Goal: Task Accomplishment & Management: Complete application form

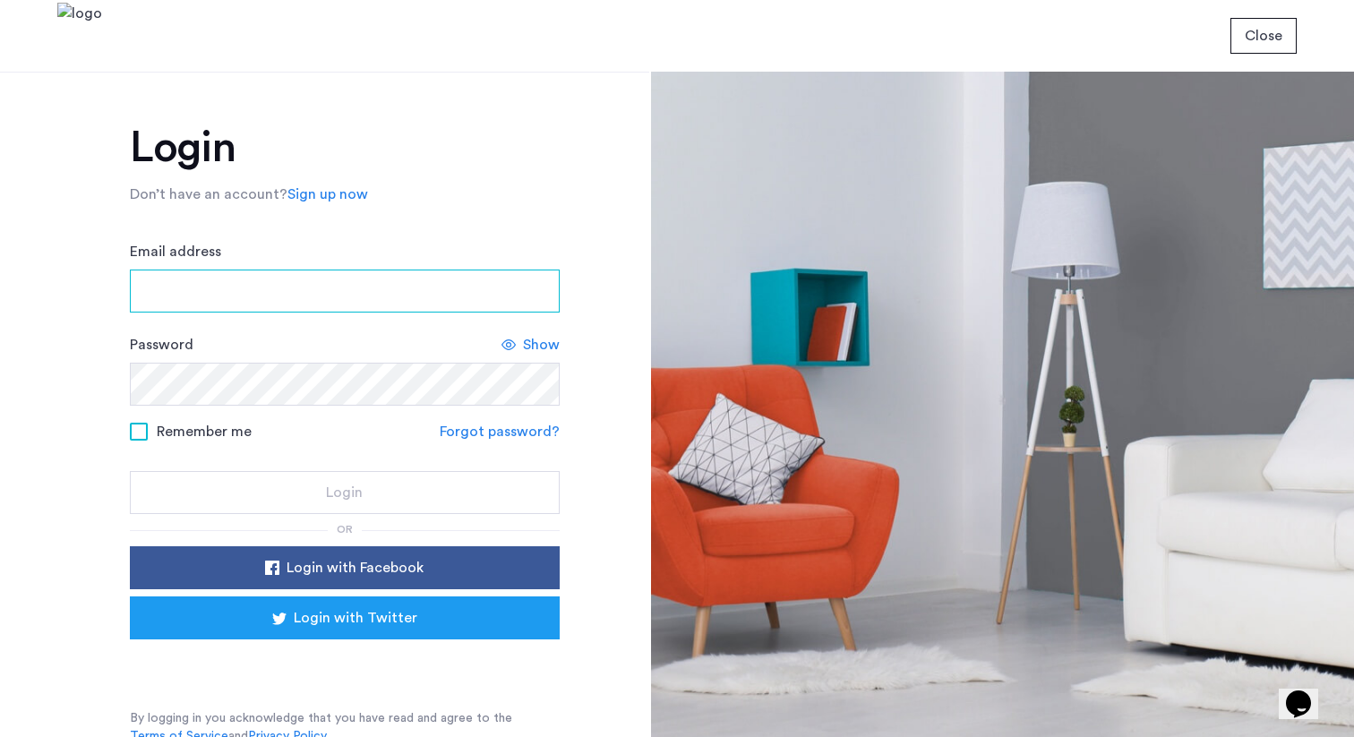
click at [235, 293] on input "Email address" at bounding box center [345, 290] width 430 height 43
type input "**********"
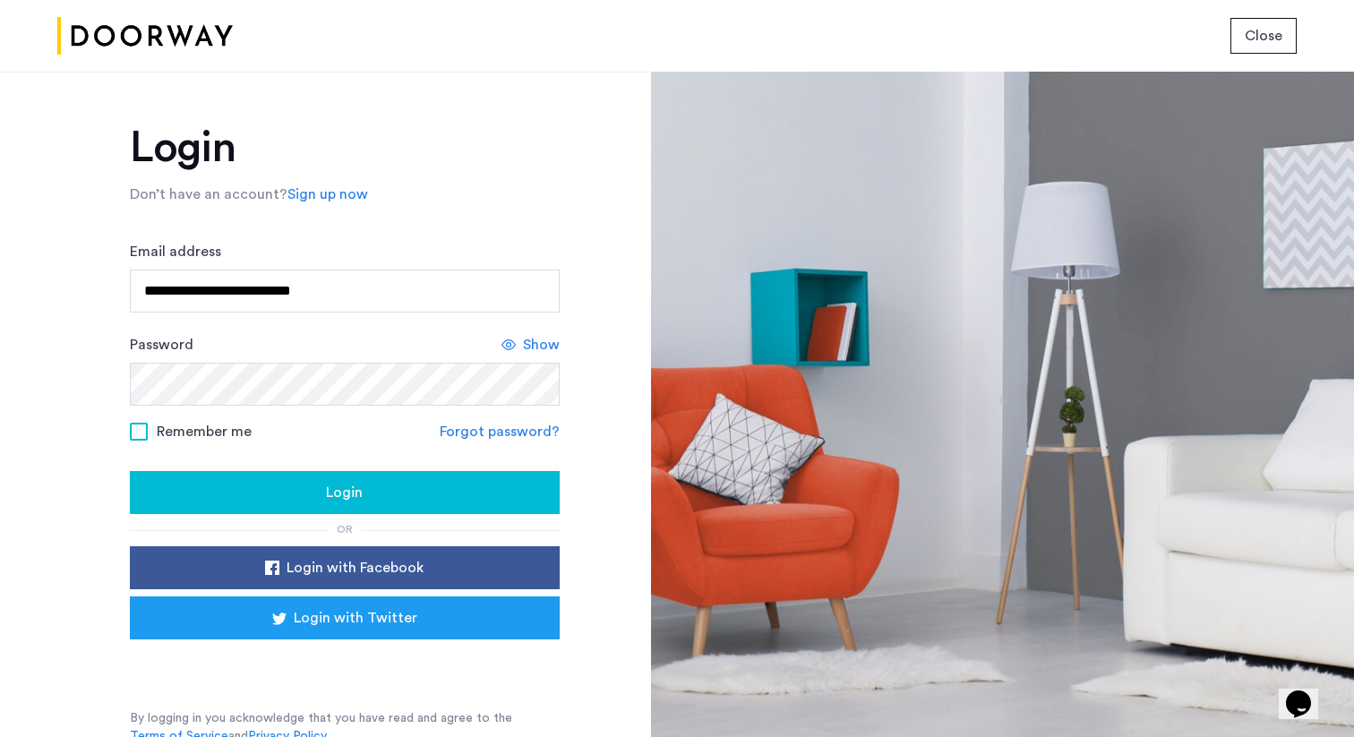
click at [133, 426] on span at bounding box center [139, 432] width 18 height 18
click at [135, 432] on span at bounding box center [139, 432] width 18 height 18
click at [523, 346] on span "Show" at bounding box center [541, 344] width 37 height 21
click at [136, 433] on span at bounding box center [139, 432] width 18 height 18
click at [351, 497] on span "Login" at bounding box center [344, 492] width 37 height 21
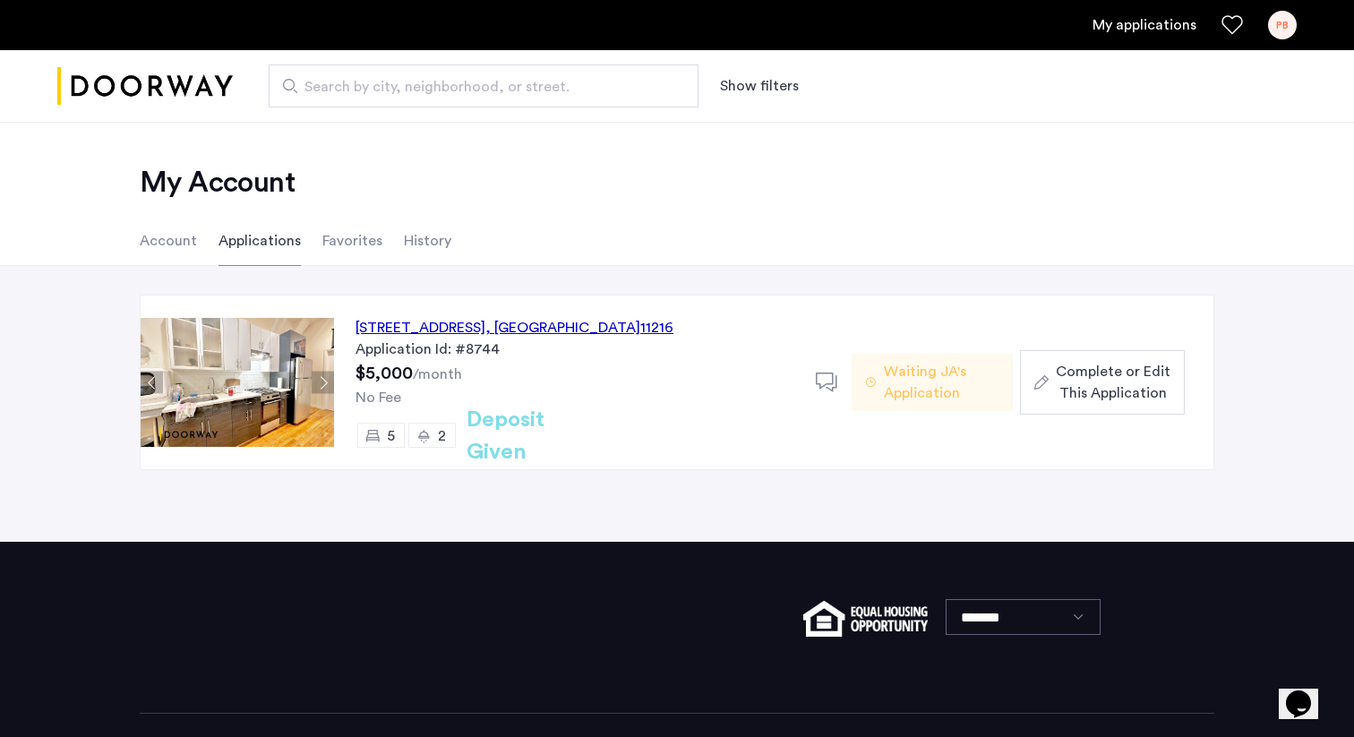
click at [1109, 394] on span "Complete or Edit This Application" at bounding box center [1113, 382] width 115 height 43
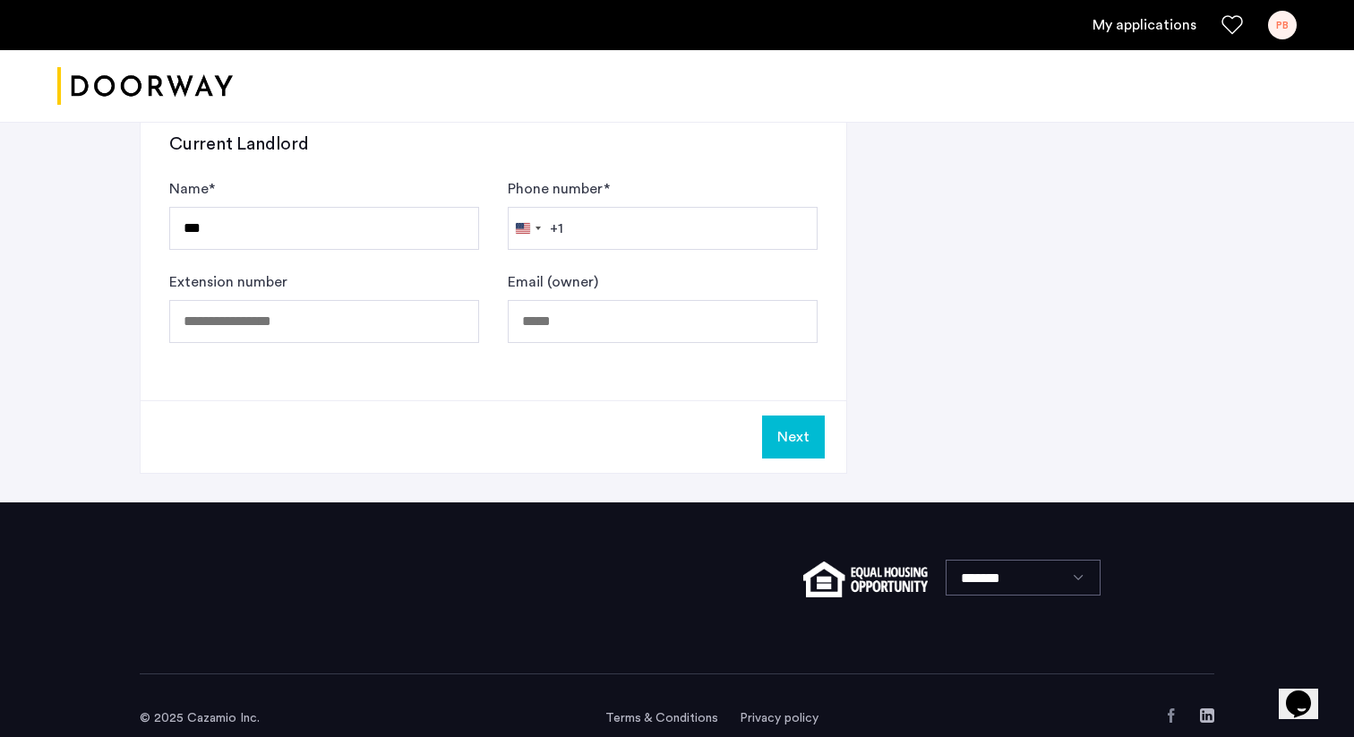
scroll to position [1034, 0]
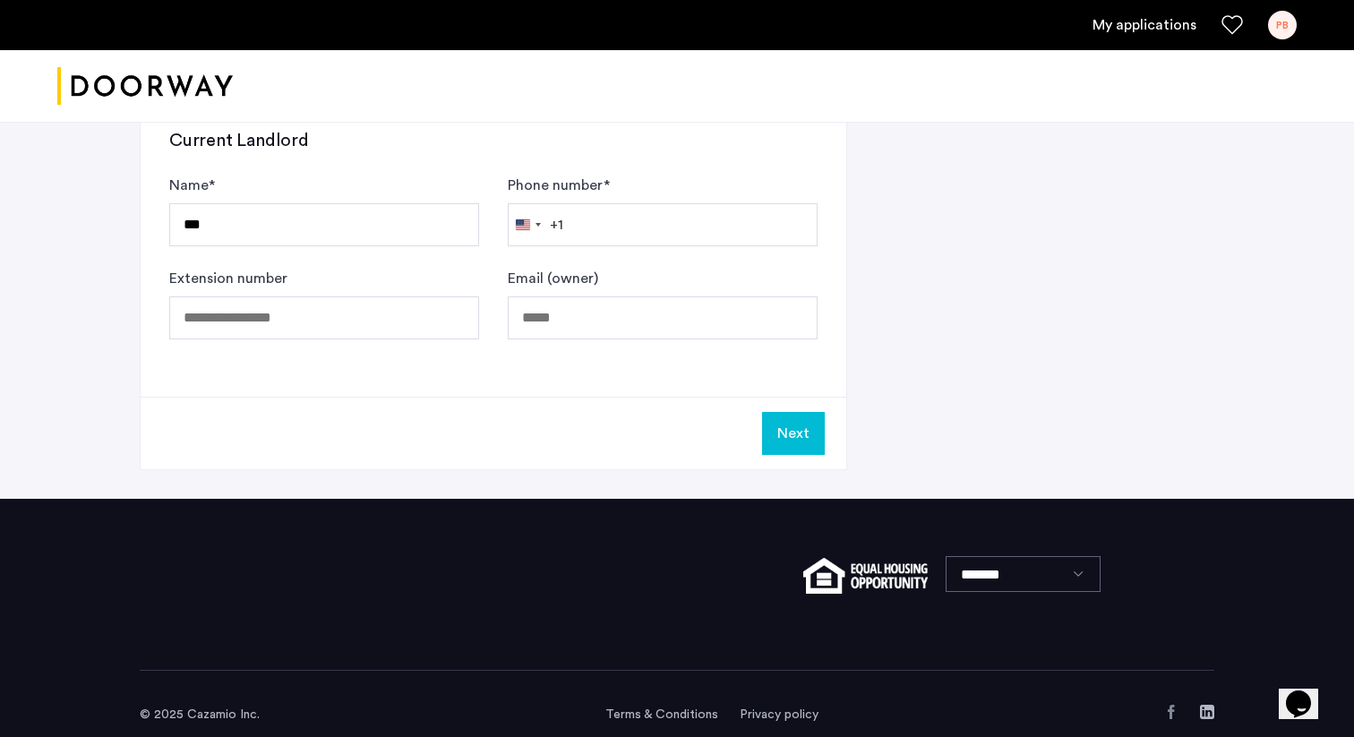
click at [790, 442] on button "Next" at bounding box center [793, 433] width 63 height 43
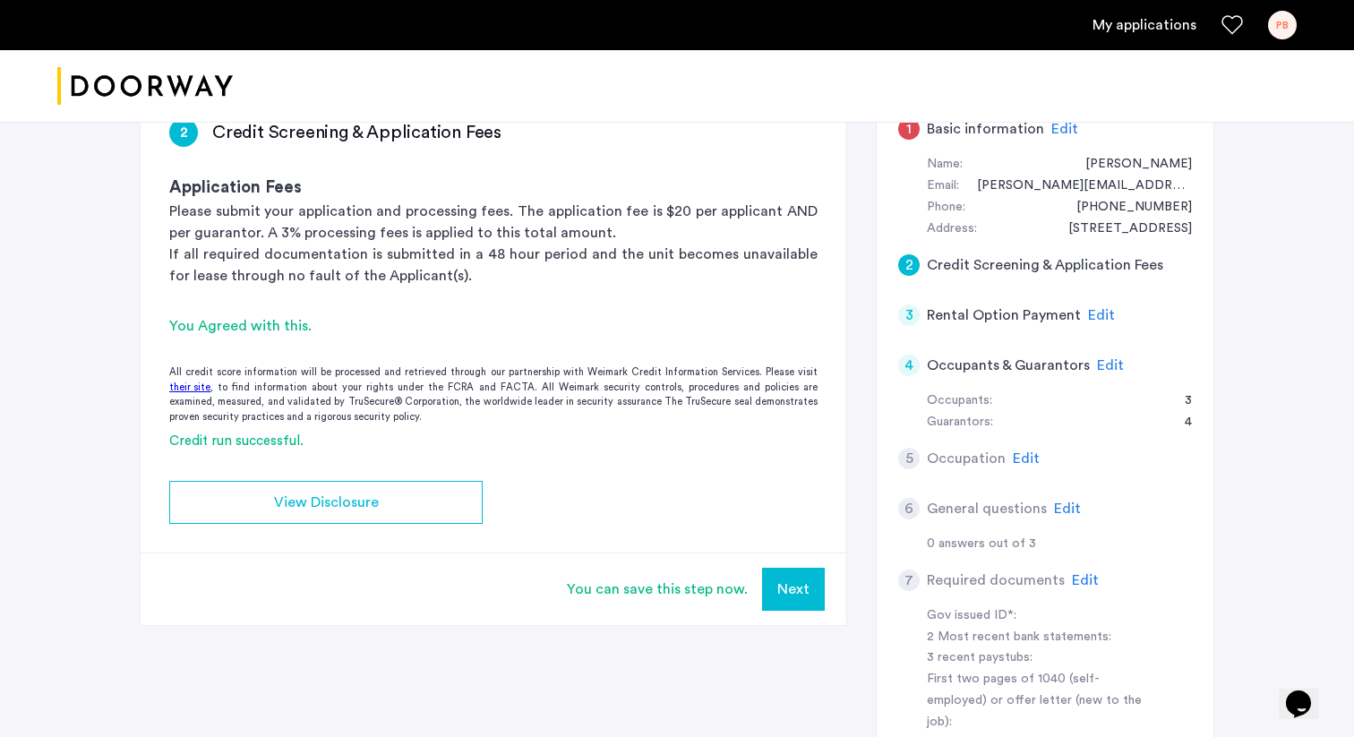
scroll to position [163, 0]
click at [808, 592] on button "Next" at bounding box center [793, 590] width 63 height 43
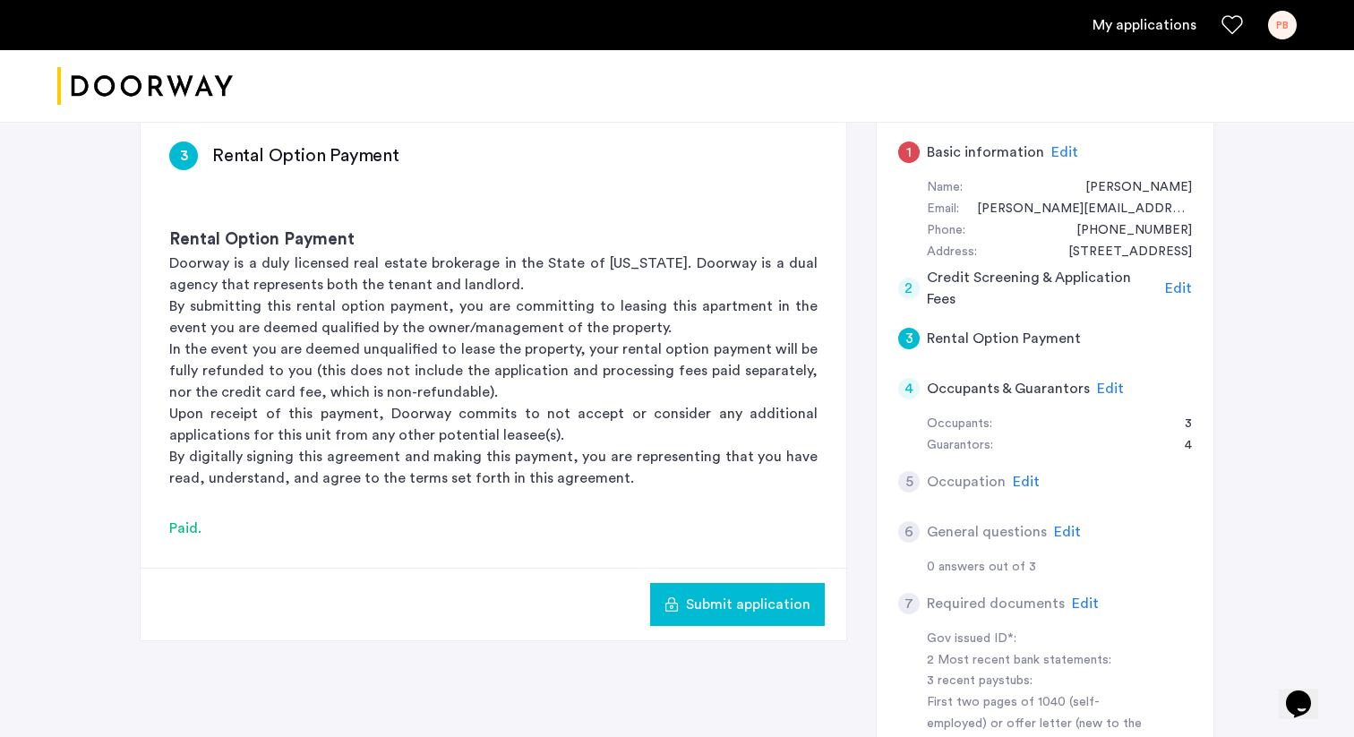
scroll to position [130, 0]
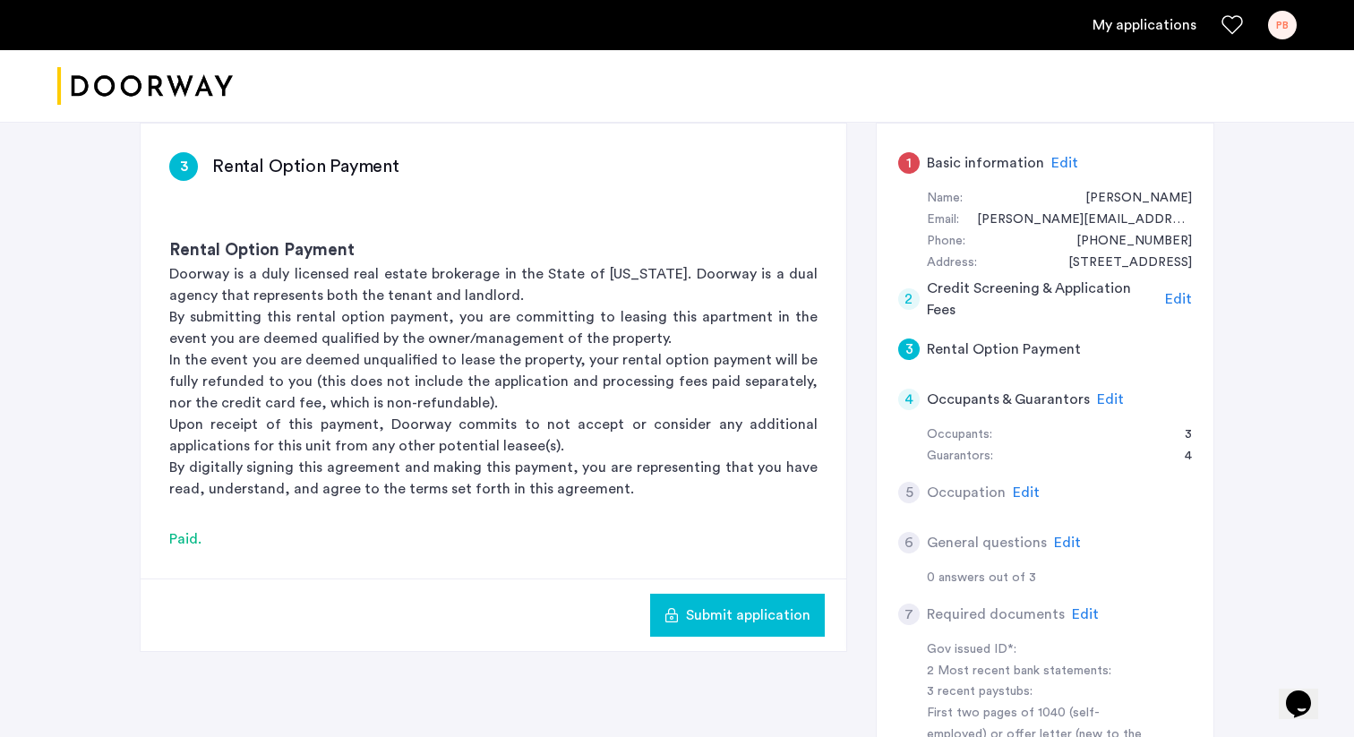
click at [1106, 396] on span "Edit" at bounding box center [1110, 399] width 27 height 14
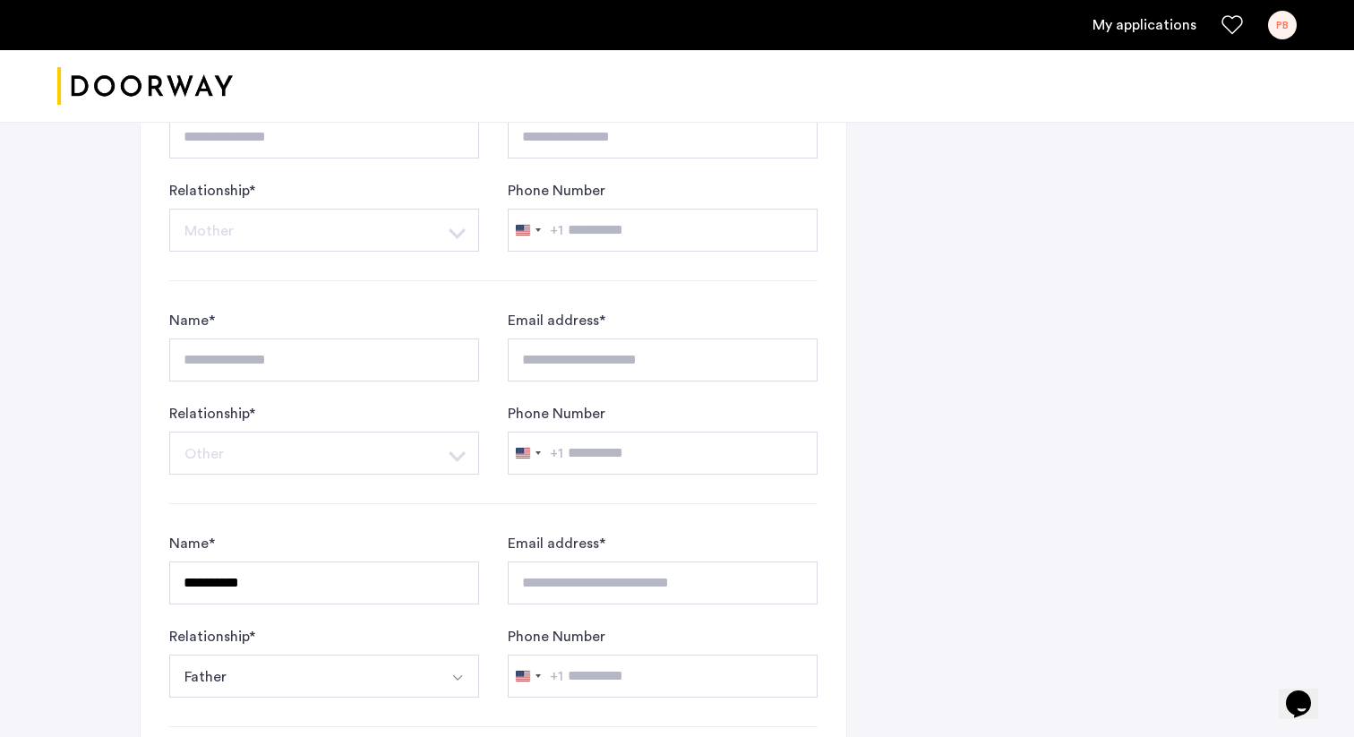
scroll to position [1461, 0]
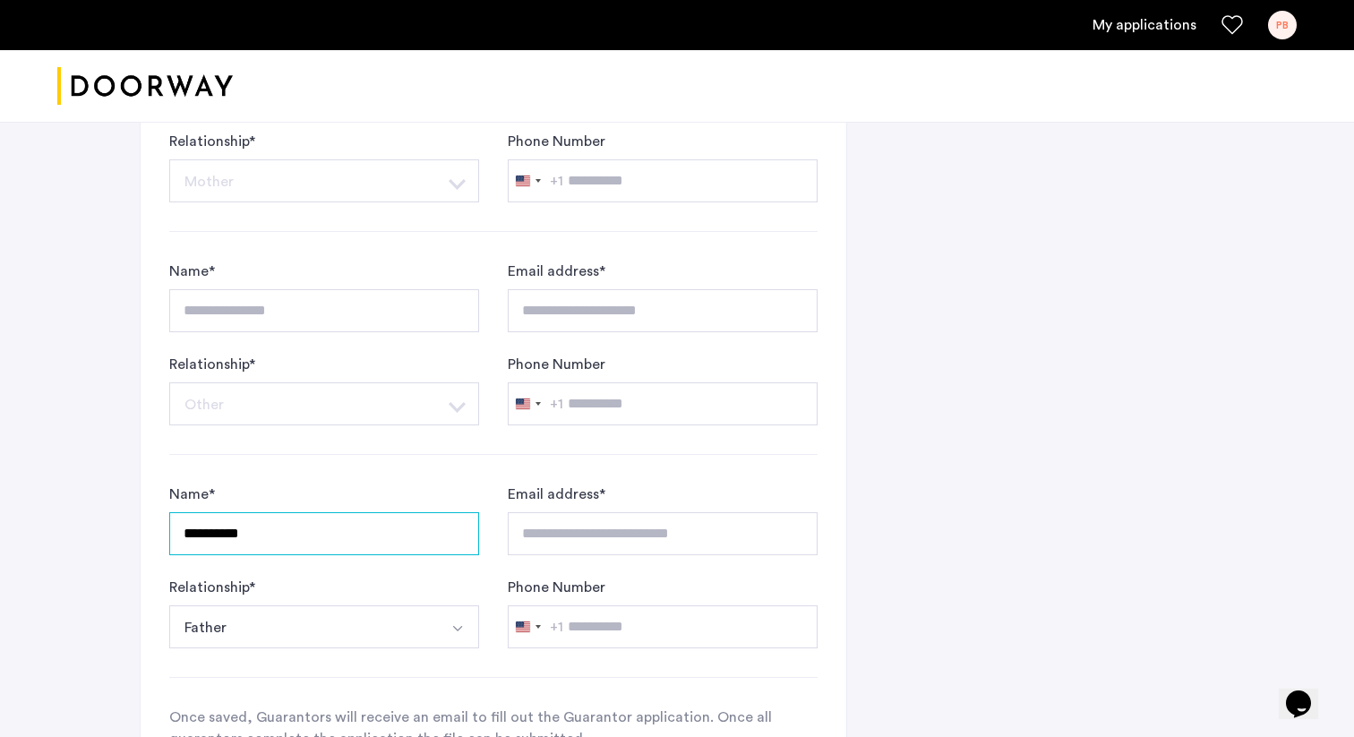
click at [194, 538] on input "**********" at bounding box center [324, 533] width 310 height 43
drag, startPoint x: 210, startPoint y: 539, endPoint x: 193, endPoint y: 536, distance: 17.2
click at [193, 536] on input "**********" at bounding box center [324, 533] width 310 height 43
drag, startPoint x: 272, startPoint y: 533, endPoint x: 223, endPoint y: 526, distance: 49.6
click at [223, 527] on input "*********" at bounding box center [324, 533] width 310 height 43
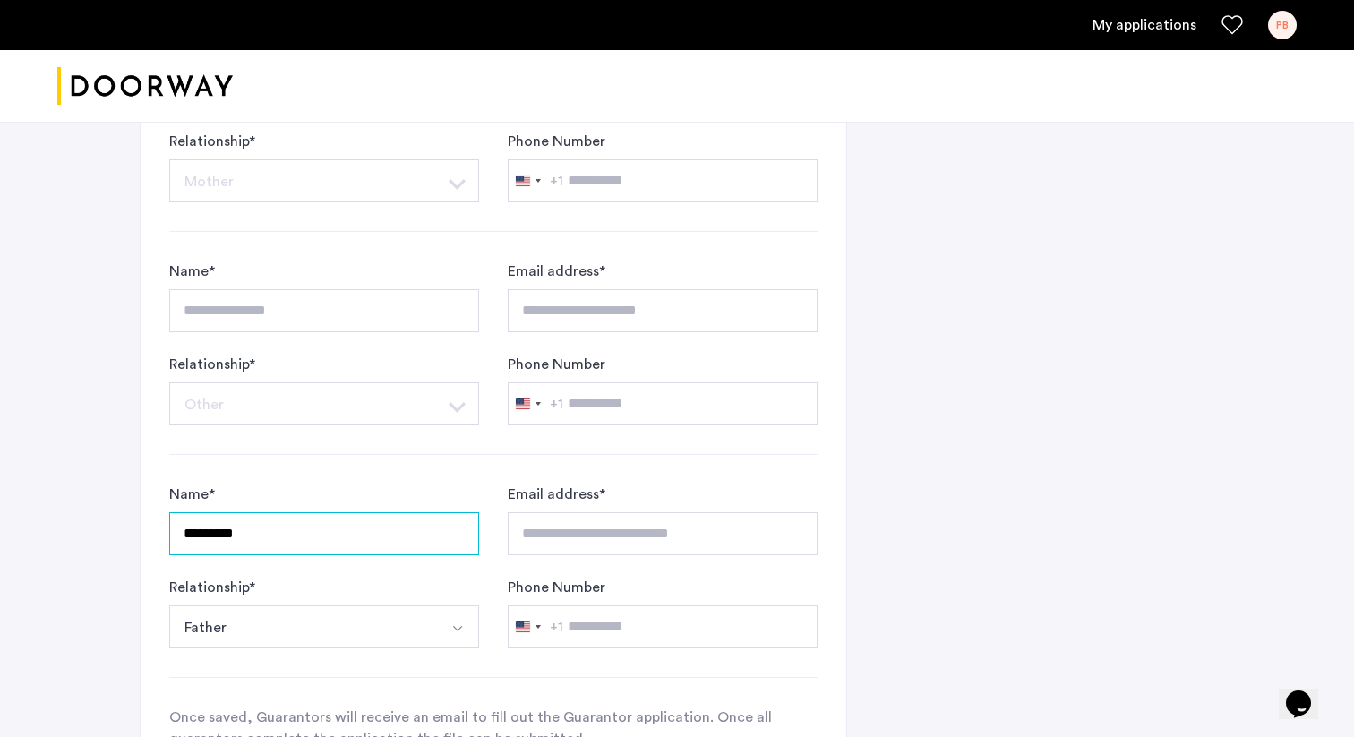
click at [205, 539] on input "*********" at bounding box center [324, 533] width 310 height 43
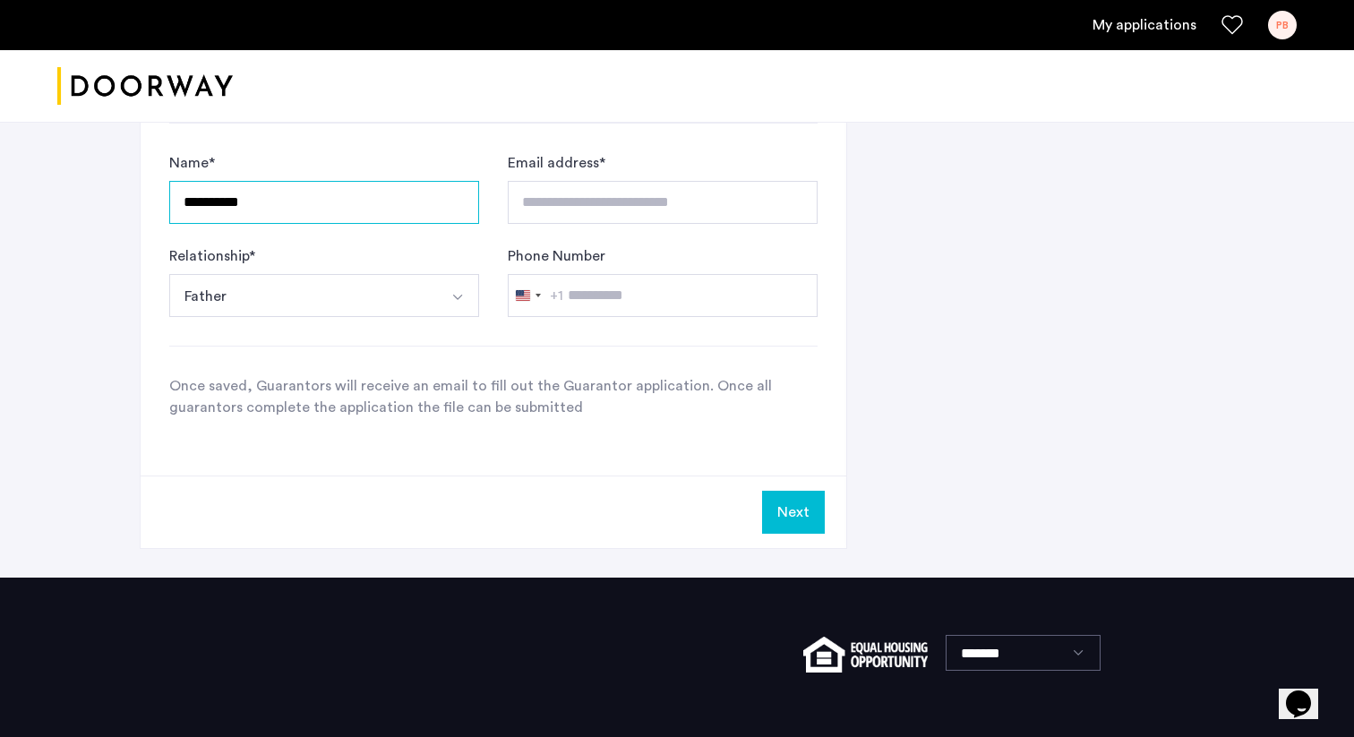
scroll to position [1895, 0]
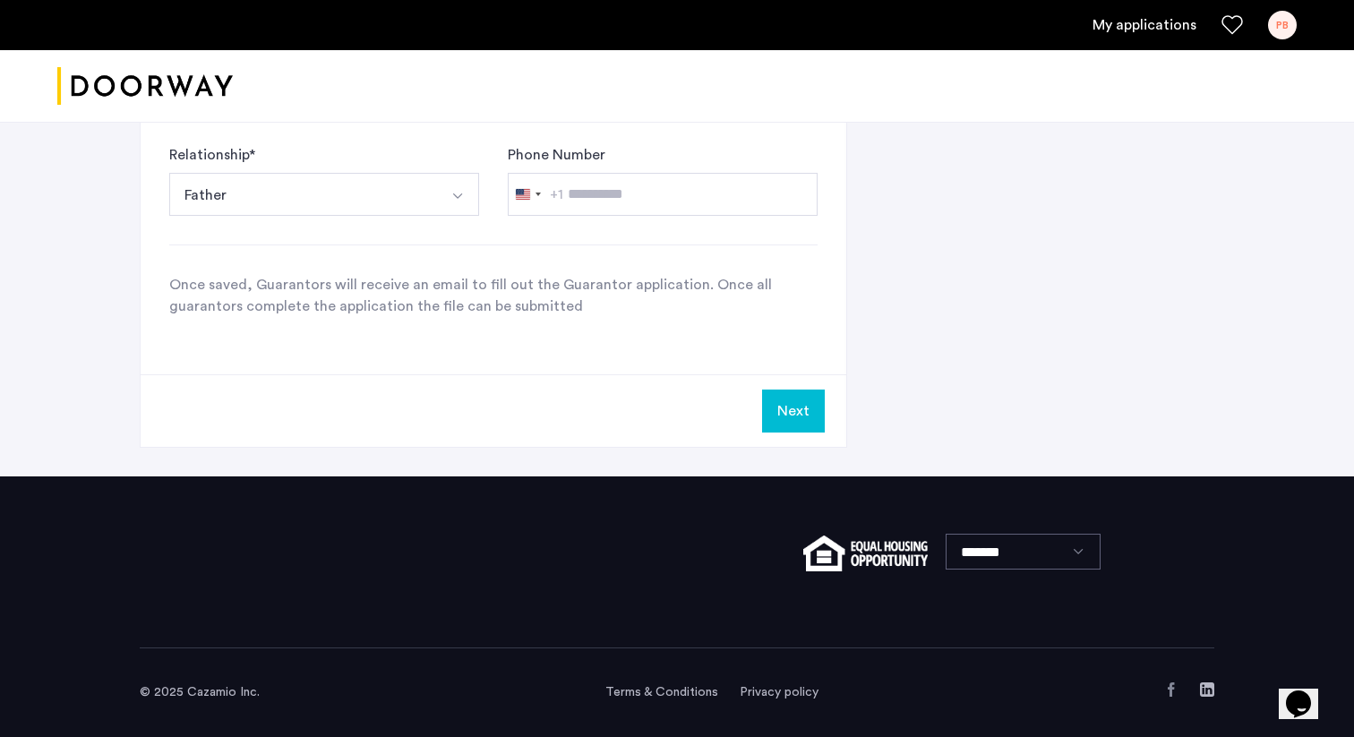
type input "**********"
click at [806, 406] on button "Next" at bounding box center [793, 410] width 63 height 43
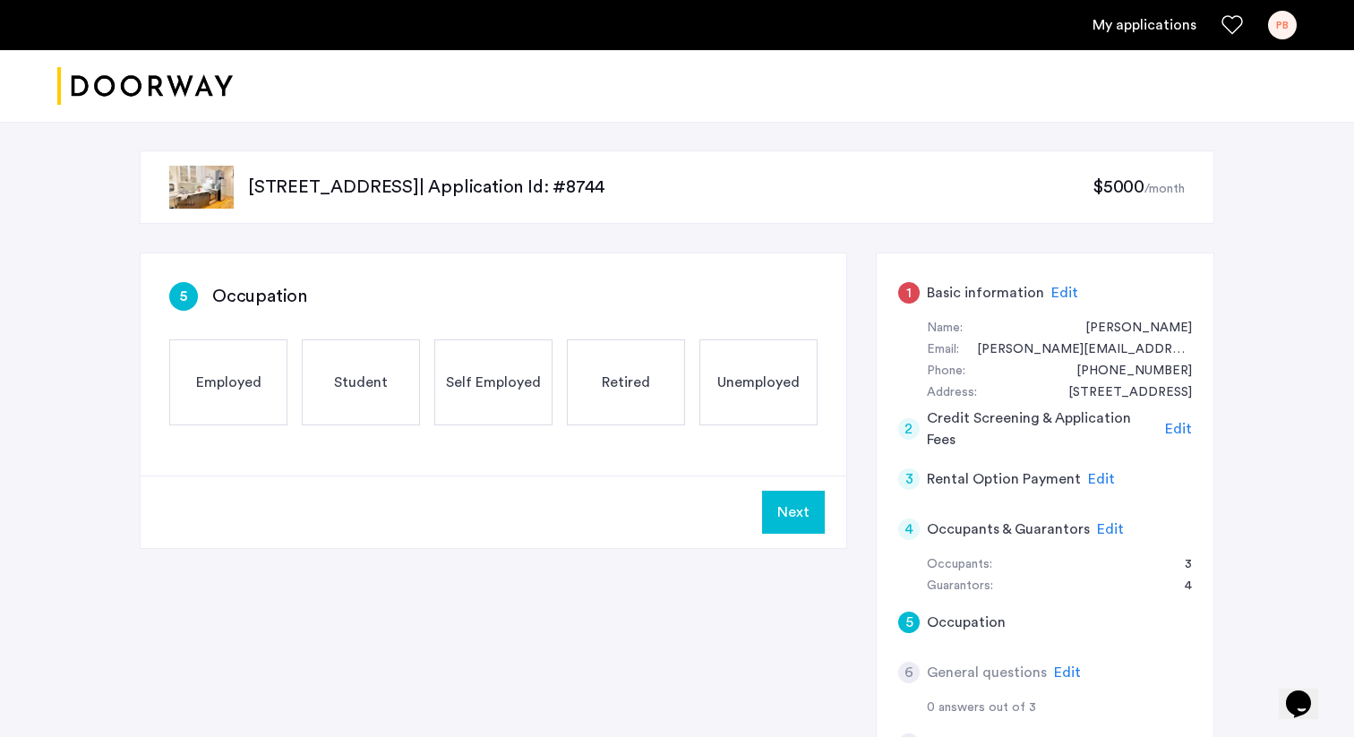
click at [233, 387] on span "Employed" at bounding box center [228, 382] width 65 height 21
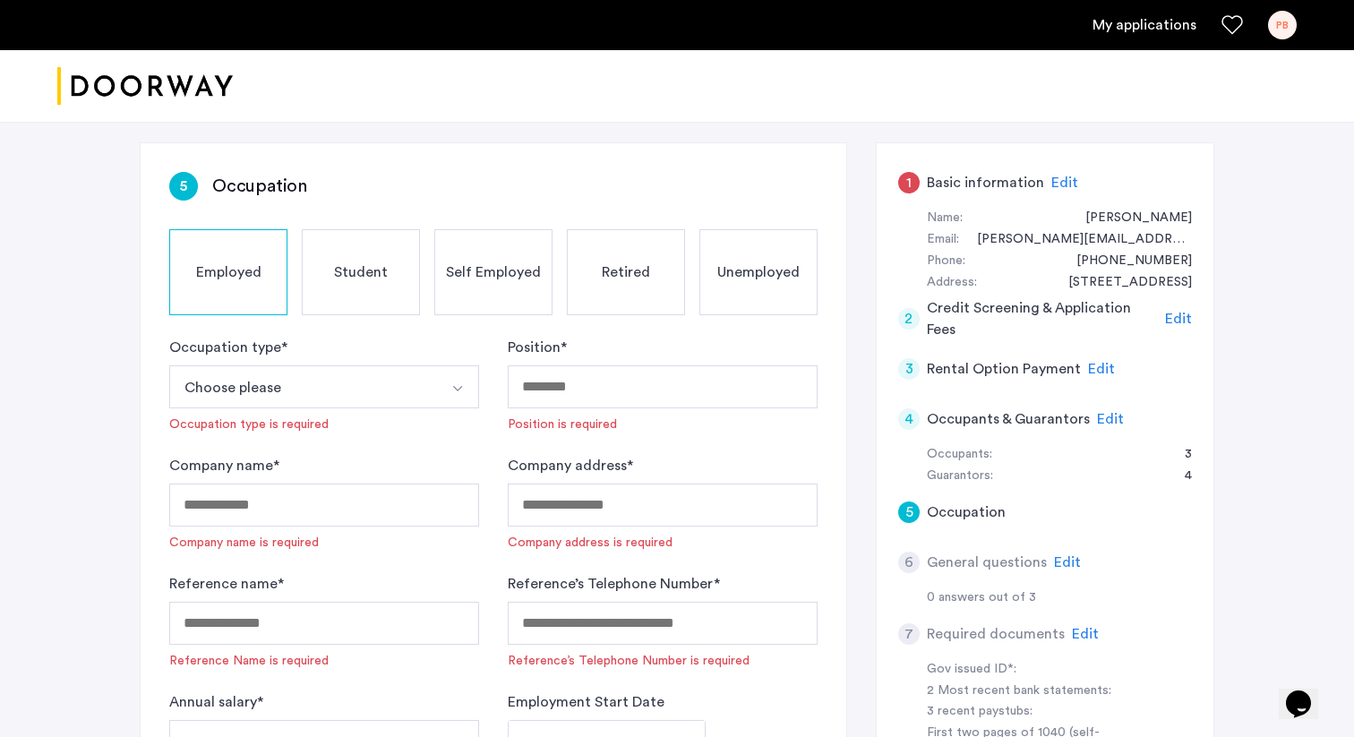
scroll to position [215, 0]
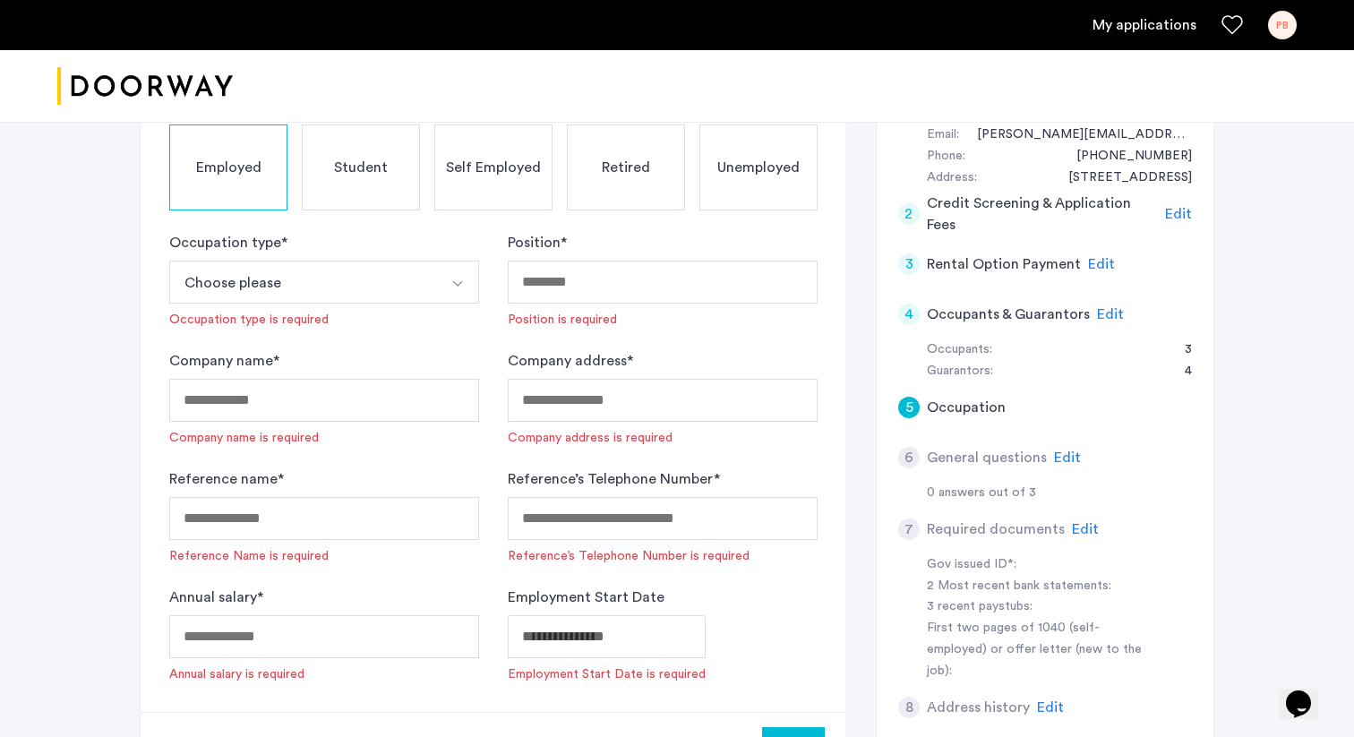
click at [235, 276] on button "Choose please" at bounding box center [303, 282] width 268 height 43
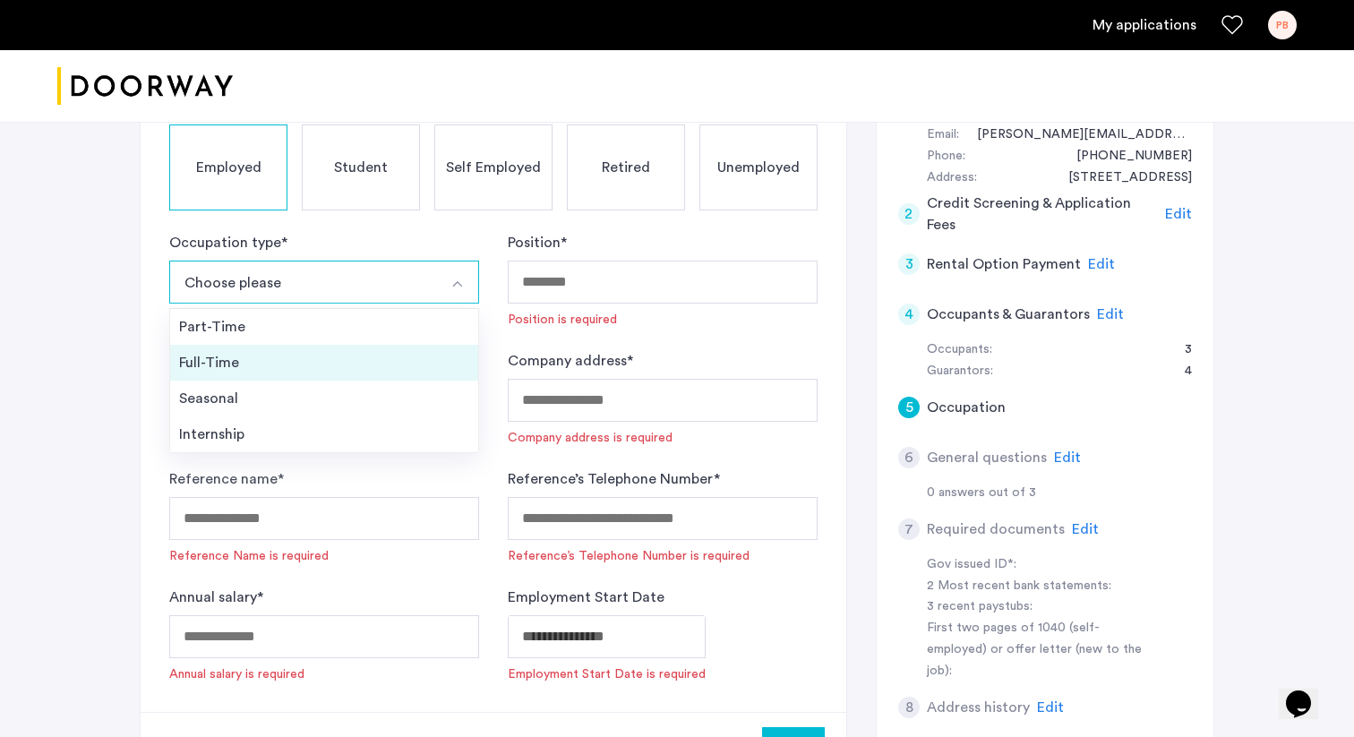
click at [224, 369] on div "Full-Time" at bounding box center [324, 362] width 290 height 21
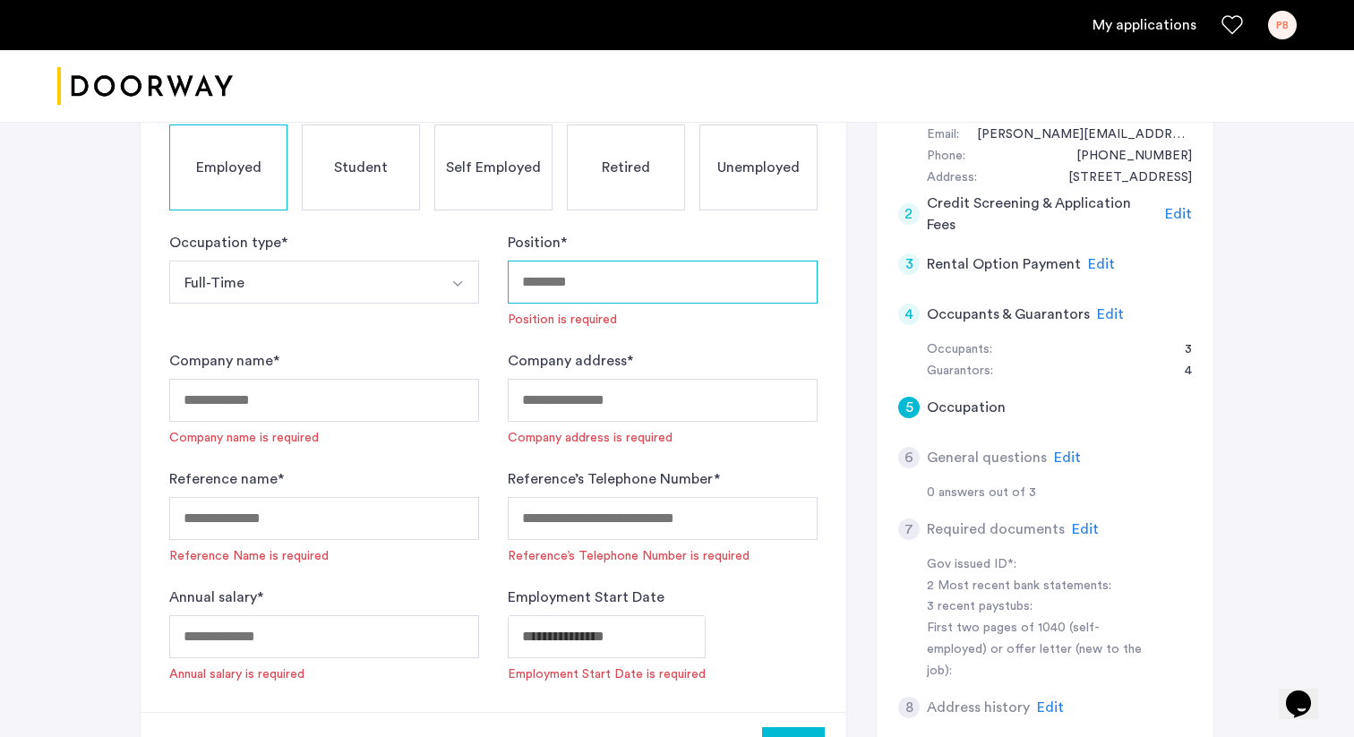
click at [582, 291] on input "Position *" at bounding box center [663, 282] width 310 height 43
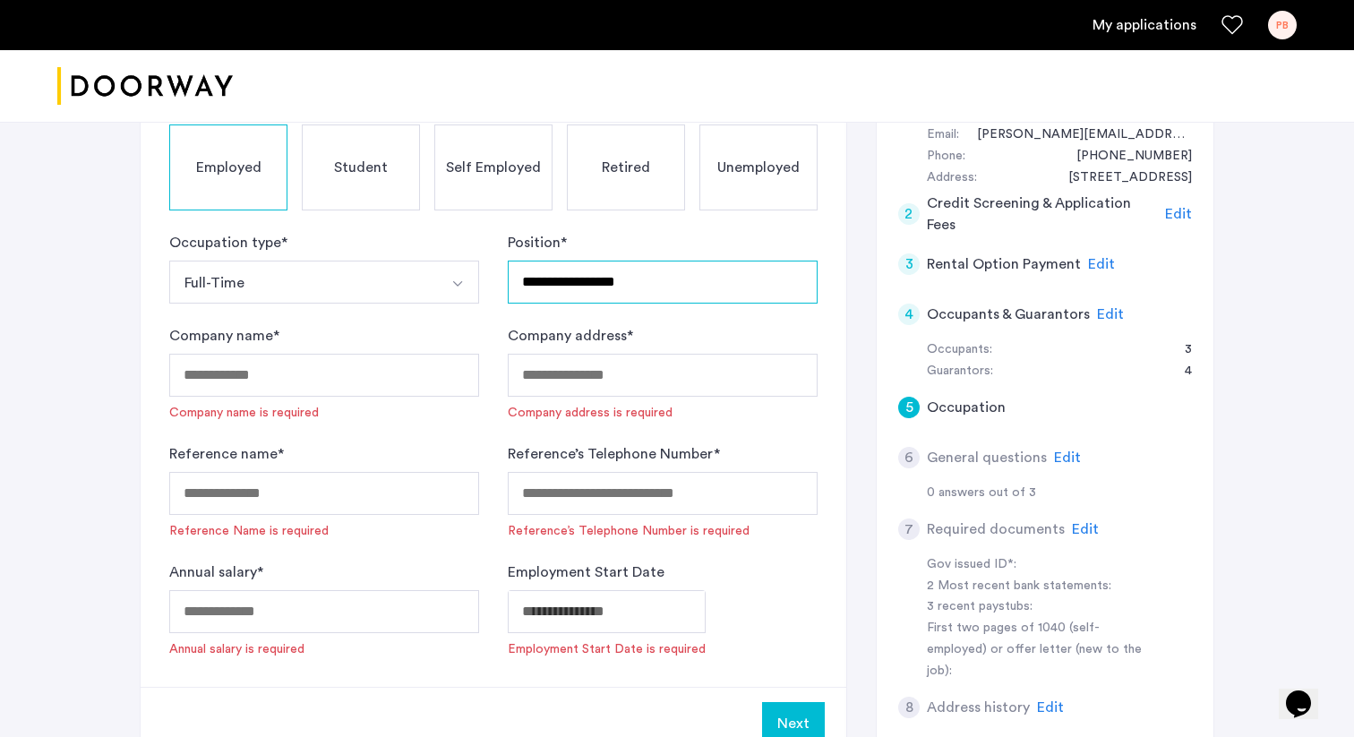
type input "**********"
click at [222, 381] on input "Company name *" at bounding box center [324, 375] width 310 height 43
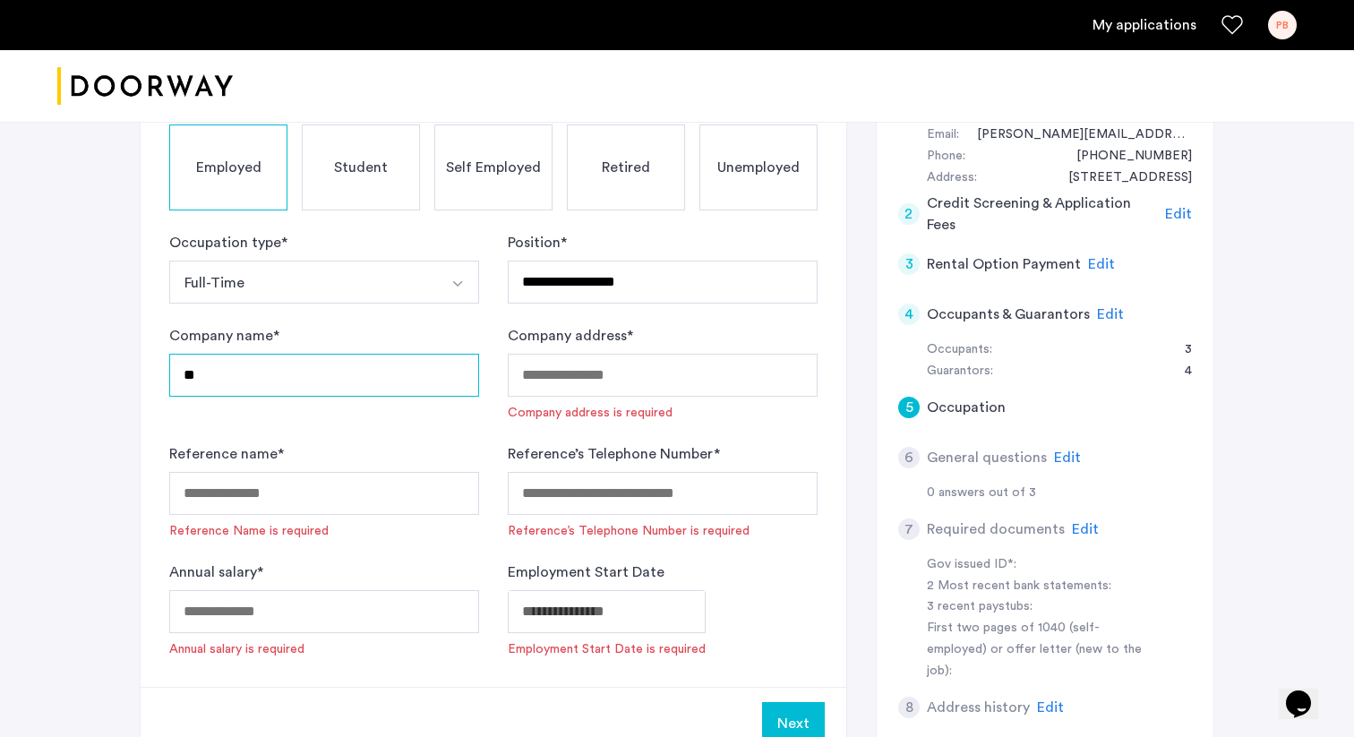
type input "**********"
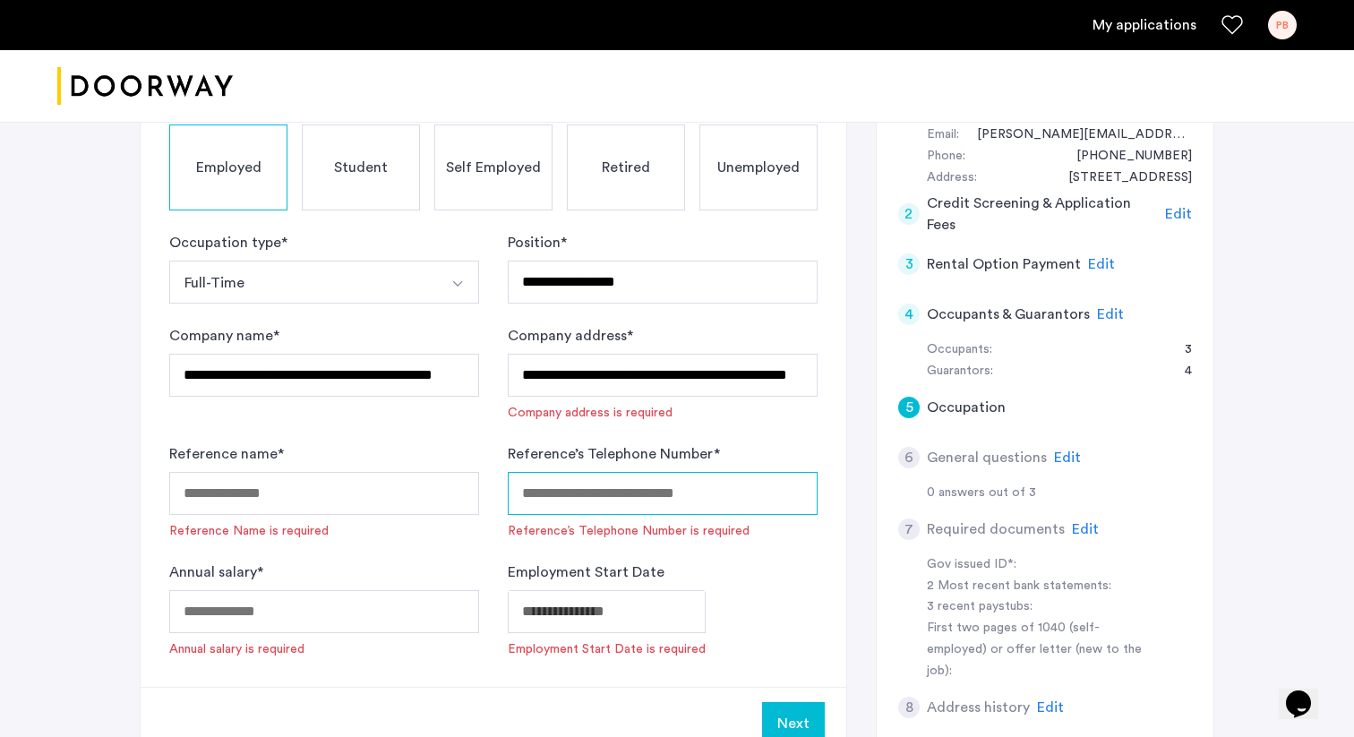
type input "**********"
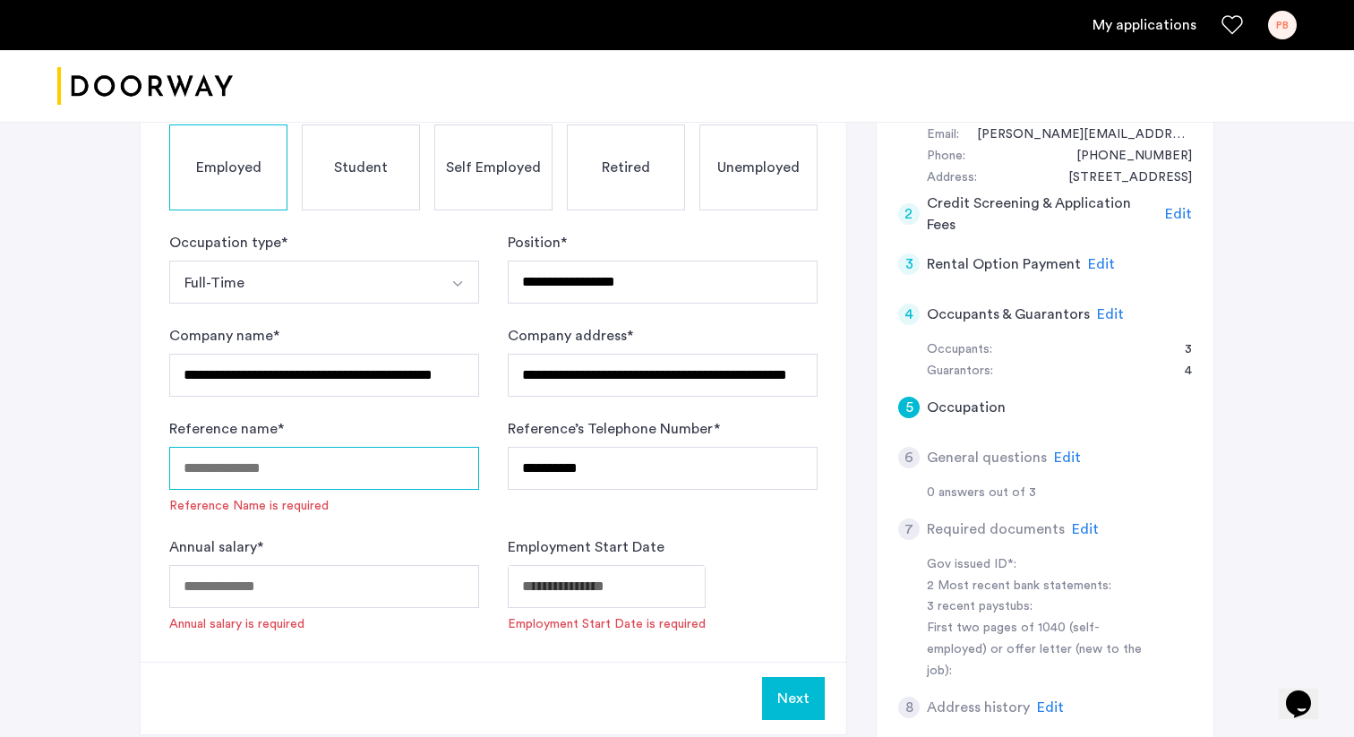
click at [244, 466] on input "Reference name *" at bounding box center [324, 468] width 310 height 43
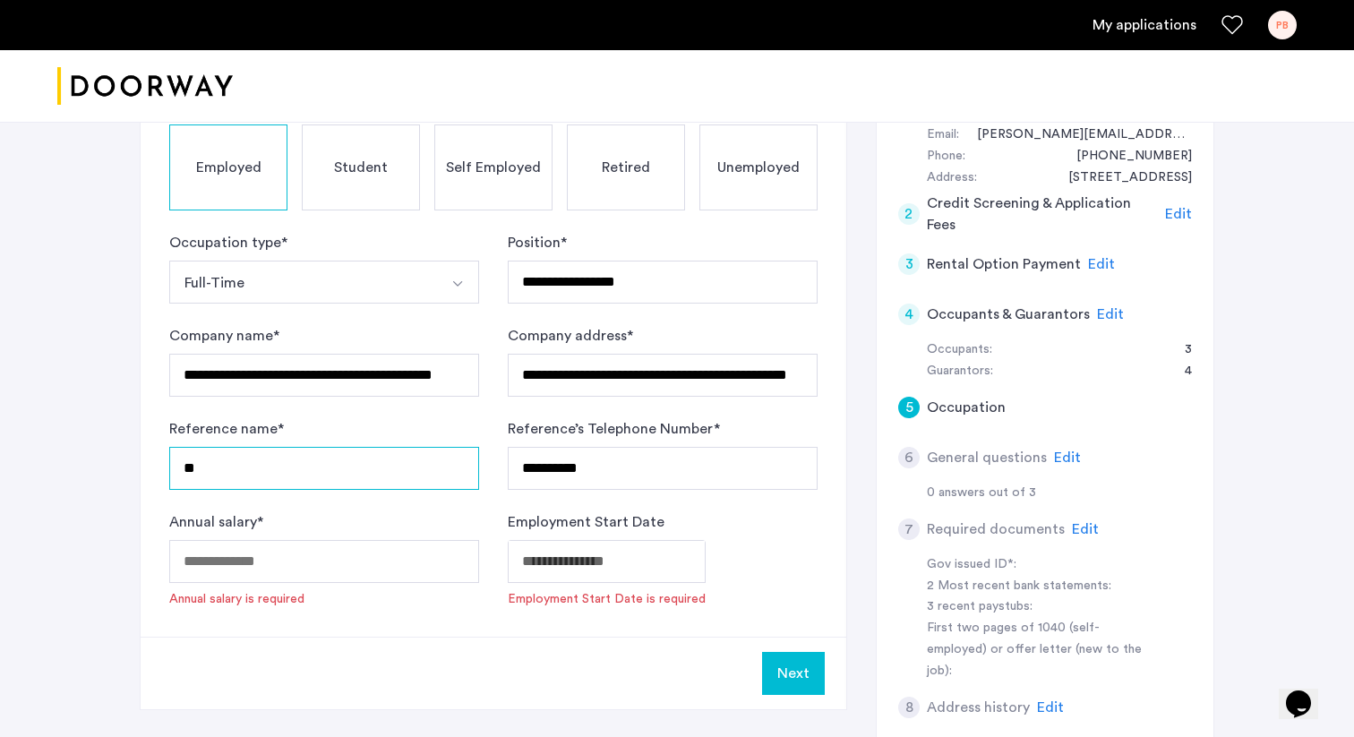
type input "*"
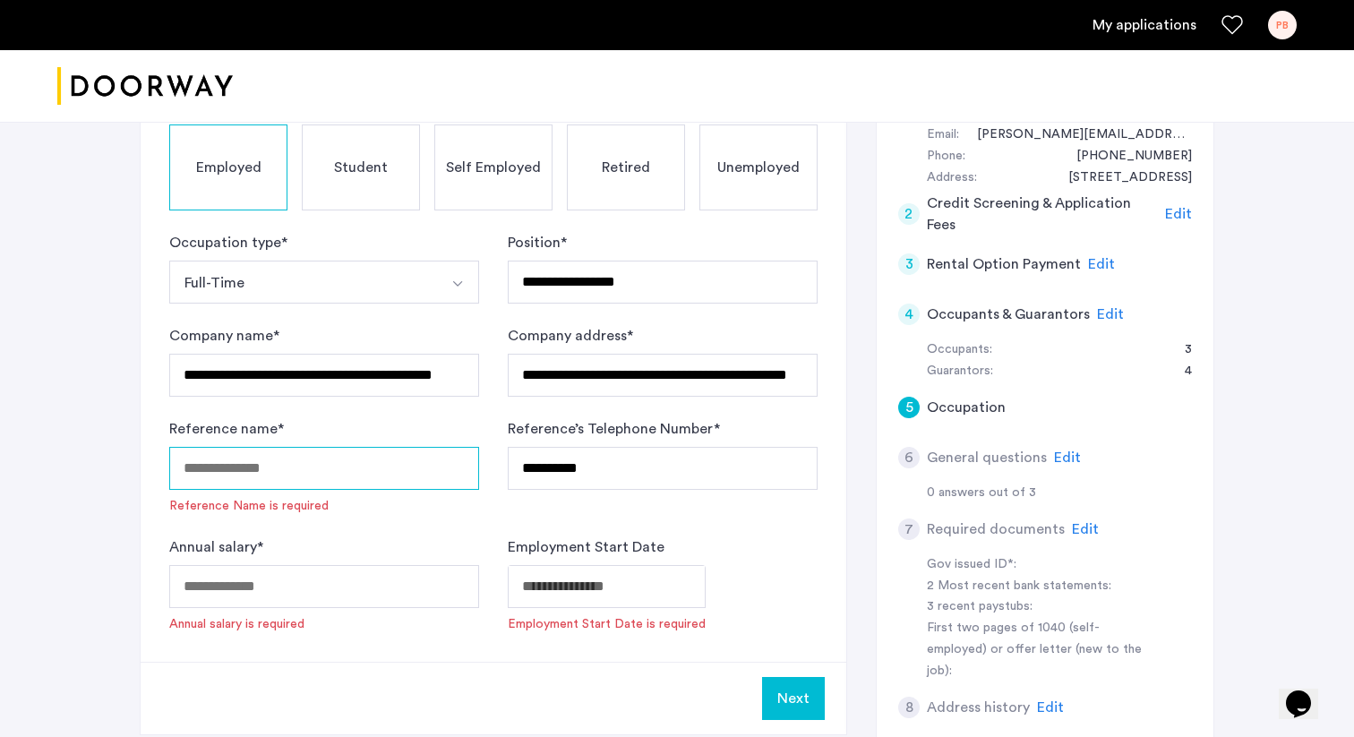
click at [231, 457] on input "Reference name *" at bounding box center [324, 468] width 310 height 43
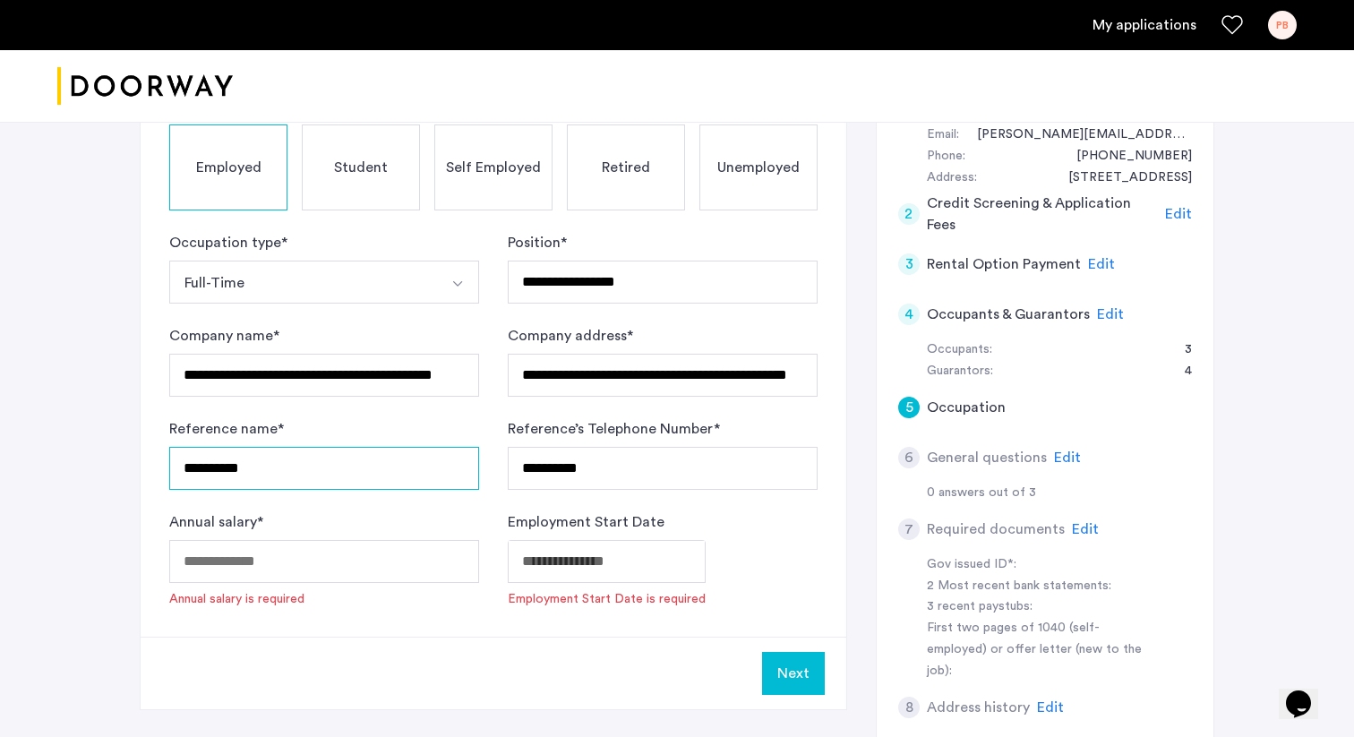
type input "**********"
click at [220, 563] on input "Annual salary *" at bounding box center [324, 561] width 310 height 43
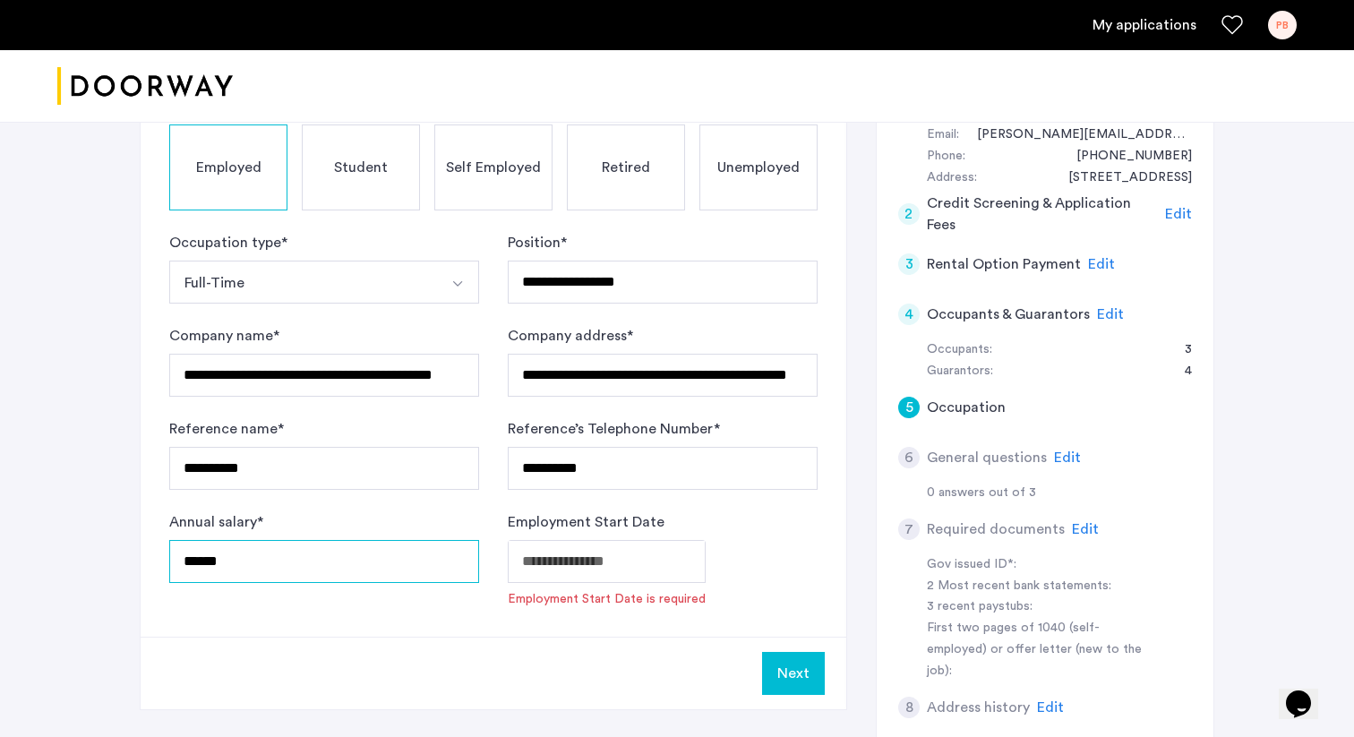
type input "******"
click at [539, 522] on body "**********" at bounding box center [677, 153] width 1354 height 737
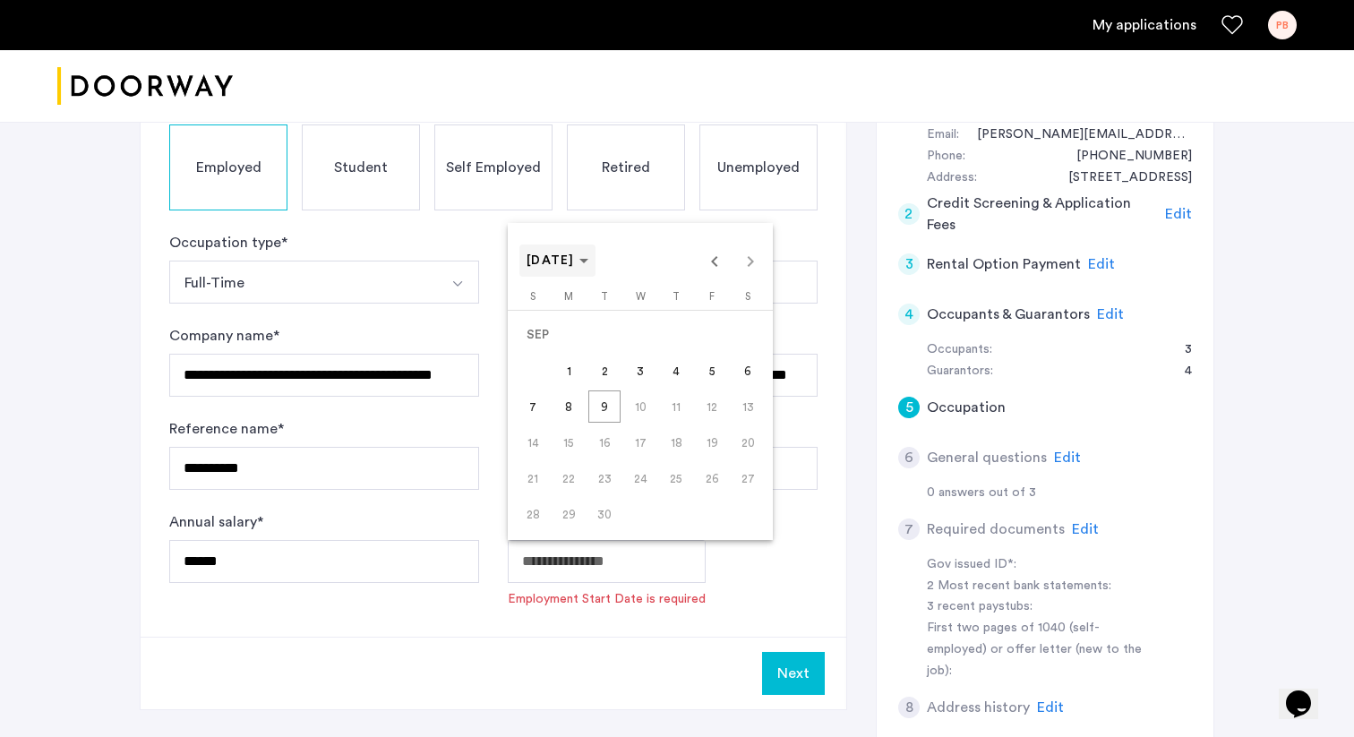
click at [588, 266] on span "SEP 2025" at bounding box center [557, 260] width 62 height 15
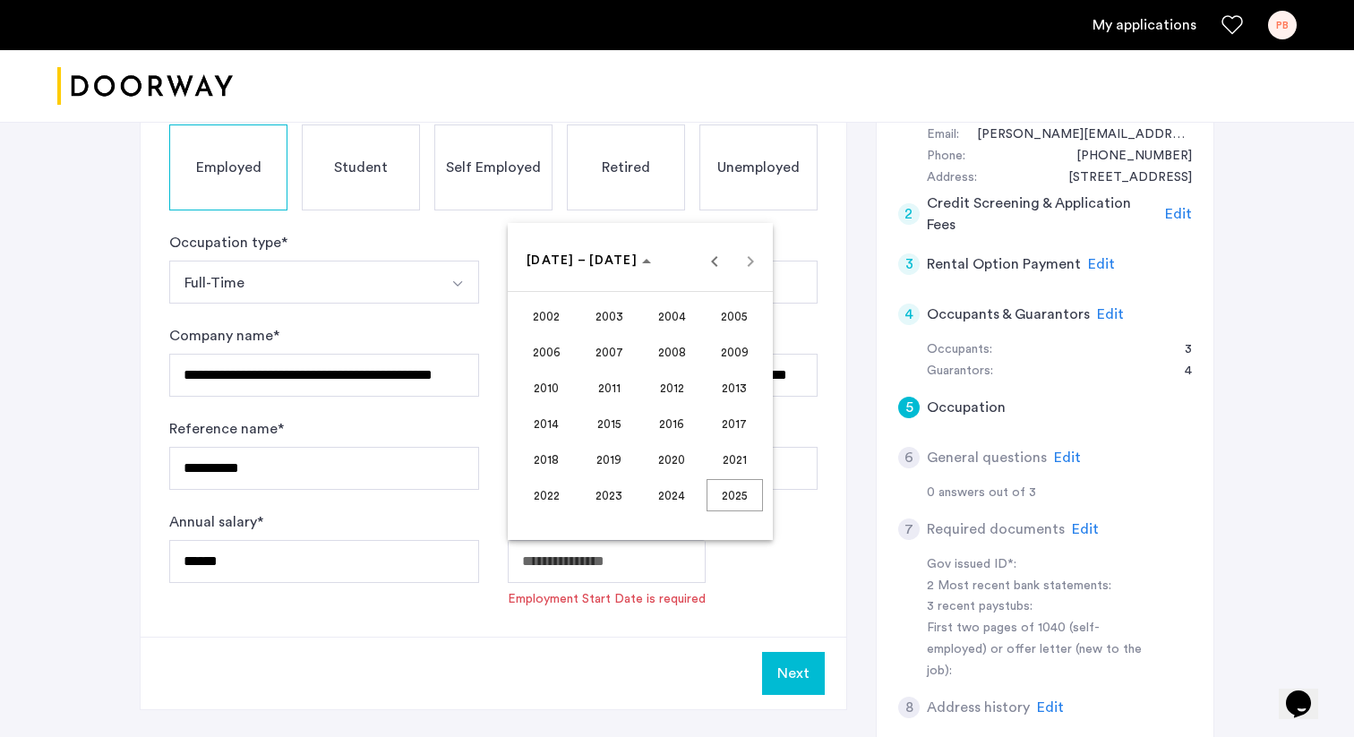
click at [559, 457] on span "2018" at bounding box center [546, 459] width 56 height 32
click at [671, 349] on span "MAR" at bounding box center [672, 352] width 56 height 32
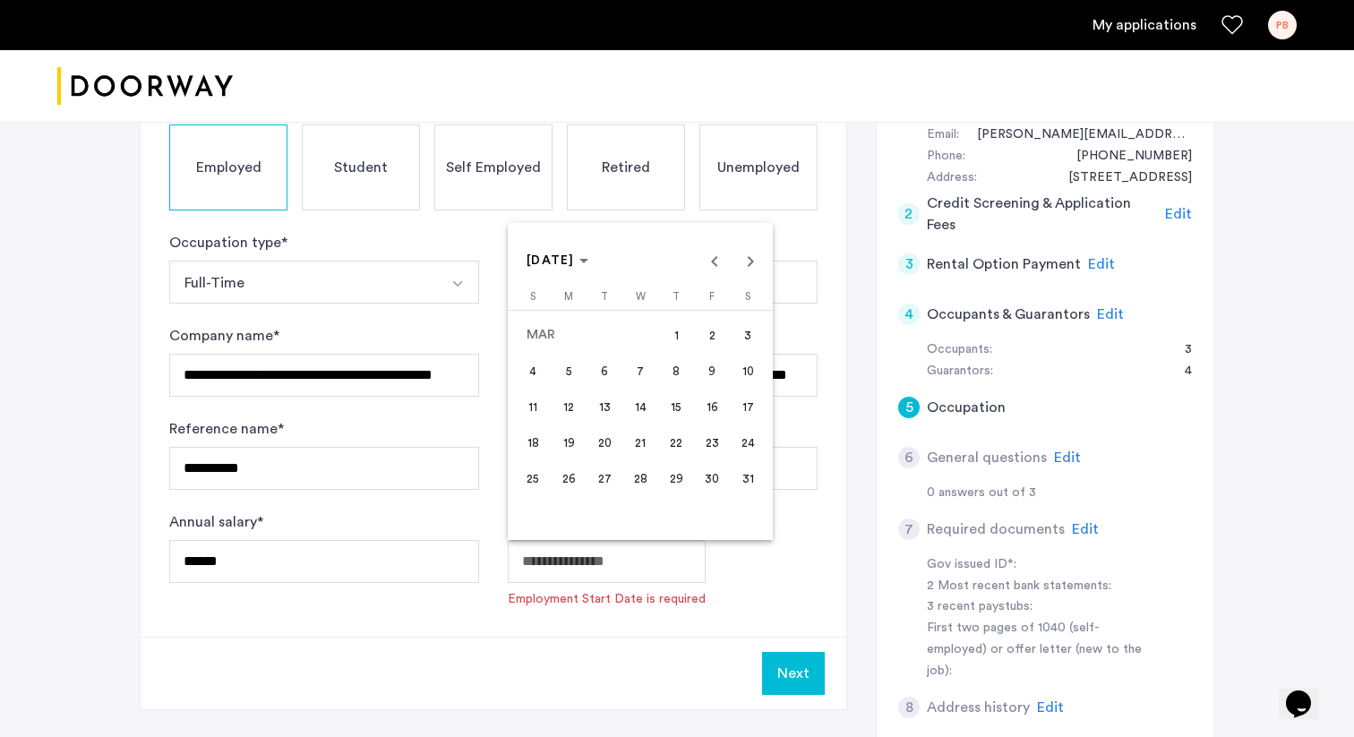
click at [680, 337] on span "1" at bounding box center [676, 335] width 32 height 32
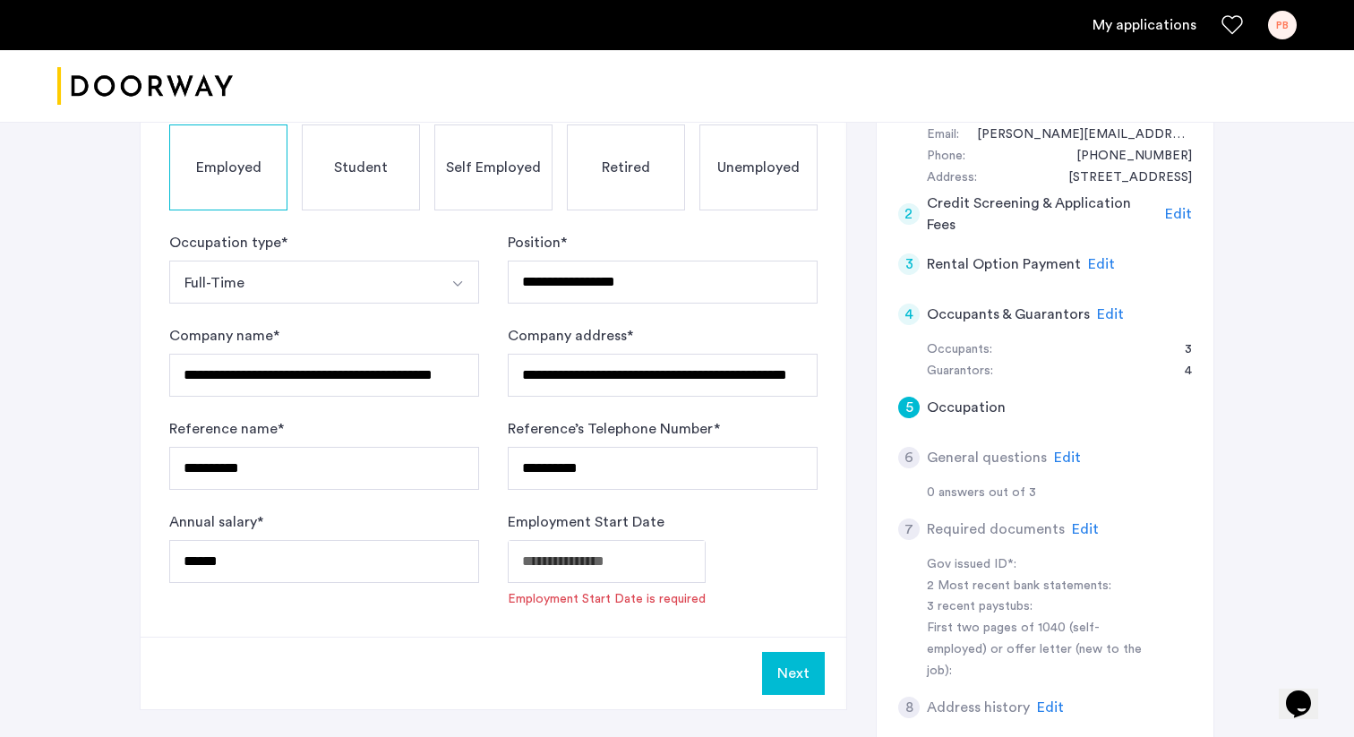
type input "**********"
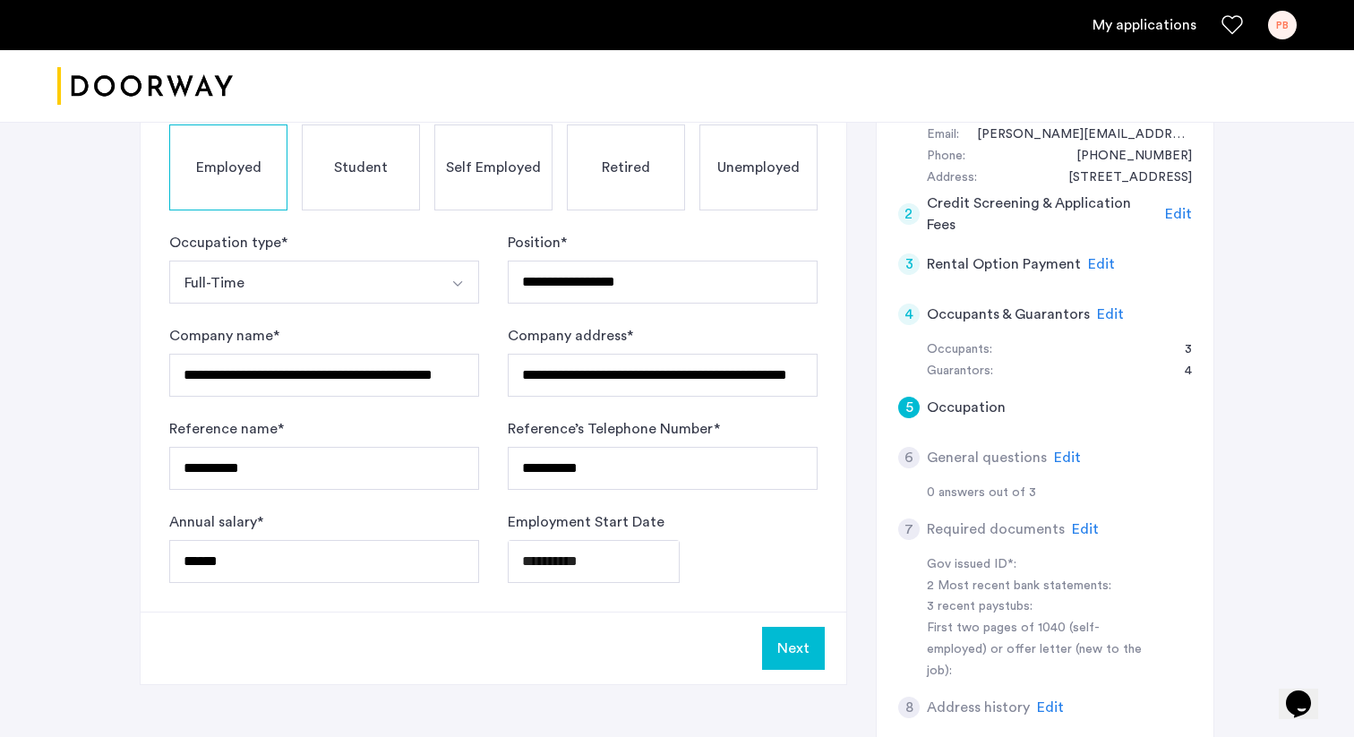
click at [804, 653] on button "Next" at bounding box center [793, 648] width 63 height 43
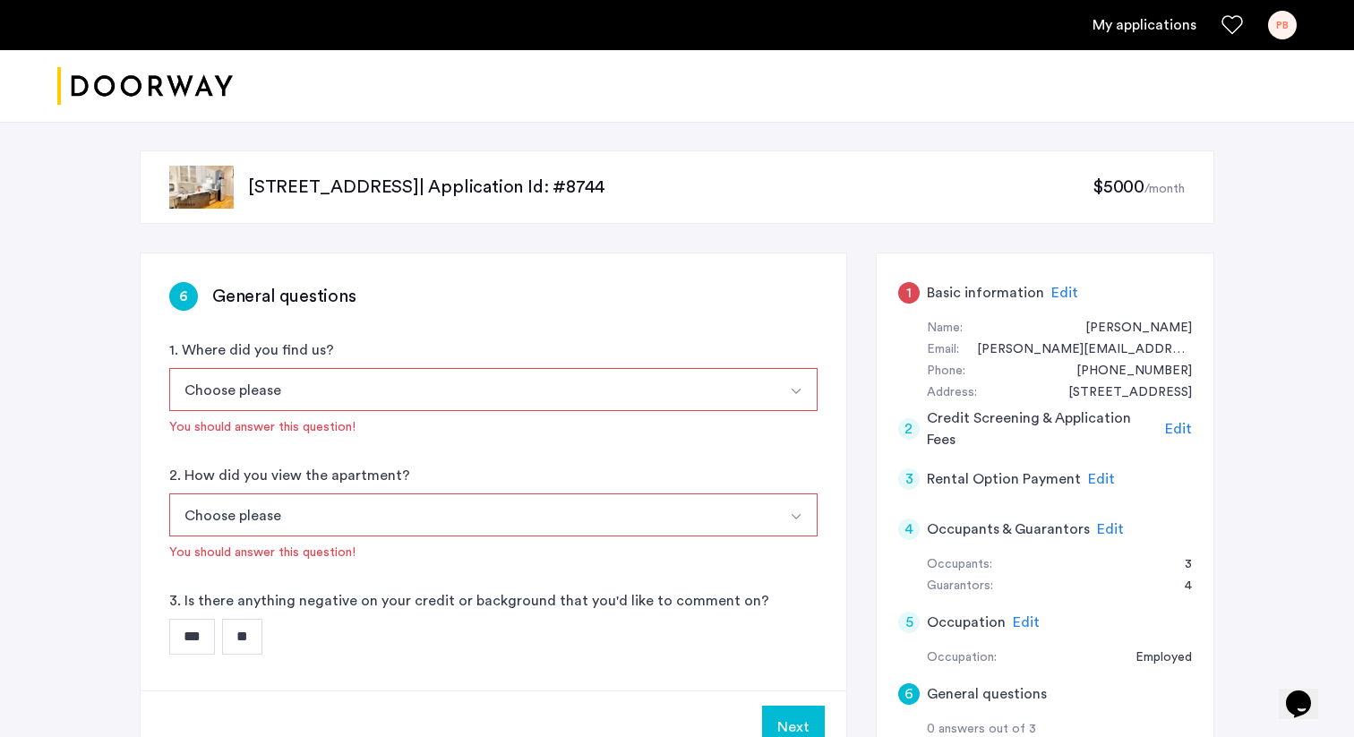
click at [792, 387] on img "Select option" at bounding box center [796, 391] width 14 height 14
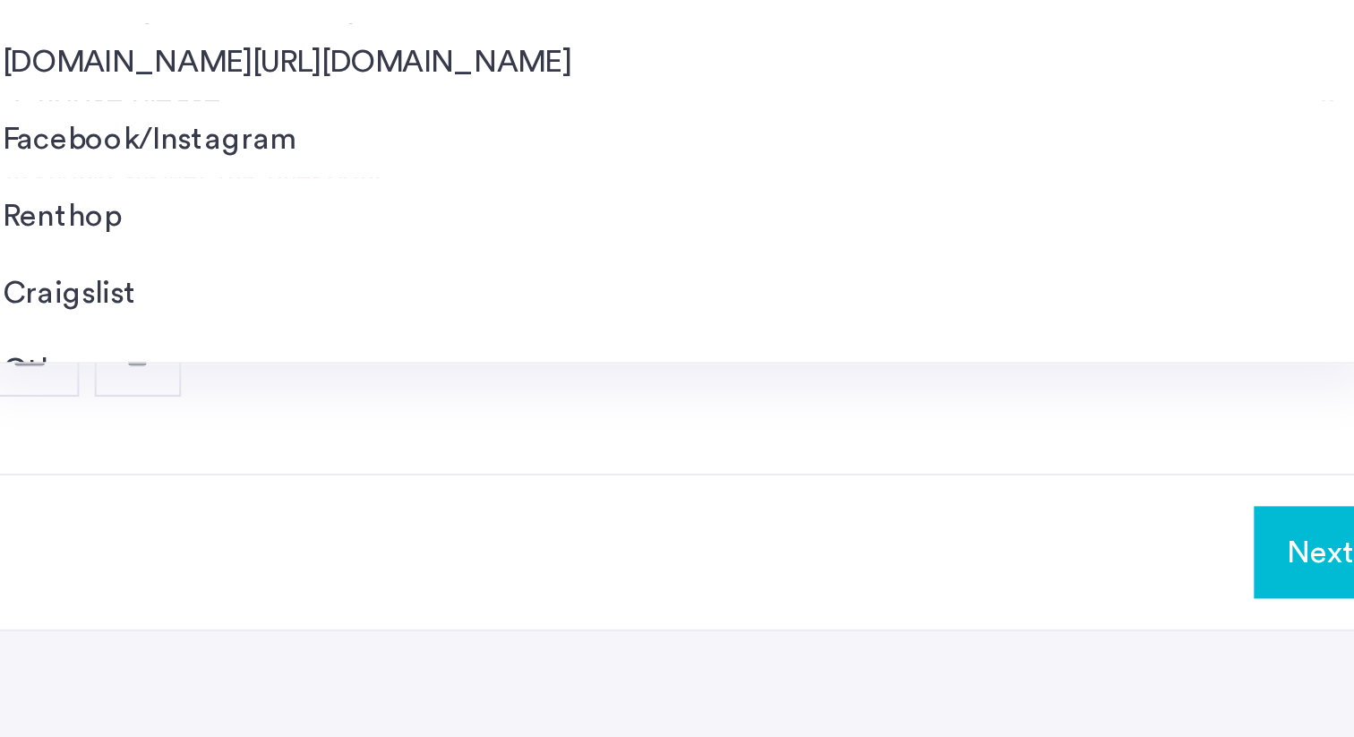
scroll to position [75, 0]
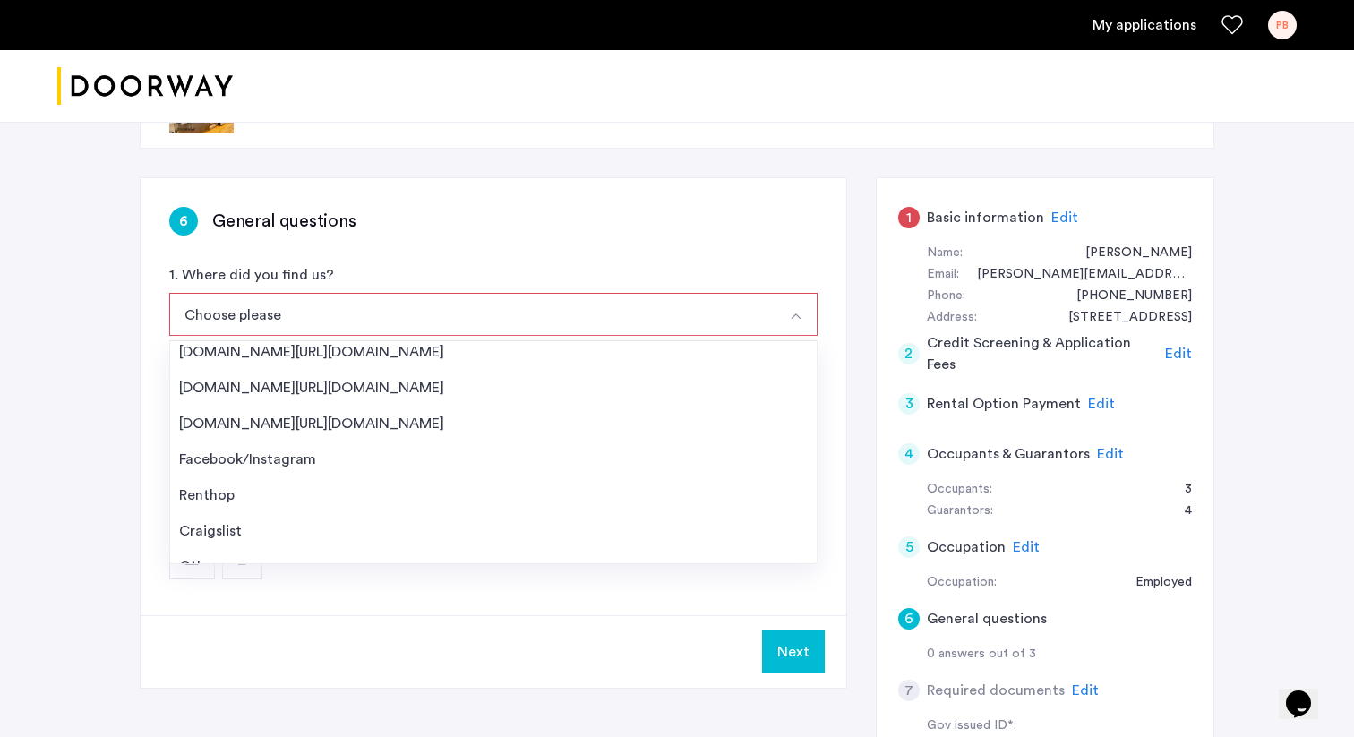
click at [515, 611] on div "6 General questions 1. Where did you find us? Choose please Streeteasy.com/Zill…" at bounding box center [493, 396] width 705 height 437
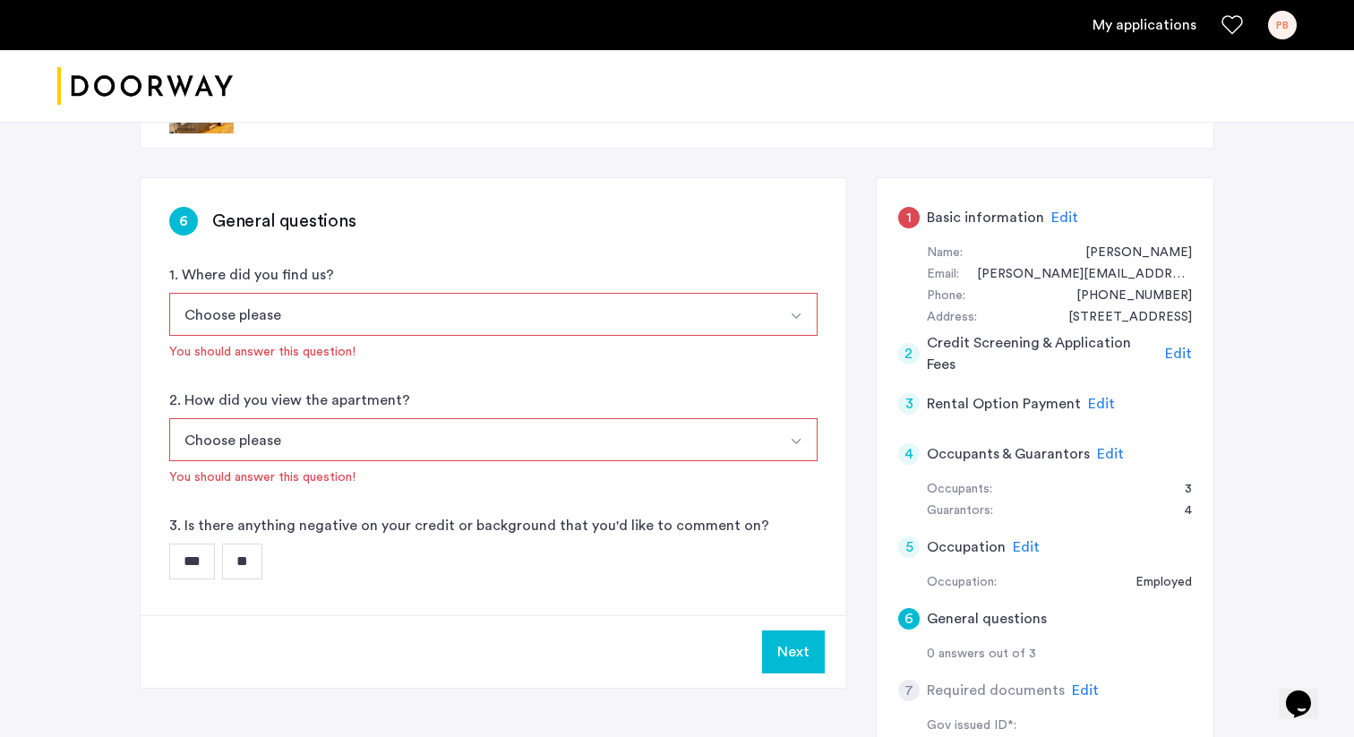
click at [256, 552] on input "**" at bounding box center [242, 561] width 40 height 36
click at [233, 319] on button "Choose please" at bounding box center [472, 314] width 606 height 43
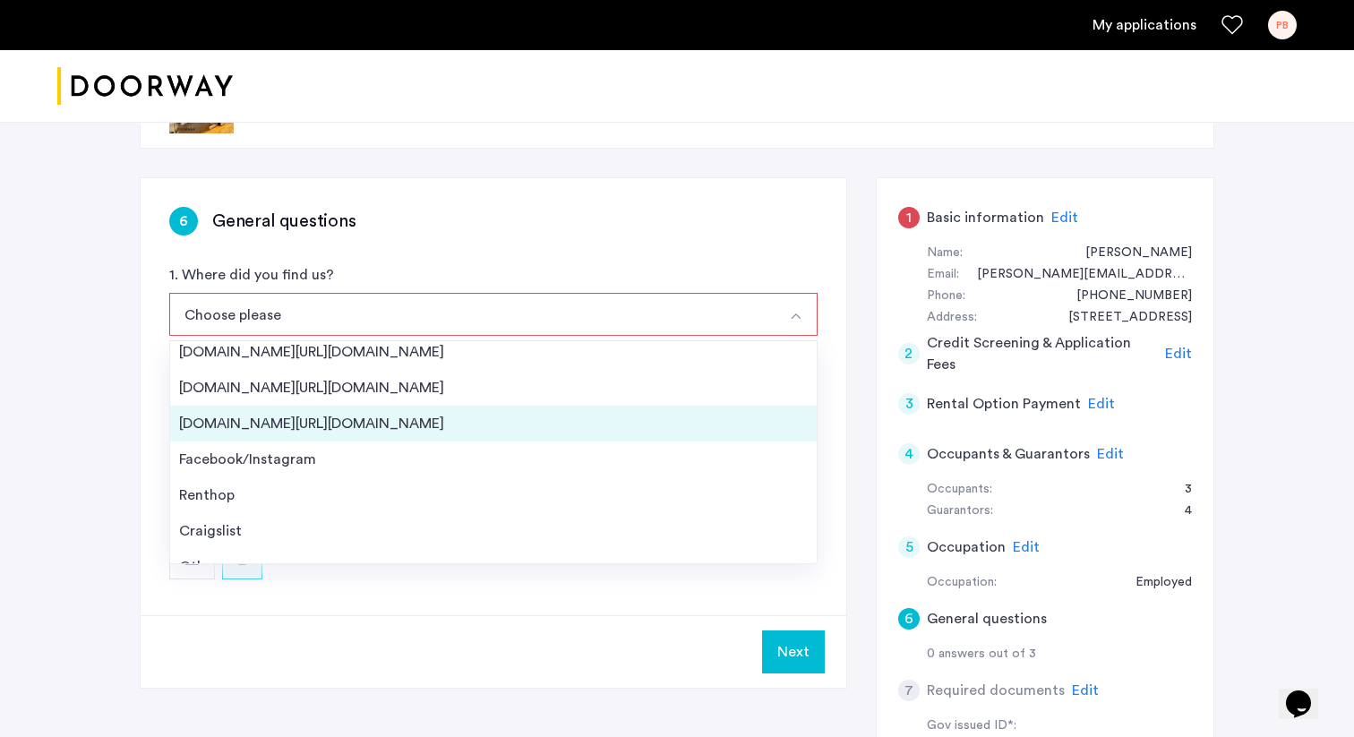
scroll to position [29, 0]
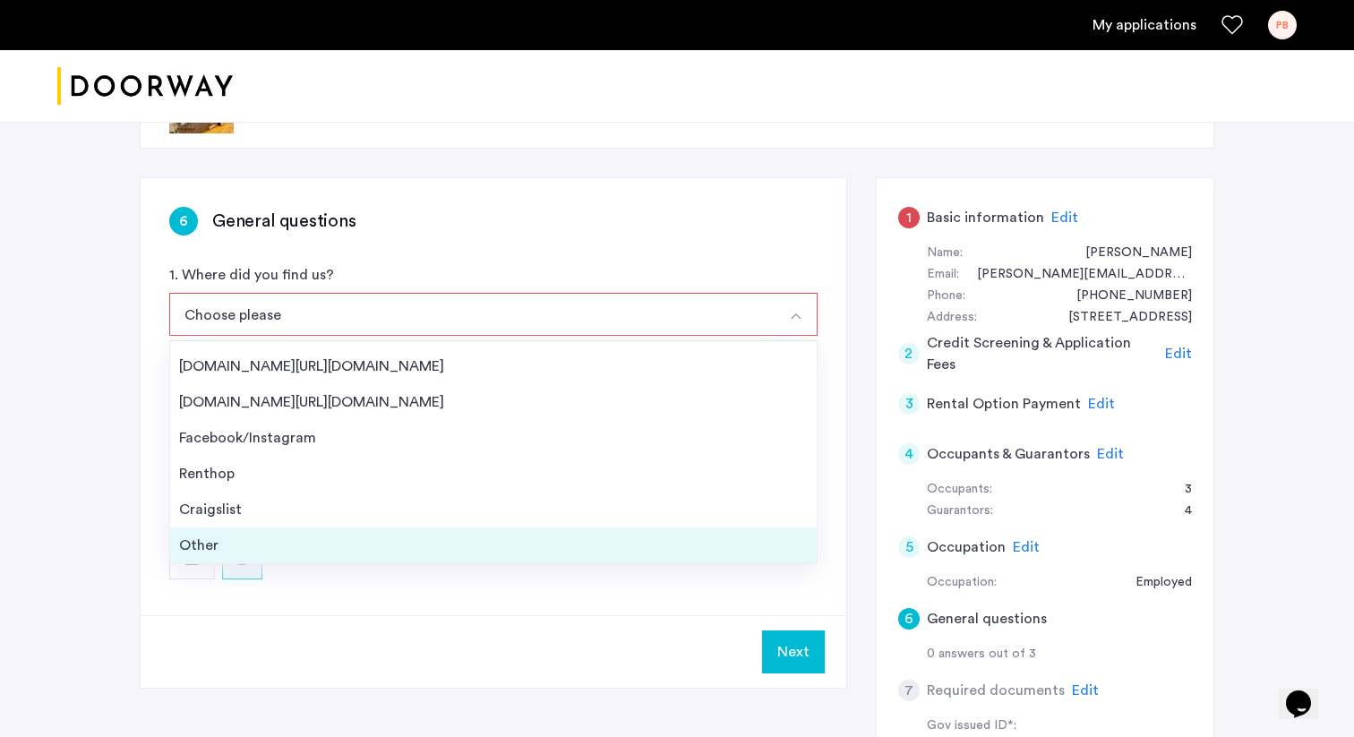
click at [201, 551] on div "Other" at bounding box center [493, 544] width 628 height 21
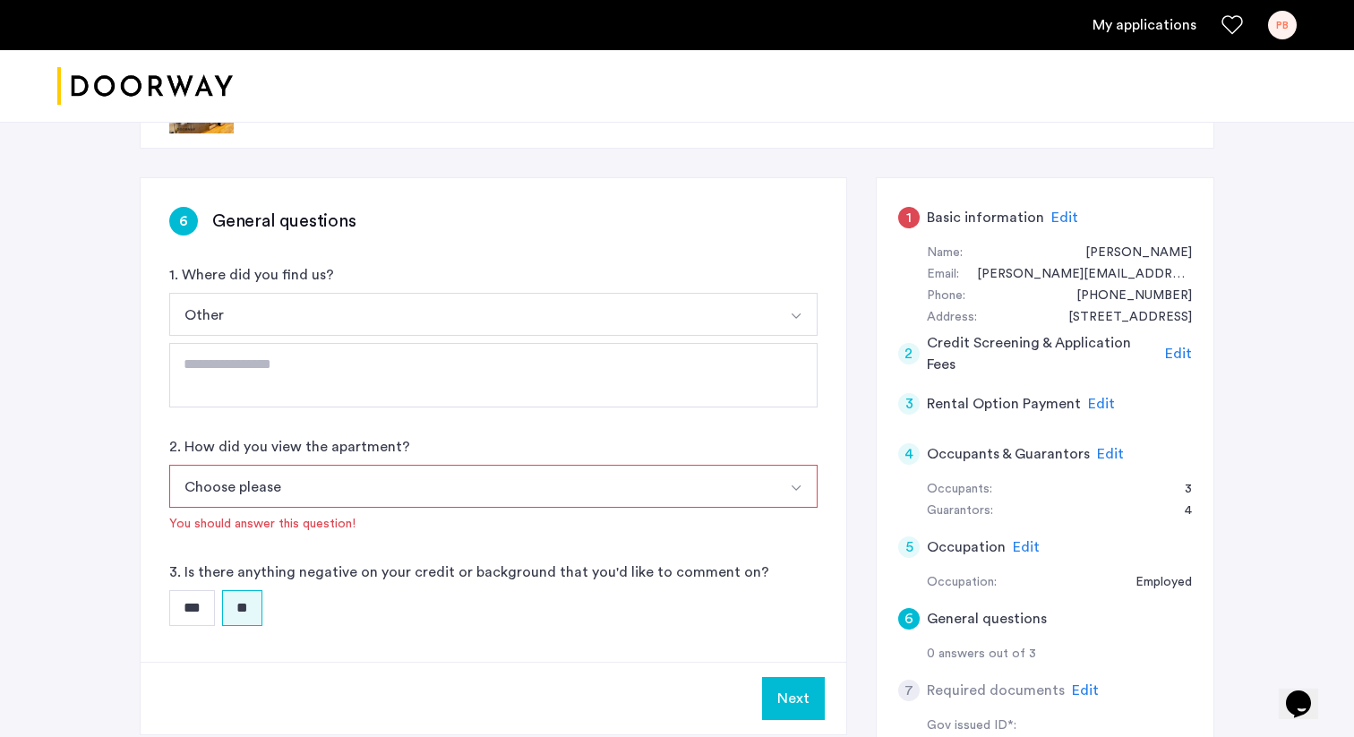
click at [242, 488] on button "Choose please" at bounding box center [472, 486] width 606 height 43
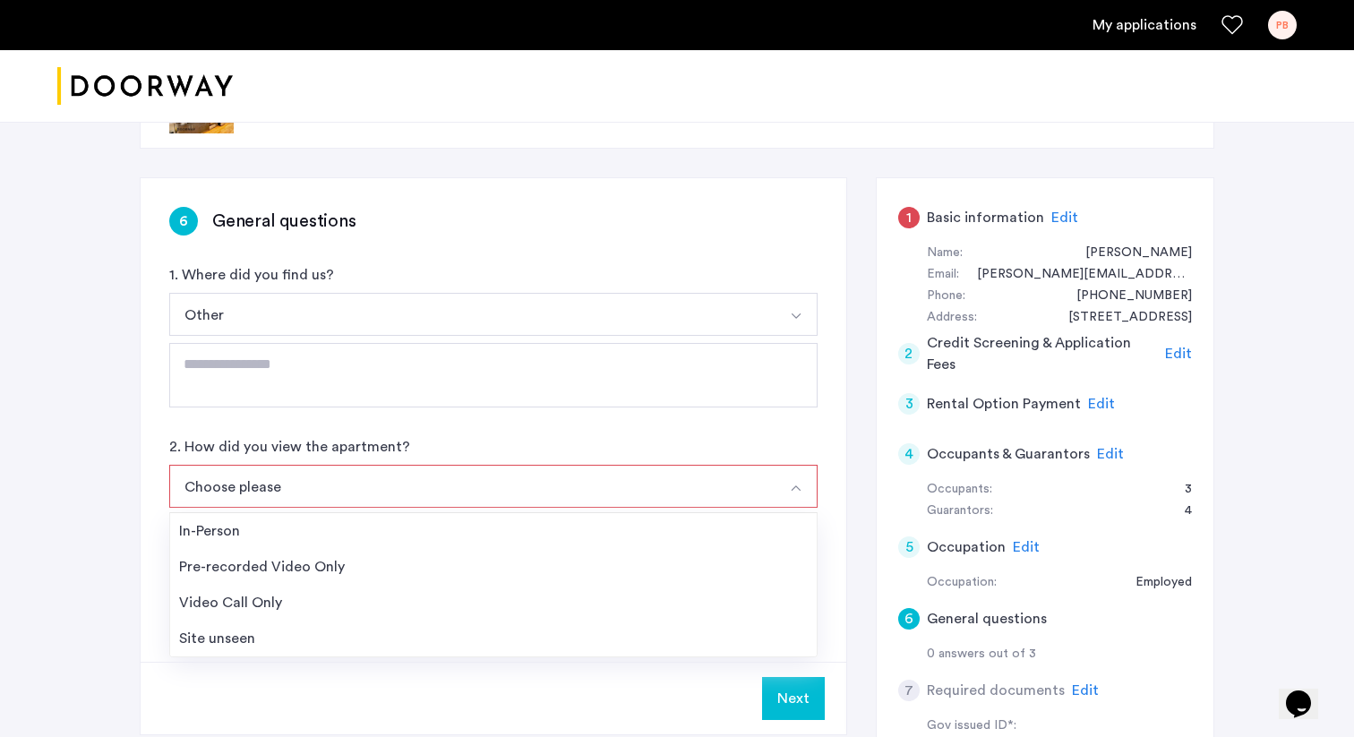
click at [228, 487] on button "Choose please" at bounding box center [472, 486] width 606 height 43
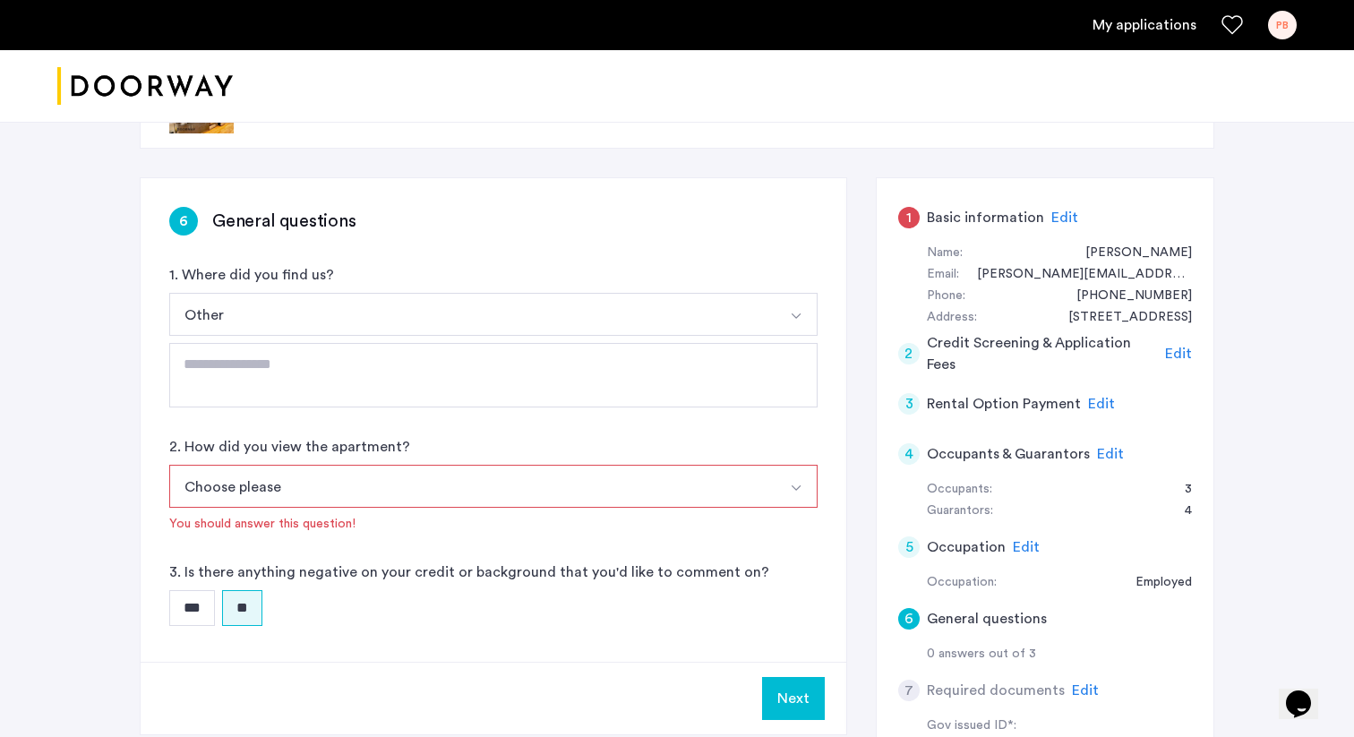
click at [228, 487] on button "Choose please" at bounding box center [472, 486] width 606 height 43
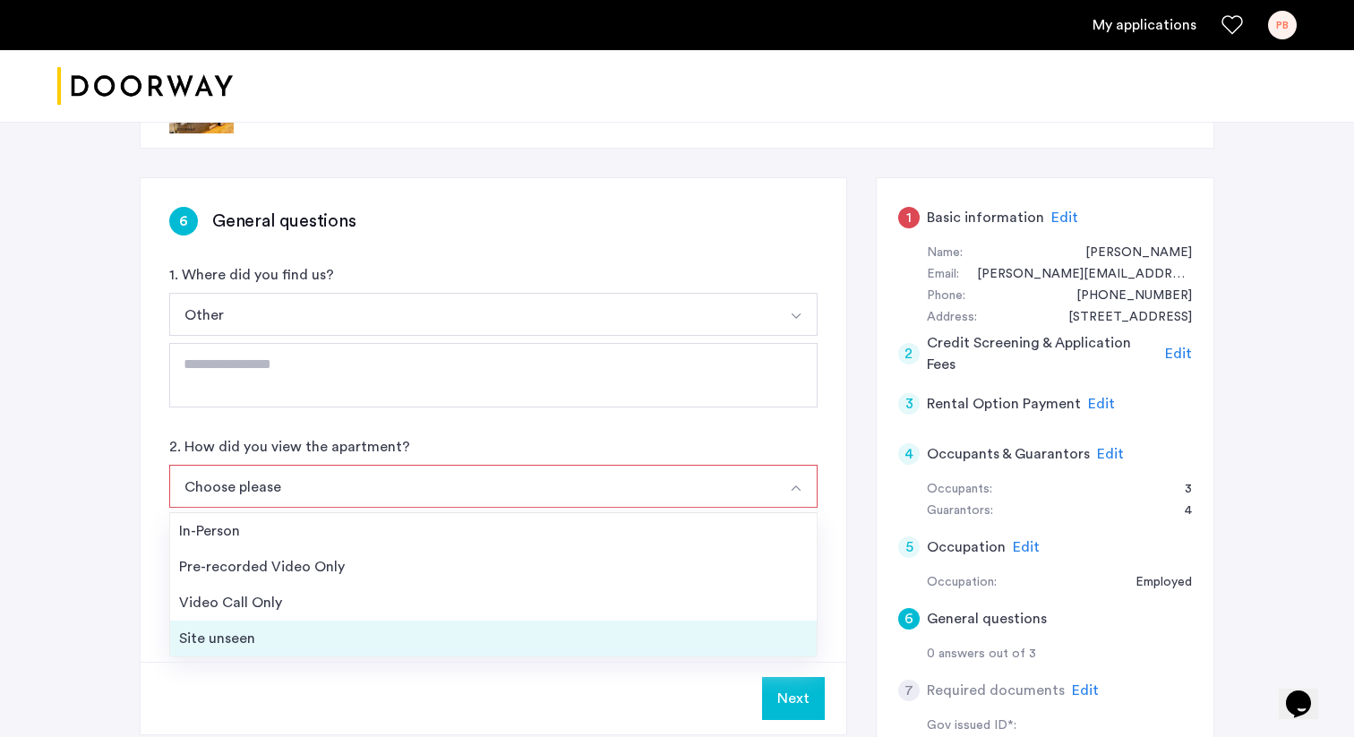
click at [220, 641] on div "Site unseen" at bounding box center [493, 638] width 628 height 21
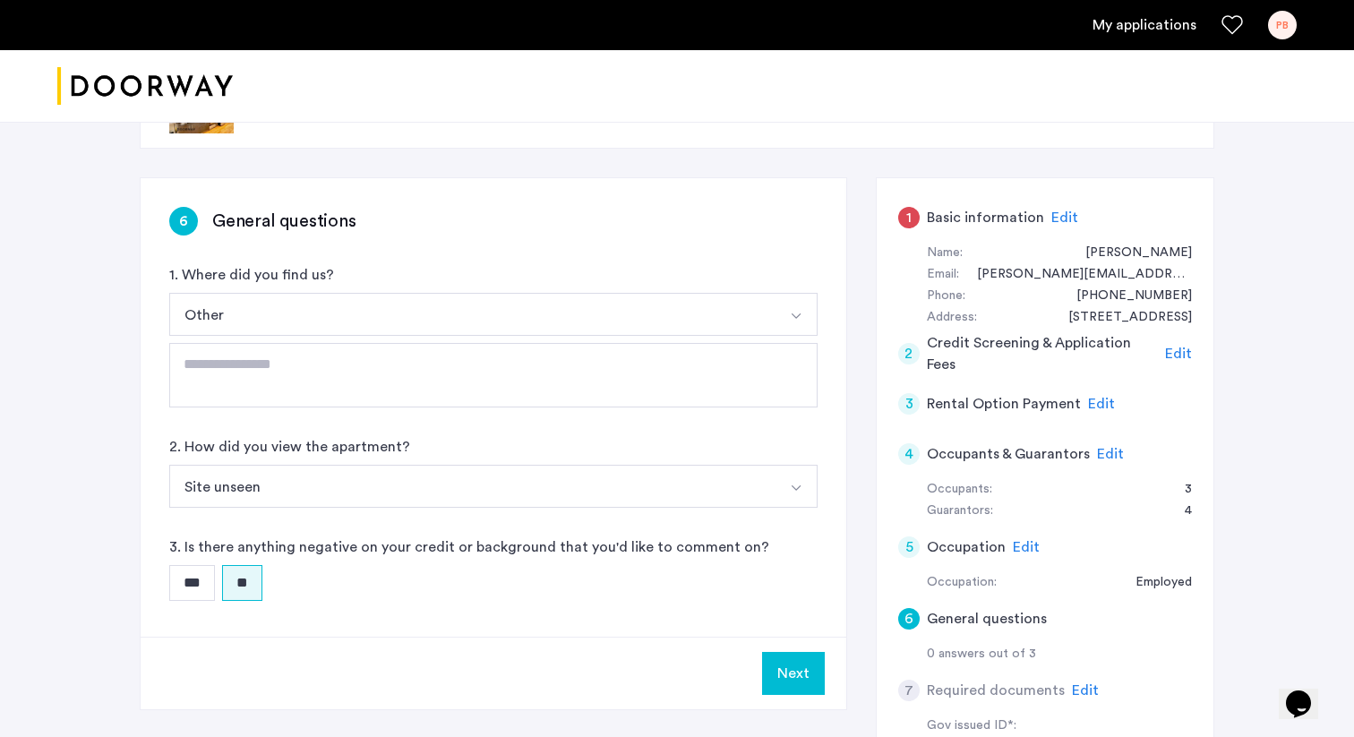
click at [788, 671] on button "Next" at bounding box center [793, 673] width 63 height 43
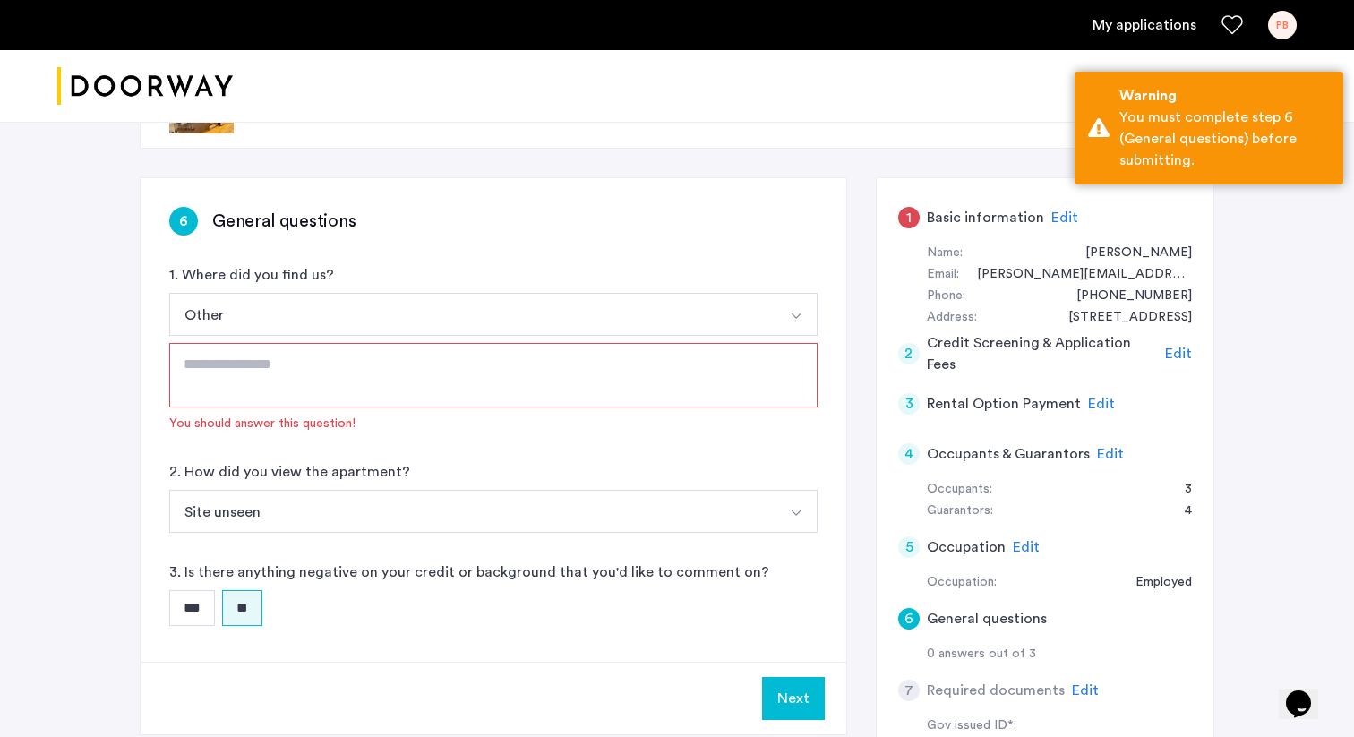
click at [267, 390] on textarea at bounding box center [493, 375] width 648 height 64
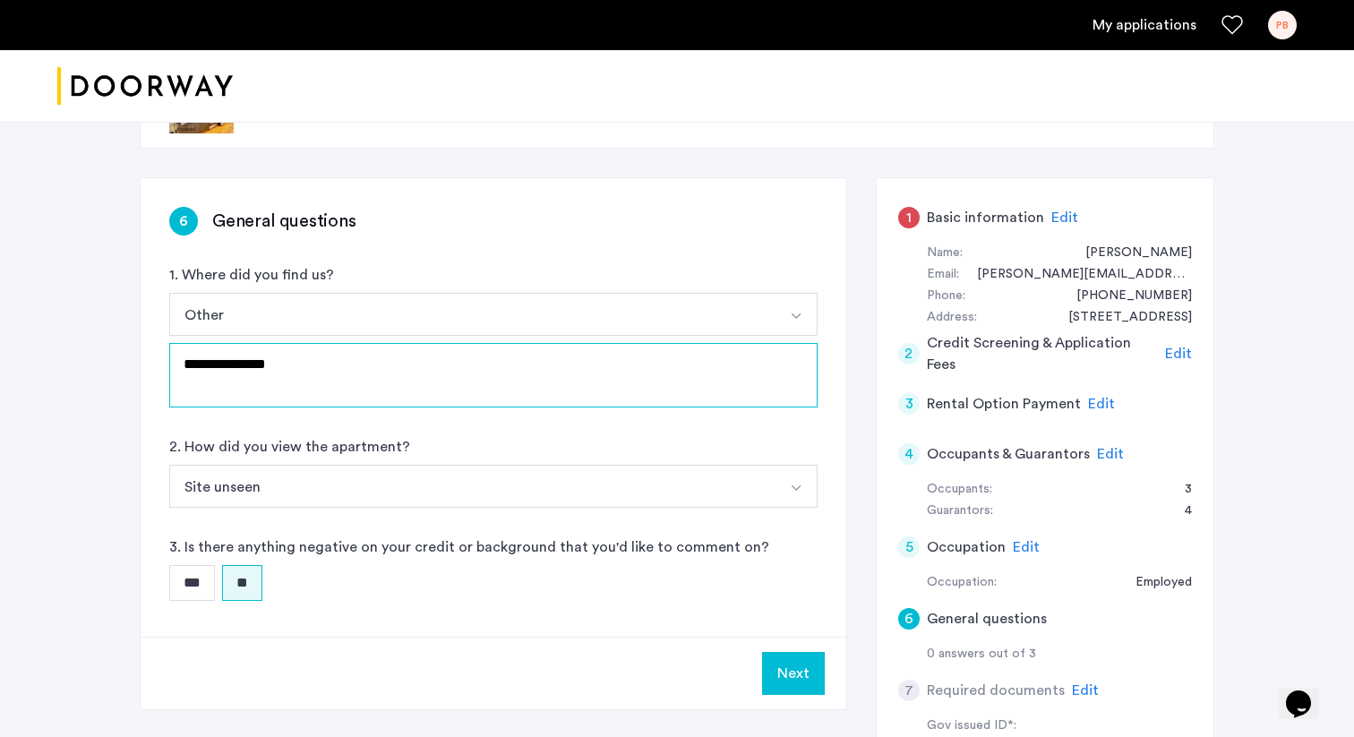
type textarea "**********"
click at [792, 674] on button "Next" at bounding box center [793, 673] width 63 height 43
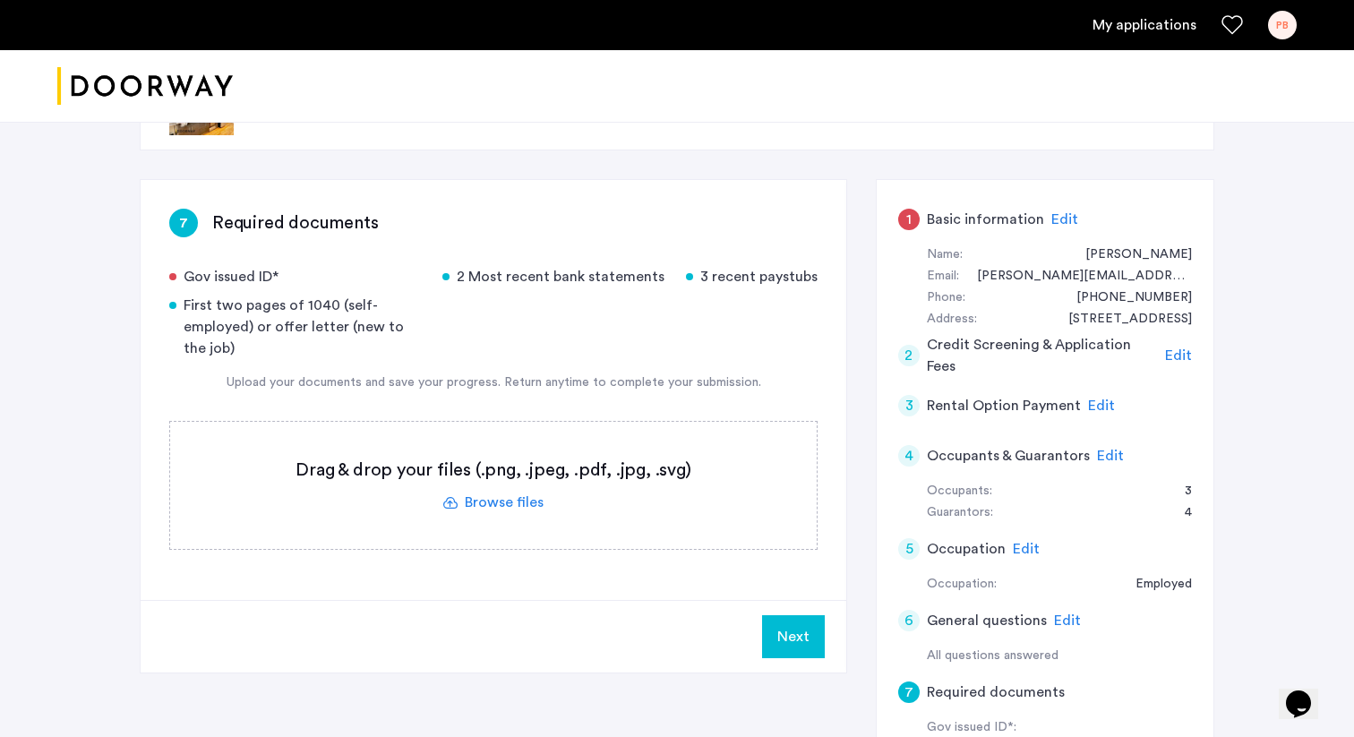
scroll to position [110, 0]
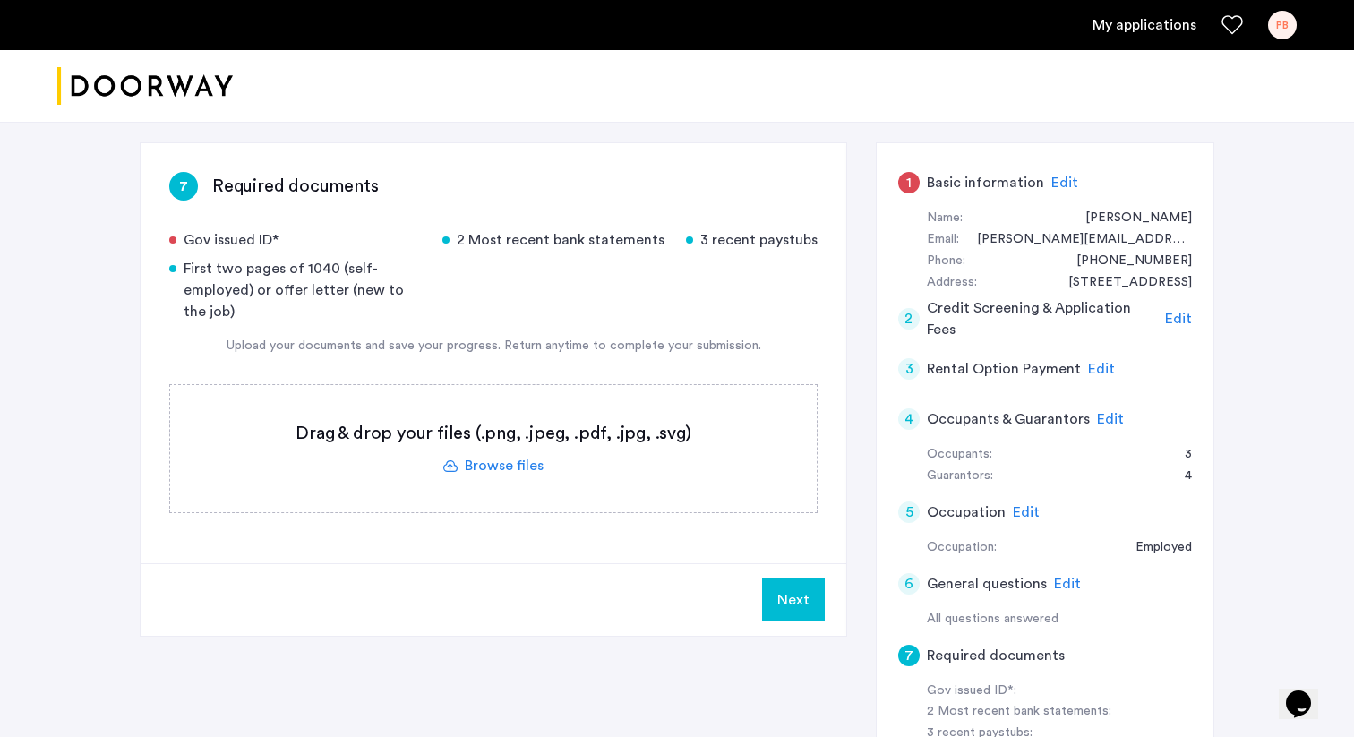
click at [500, 468] on label at bounding box center [493, 448] width 646 height 127
click at [0, 0] on input "file" at bounding box center [0, 0] width 0 height 0
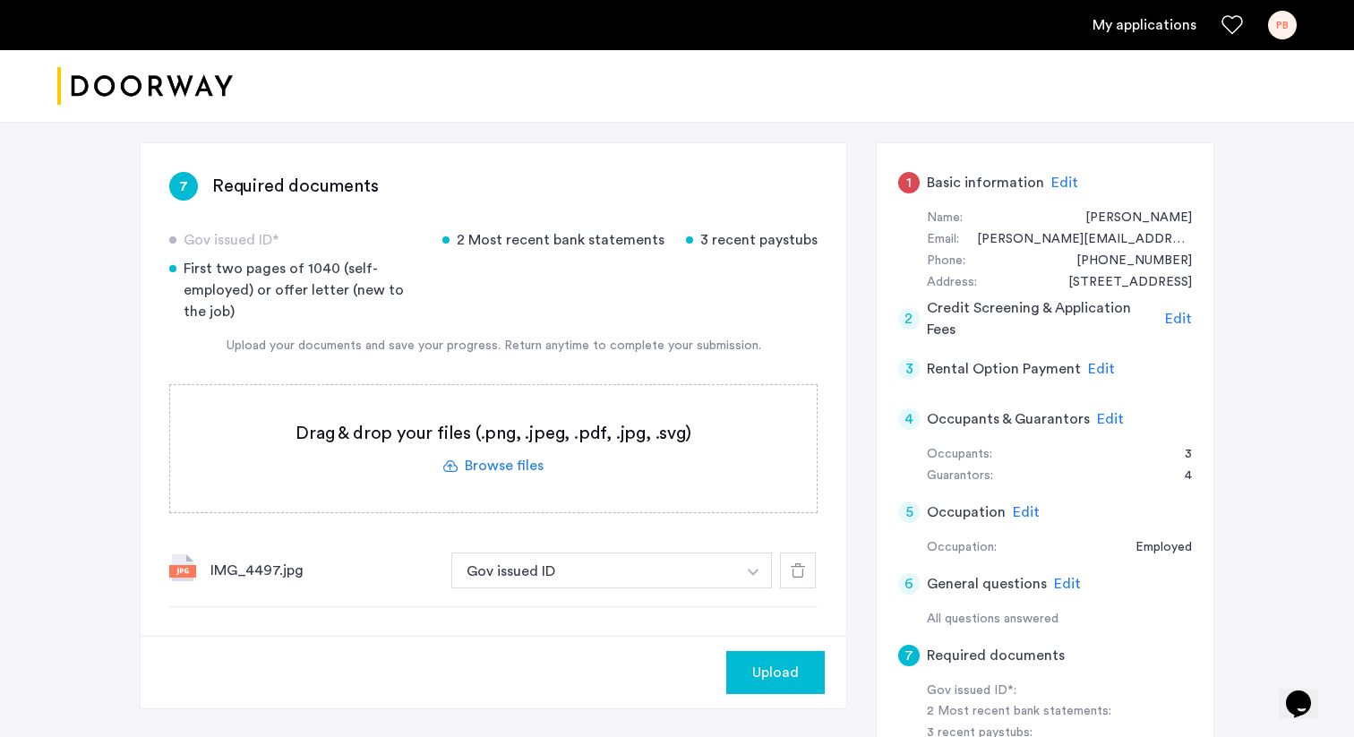
click at [526, 467] on label at bounding box center [493, 448] width 646 height 127
click at [0, 0] on input "file" at bounding box center [0, 0] width 0 height 0
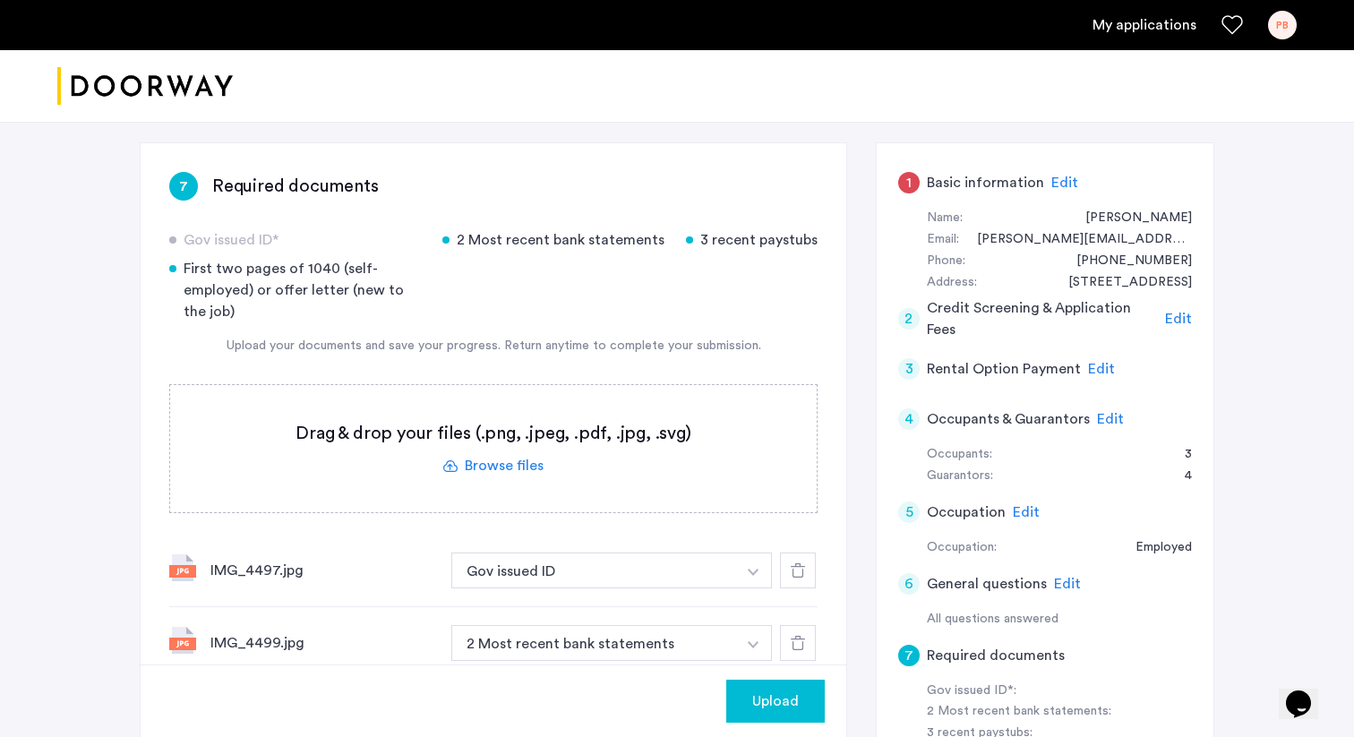
click at [755, 642] on img "button" at bounding box center [753, 644] width 11 height 7
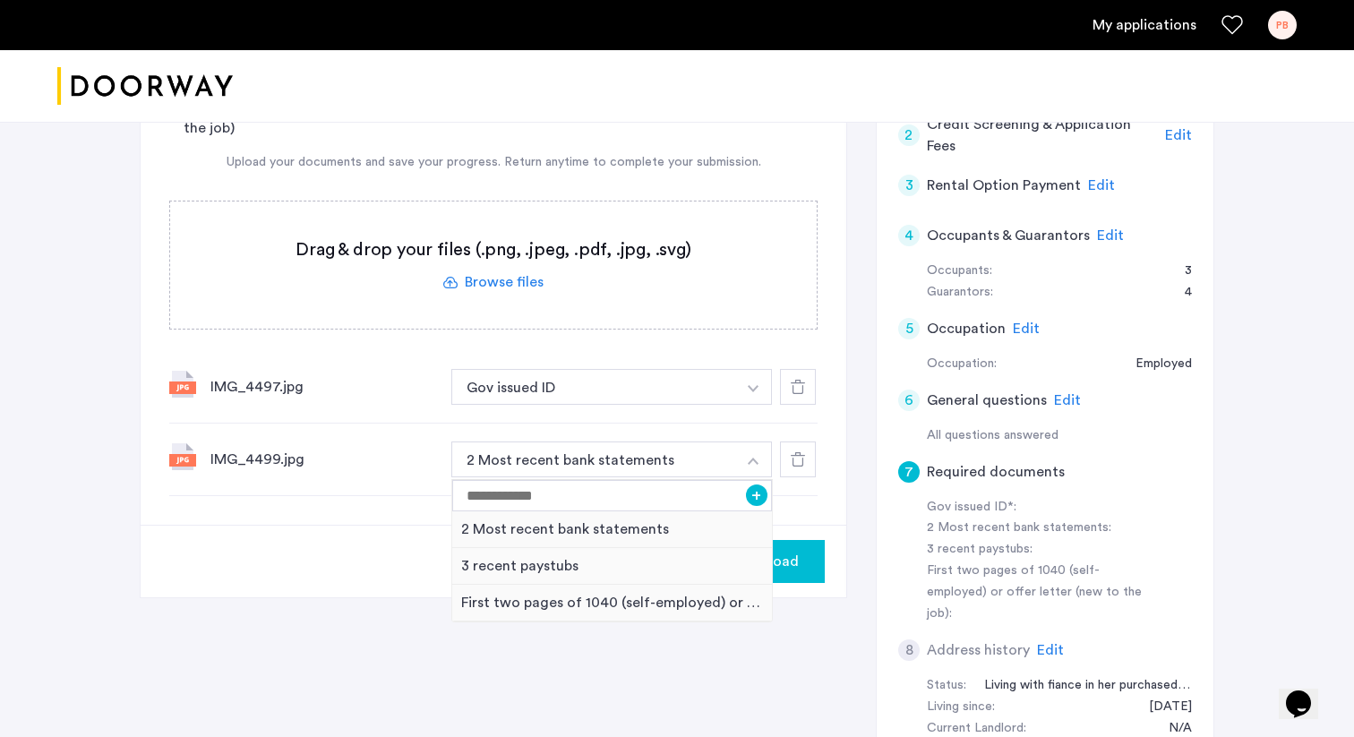
scroll to position [305, 0]
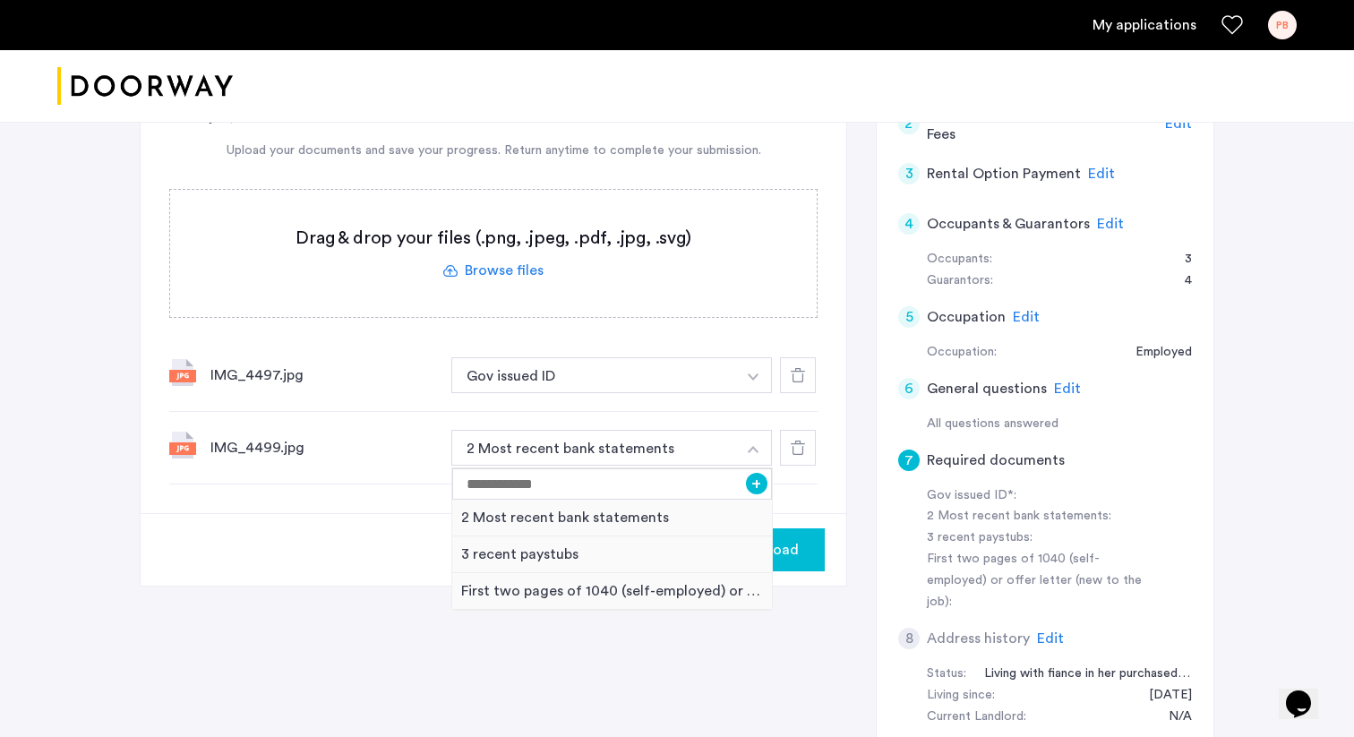
click at [799, 449] on icon at bounding box center [798, 447] width 14 height 14
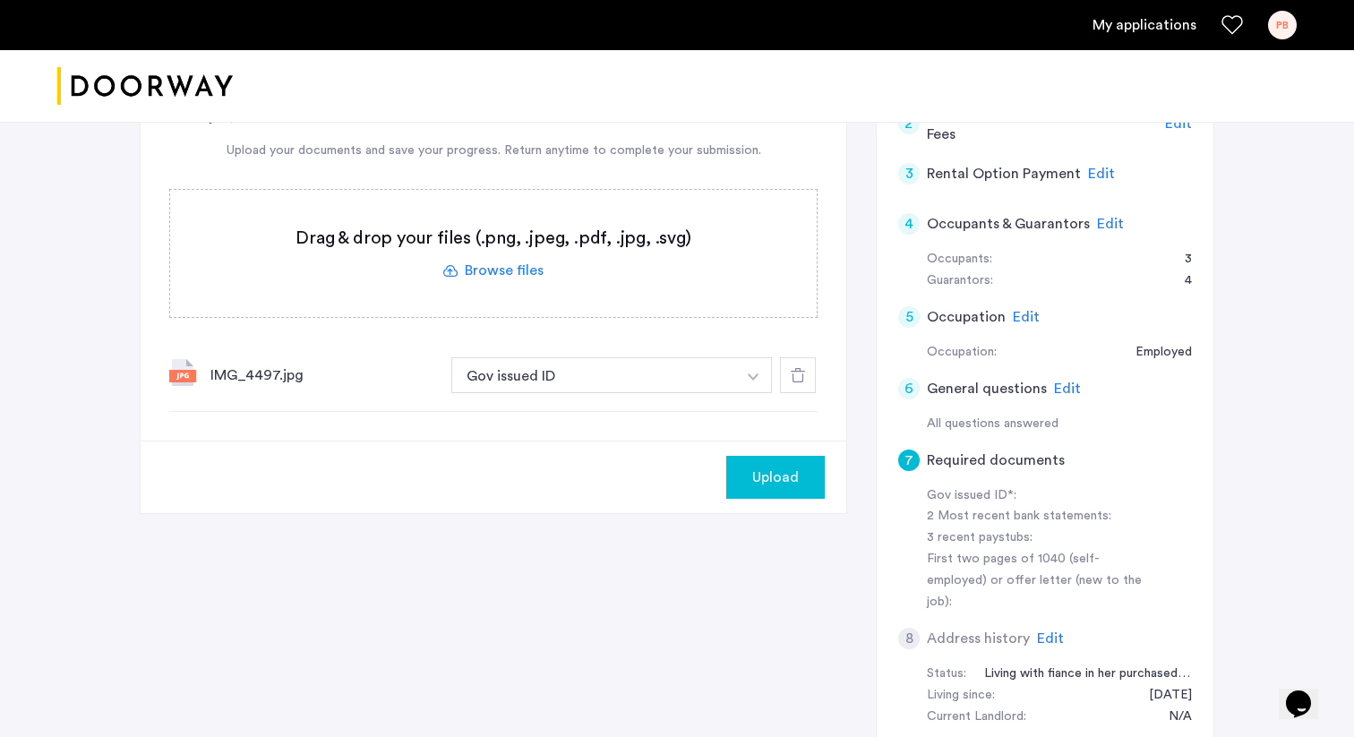
click at [770, 475] on span "Upload" at bounding box center [775, 476] width 47 height 21
click at [498, 273] on label at bounding box center [493, 253] width 646 height 127
click at [0, 0] on input "file" at bounding box center [0, 0] width 0 height 0
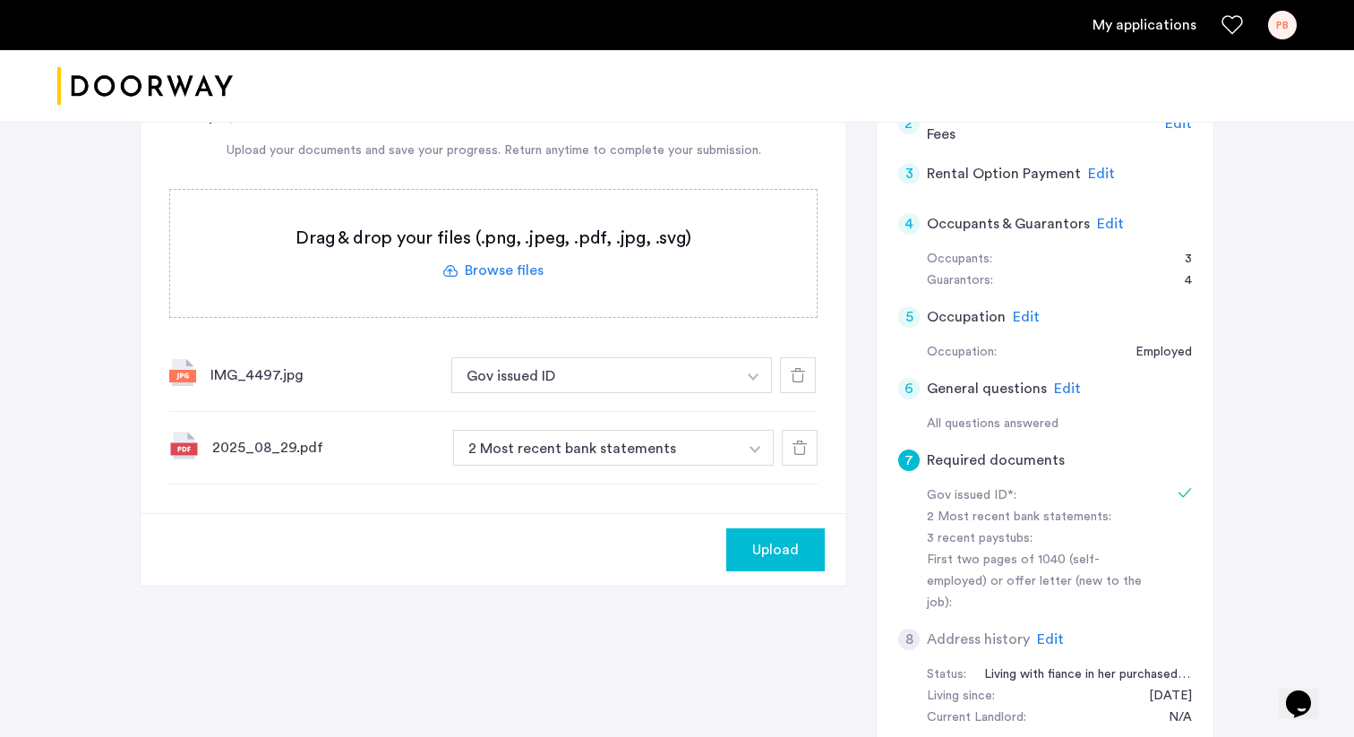
click at [509, 273] on label at bounding box center [493, 253] width 646 height 127
click at [0, 0] on input "file" at bounding box center [0, 0] width 0 height 0
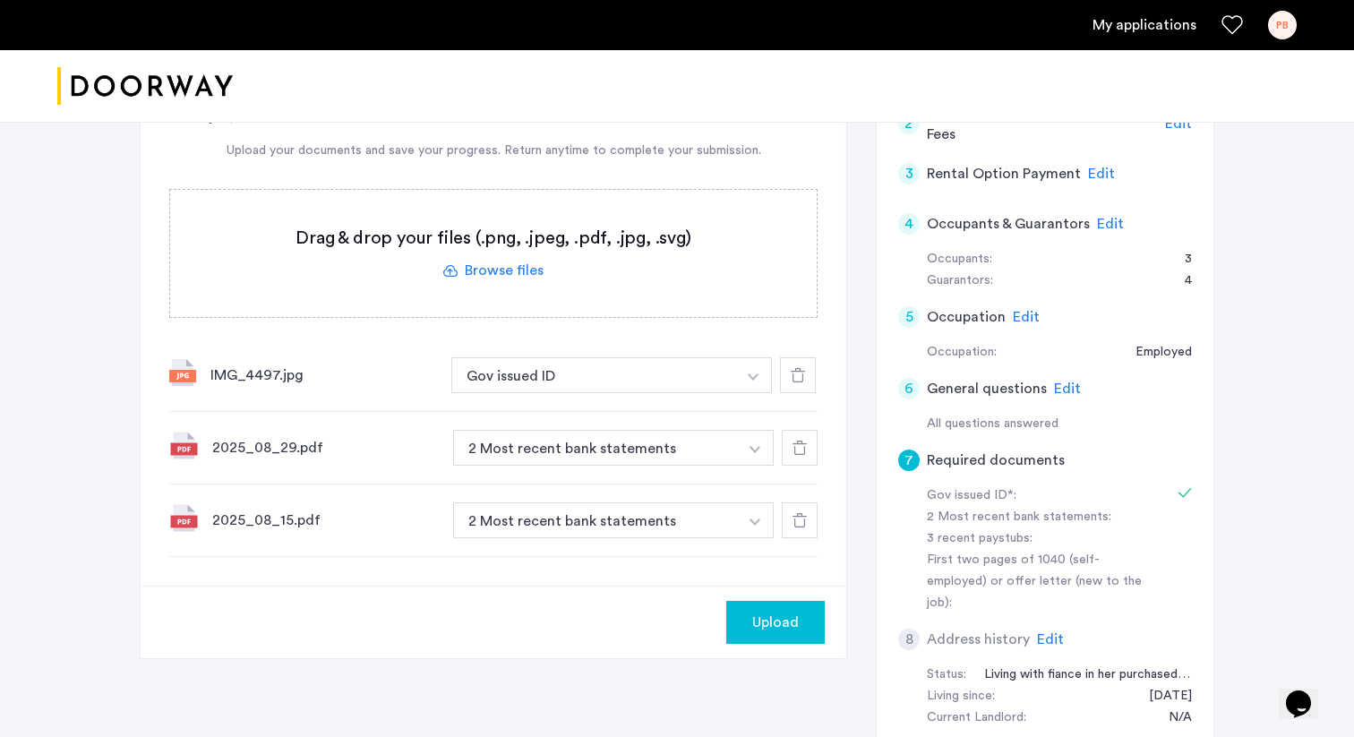
click at [525, 265] on label at bounding box center [493, 253] width 646 height 127
click at [0, 0] on input "file" at bounding box center [0, 0] width 0 height 0
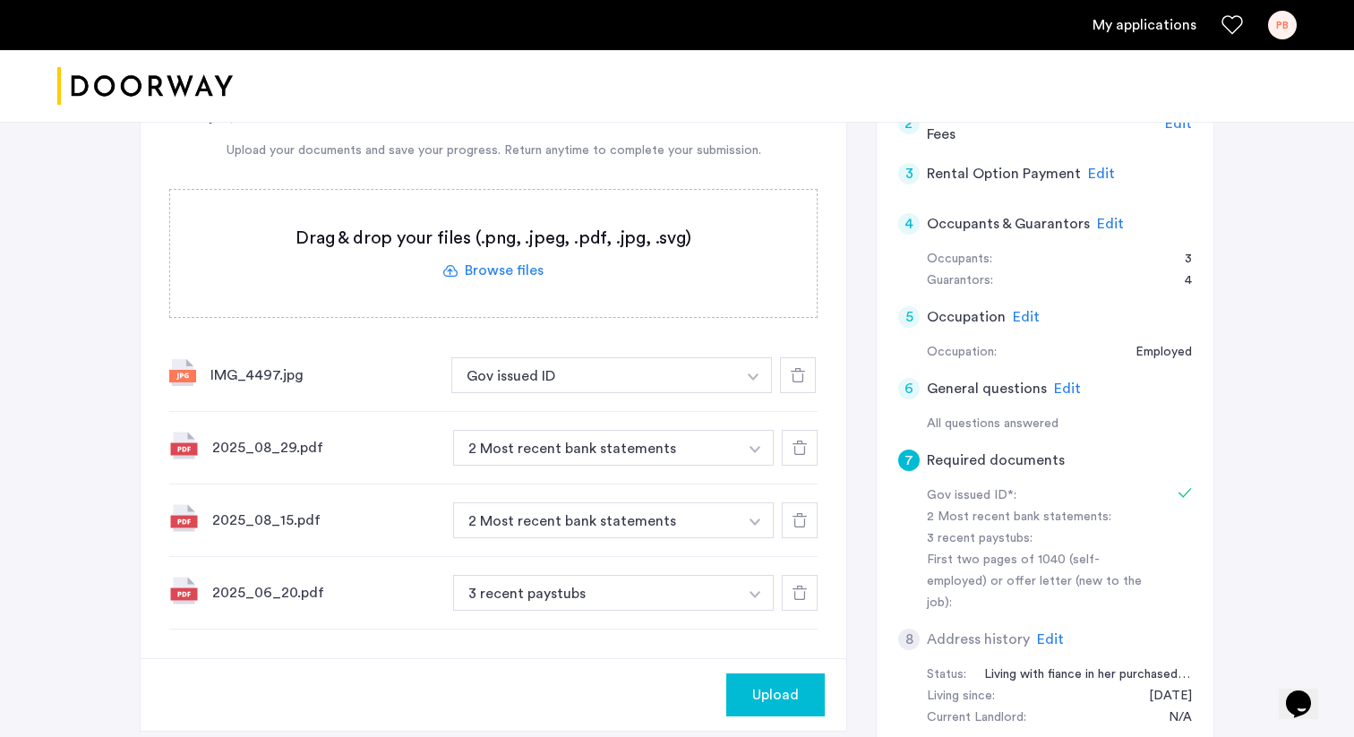
click at [758, 445] on button "button" at bounding box center [755, 448] width 37 height 36
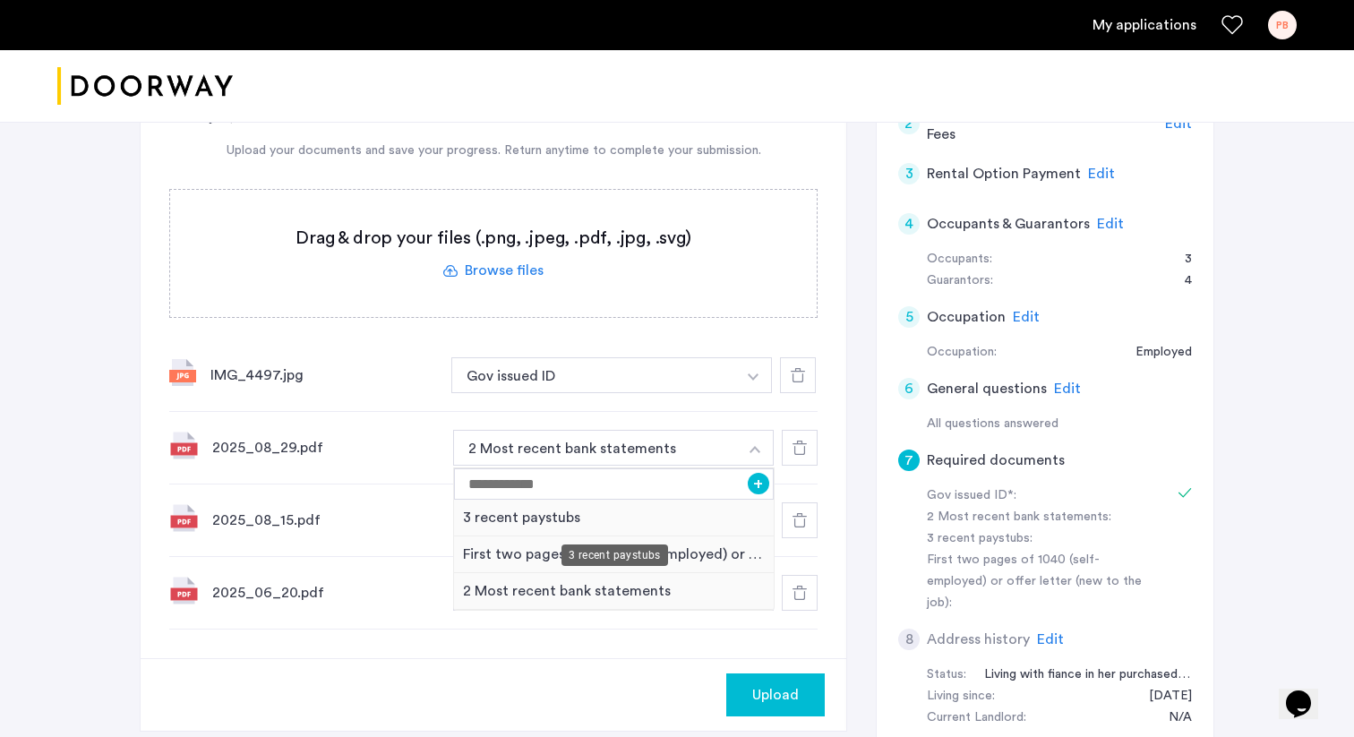
click at [561, 517] on div "3 recent paystubs" at bounding box center [614, 518] width 320 height 37
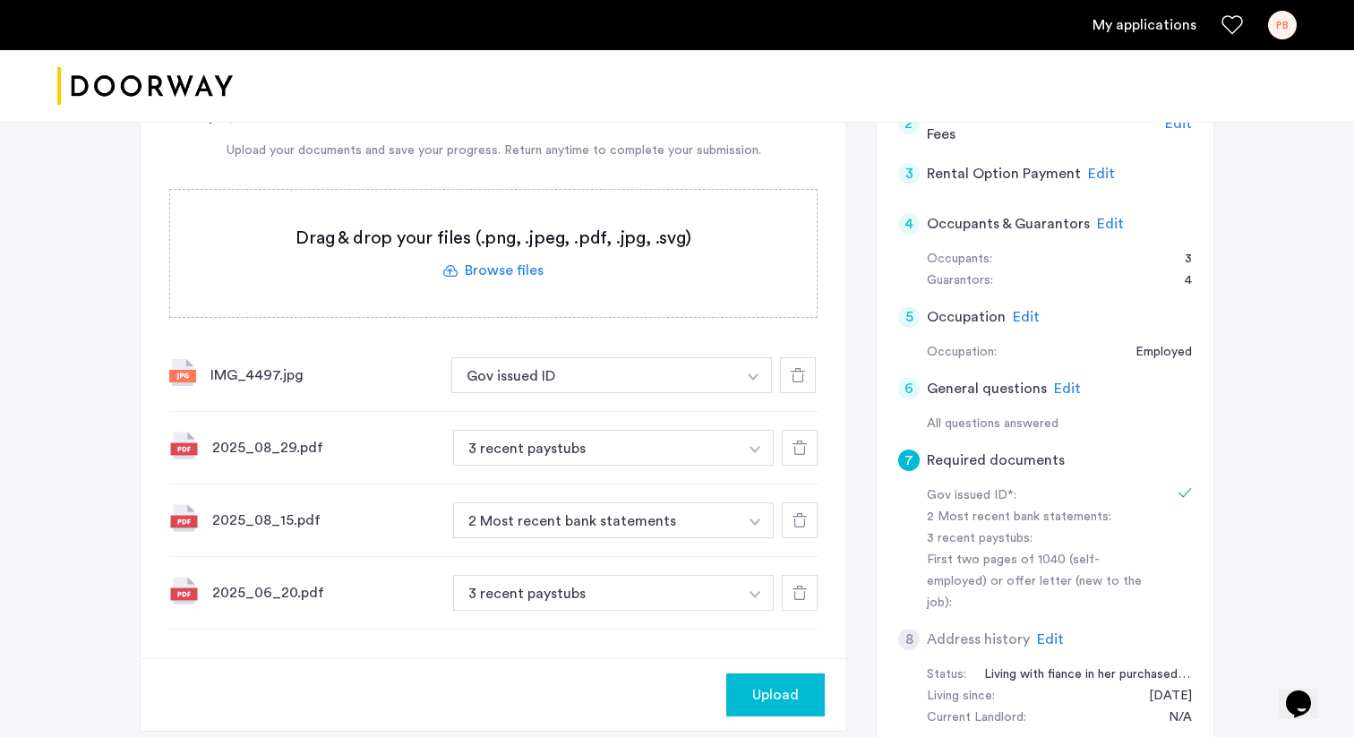
click at [759, 521] on img "button" at bounding box center [754, 521] width 11 height 7
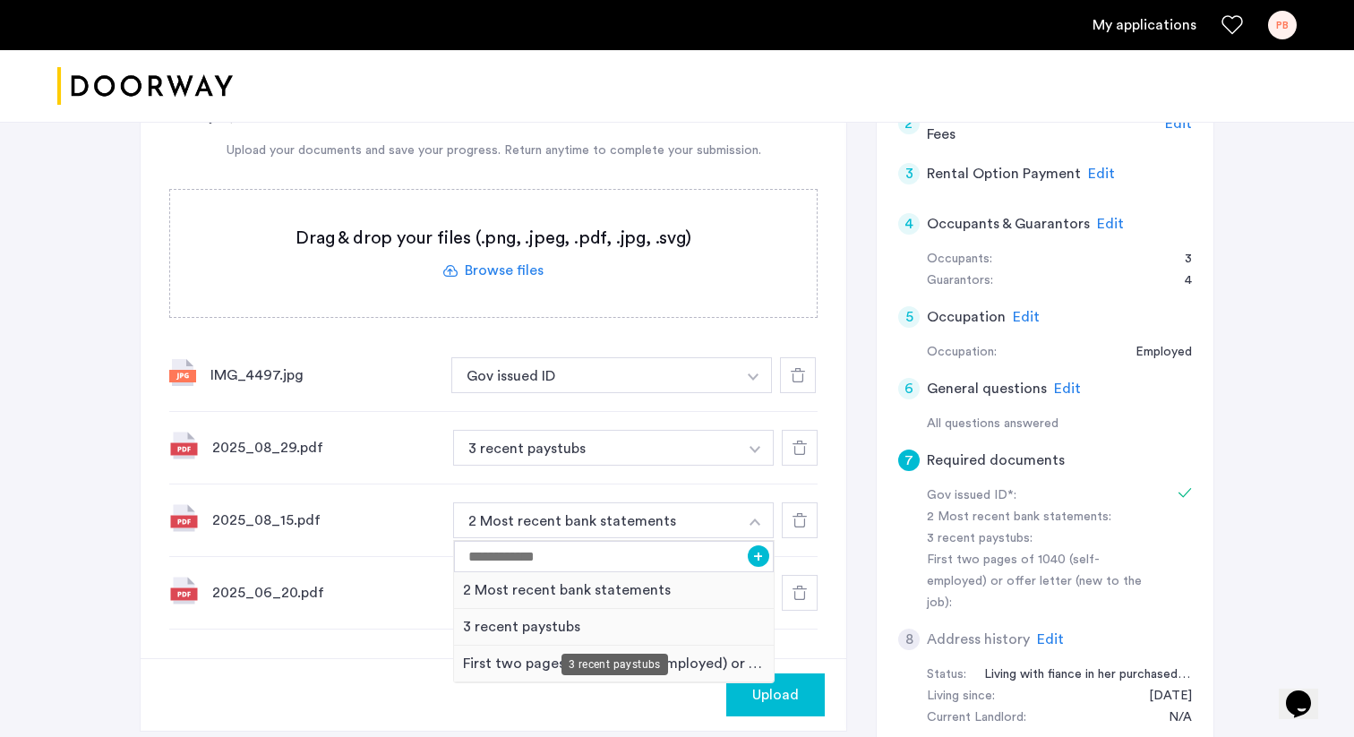
click at [506, 627] on div "3 recent paystubs" at bounding box center [614, 627] width 320 height 37
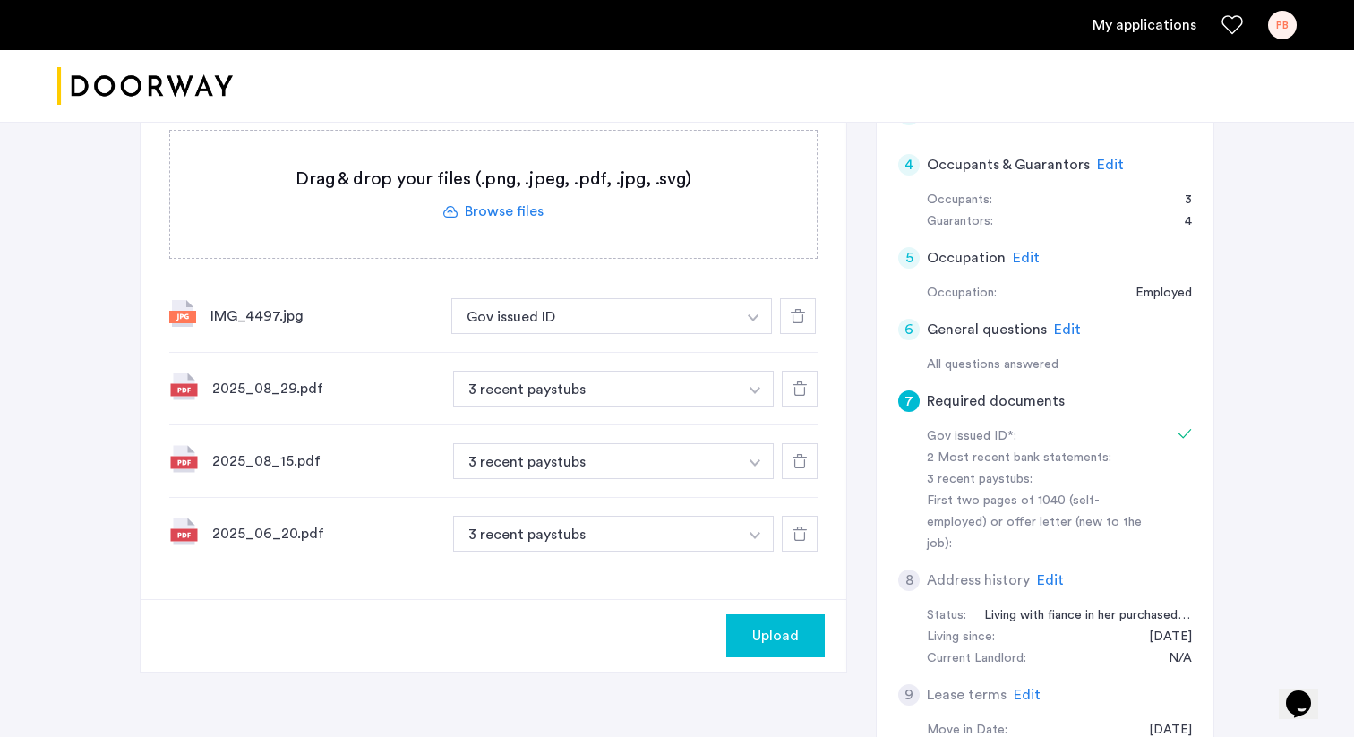
scroll to position [386, 0]
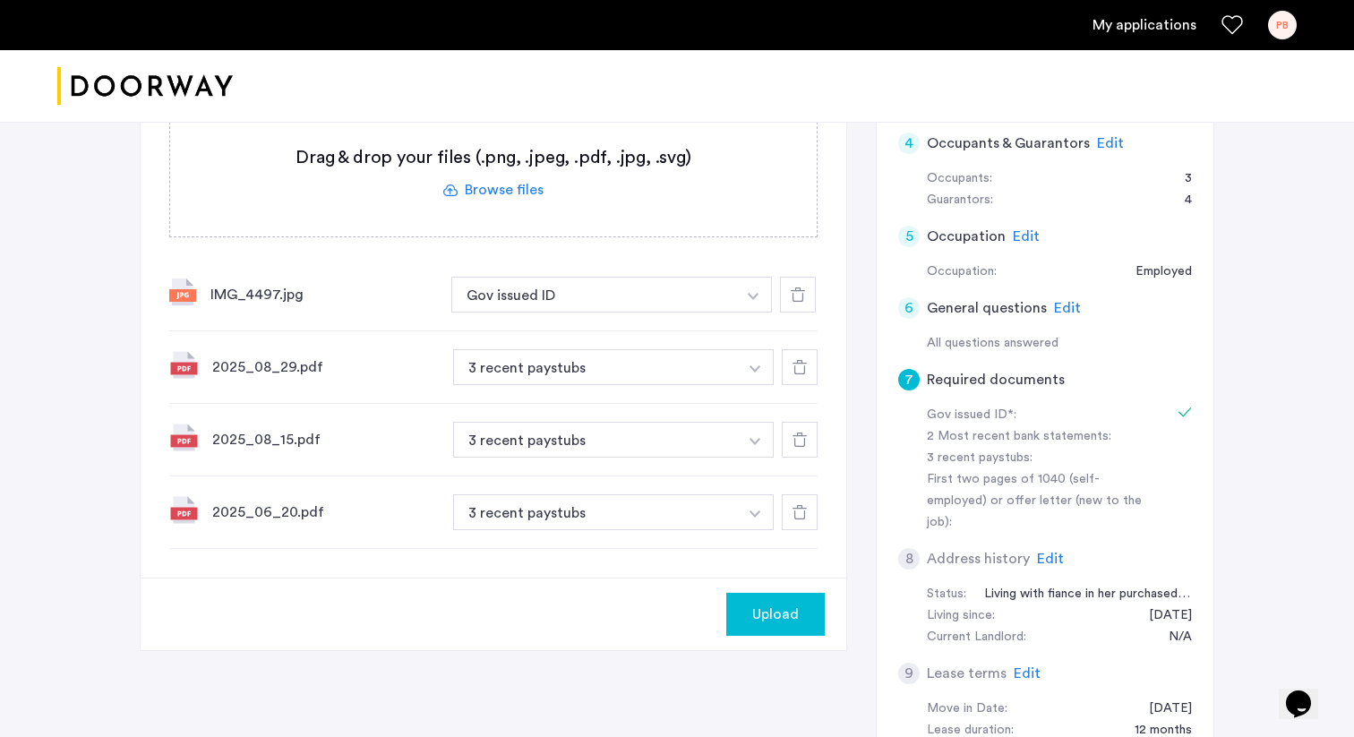
click at [751, 513] on img "button" at bounding box center [754, 513] width 11 height 7
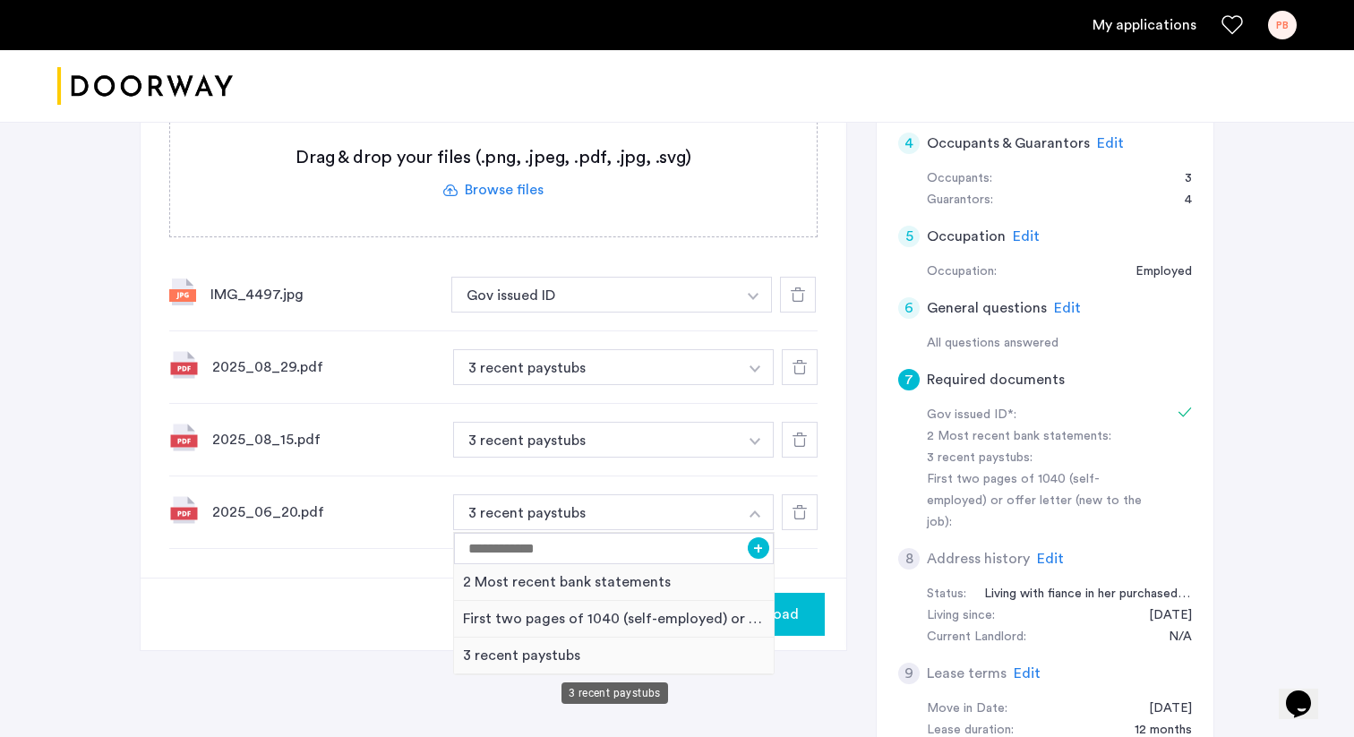
click at [510, 656] on div "3 recent paystubs" at bounding box center [614, 655] width 320 height 37
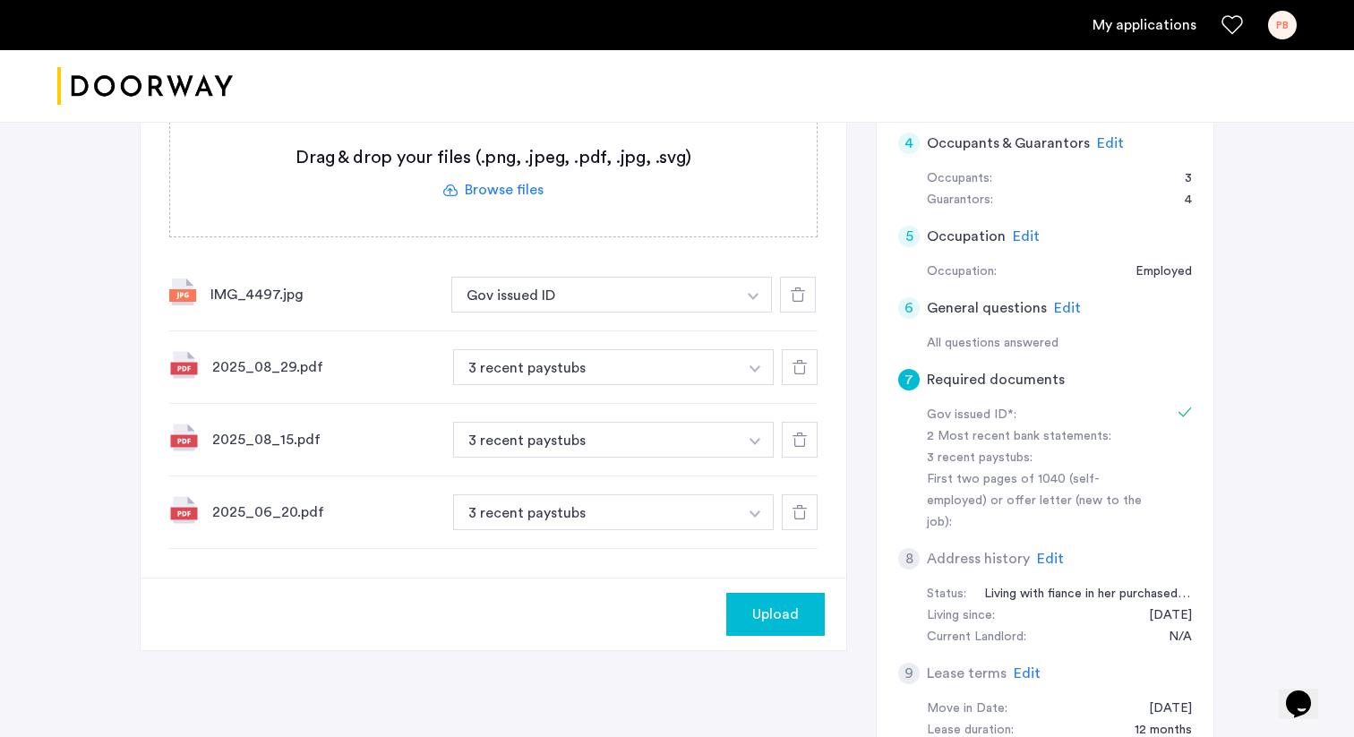
click at [517, 193] on label at bounding box center [493, 172] width 646 height 127
click at [0, 0] on input "file" at bounding box center [0, 0] width 0 height 0
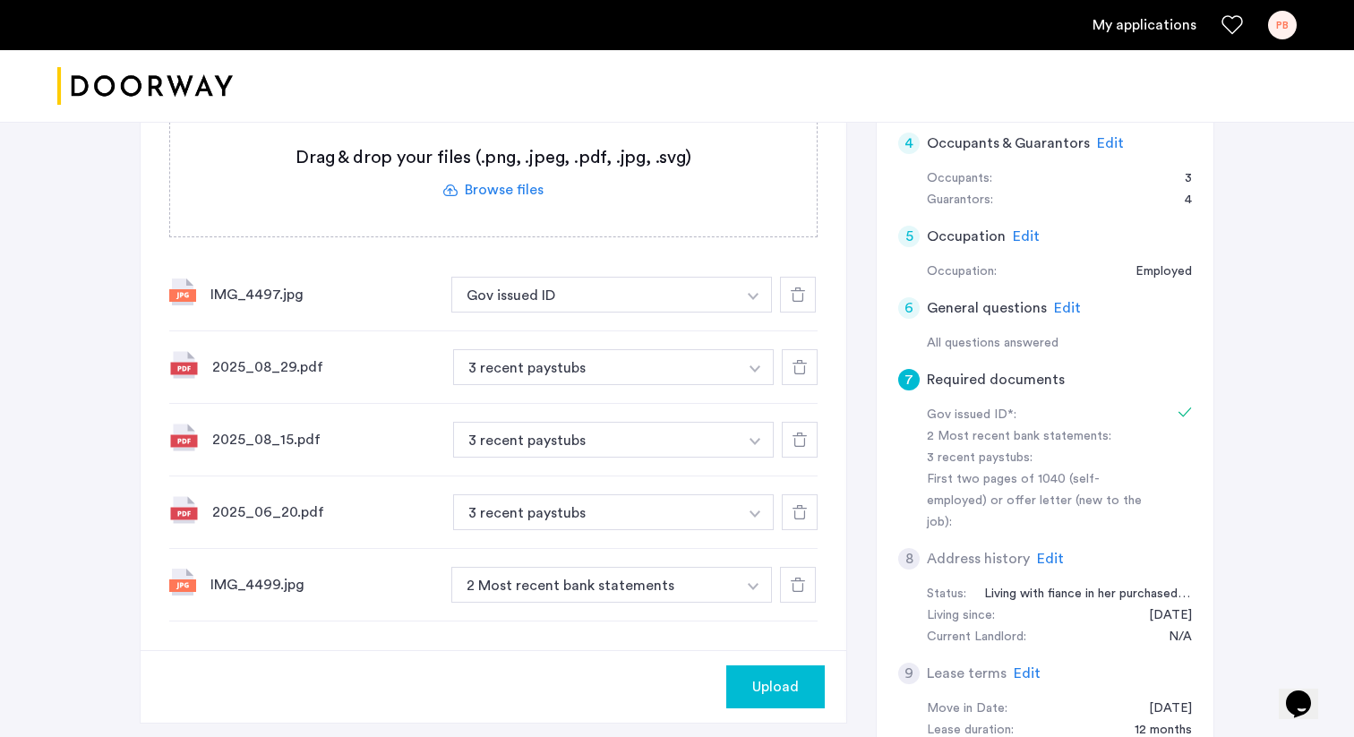
click at [755, 590] on img "button" at bounding box center [753, 586] width 11 height 7
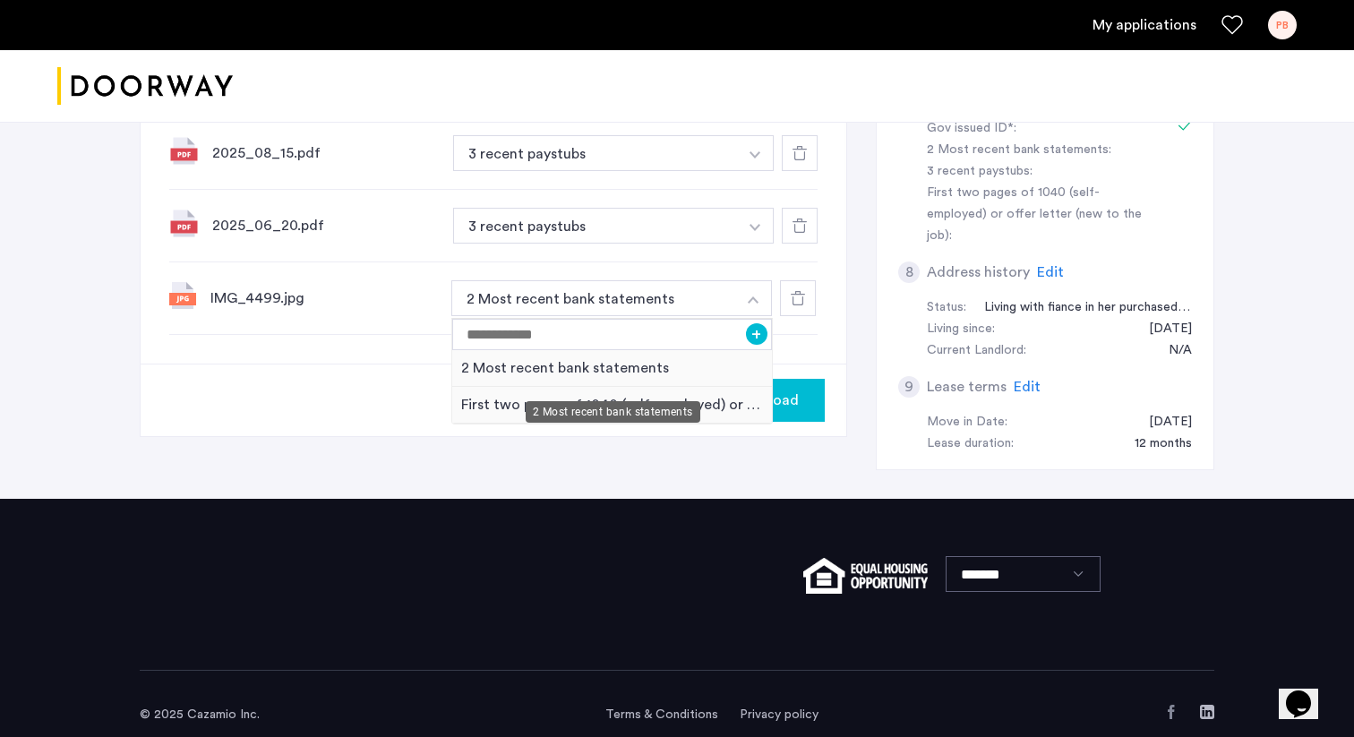
scroll to position [672, 0]
click at [398, 396] on div "Upload" at bounding box center [493, 399] width 705 height 73
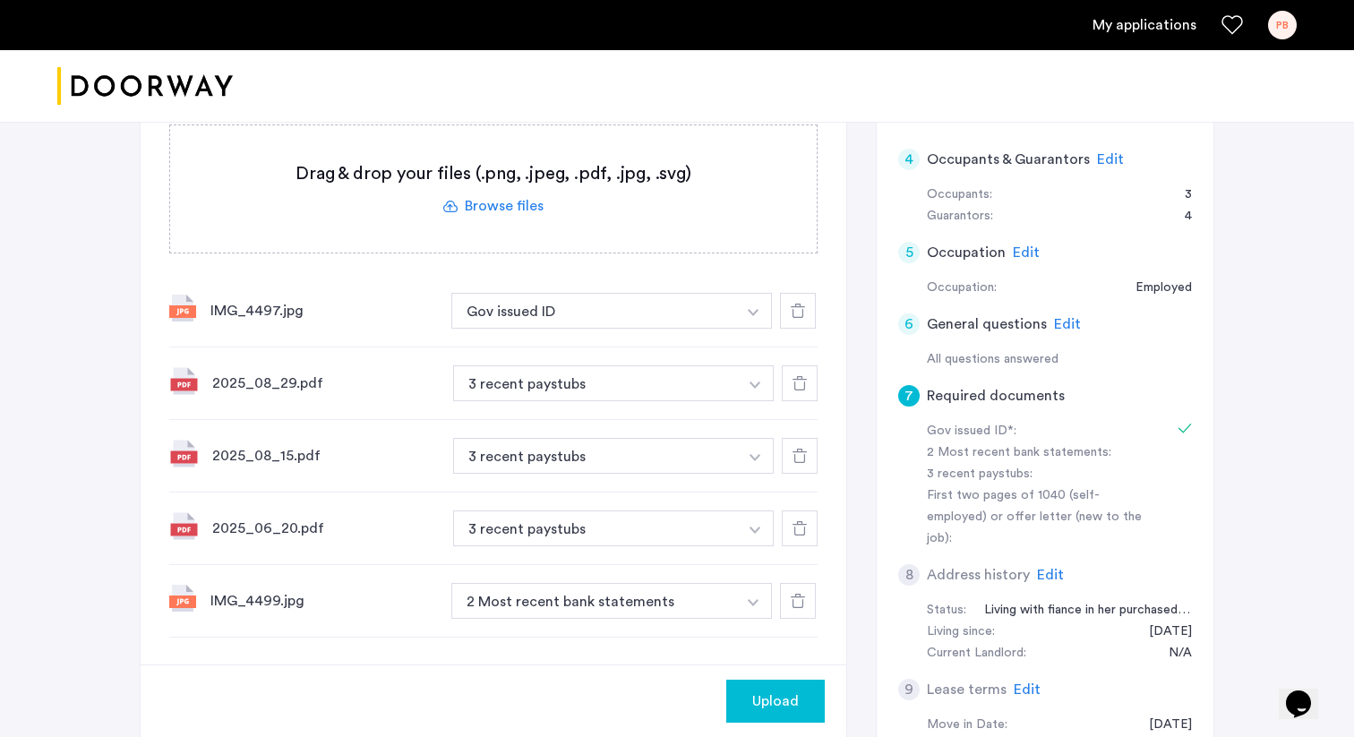
scroll to position [410, 0]
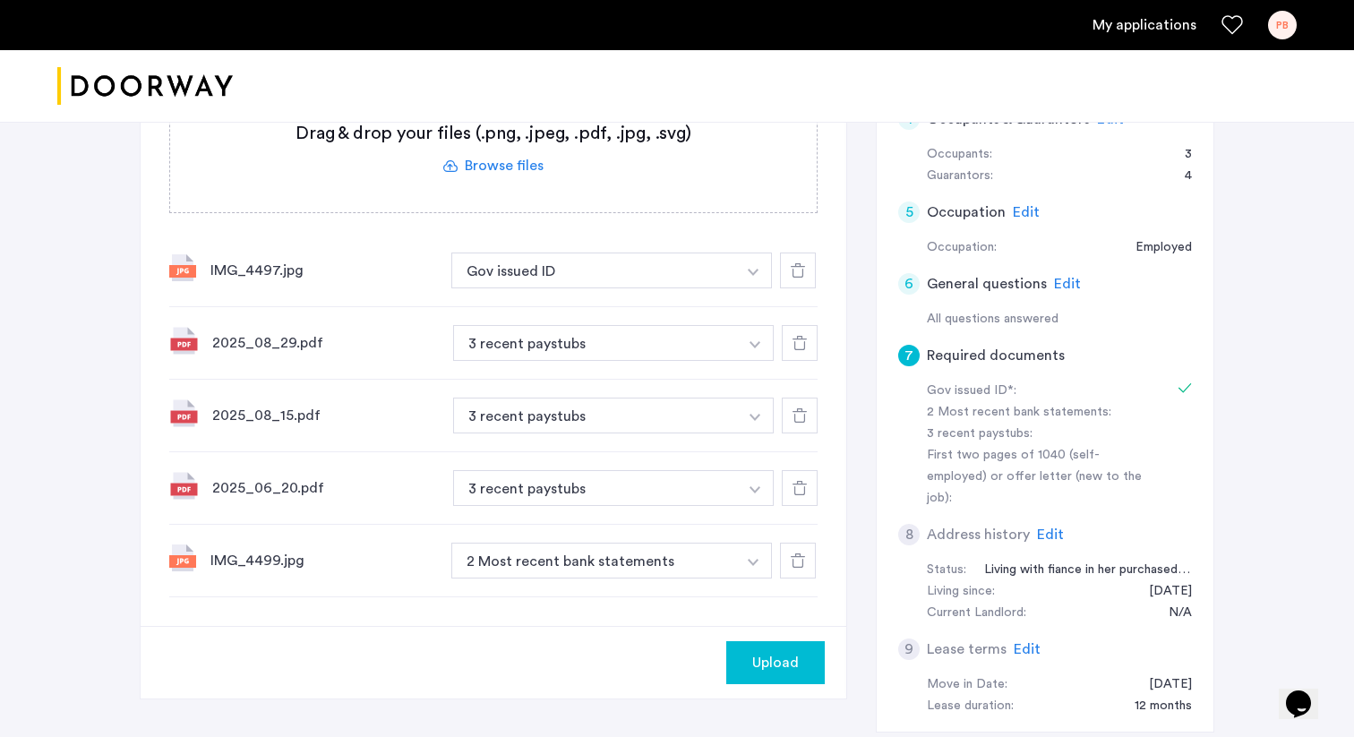
click at [768, 663] on span "Upload" at bounding box center [775, 662] width 47 height 21
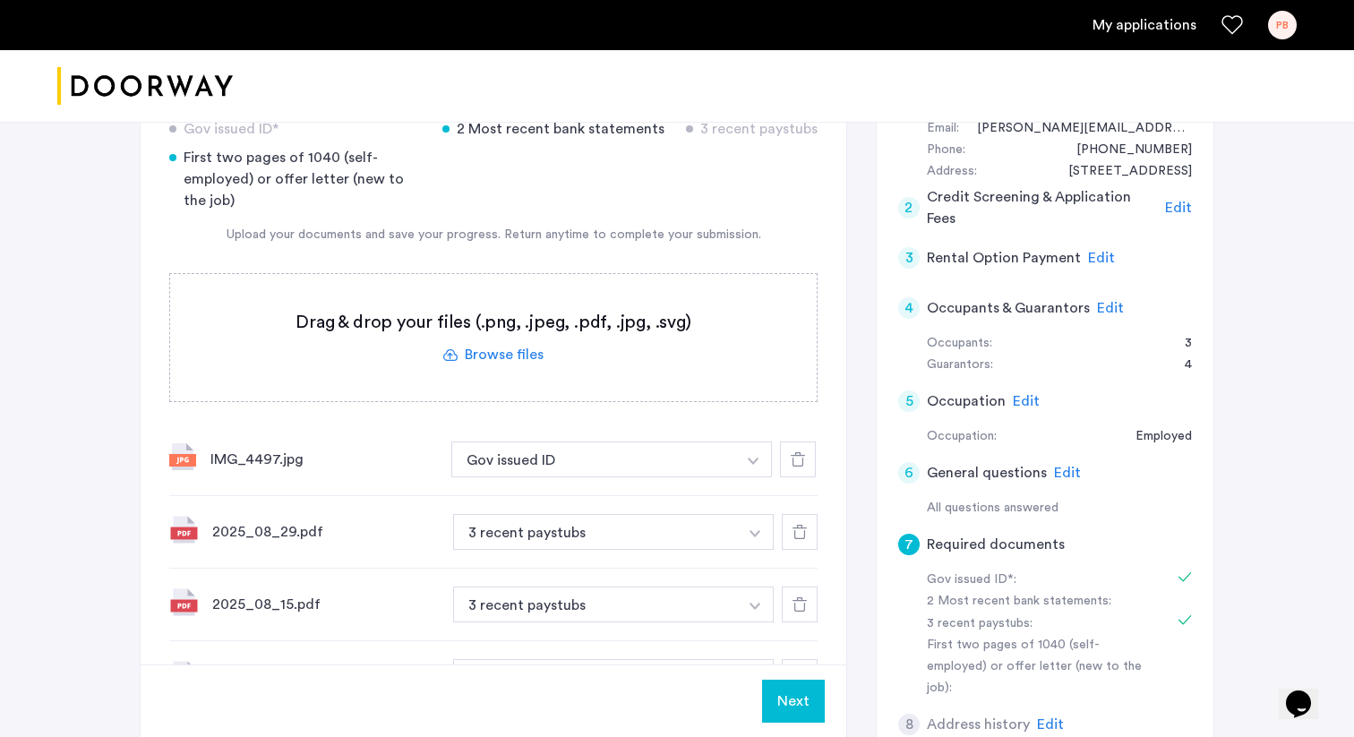
scroll to position [112, 0]
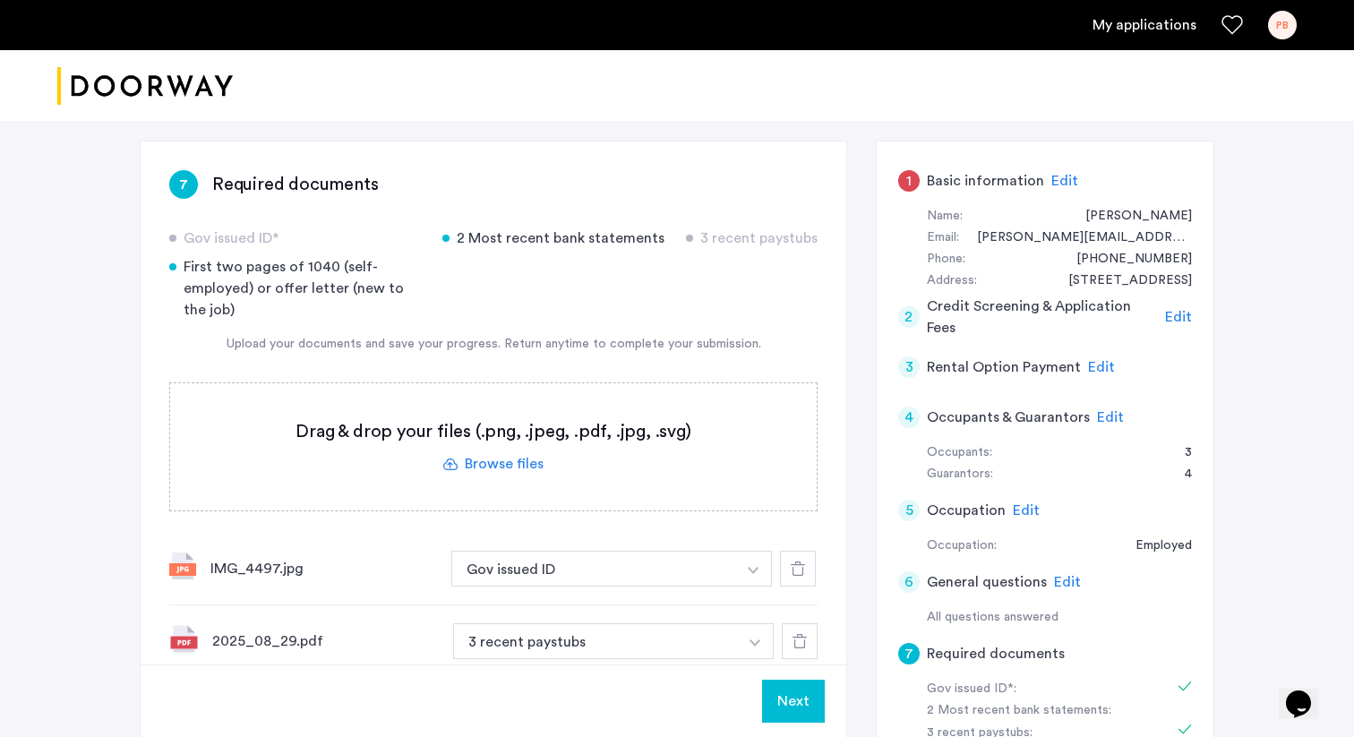
click at [517, 474] on label at bounding box center [493, 446] width 646 height 127
click at [0, 0] on input "file" at bounding box center [0, 0] width 0 height 0
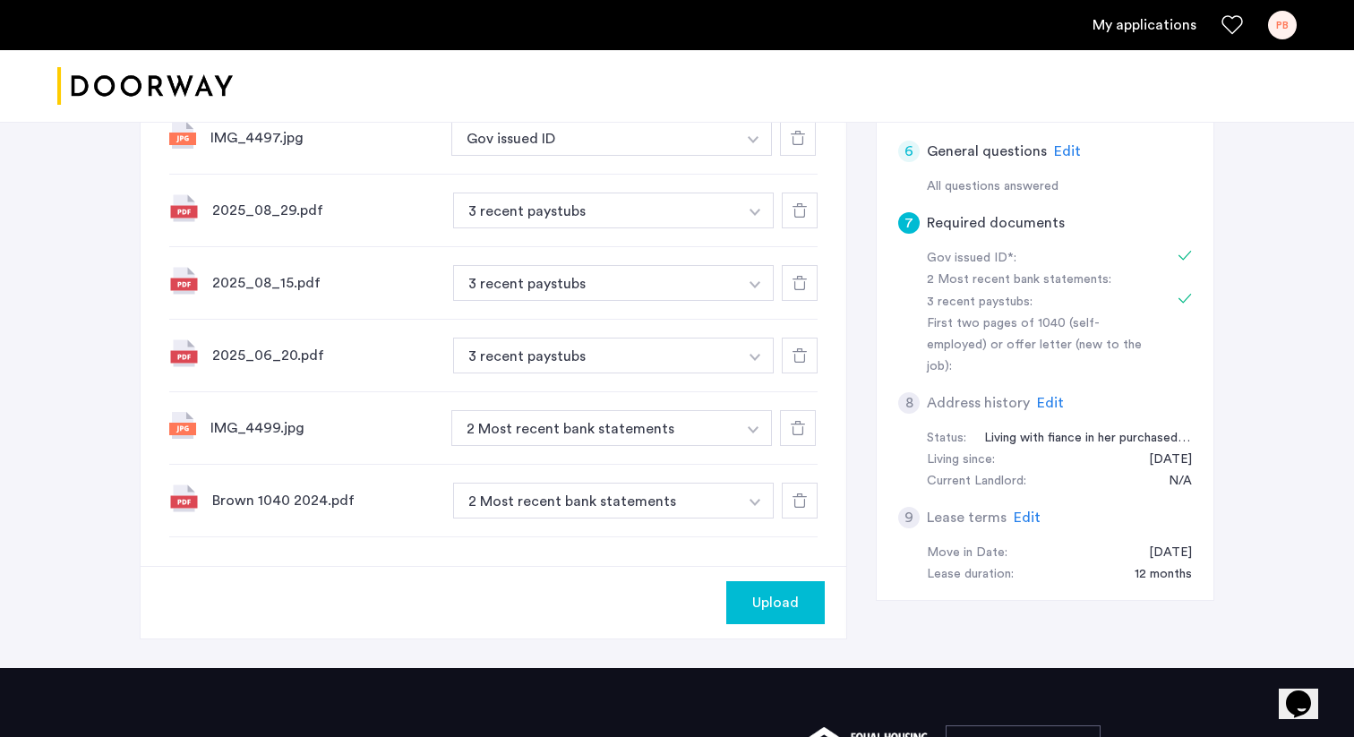
scroll to position [551, 0]
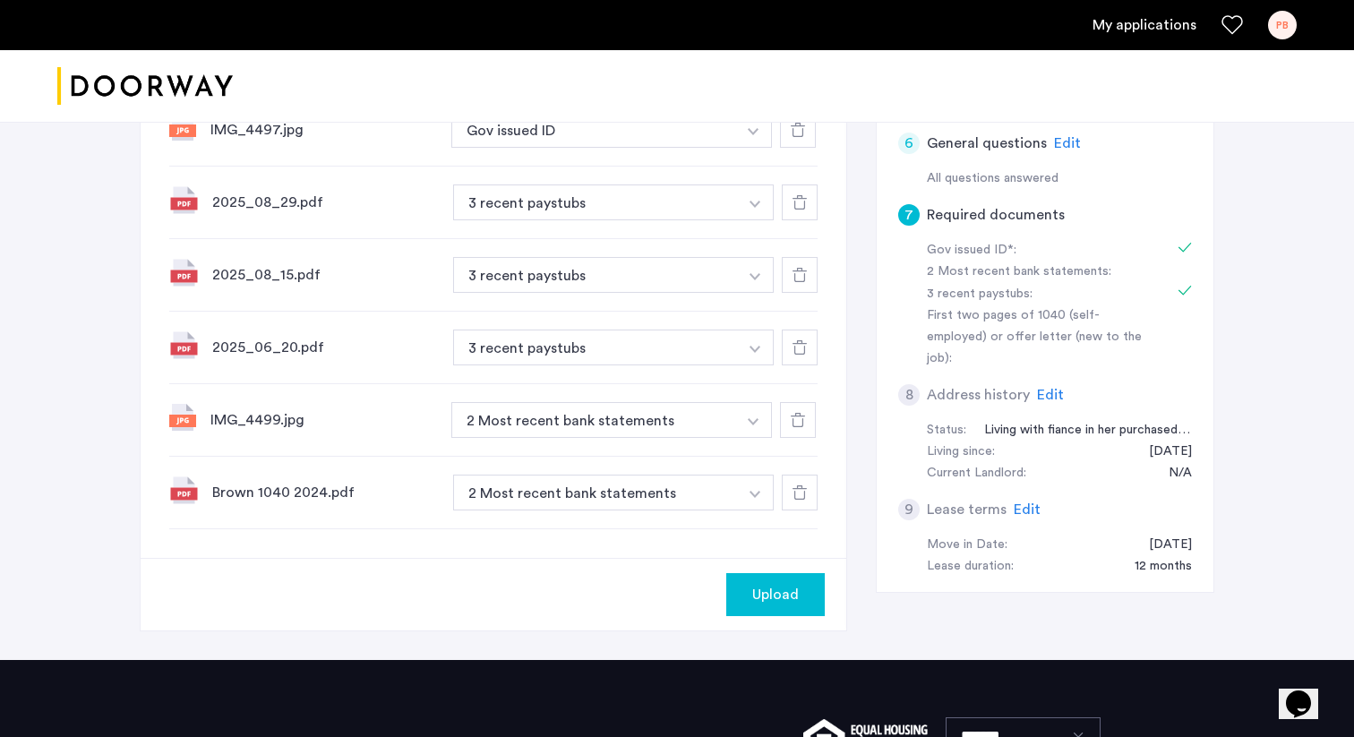
click at [756, 499] on button "button" at bounding box center [755, 493] width 37 height 36
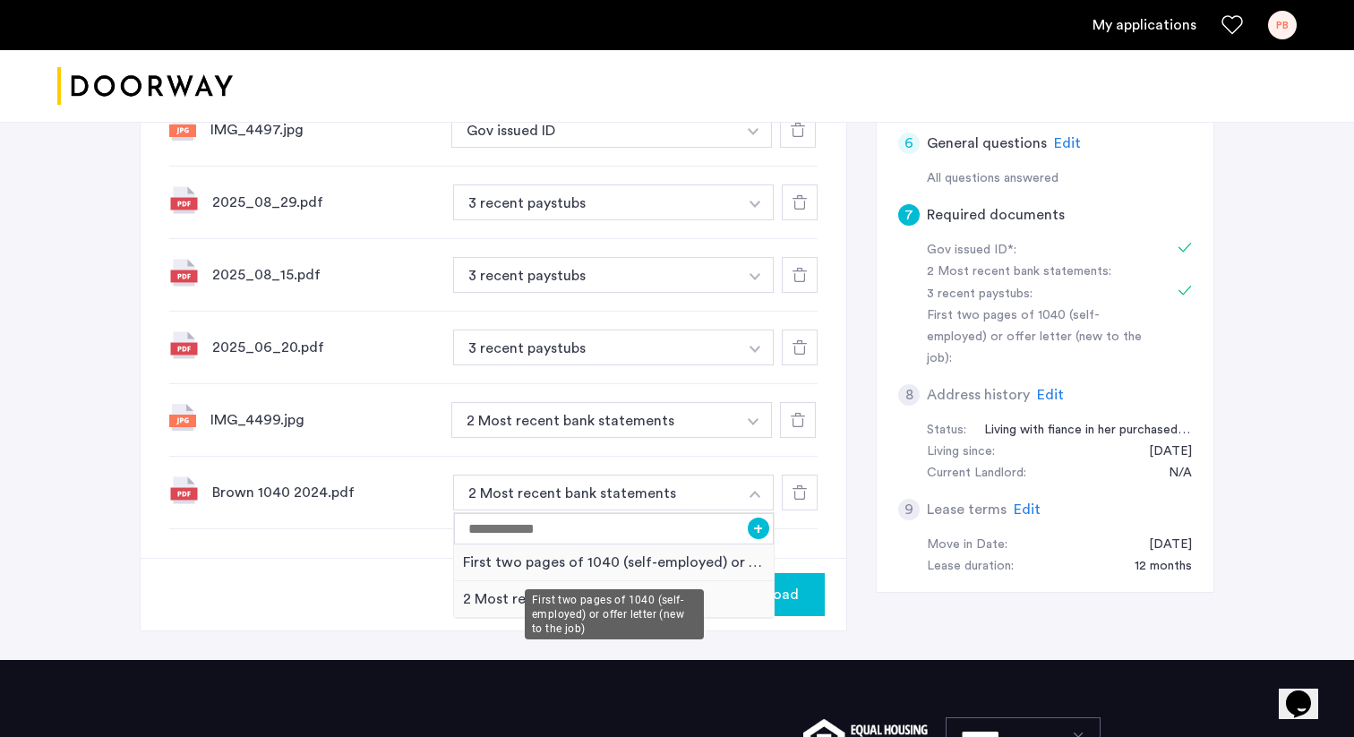
click at [681, 560] on div "First two pages of 1040 (self-employed) or offer letter (new to the job)" at bounding box center [614, 562] width 320 height 37
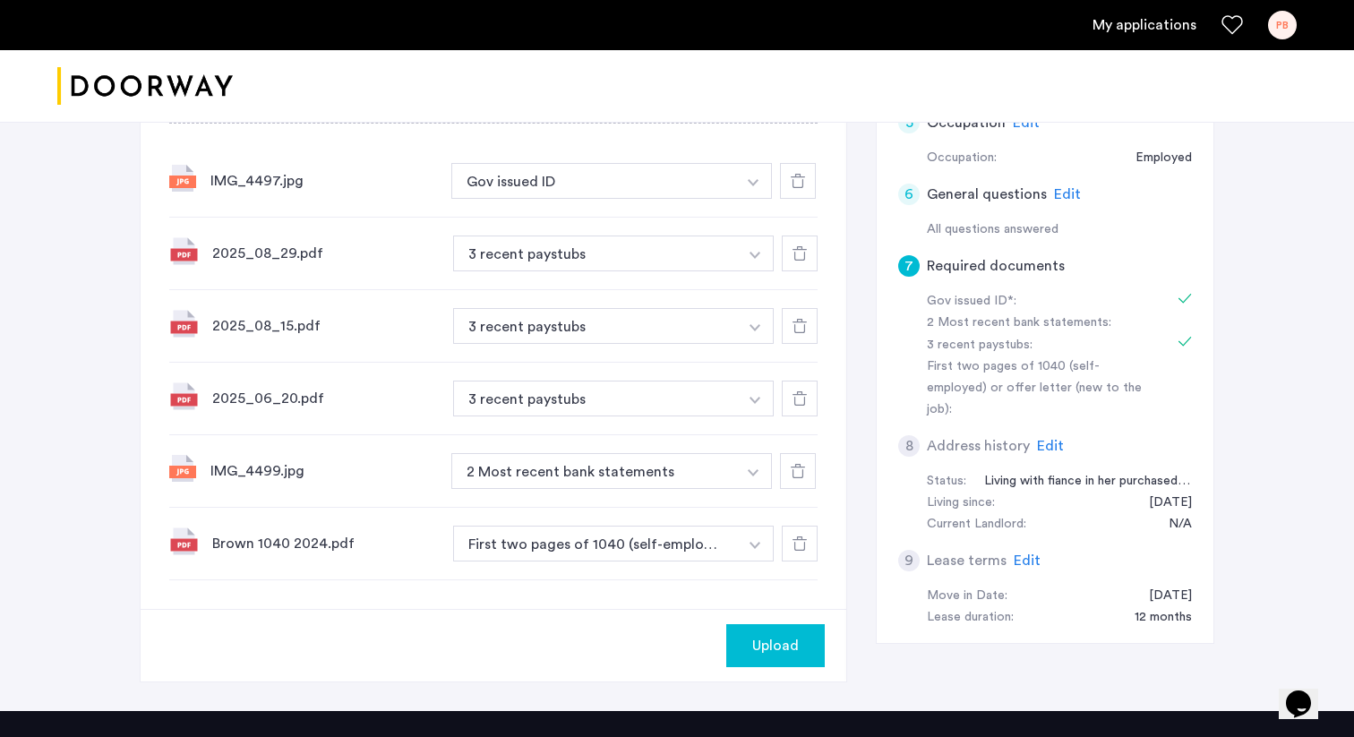
scroll to position [479, 0]
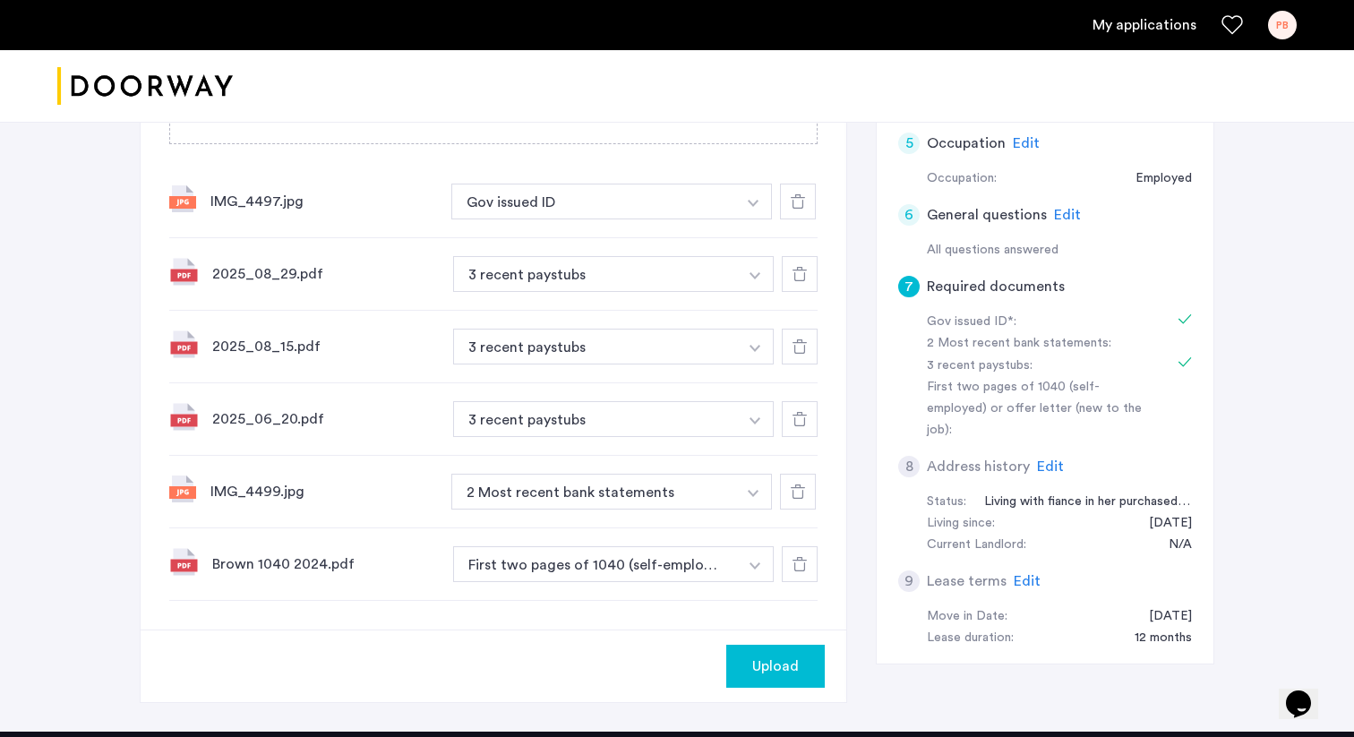
click at [799, 492] on icon at bounding box center [798, 491] width 14 height 14
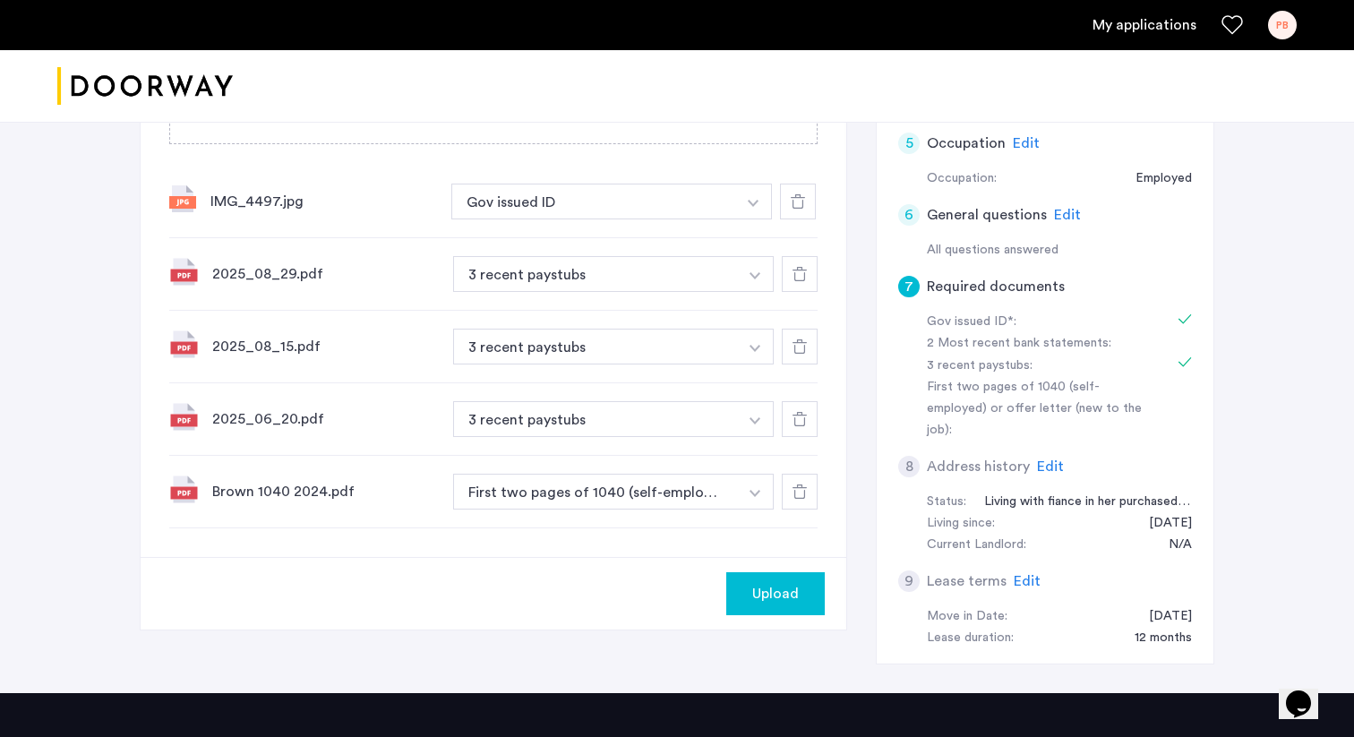
click at [783, 596] on span "Upload" at bounding box center [775, 593] width 47 height 21
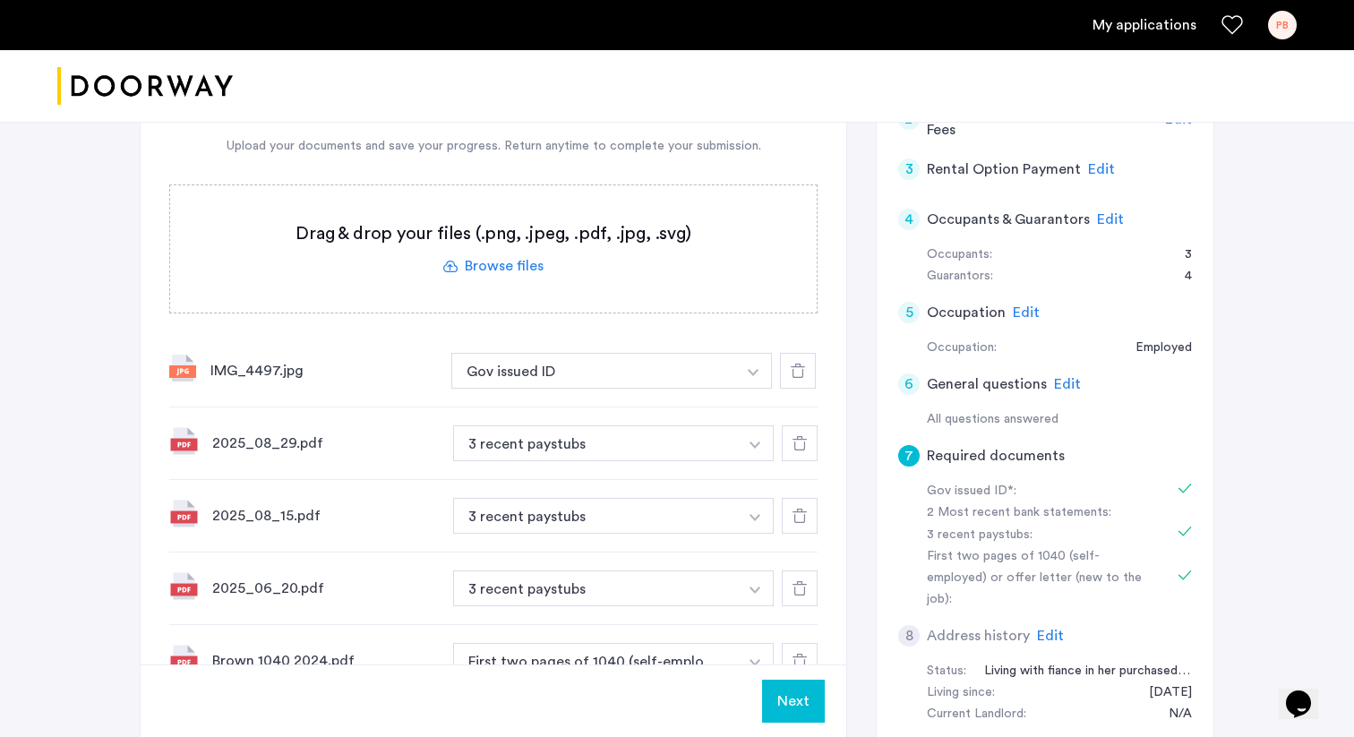
scroll to position [0, 0]
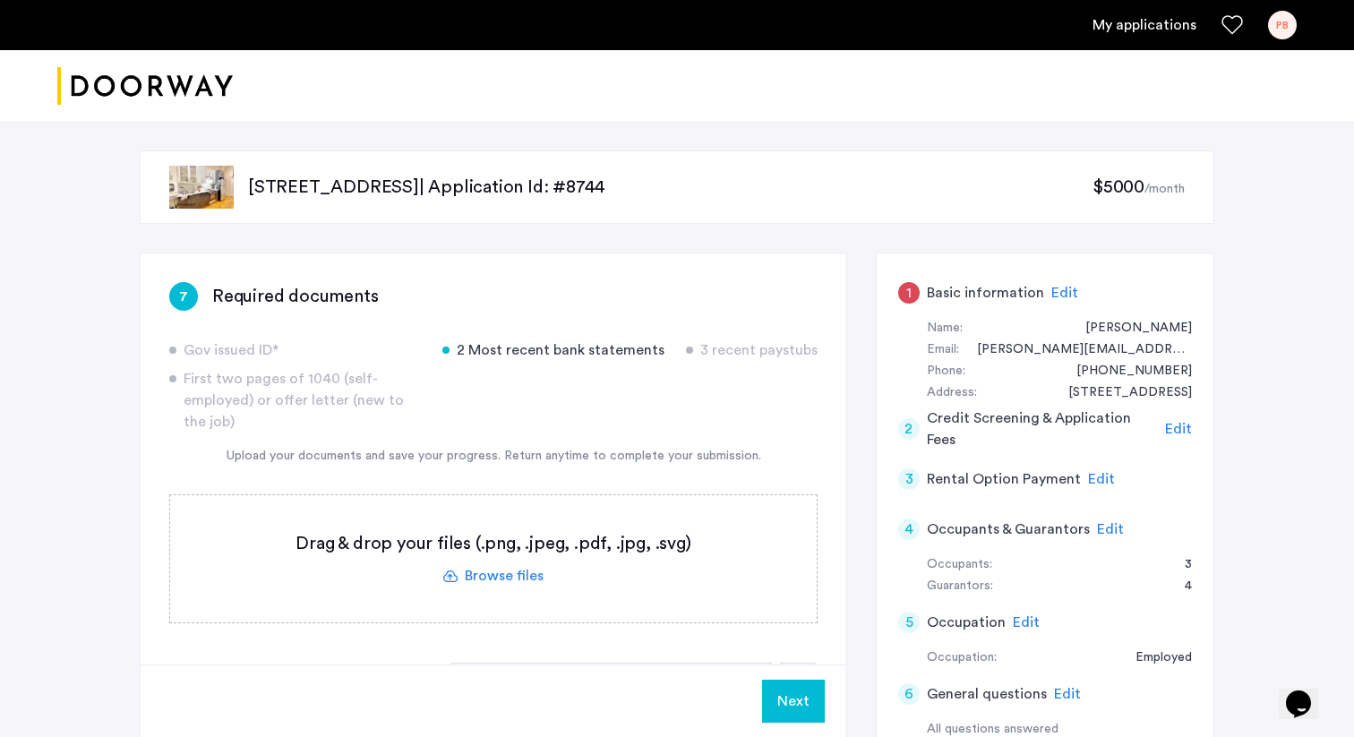
click at [506, 578] on label at bounding box center [493, 558] width 646 height 127
click at [0, 0] on input "file" at bounding box center [0, 0] width 0 height 0
click at [517, 576] on label at bounding box center [493, 558] width 646 height 127
click at [0, 0] on input "file" at bounding box center [0, 0] width 0 height 0
click at [536, 578] on label at bounding box center [493, 558] width 646 height 127
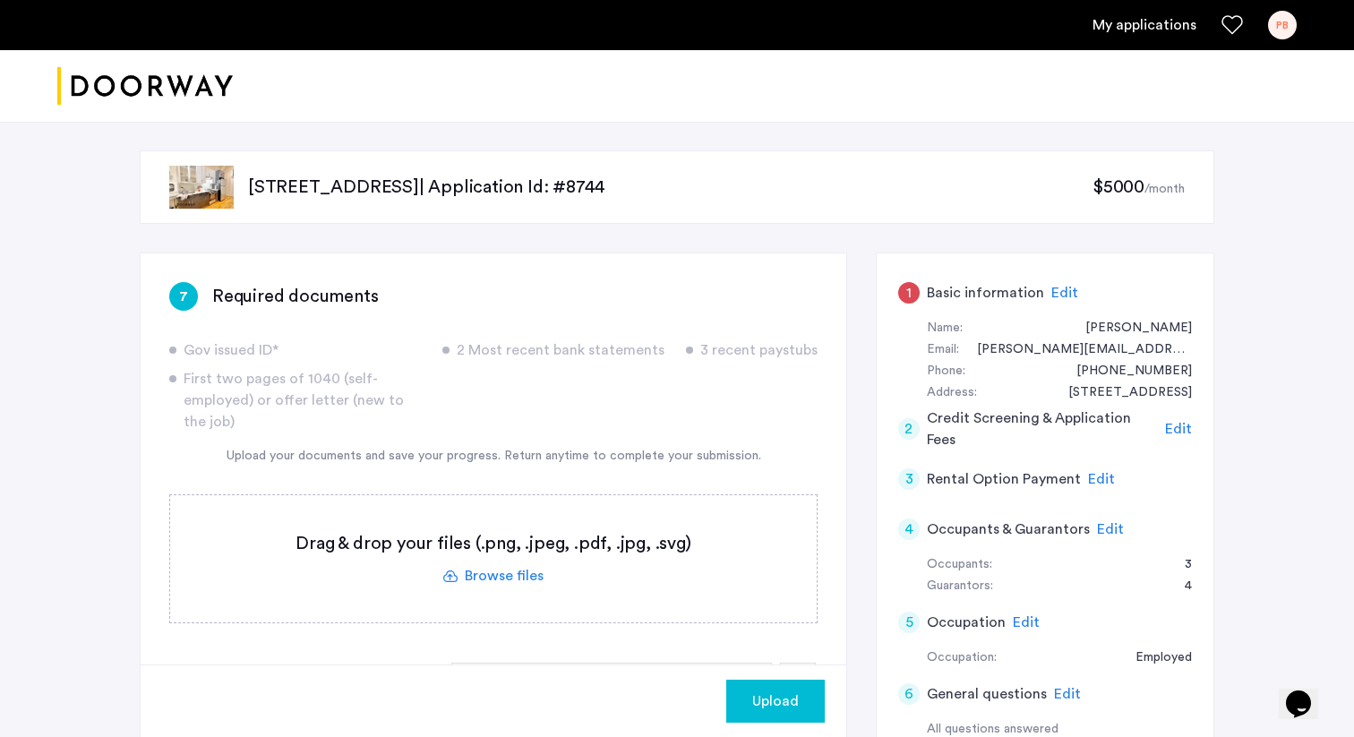
click at [0, 0] on input "file" at bounding box center [0, 0] width 0 height 0
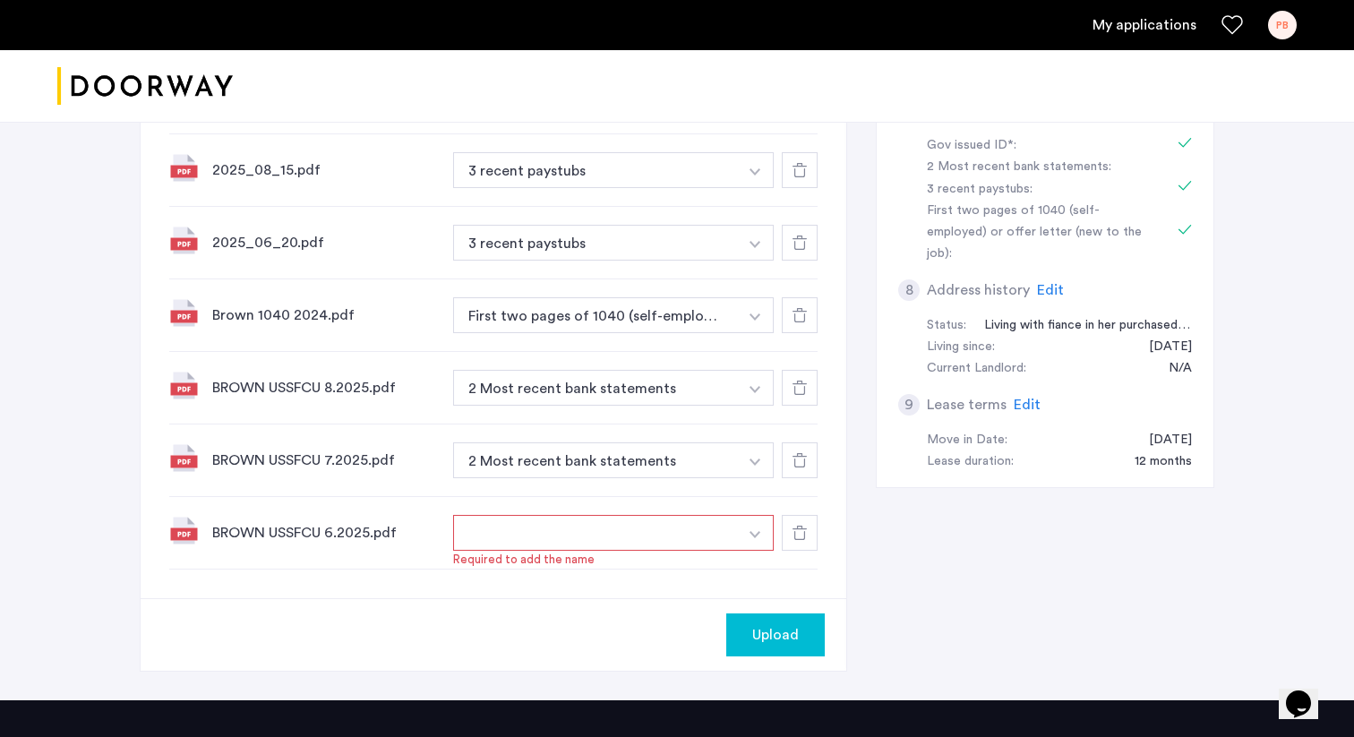
scroll to position [689, 0]
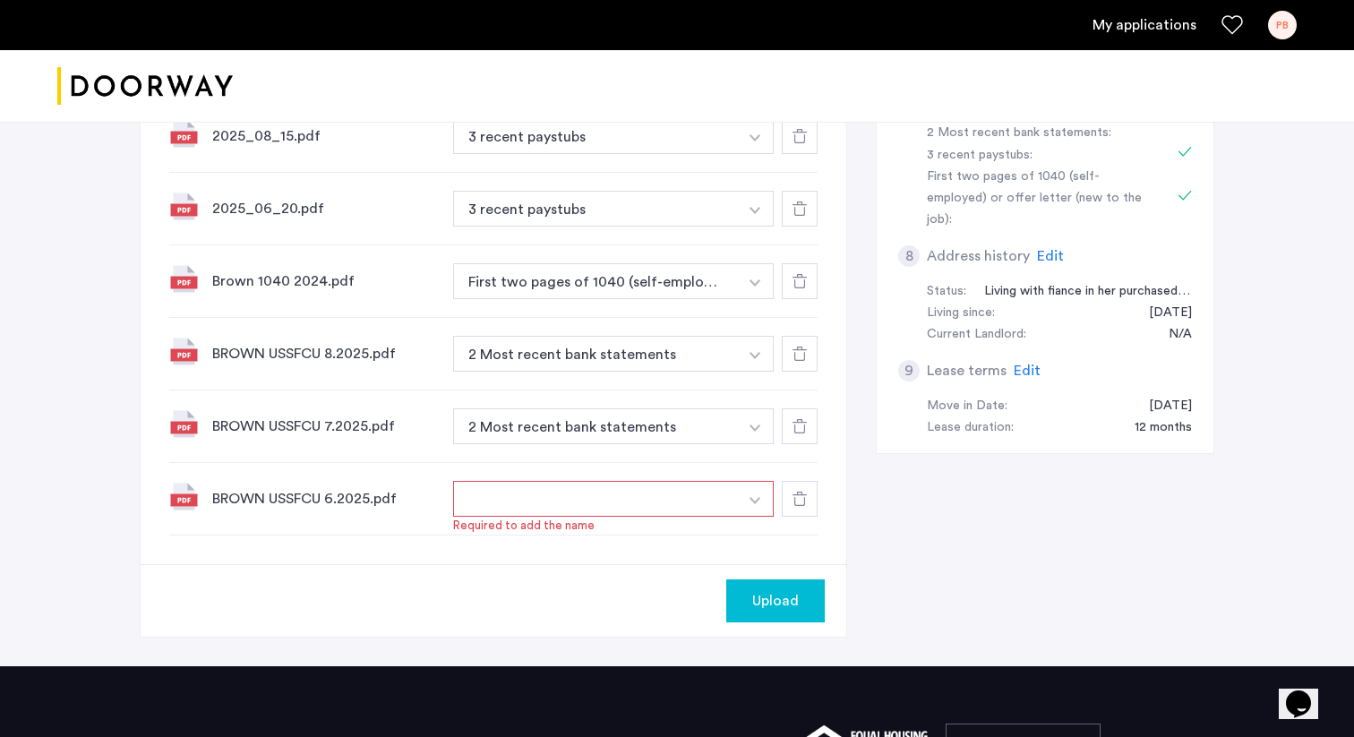
click at [800, 494] on use at bounding box center [799, 499] width 14 height 14
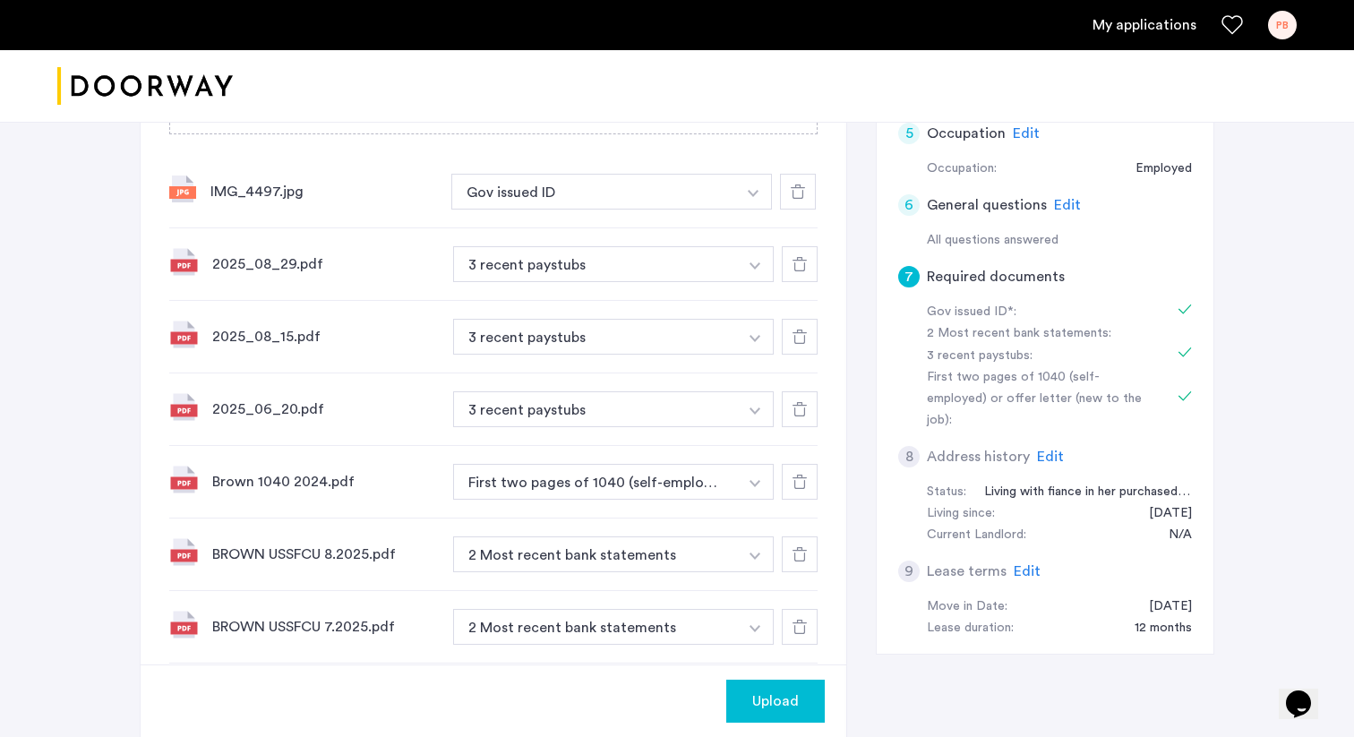
scroll to position [424, 0]
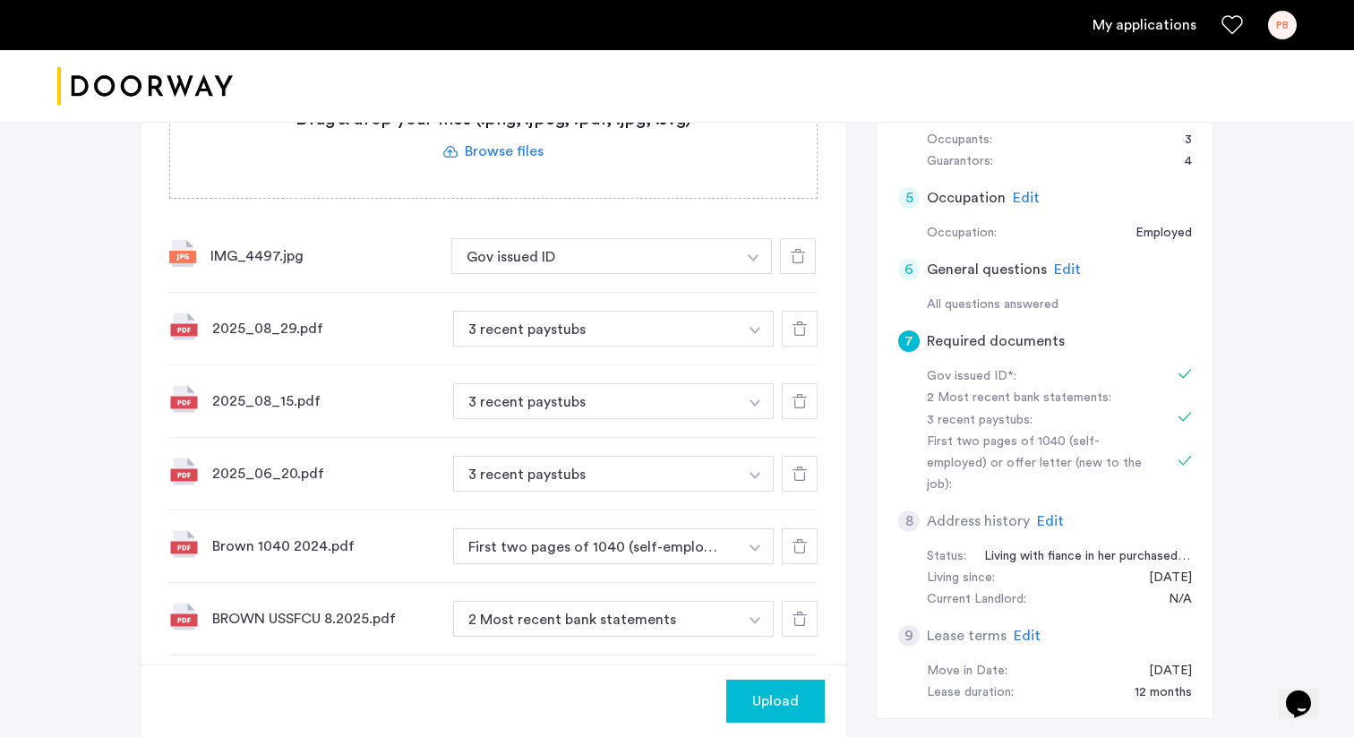
click at [1047, 514] on span "Edit" at bounding box center [1050, 521] width 27 height 14
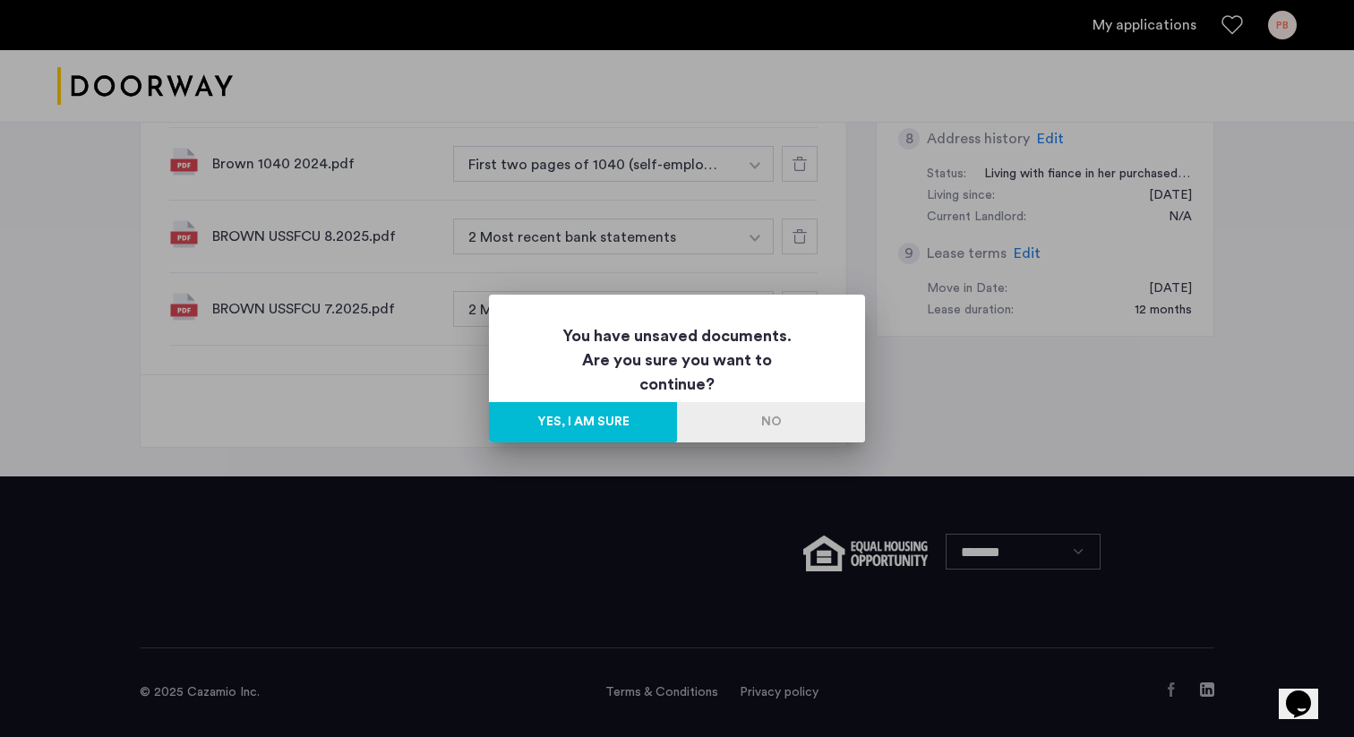
click at [622, 421] on button "Yes, I am sure" at bounding box center [583, 422] width 188 height 40
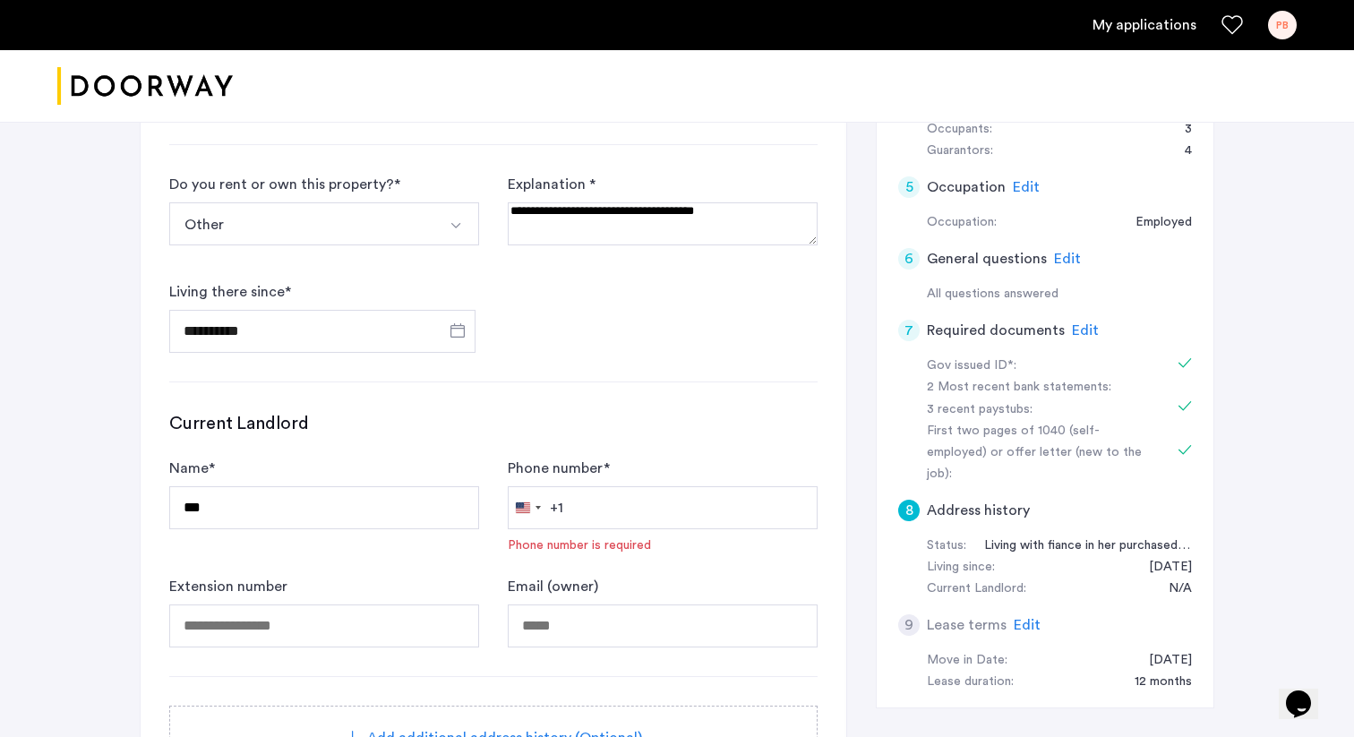
scroll to position [409, 0]
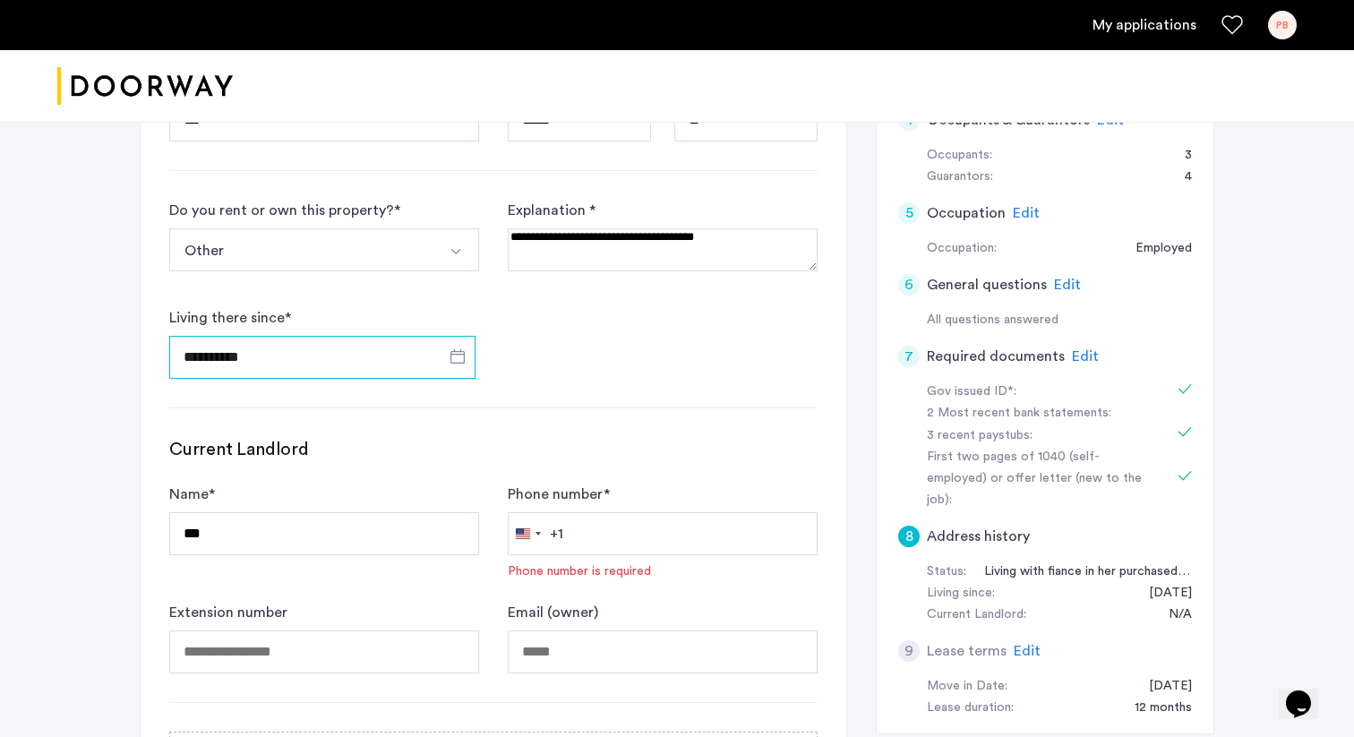
click at [262, 360] on input "**********" at bounding box center [322, 357] width 306 height 43
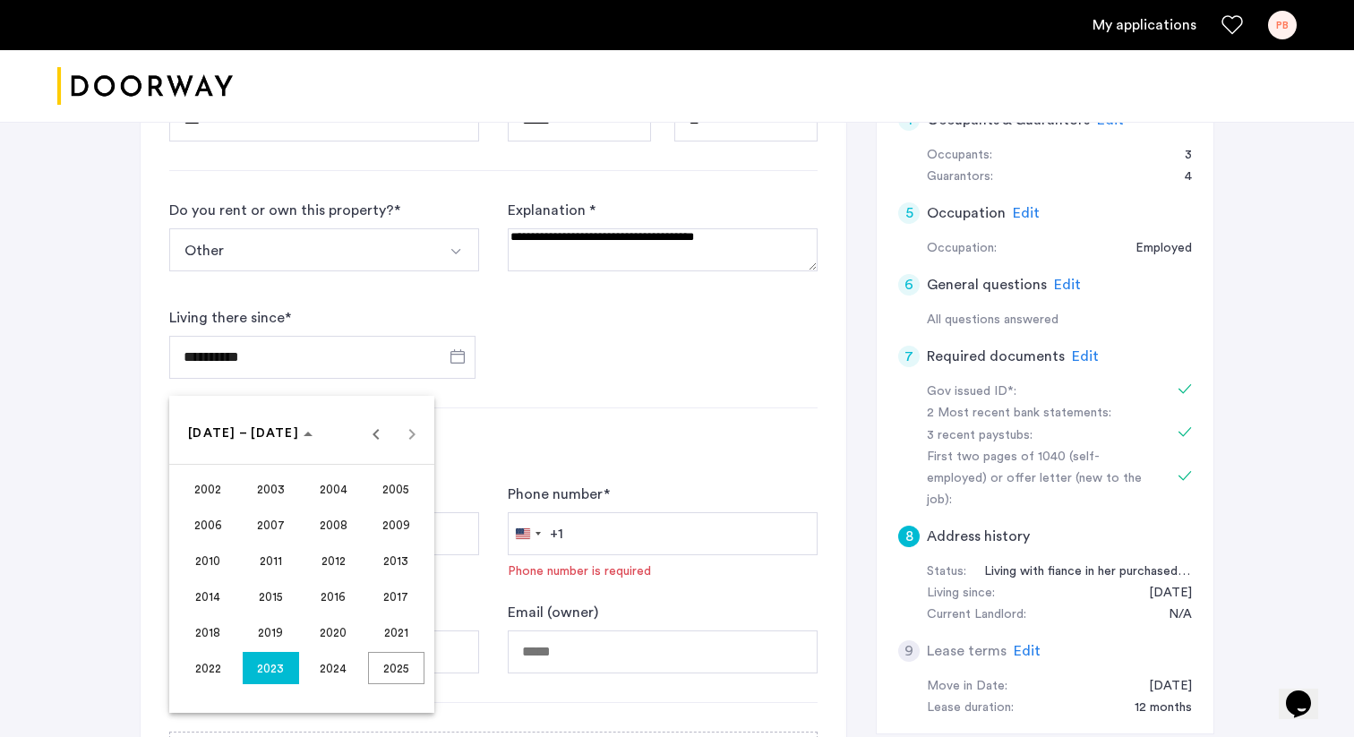
click at [321, 652] on span "2024" at bounding box center [333, 668] width 56 height 32
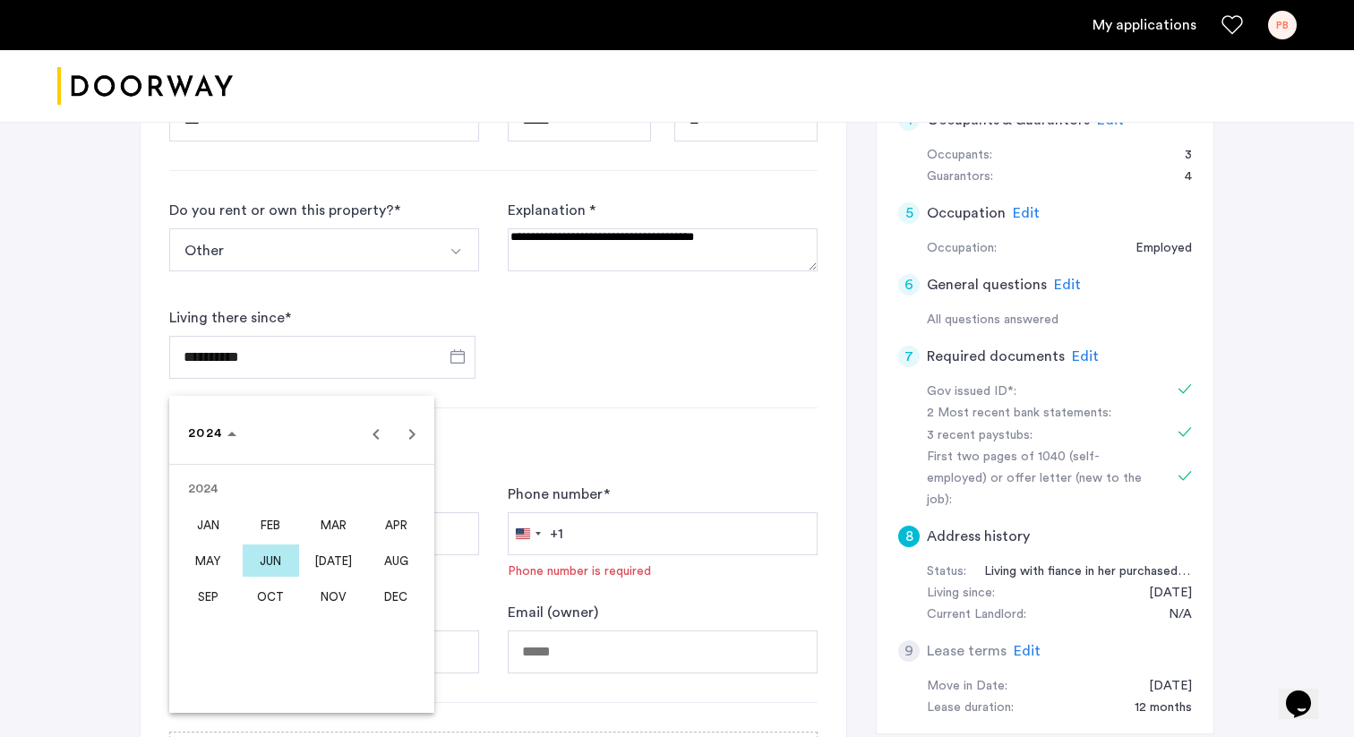
click at [281, 558] on span "JUN" at bounding box center [271, 560] width 56 height 32
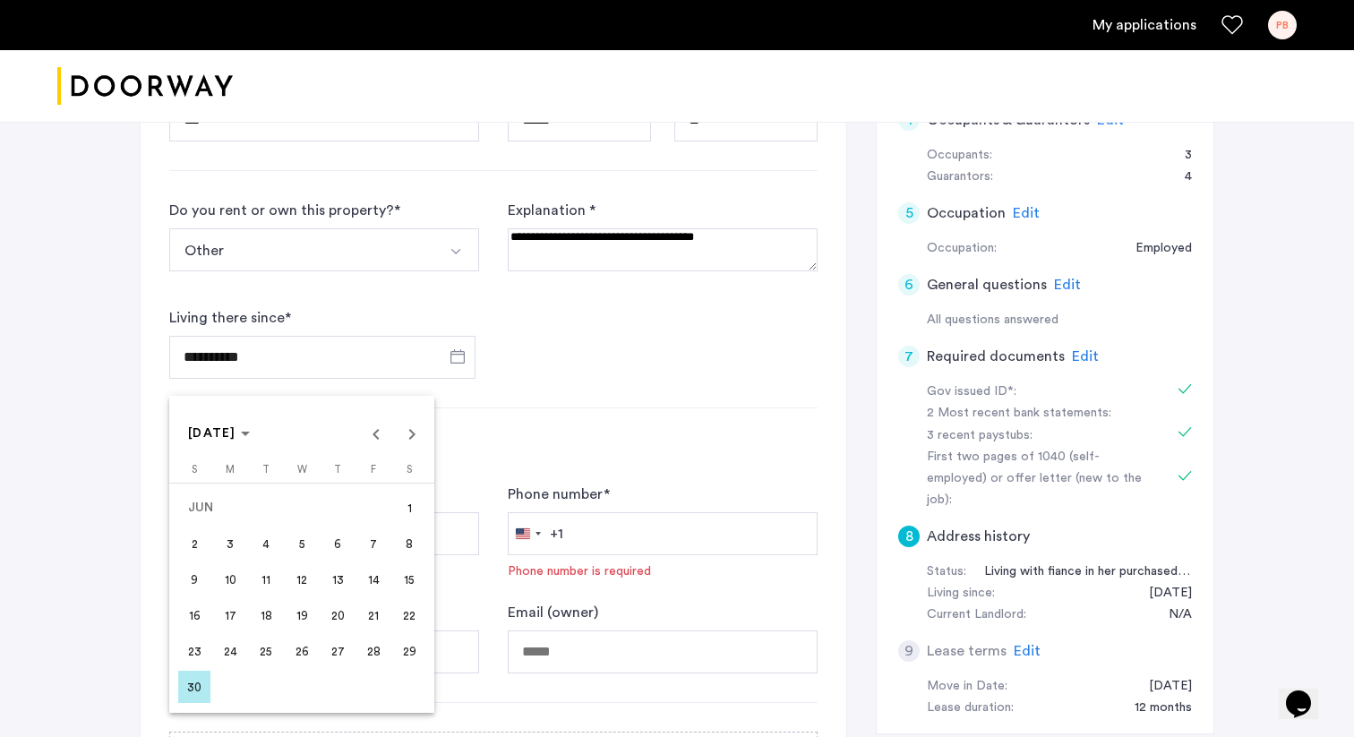
click at [201, 688] on span "30" at bounding box center [194, 687] width 32 height 32
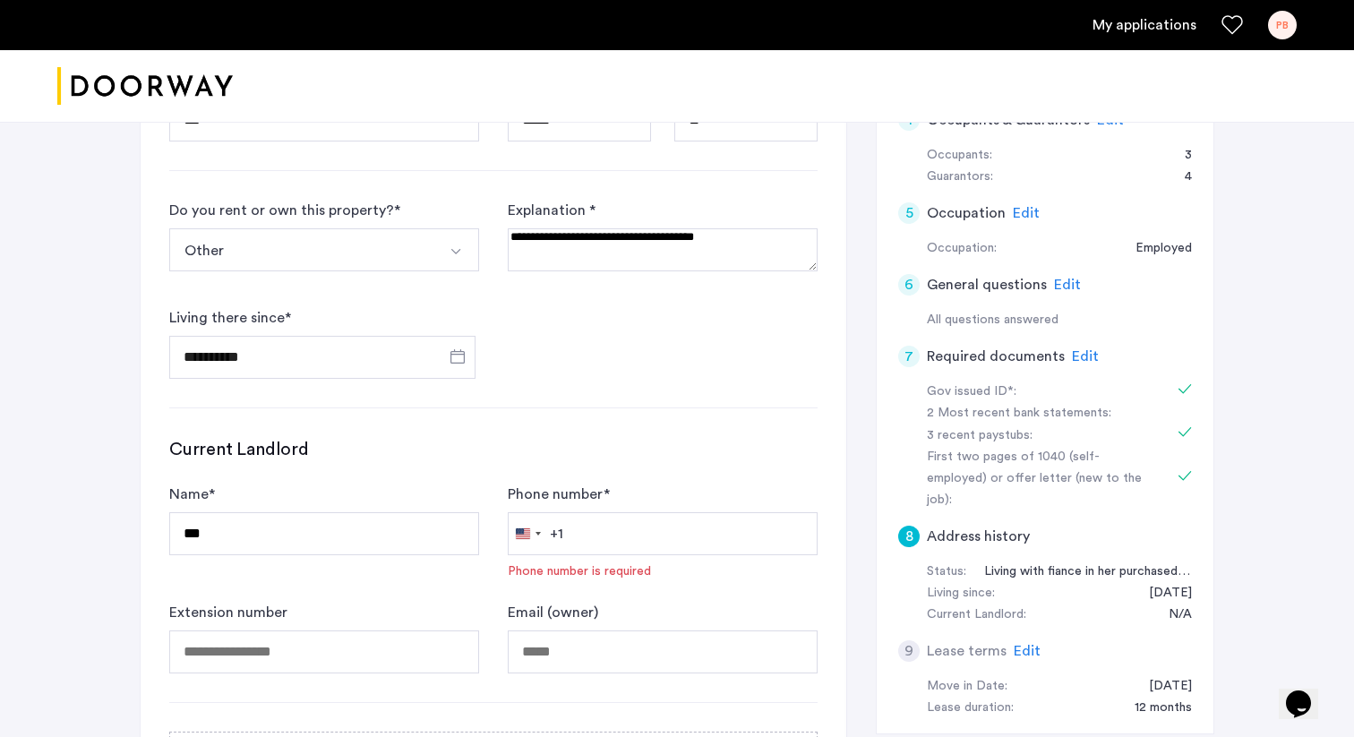
type input "**********"
click at [320, 362] on input "**********" at bounding box center [322, 357] width 306 height 43
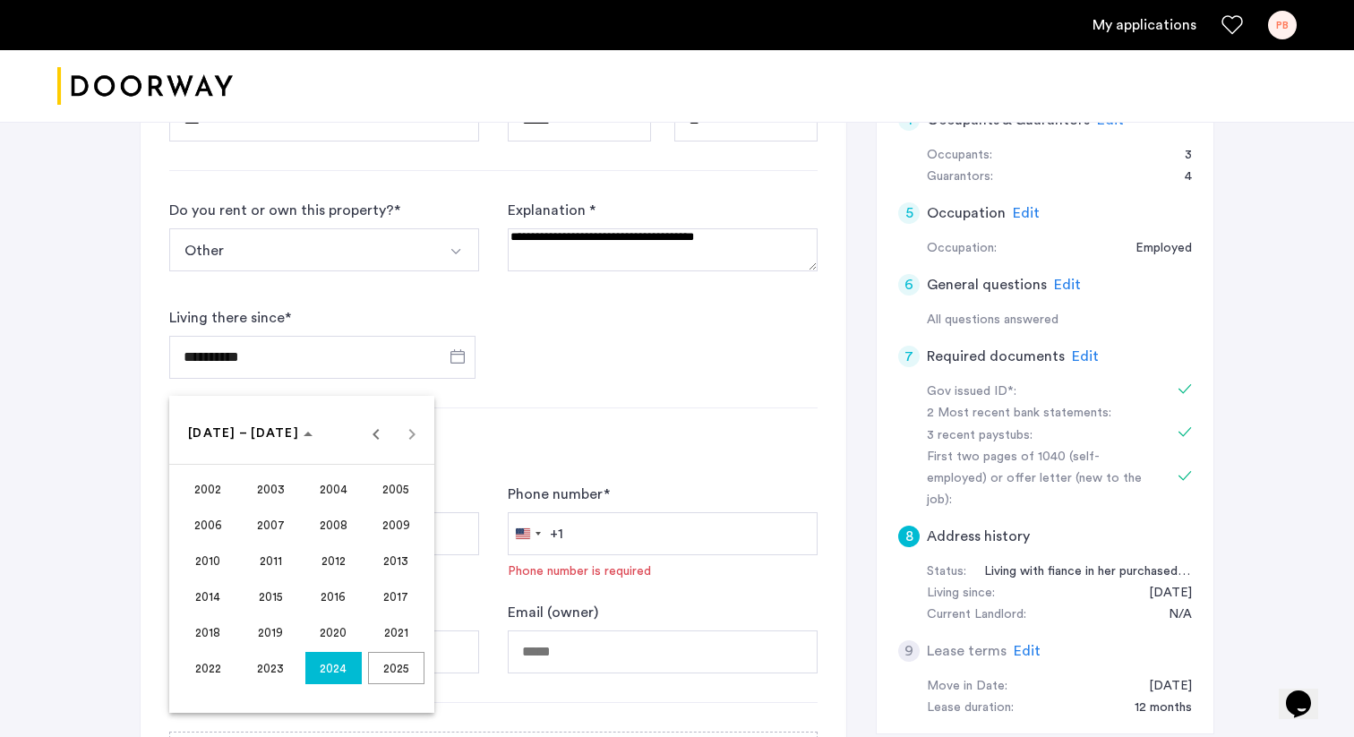
click at [250, 355] on div at bounding box center [677, 368] width 1354 height 737
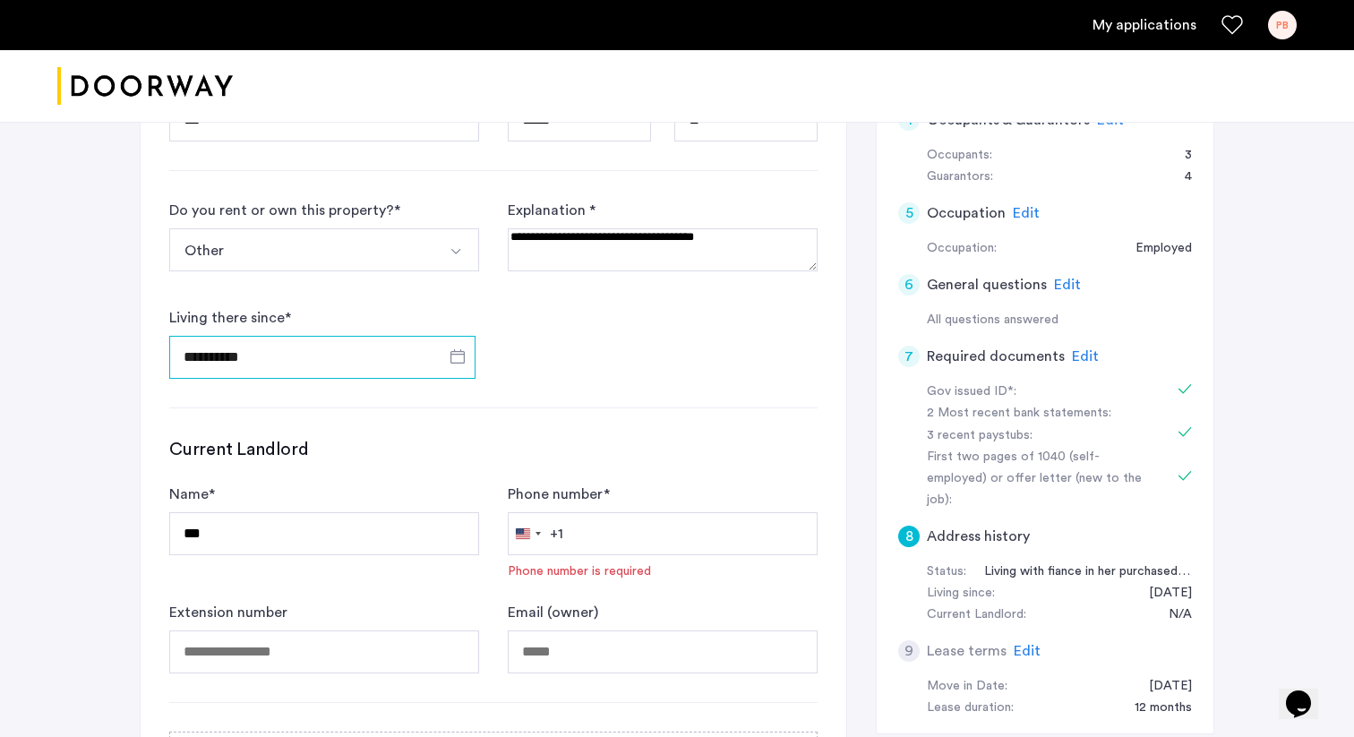
click at [250, 366] on input "**********" at bounding box center [322, 357] width 306 height 43
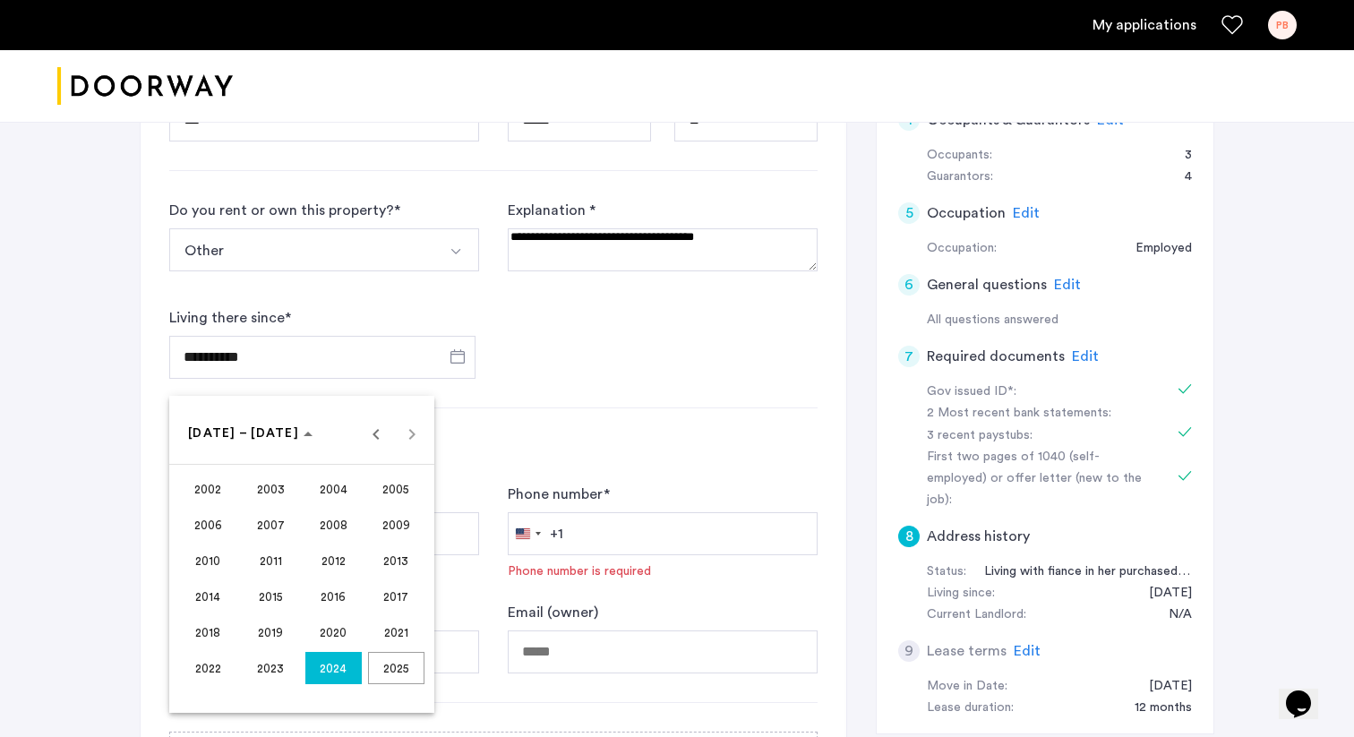
click at [338, 667] on span "2024" at bounding box center [333, 668] width 56 height 32
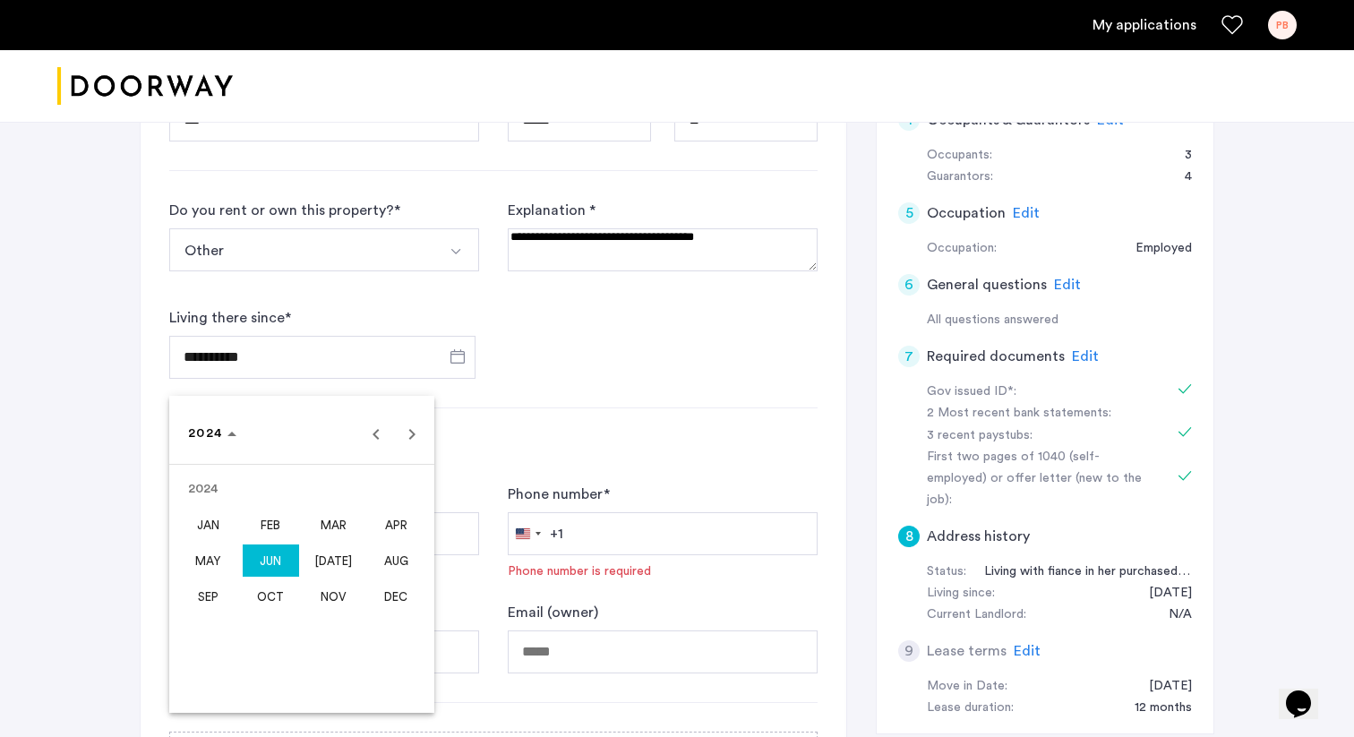
click at [334, 554] on span "JUL" at bounding box center [333, 560] width 56 height 32
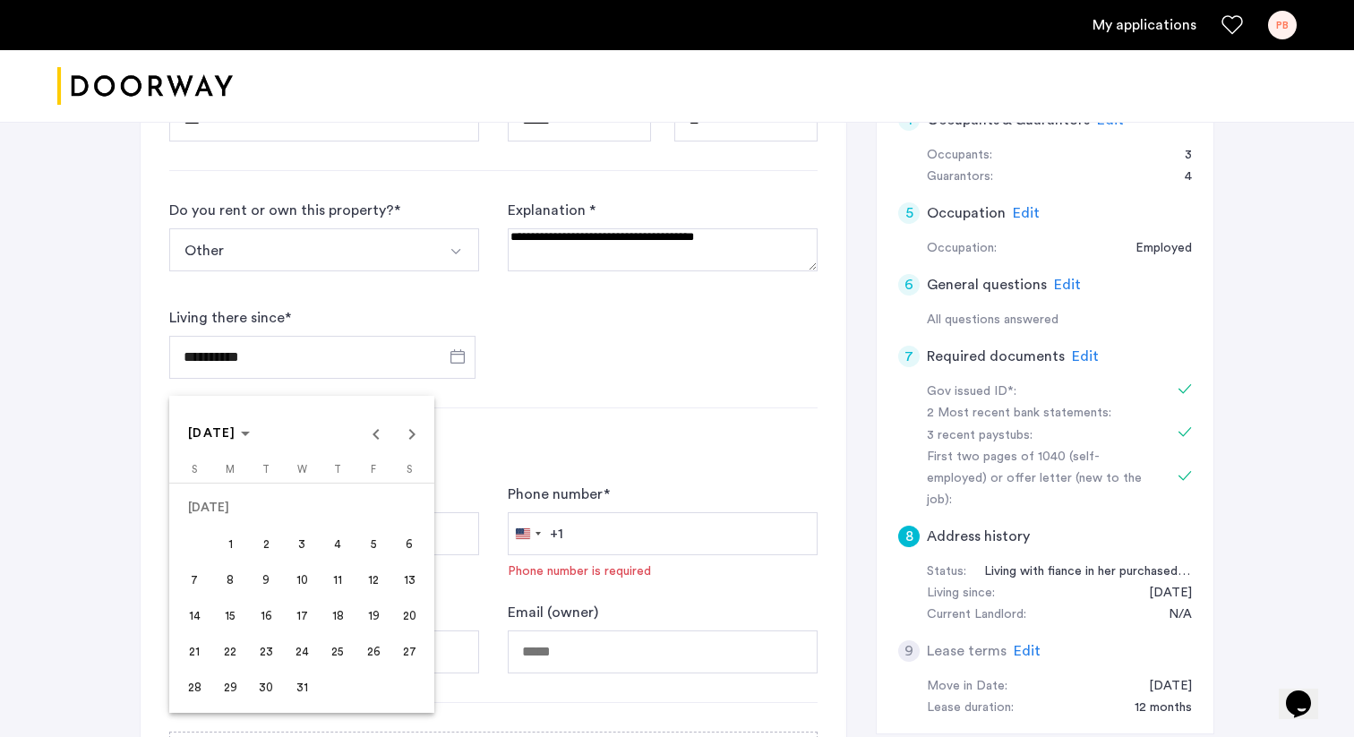
click at [555, 377] on div at bounding box center [677, 368] width 1354 height 737
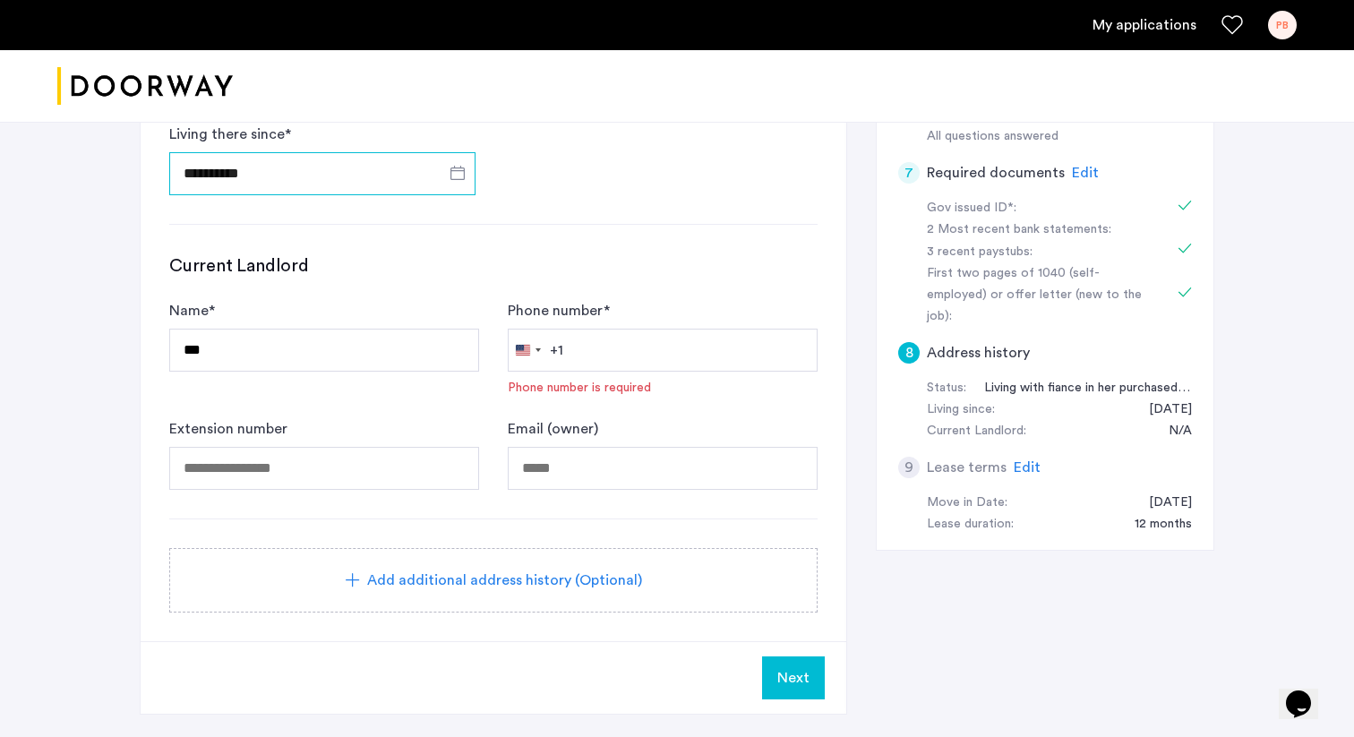
scroll to position [614, 0]
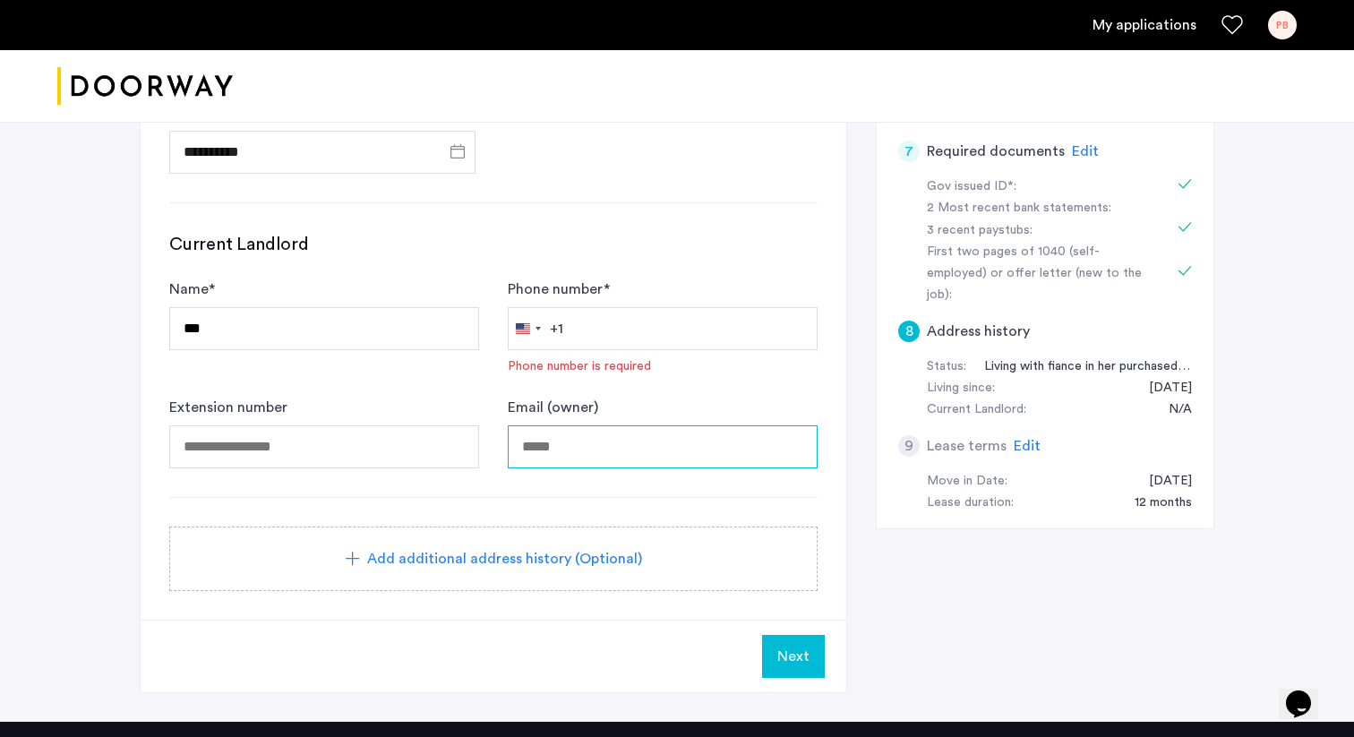
click at [565, 446] on input "Email (owner)" at bounding box center [663, 446] width 310 height 43
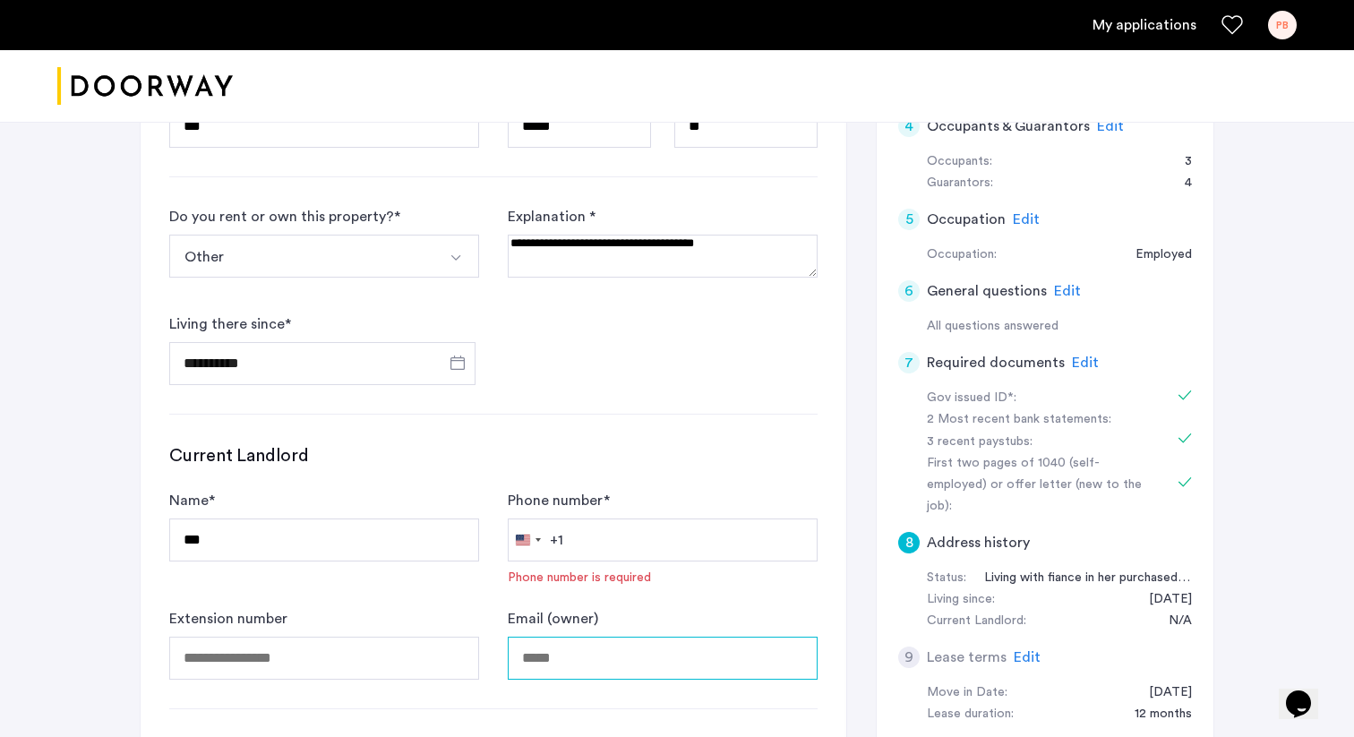
scroll to position [384, 0]
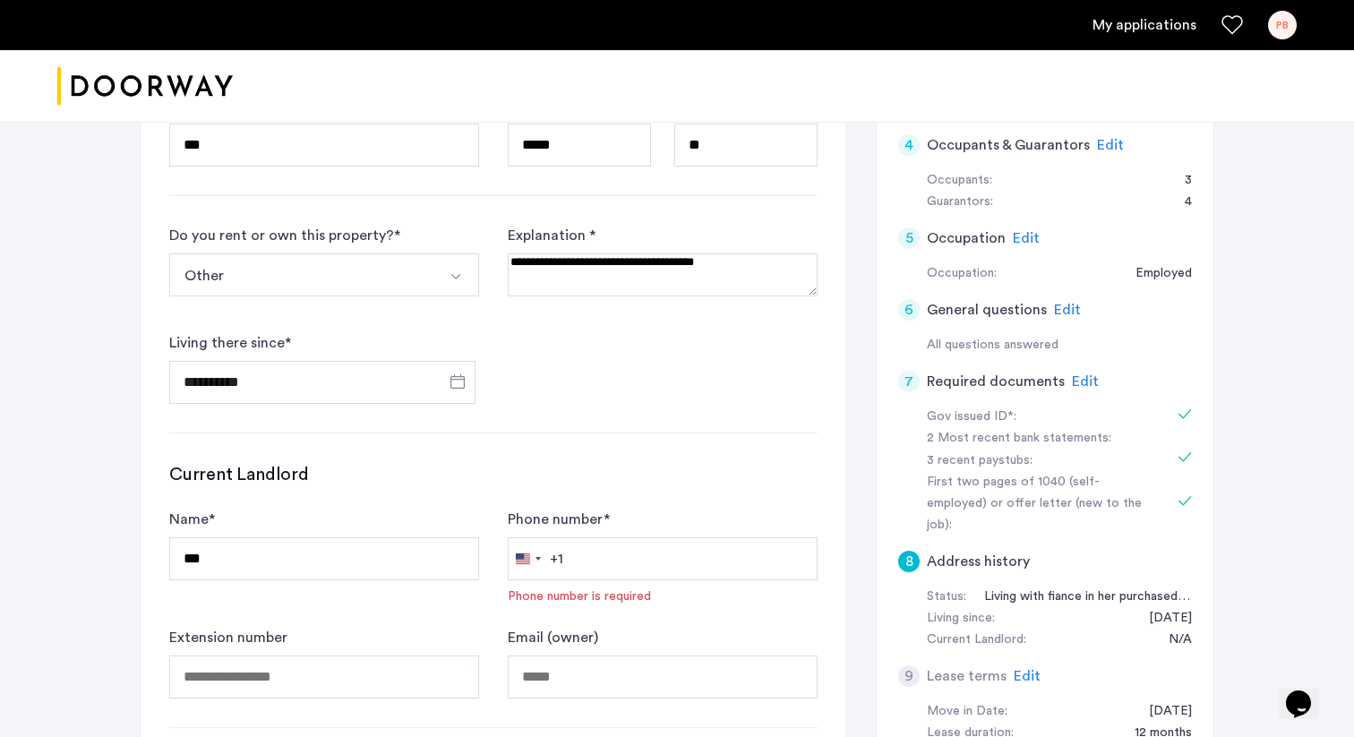
click at [579, 398] on div "**********" at bounding box center [493, 314] width 648 height 179
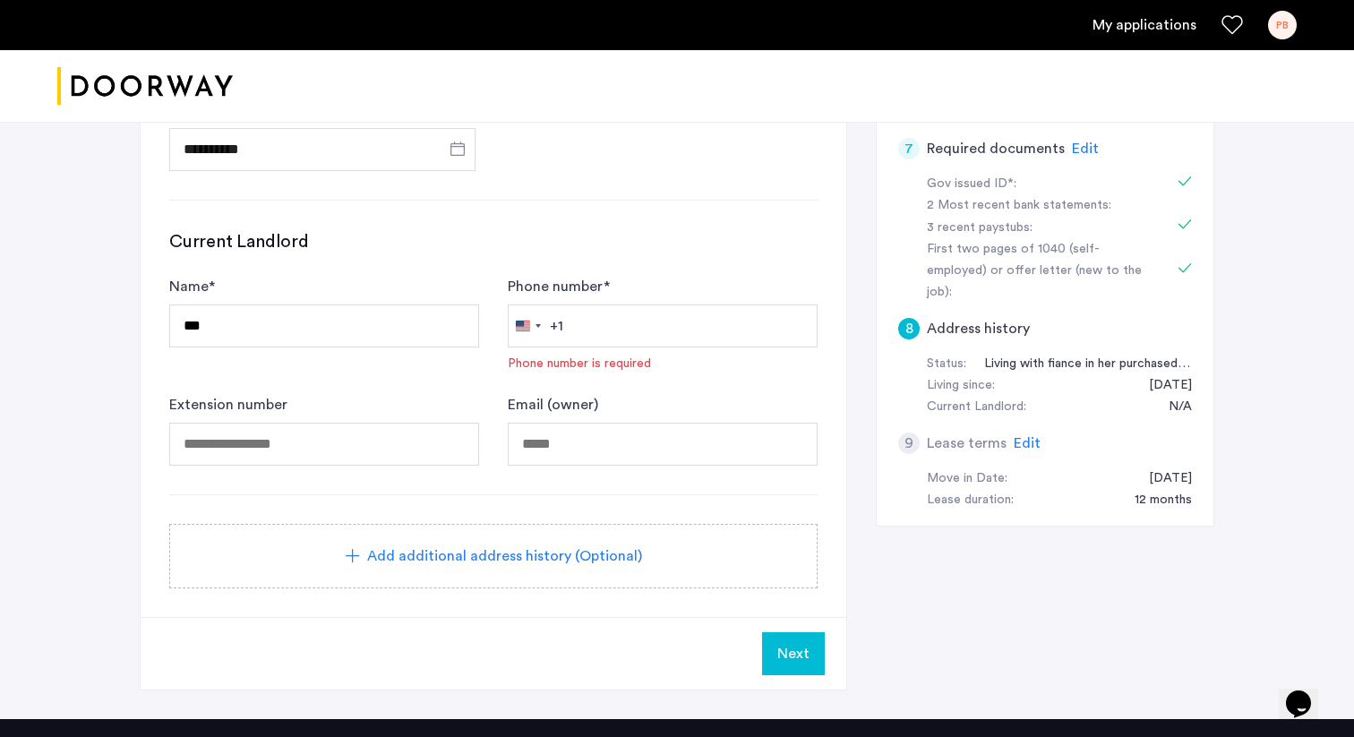
scroll to position [664, 0]
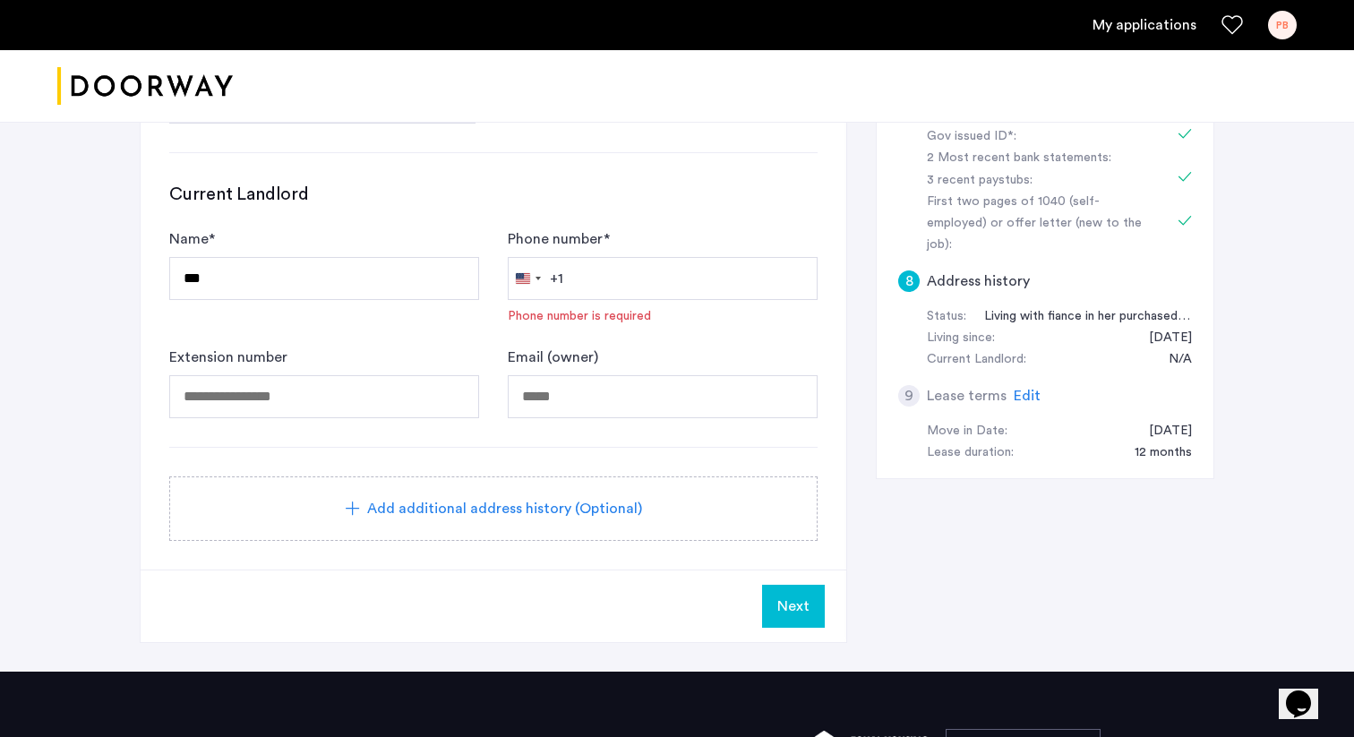
click at [793, 606] on span "Next" at bounding box center [793, 605] width 32 height 21
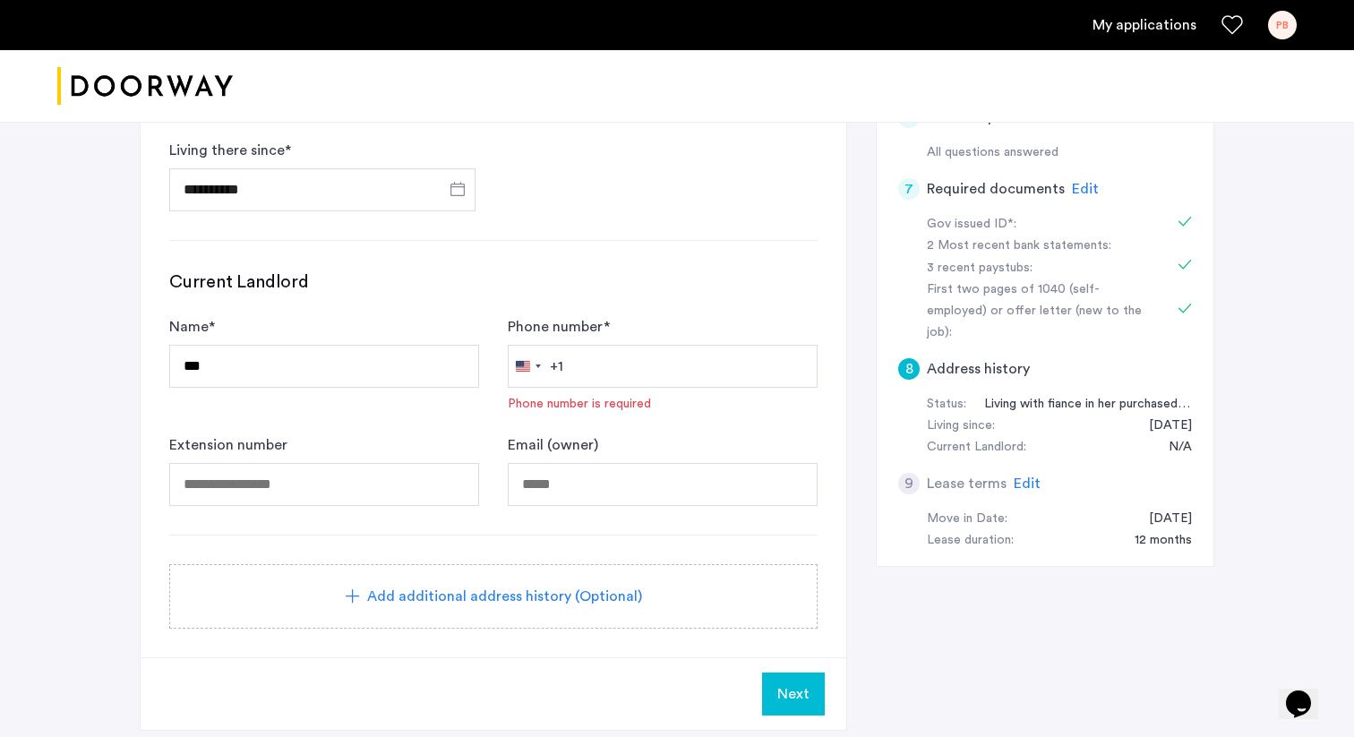
scroll to position [581, 0]
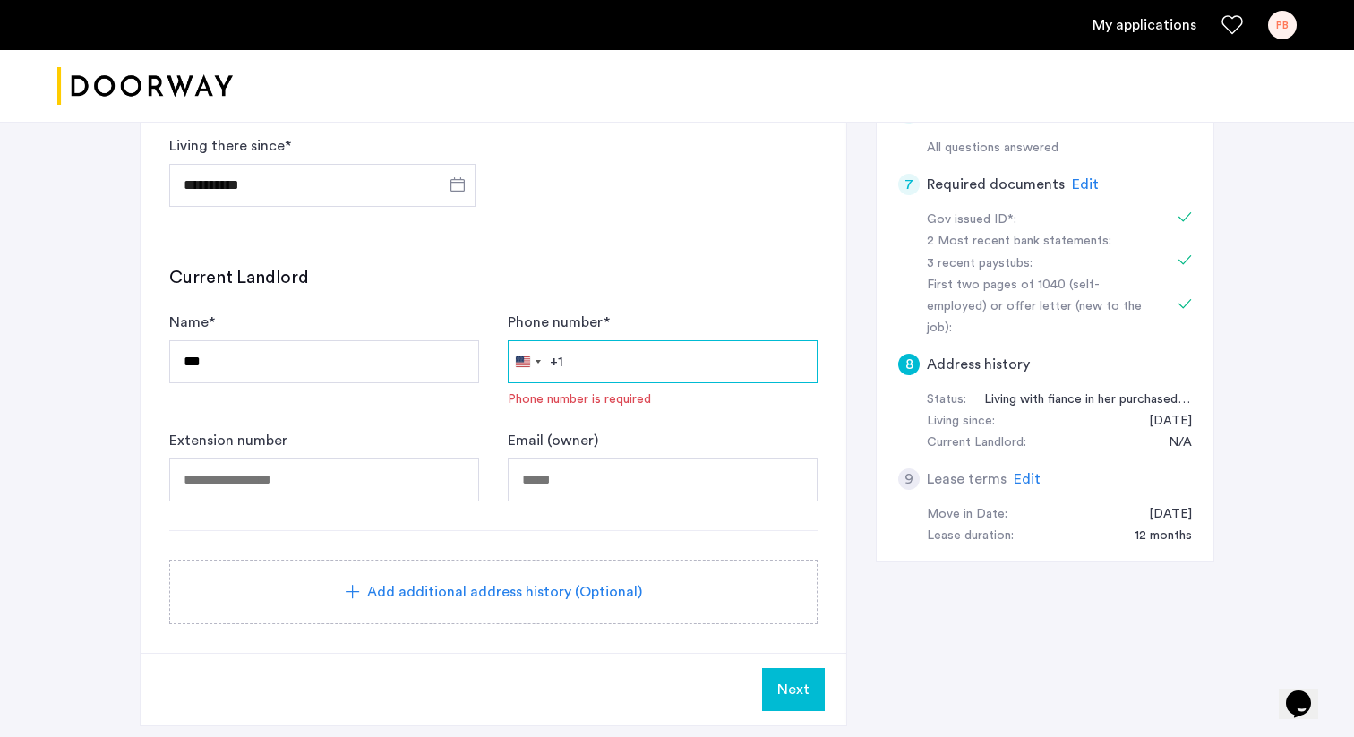
click at [586, 358] on input "Phone number *" at bounding box center [663, 361] width 310 height 43
type input "**********"
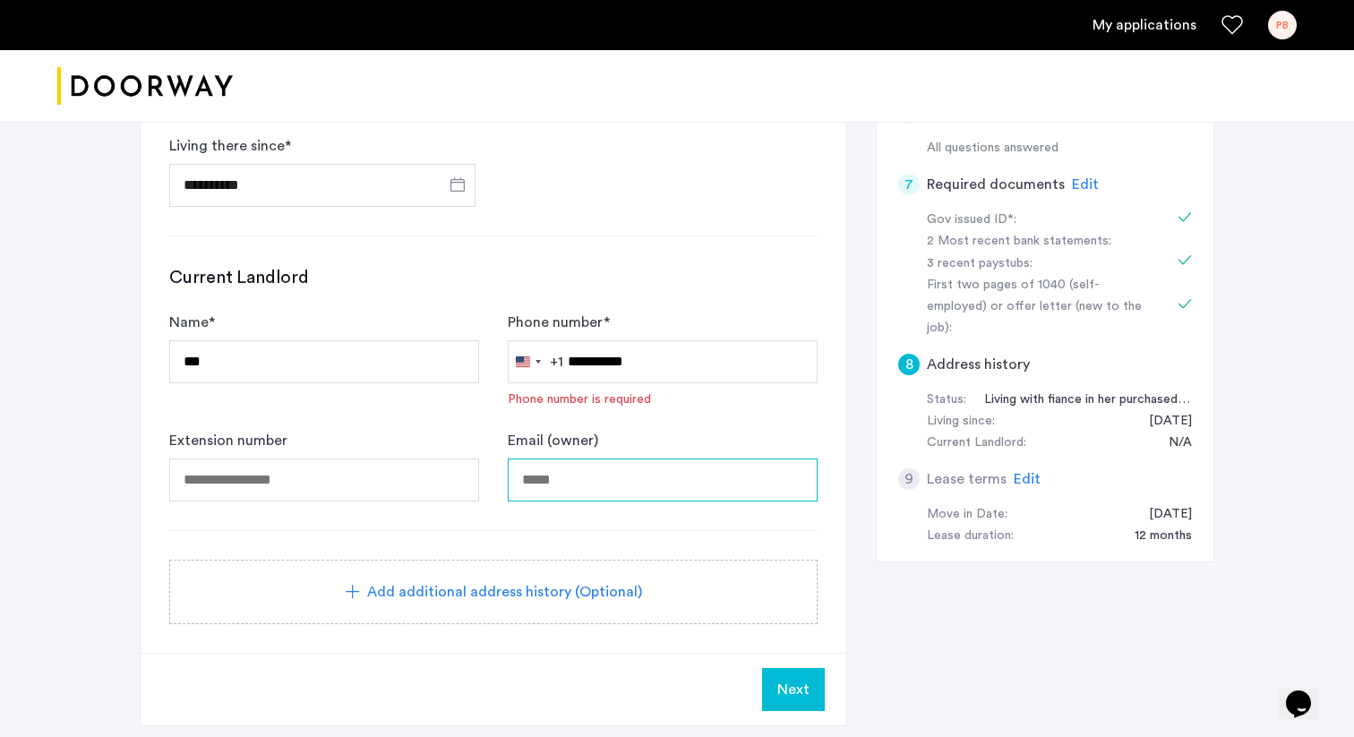
type input "**********"
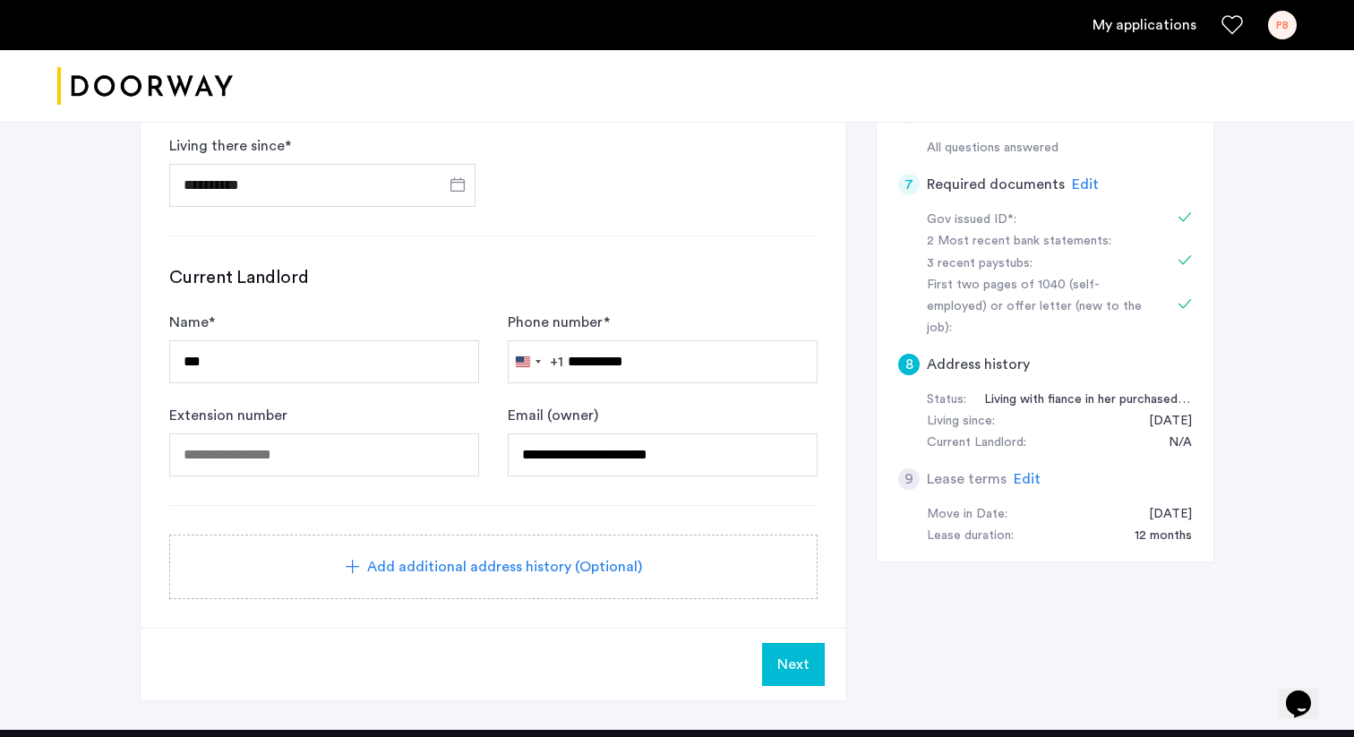
click at [444, 571] on span "Add additional address history (Optional)" at bounding box center [504, 566] width 275 height 21
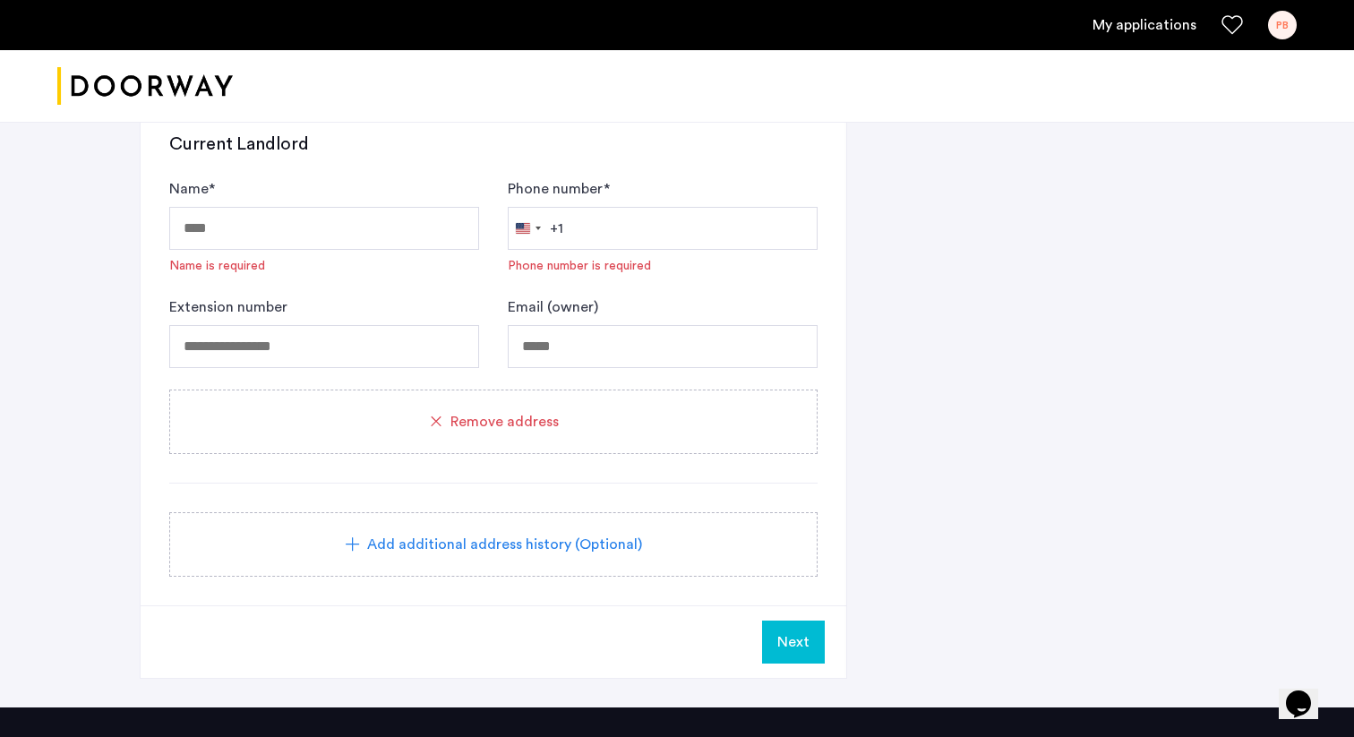
scroll to position [1639, 0]
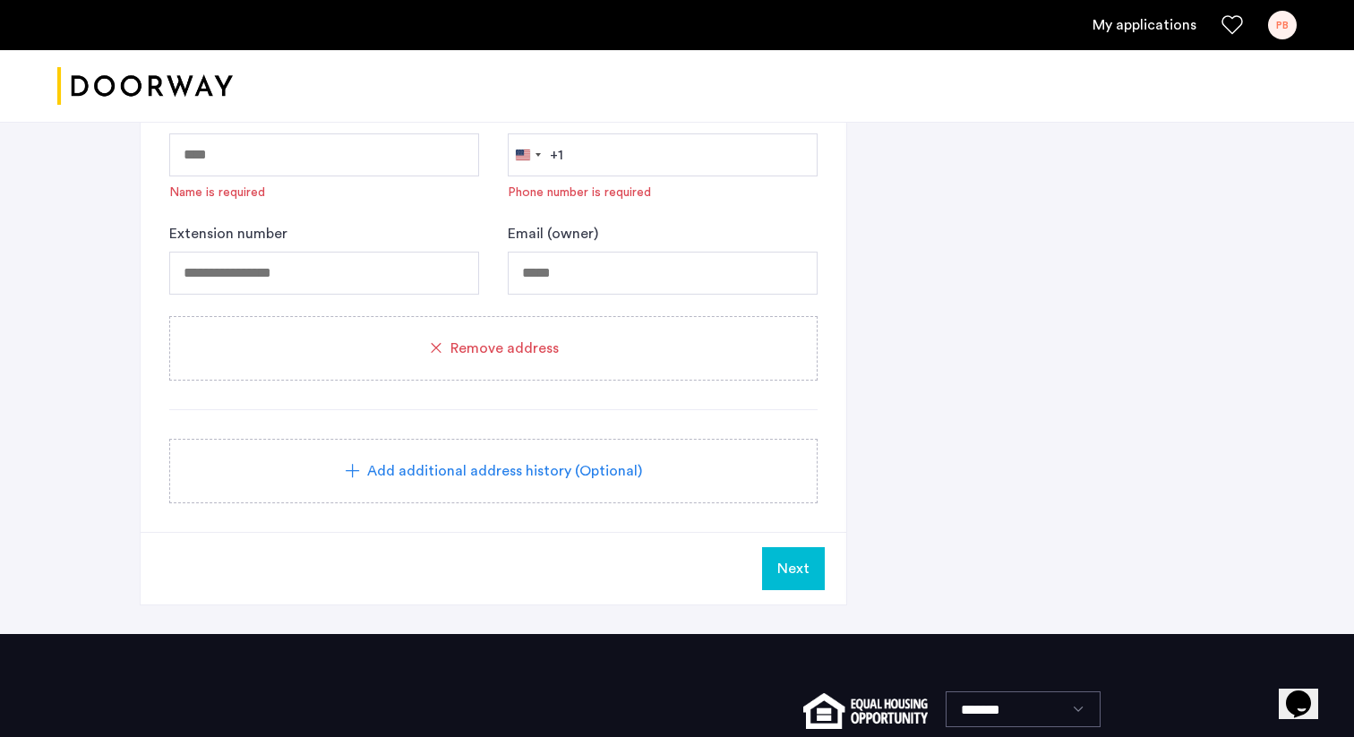
click at [805, 562] on span "Next" at bounding box center [793, 568] width 32 height 21
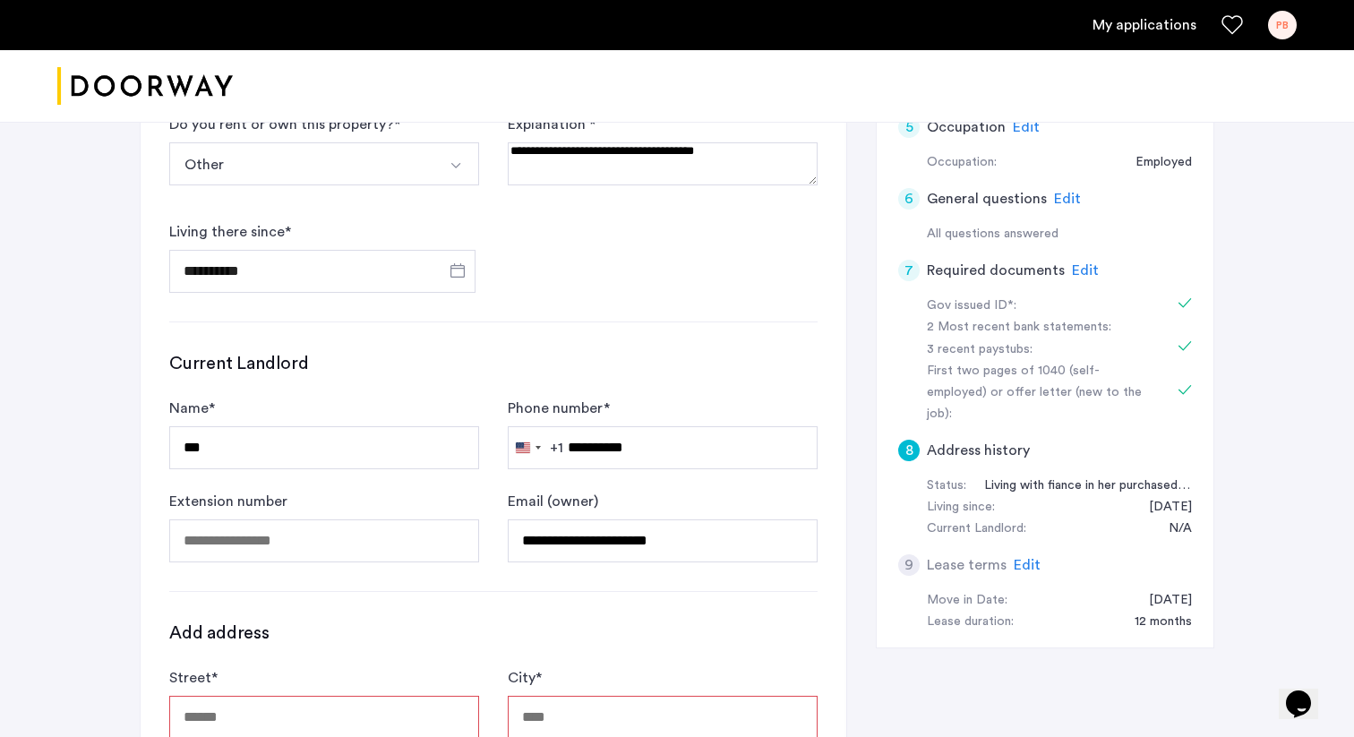
scroll to position [530, 0]
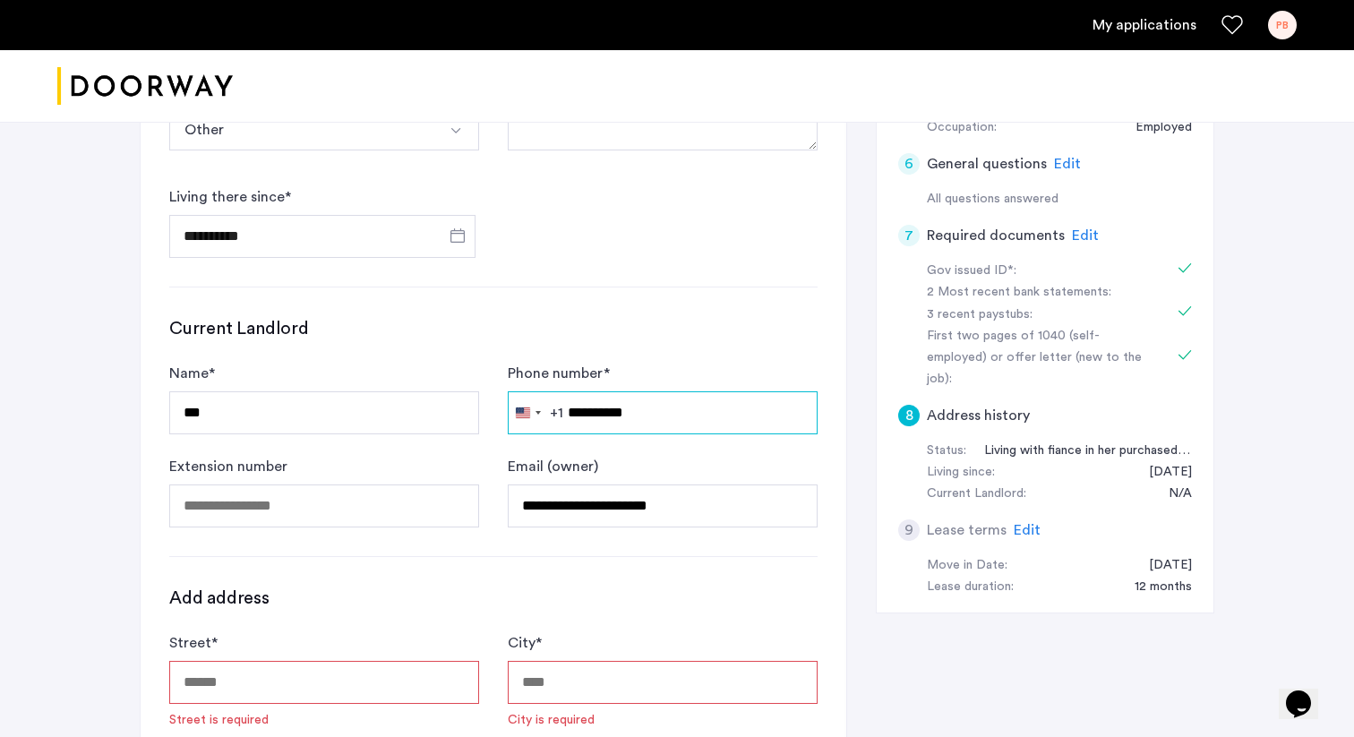
click at [592, 406] on input "**********" at bounding box center [663, 412] width 310 height 43
drag, startPoint x: 667, startPoint y: 410, endPoint x: 534, endPoint y: 408, distance: 132.5
click at [534, 408] on div "United States +1 +1 244 results found Afghanistan +93 Åland Islands +358 Albani…" at bounding box center [663, 412] width 310 height 43
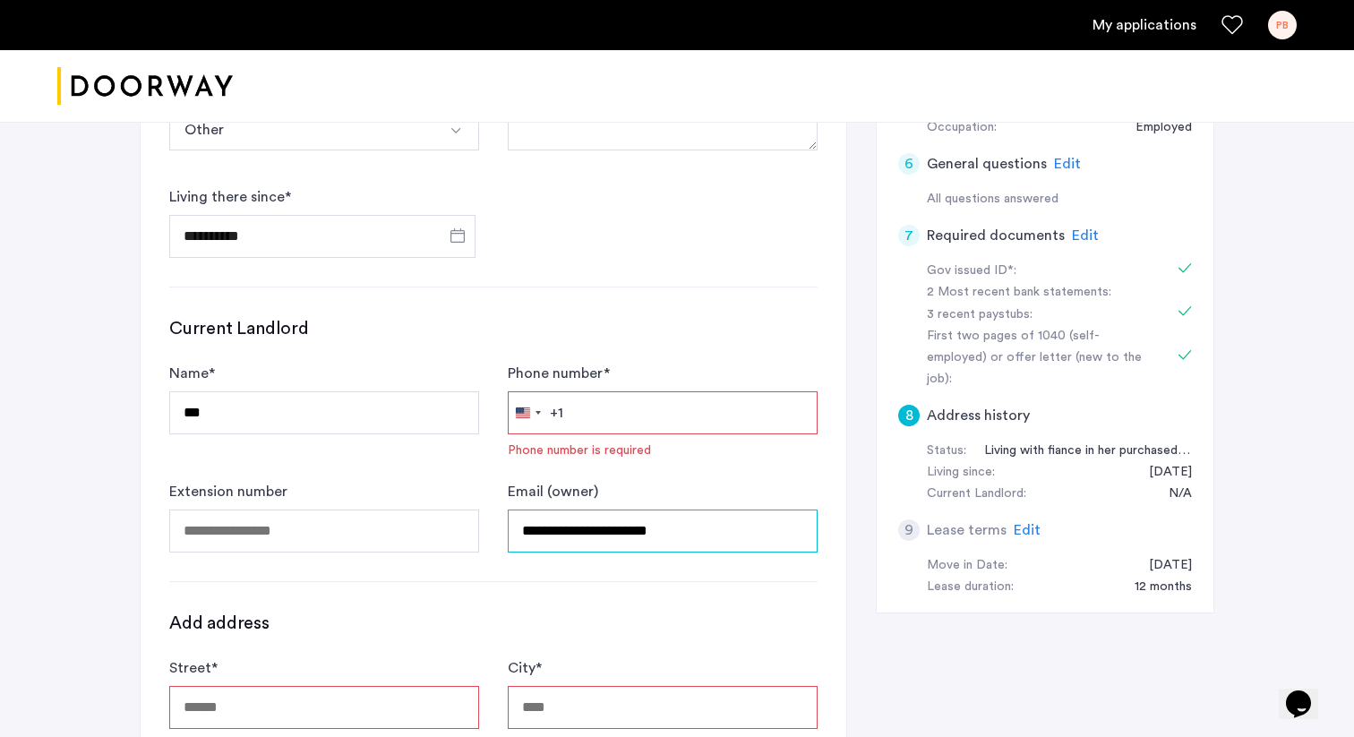
drag, startPoint x: 703, startPoint y: 528, endPoint x: 517, endPoint y: 529, distance: 186.2
click at [517, 529] on input "**********" at bounding box center [663, 530] width 310 height 43
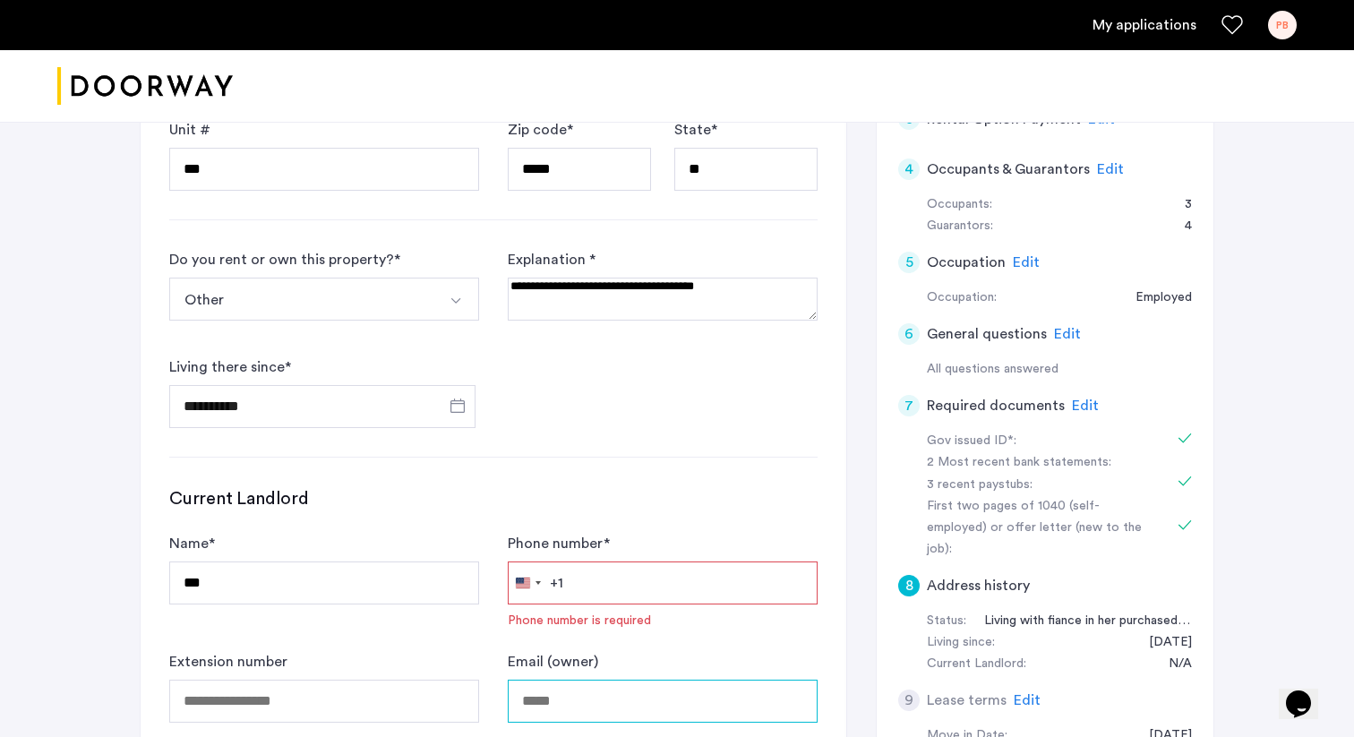
scroll to position [334, 0]
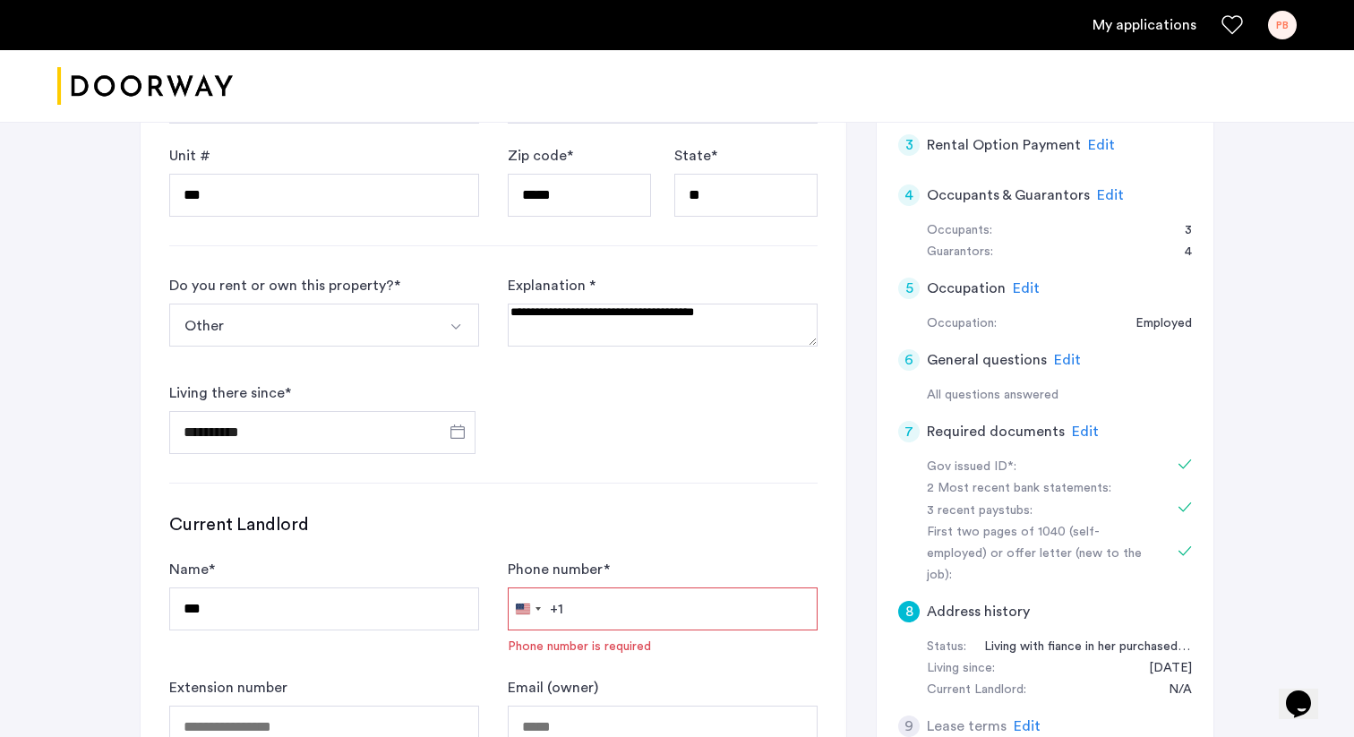
click at [600, 399] on div "**********" at bounding box center [493, 364] width 648 height 179
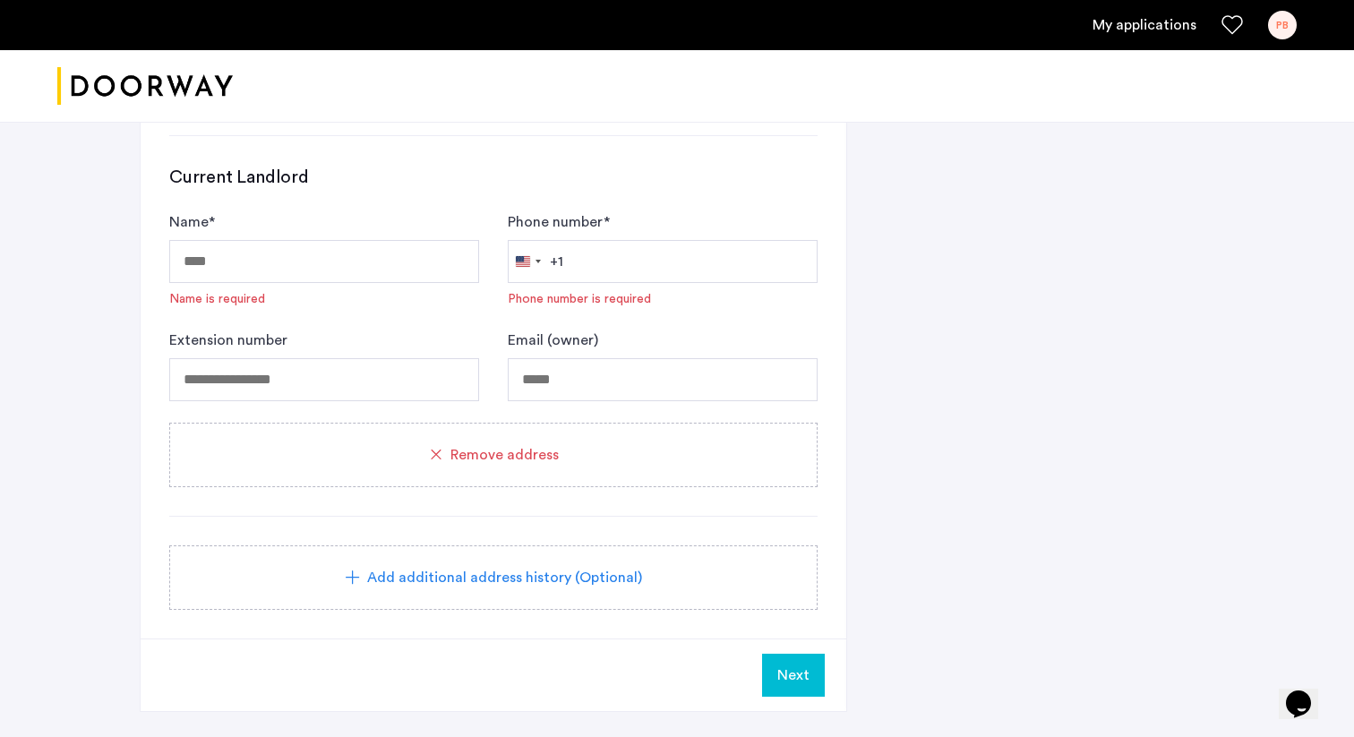
scroll to position [1611, 0]
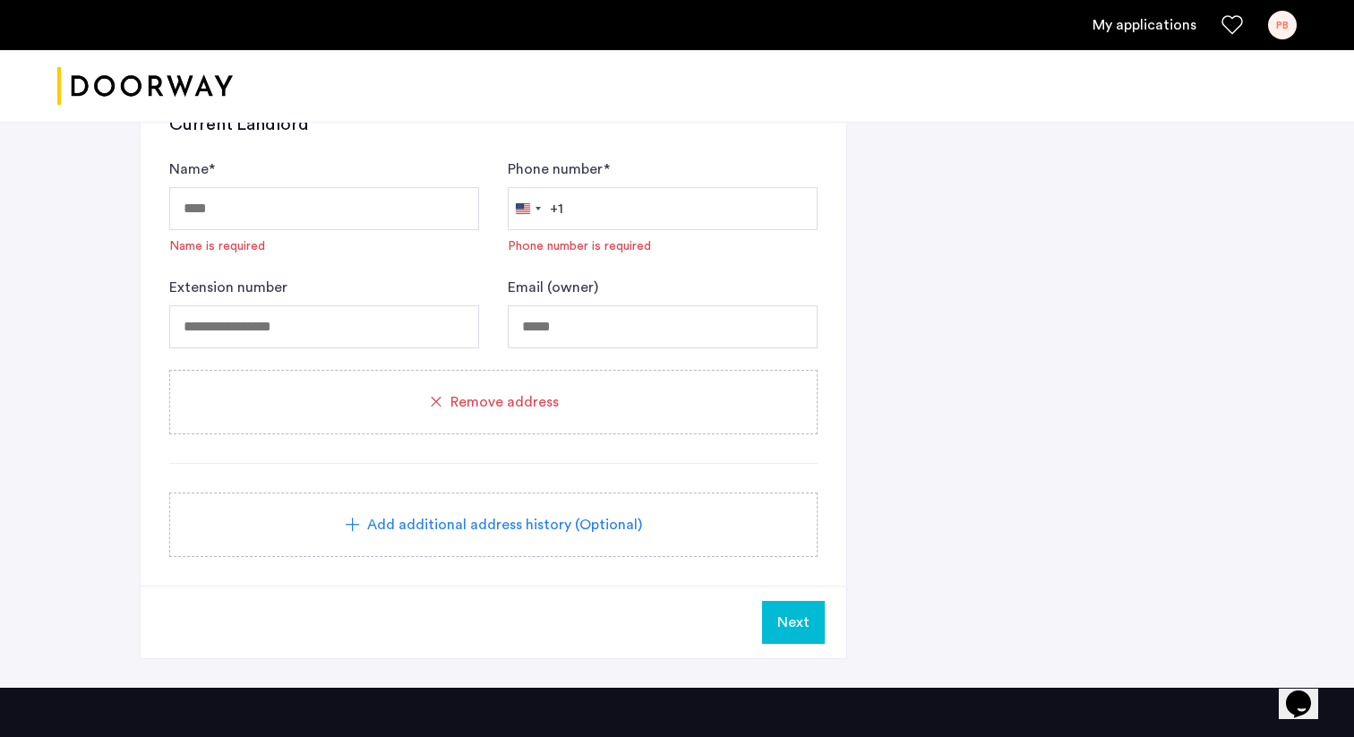
click at [492, 401] on span "Remove address" at bounding box center [504, 401] width 108 height 21
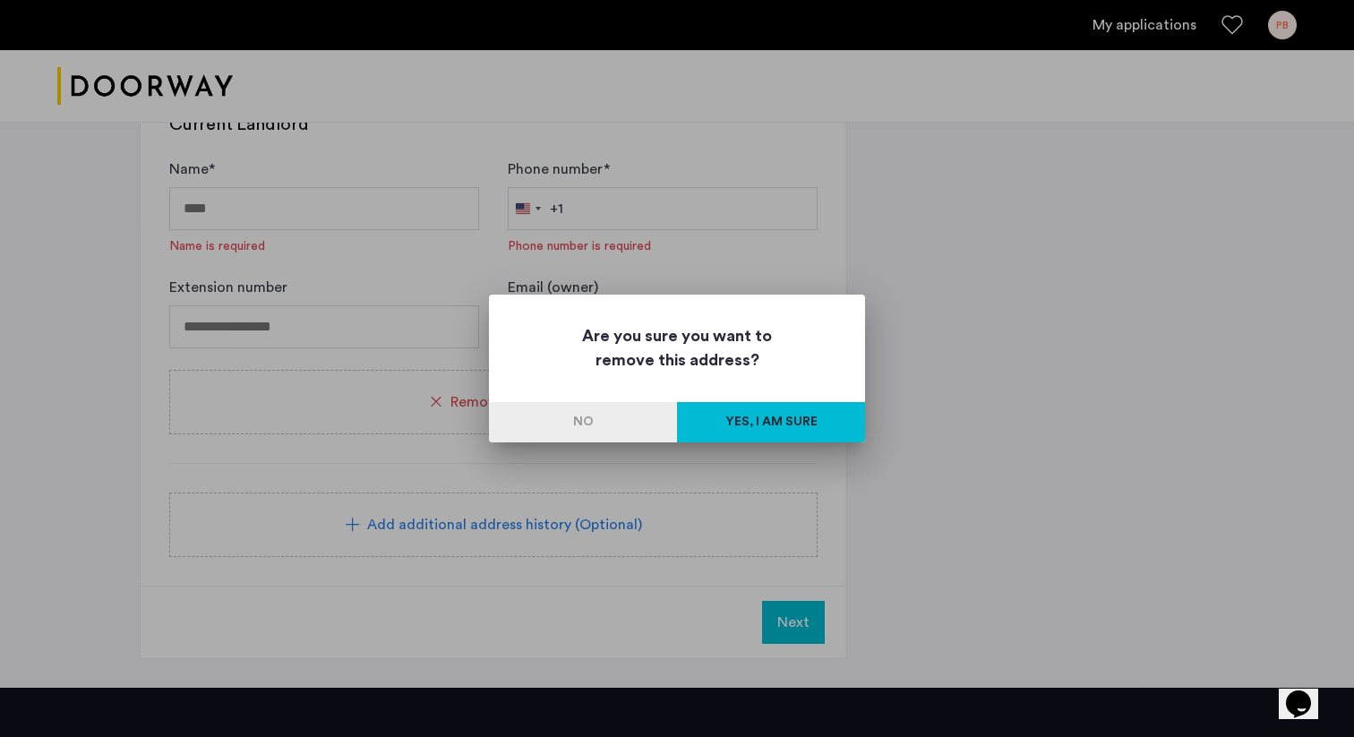
click at [729, 422] on button "Yes, I am sure" at bounding box center [771, 422] width 188 height 40
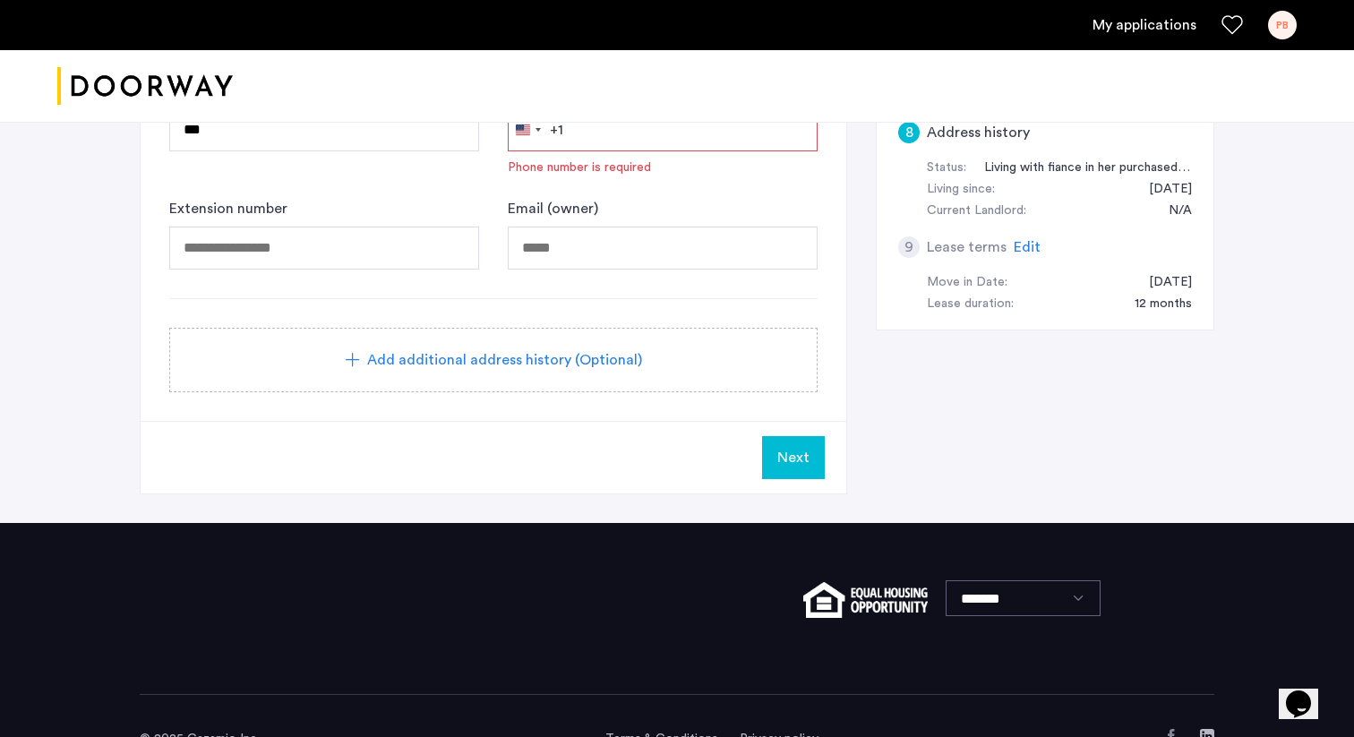
scroll to position [599, 0]
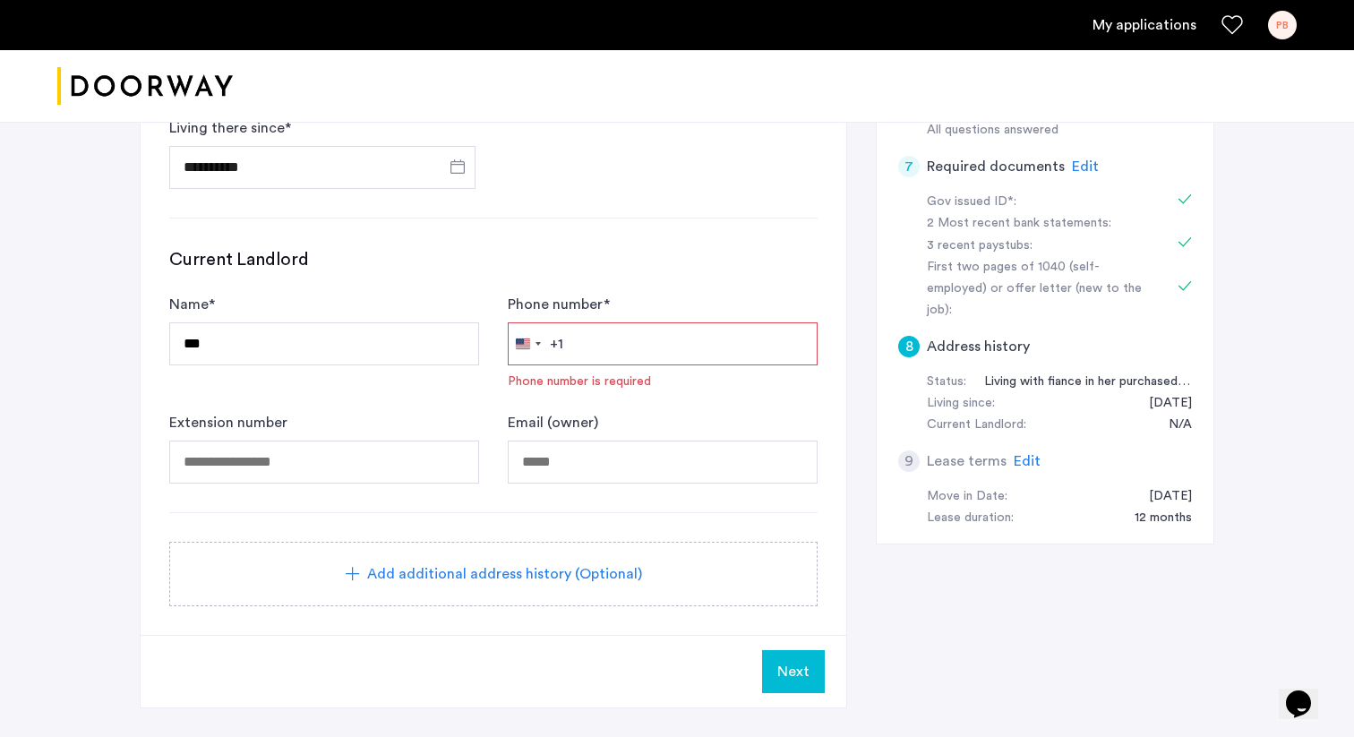
click at [783, 668] on span "Next" at bounding box center [793, 671] width 32 height 21
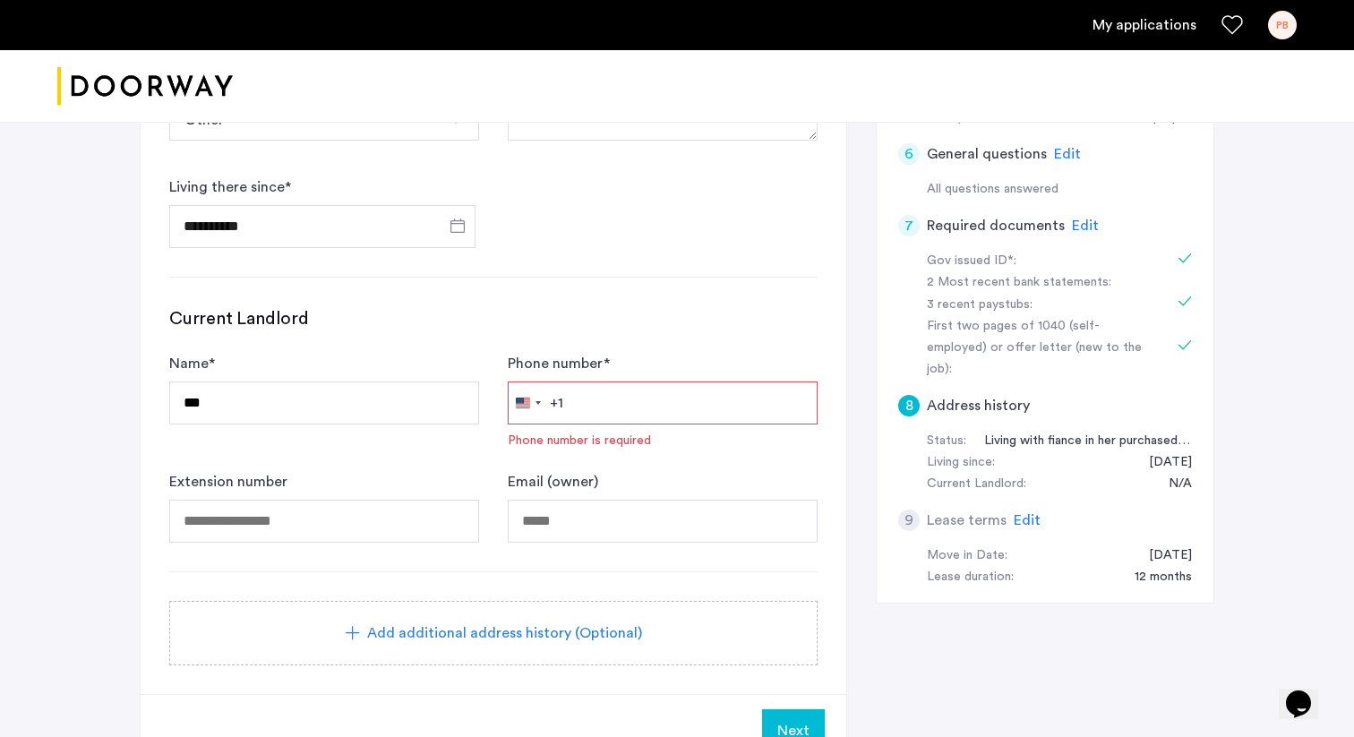
scroll to position [594, 0]
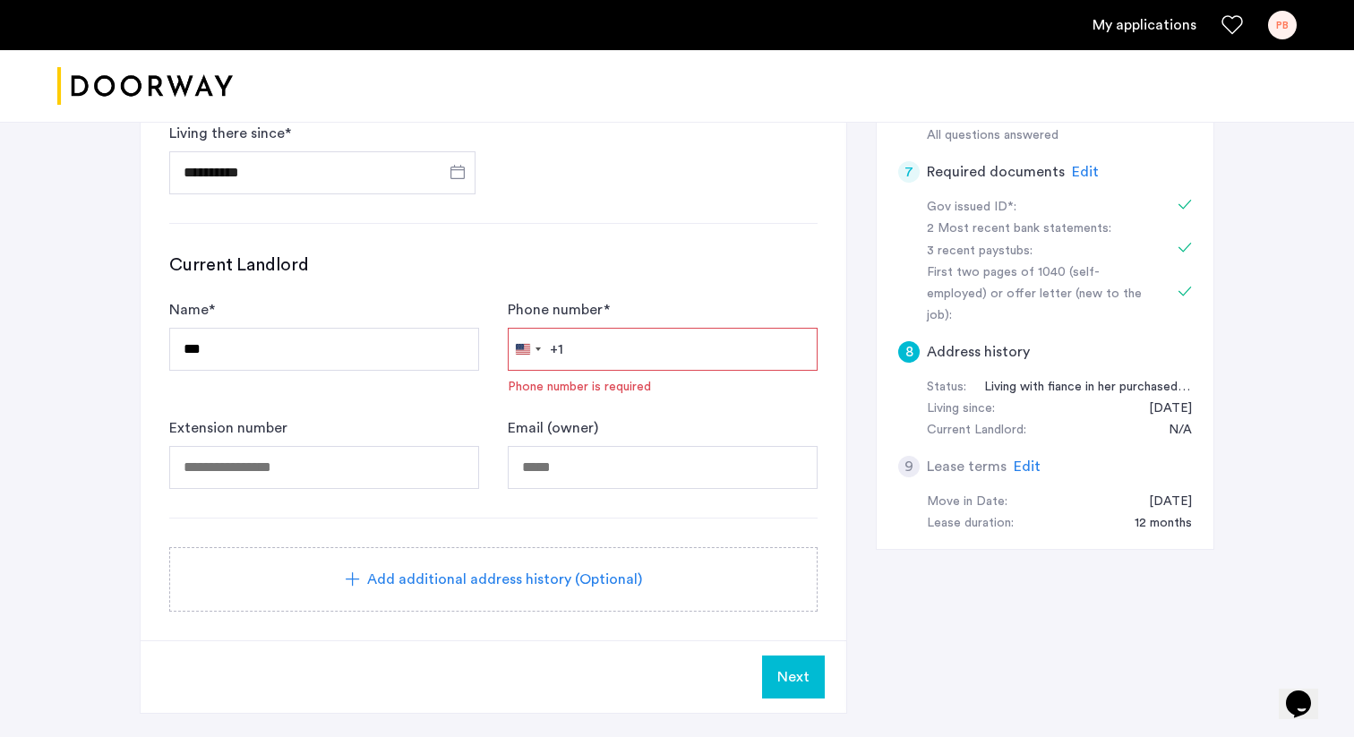
click at [542, 584] on span "Add additional address history (Optional)" at bounding box center [504, 579] width 275 height 21
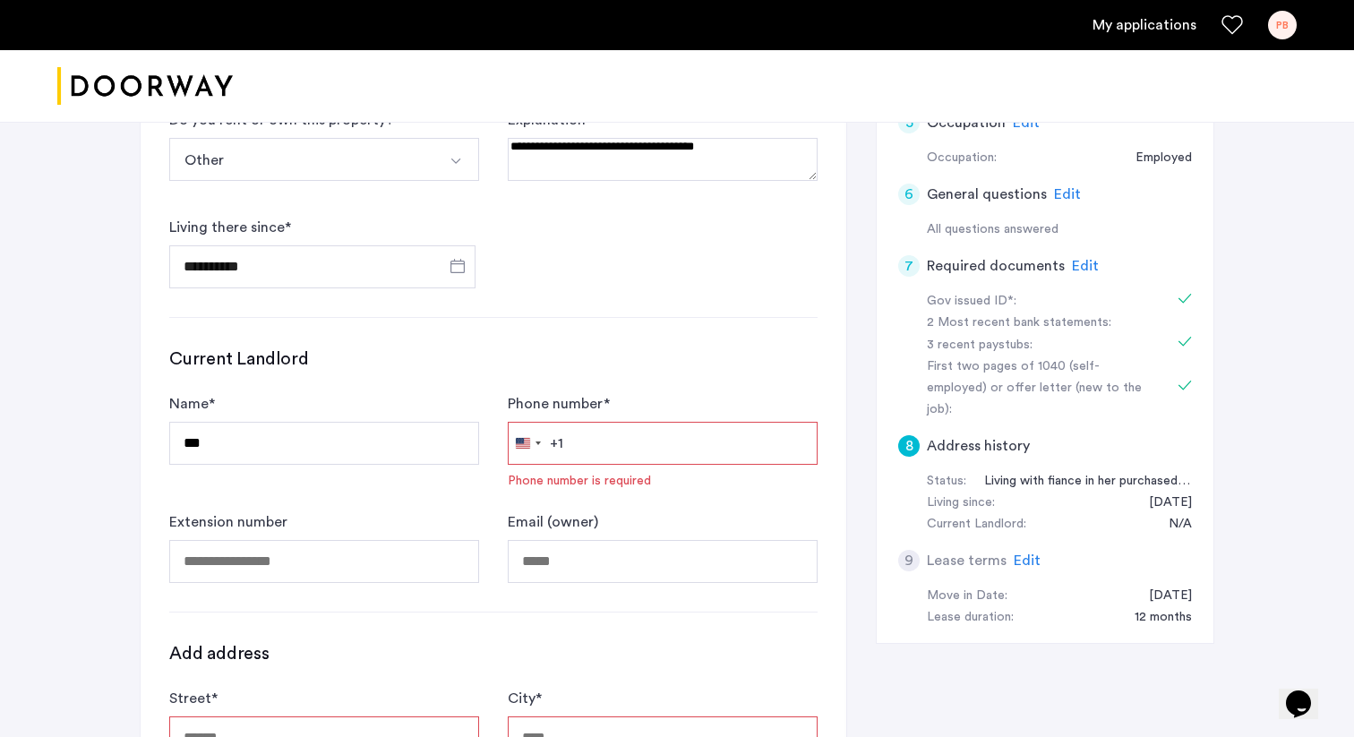
scroll to position [479, 0]
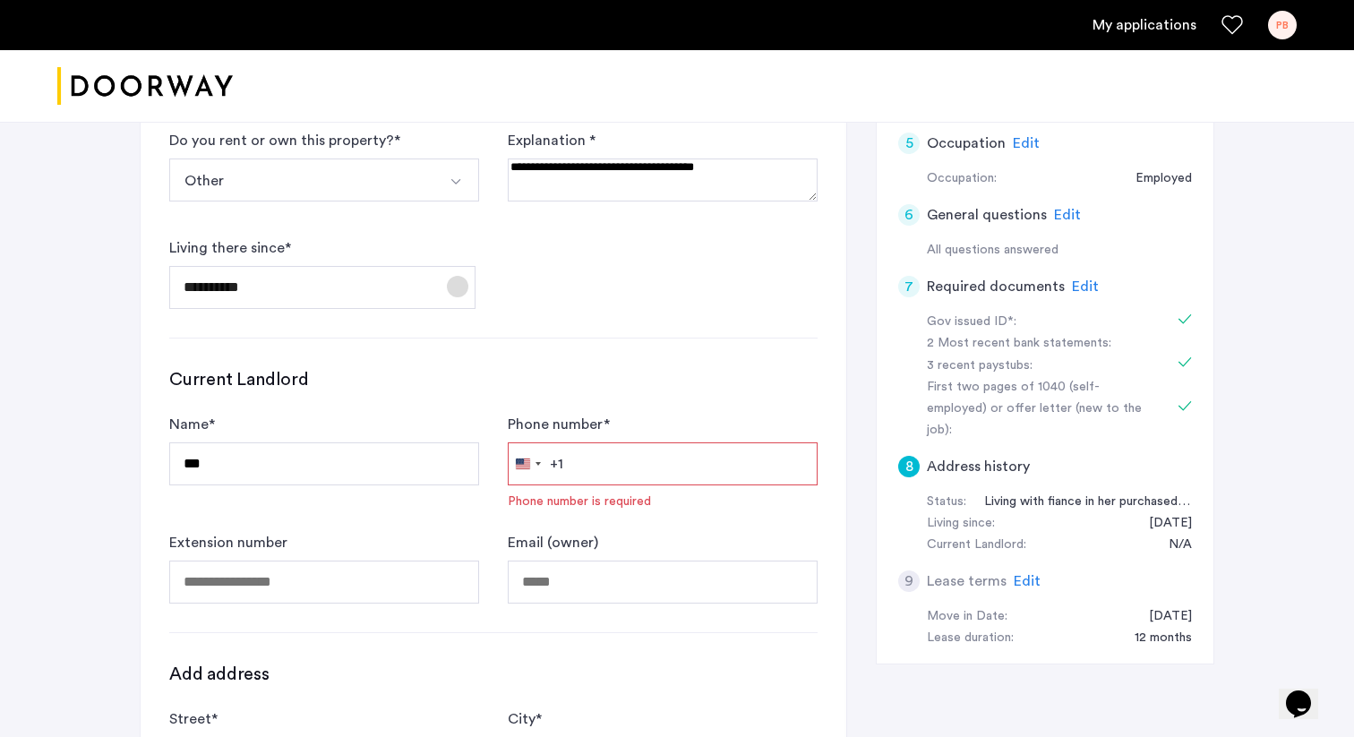
click at [456, 286] on span "Open calendar" at bounding box center [457, 286] width 43 height 43
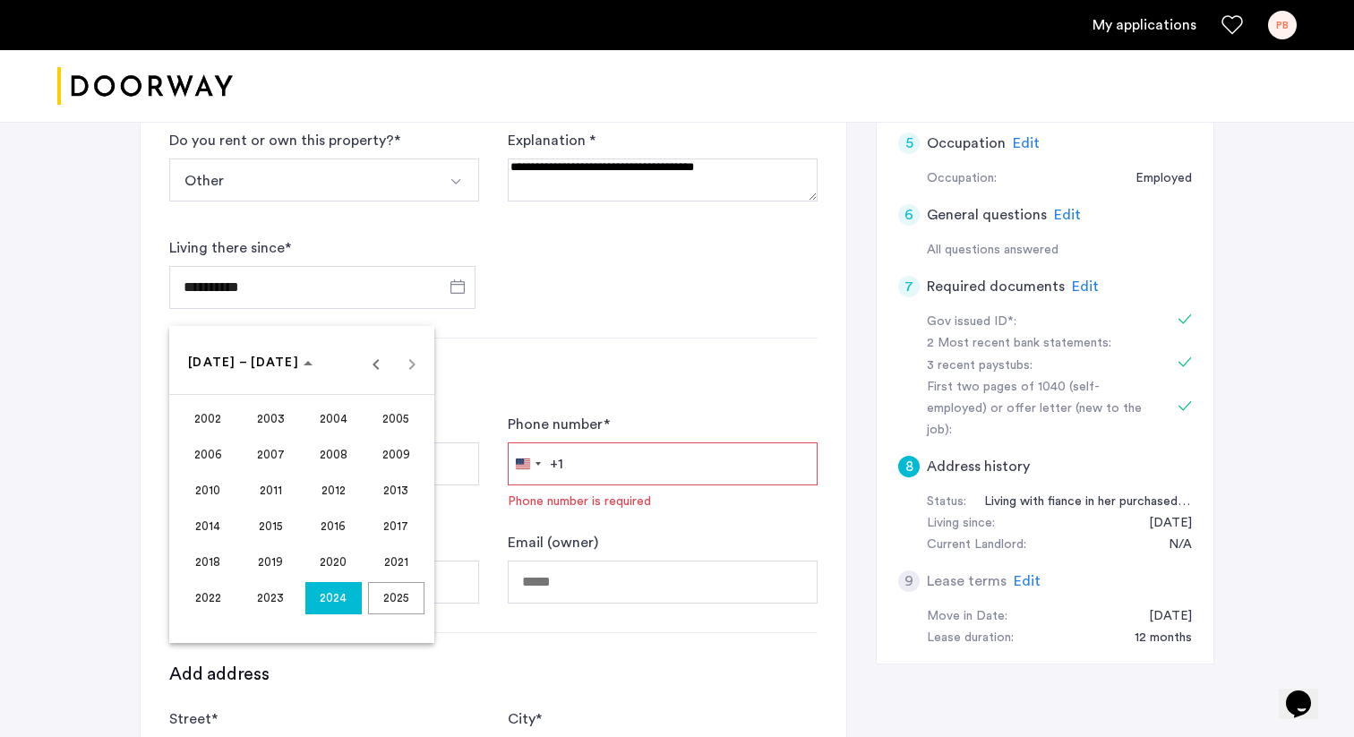
click at [280, 602] on span "2023" at bounding box center [271, 598] width 56 height 32
click at [282, 288] on div at bounding box center [677, 368] width 1354 height 737
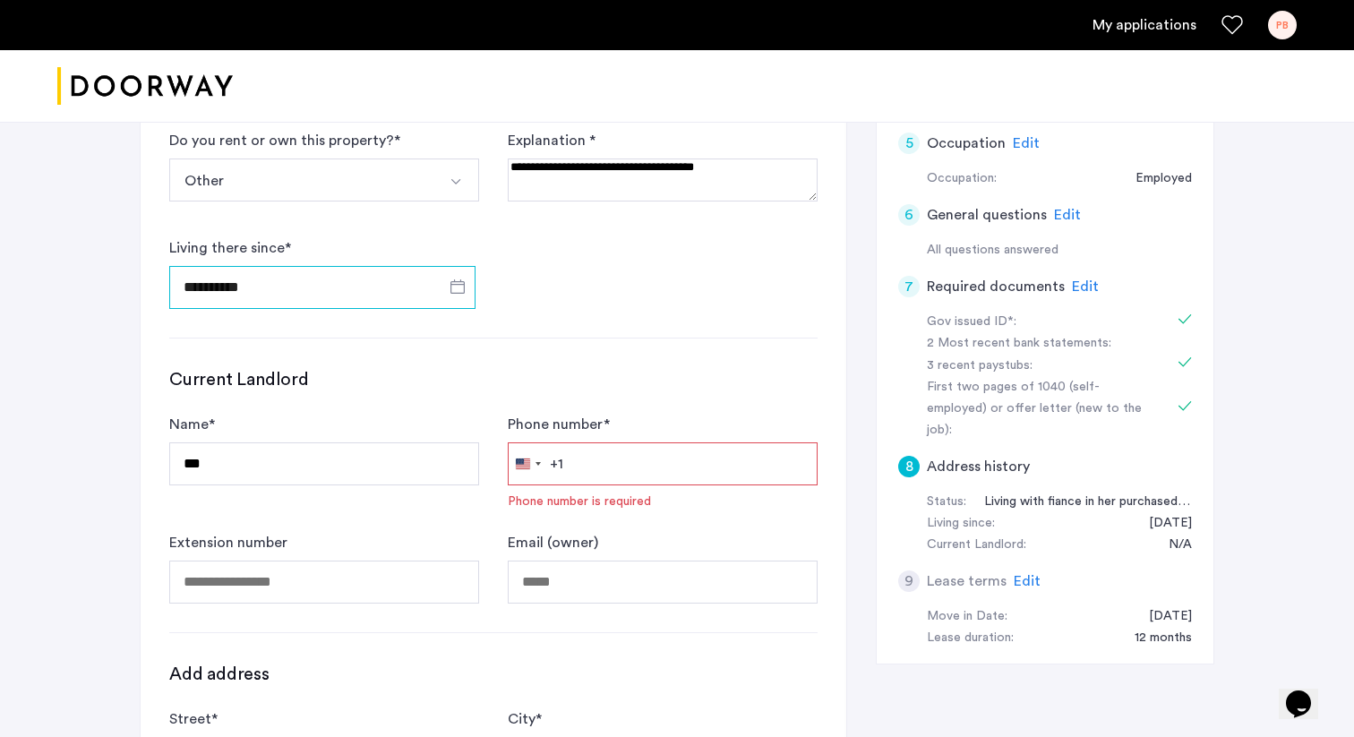
click at [282, 287] on input "**********" at bounding box center [322, 287] width 306 height 43
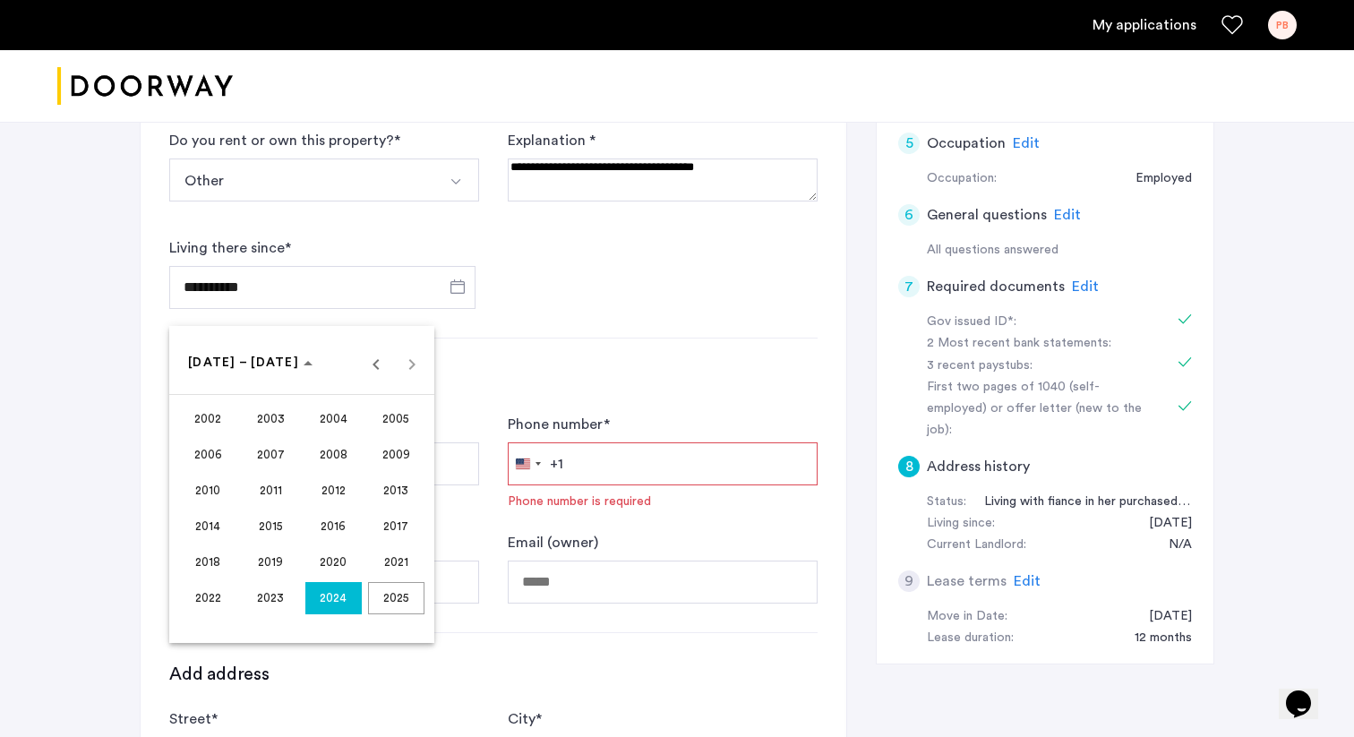
click at [288, 594] on span "2023" at bounding box center [271, 598] width 56 height 32
click at [339, 483] on span "JUL" at bounding box center [333, 491] width 56 height 32
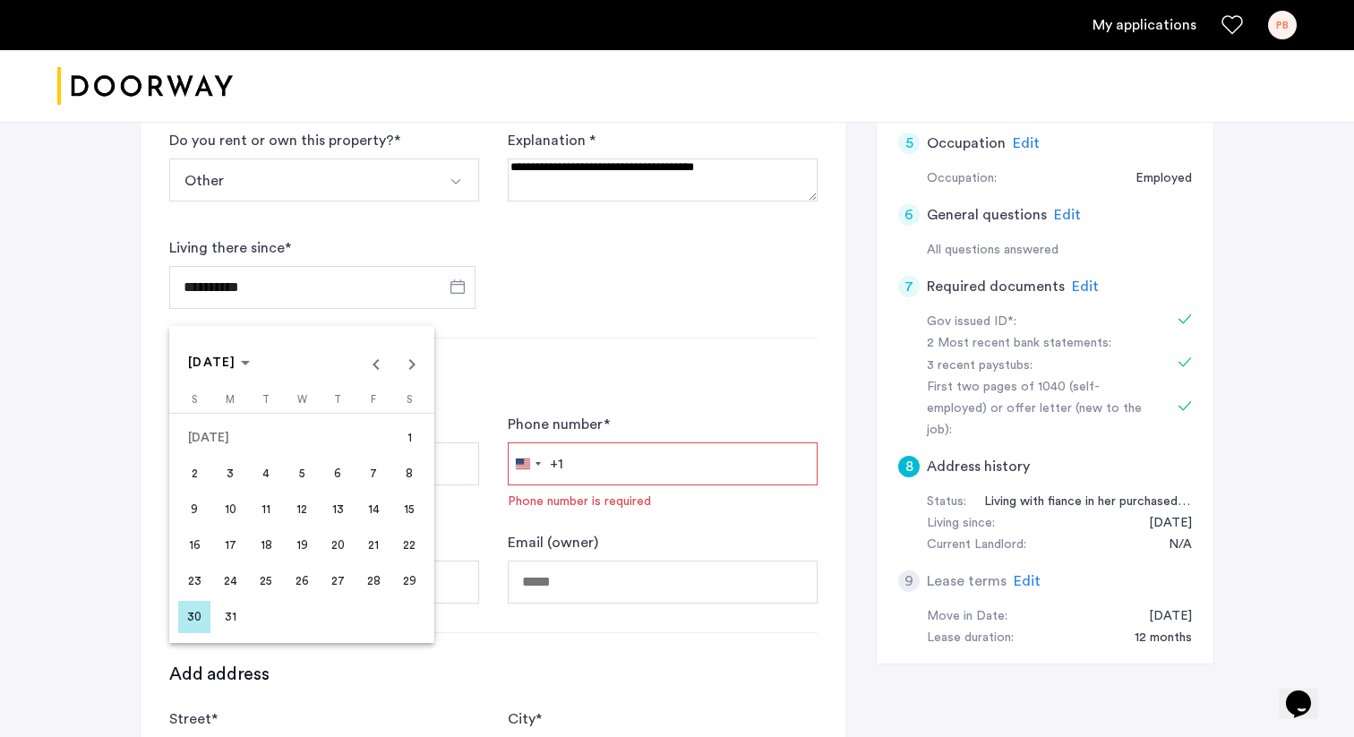
click at [566, 320] on div at bounding box center [677, 368] width 1354 height 737
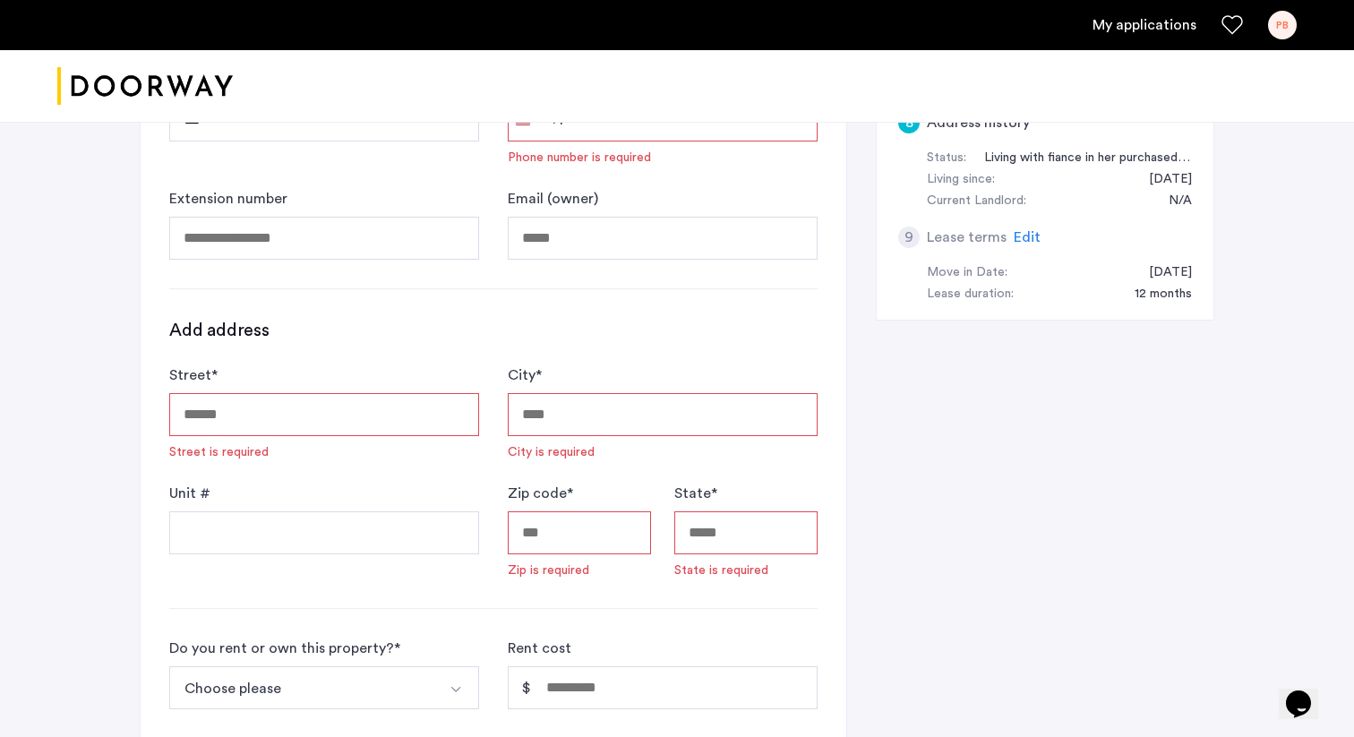
scroll to position [846, 0]
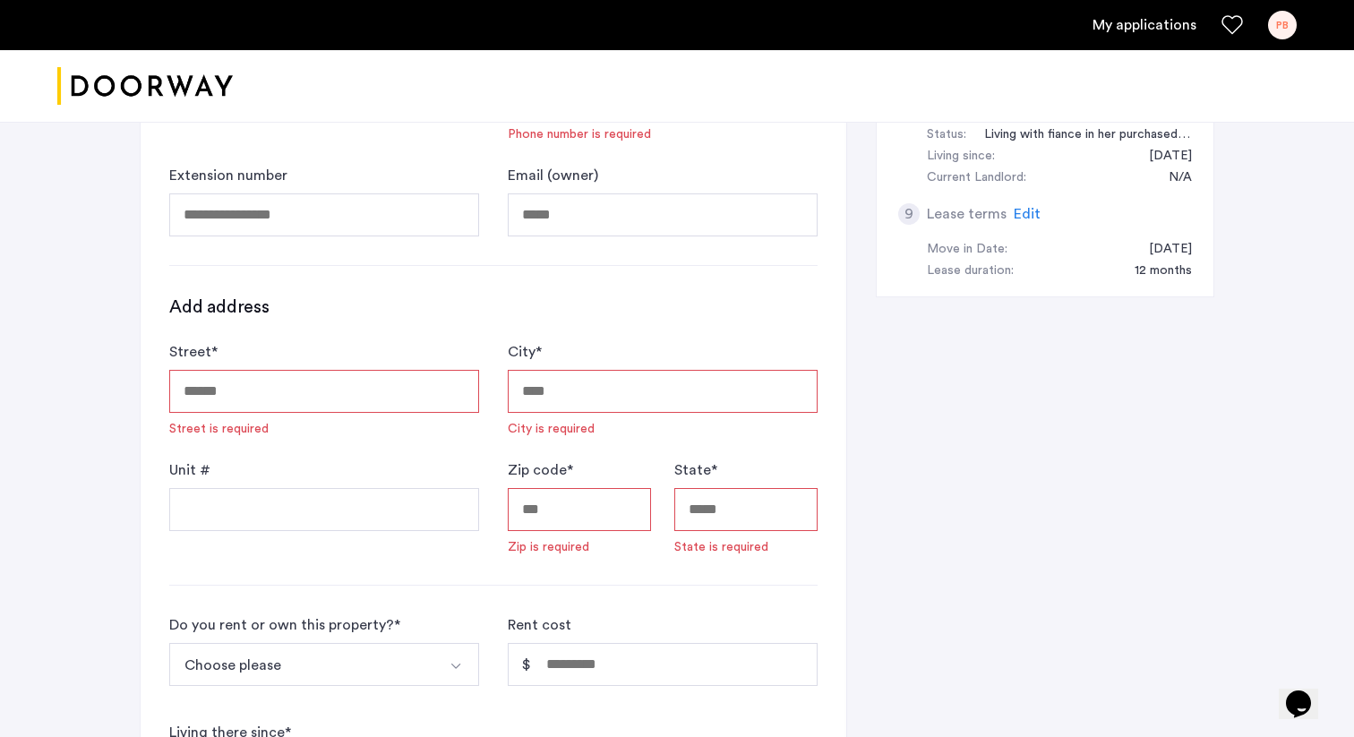
click at [235, 394] on input "Street *" at bounding box center [324, 391] width 310 height 43
type input "**********"
type input "******"
type input "*****"
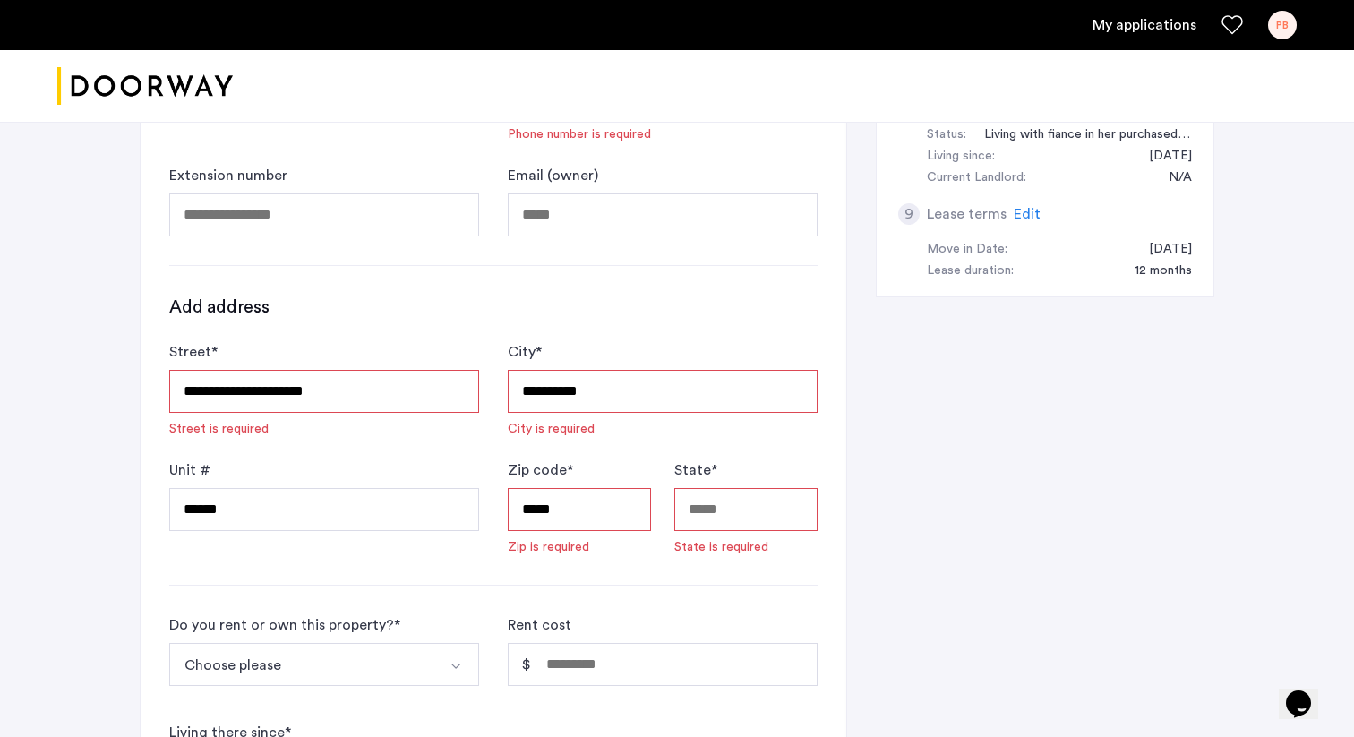
type input "**"
type input "**********"
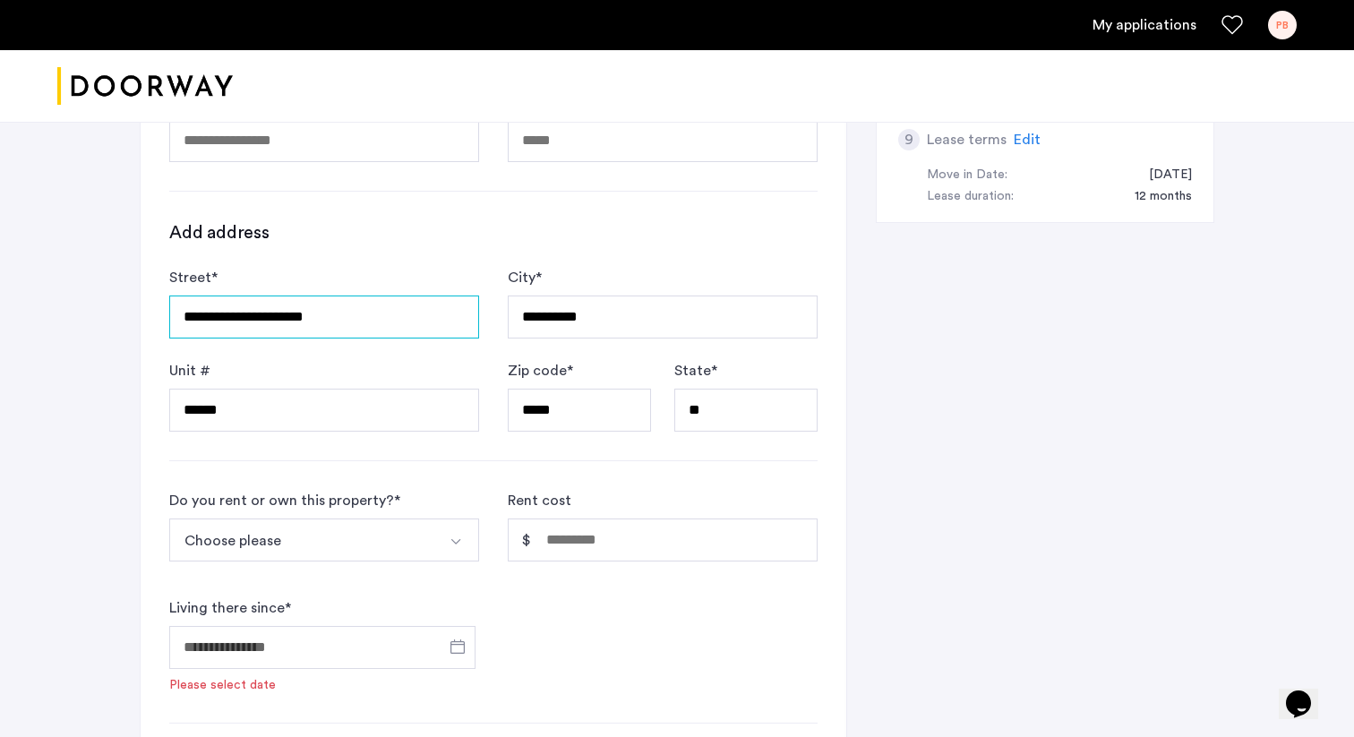
scroll to position [962, 0]
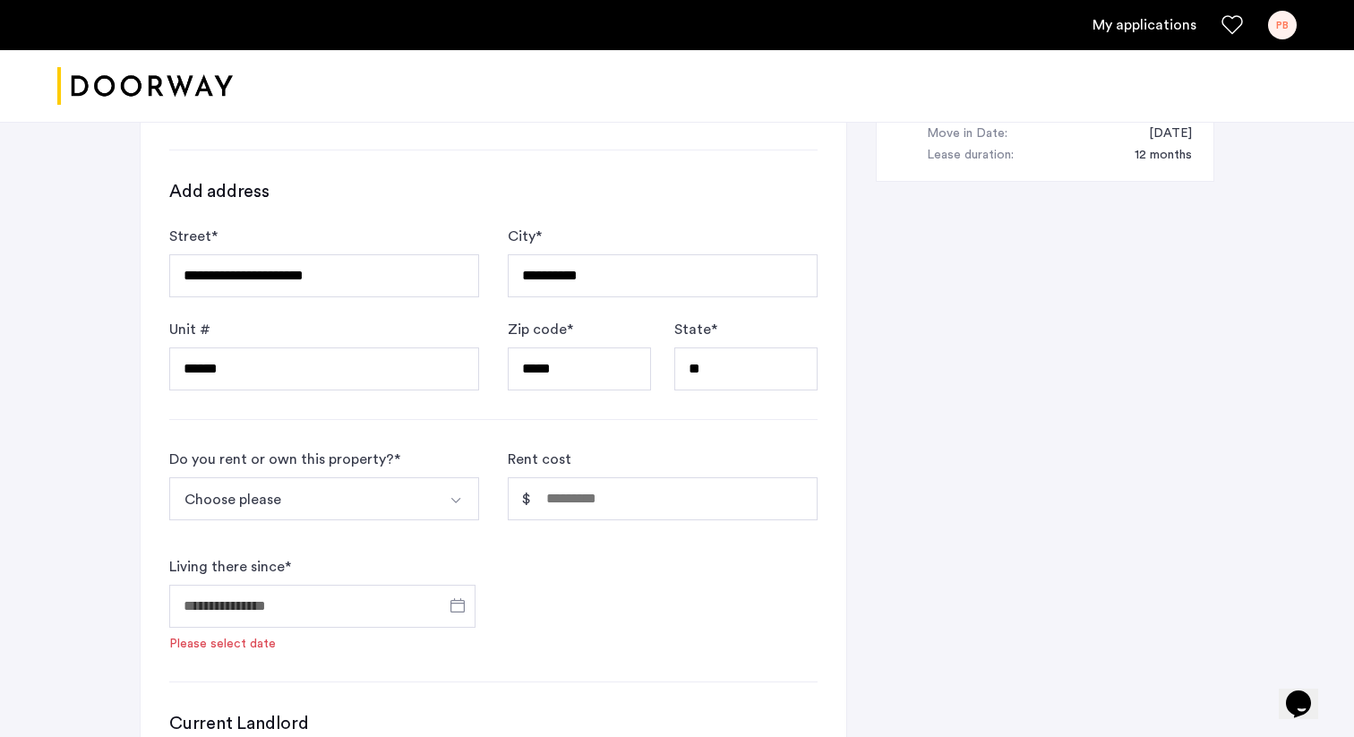
click at [461, 500] on img "Select option" at bounding box center [456, 500] width 14 height 14
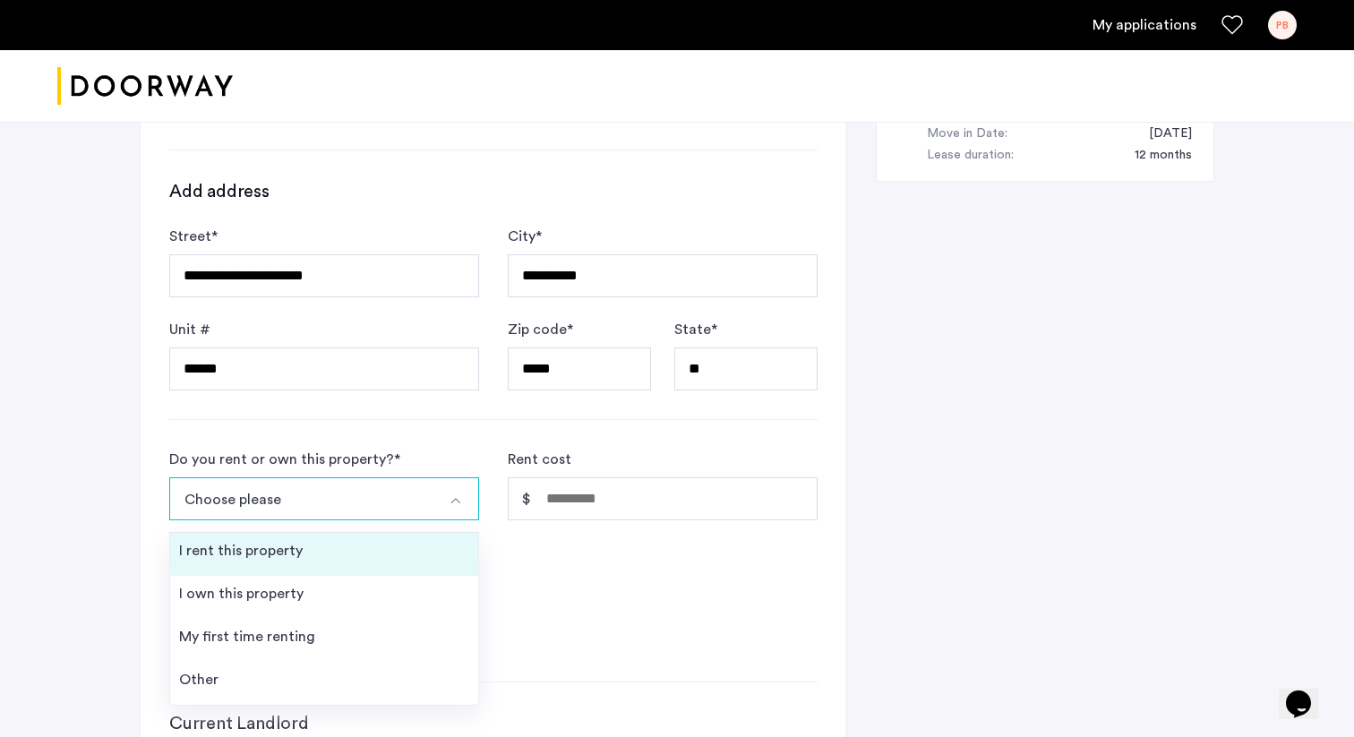
click at [285, 544] on div "I rent this property" at bounding box center [241, 550] width 124 height 21
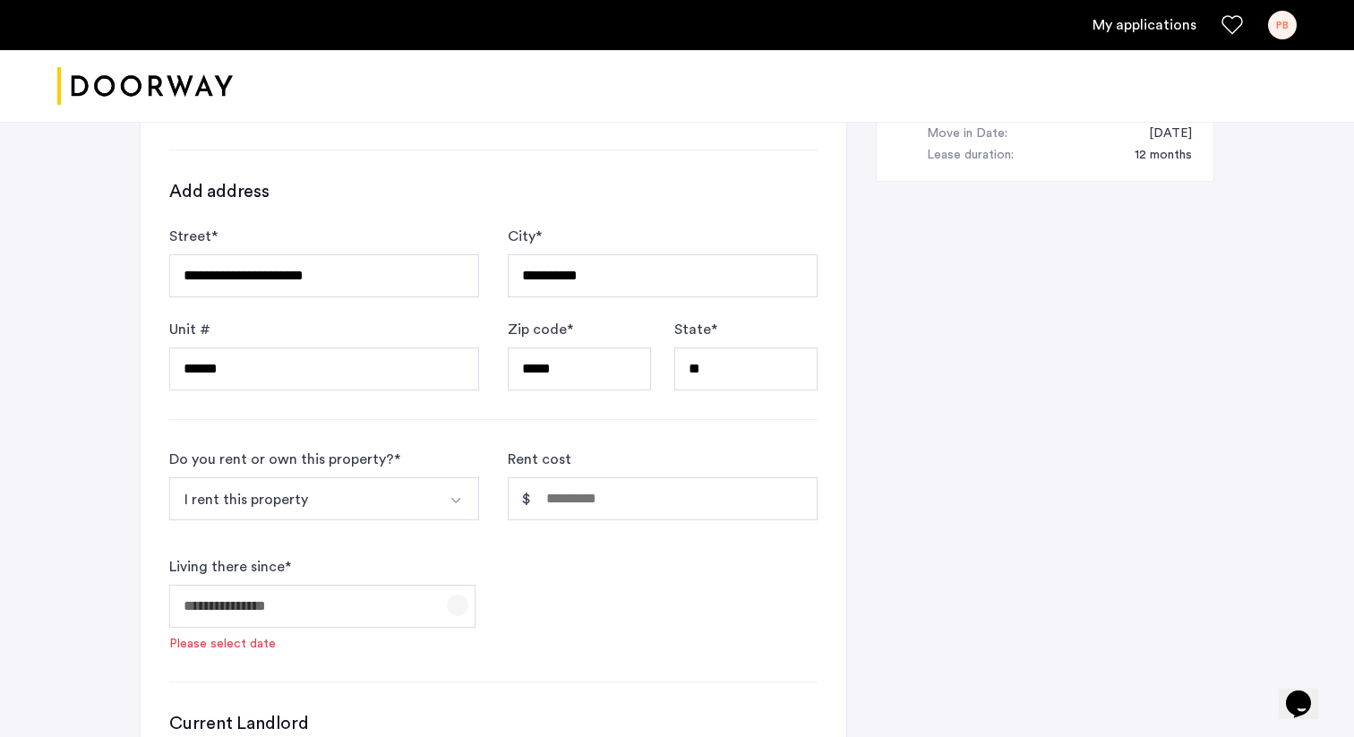
click at [462, 611] on span "Open calendar" at bounding box center [457, 605] width 43 height 43
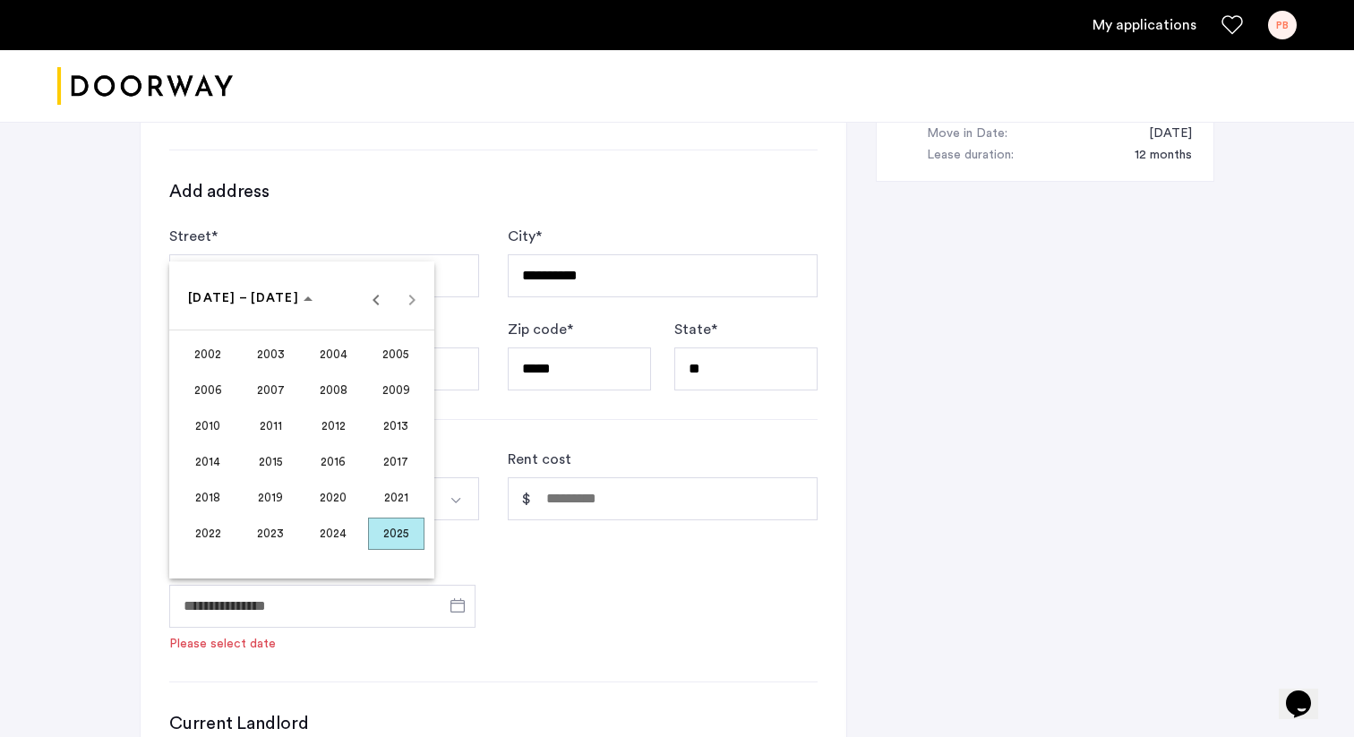
click at [569, 597] on div at bounding box center [677, 368] width 1354 height 737
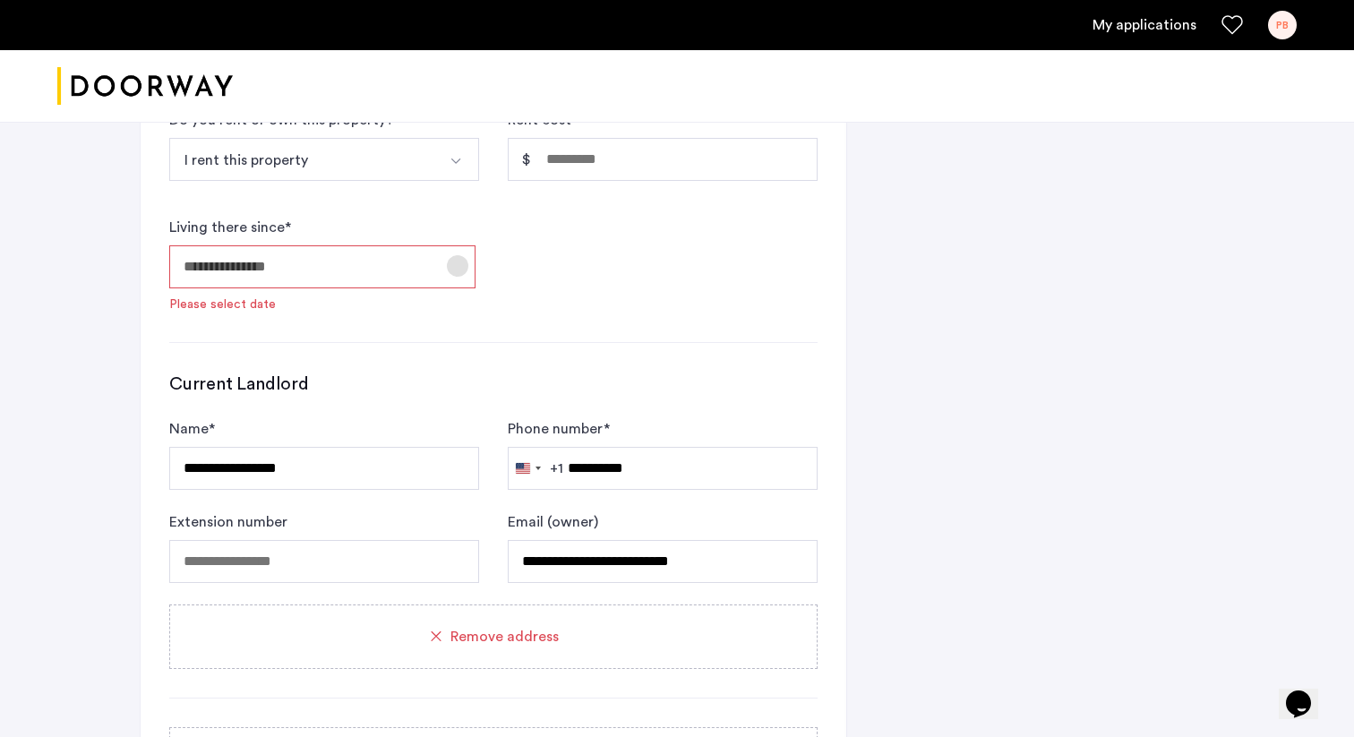
scroll to position [1421, 0]
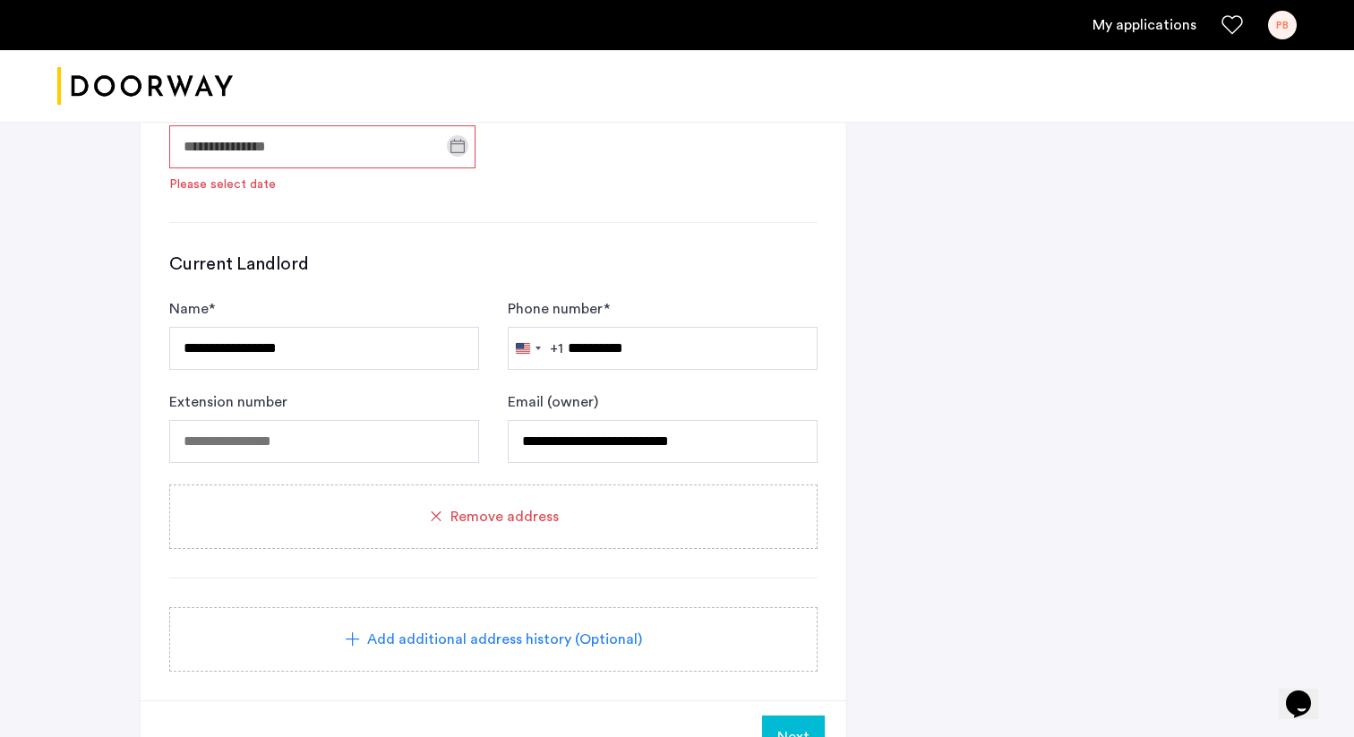
click at [500, 523] on span "Remove address" at bounding box center [504, 516] width 108 height 21
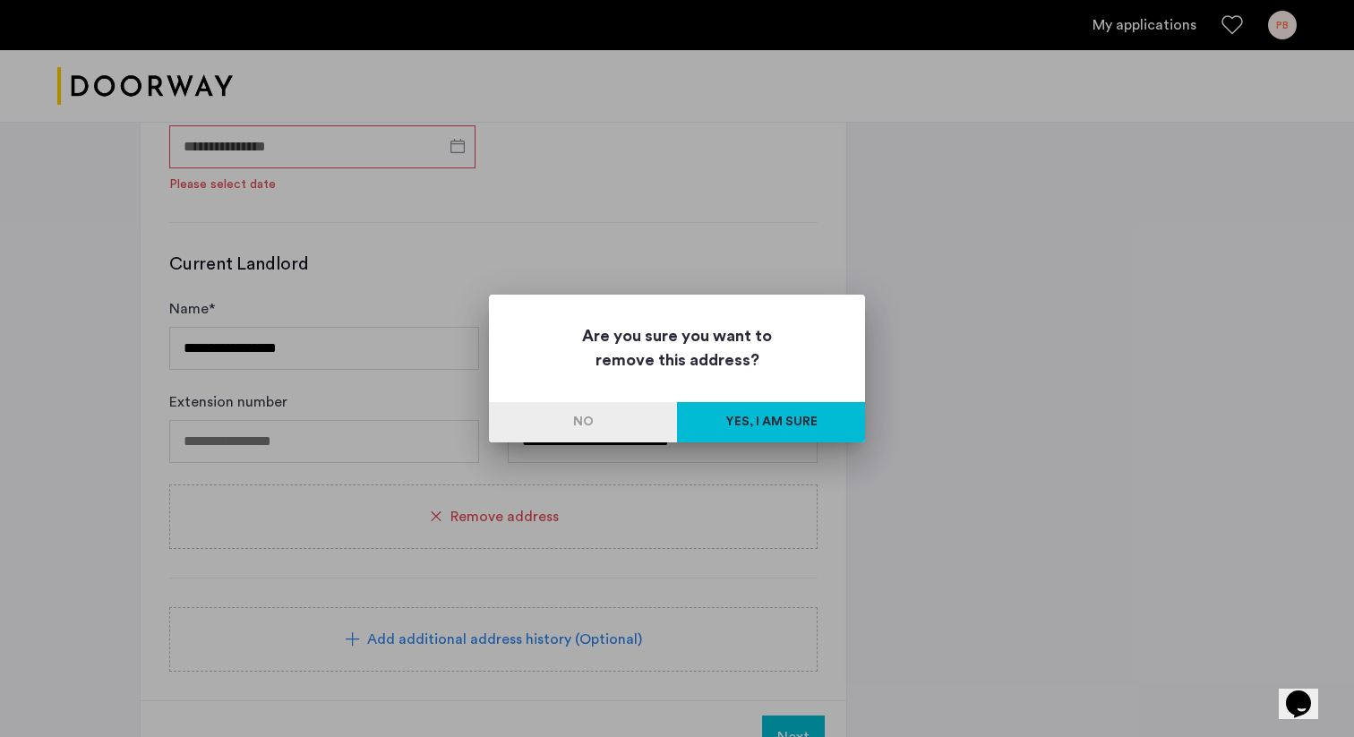
click at [747, 427] on button "Yes, I am sure" at bounding box center [771, 422] width 188 height 40
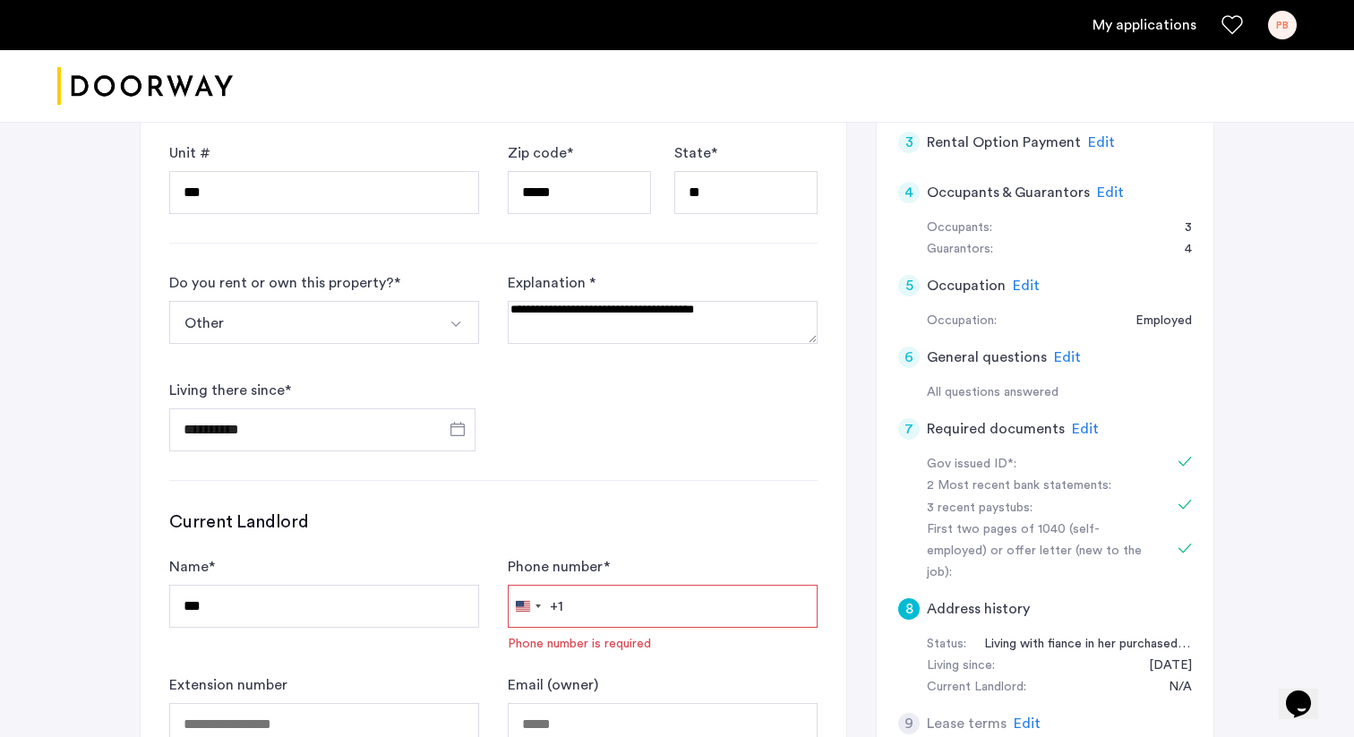
scroll to position [350, 0]
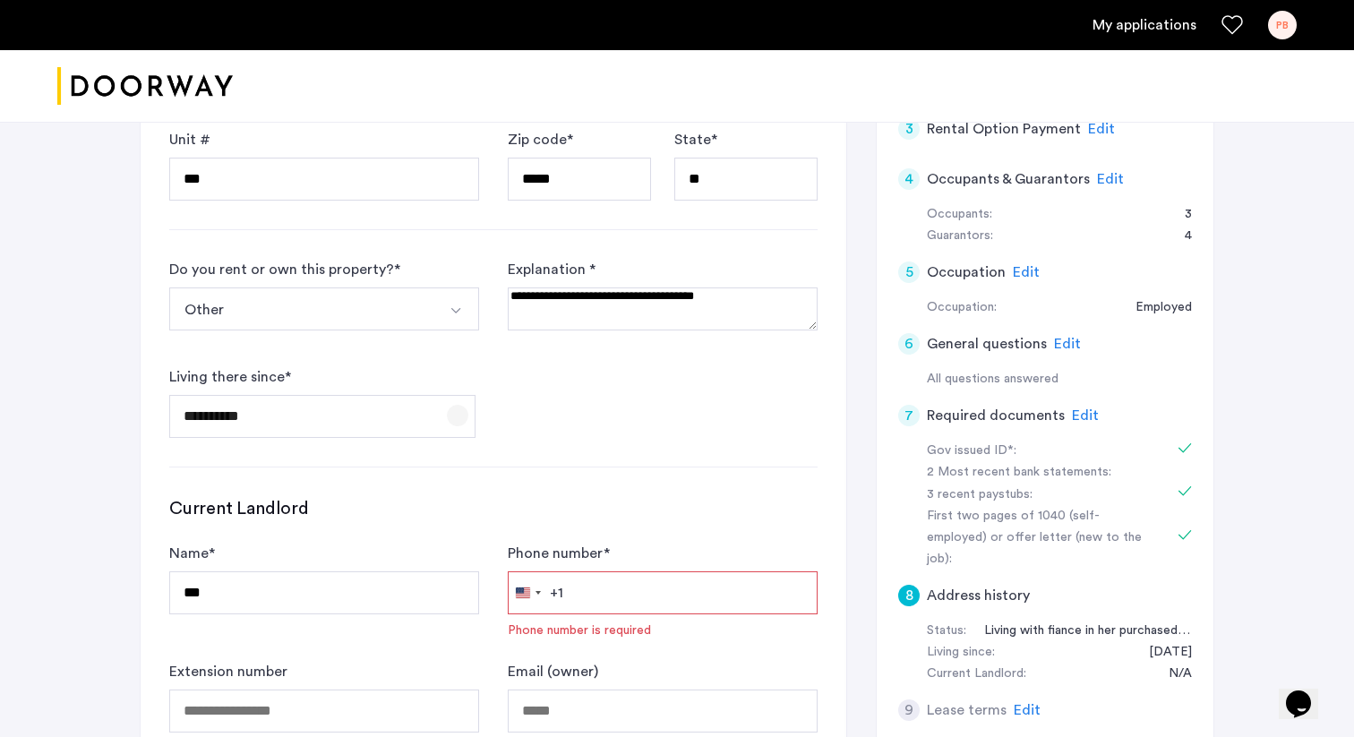
click at [449, 421] on span "Open calendar" at bounding box center [457, 415] width 43 height 43
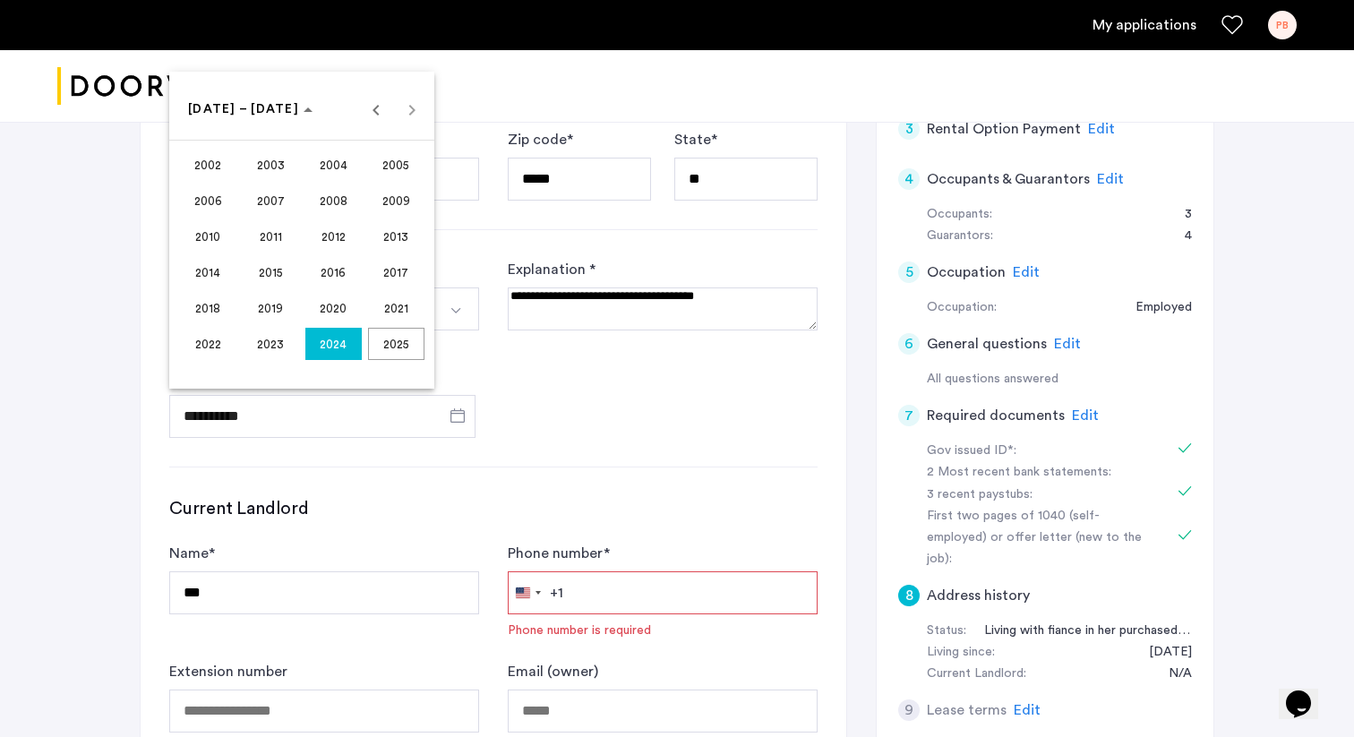
click at [276, 345] on span "2023" at bounding box center [271, 344] width 56 height 32
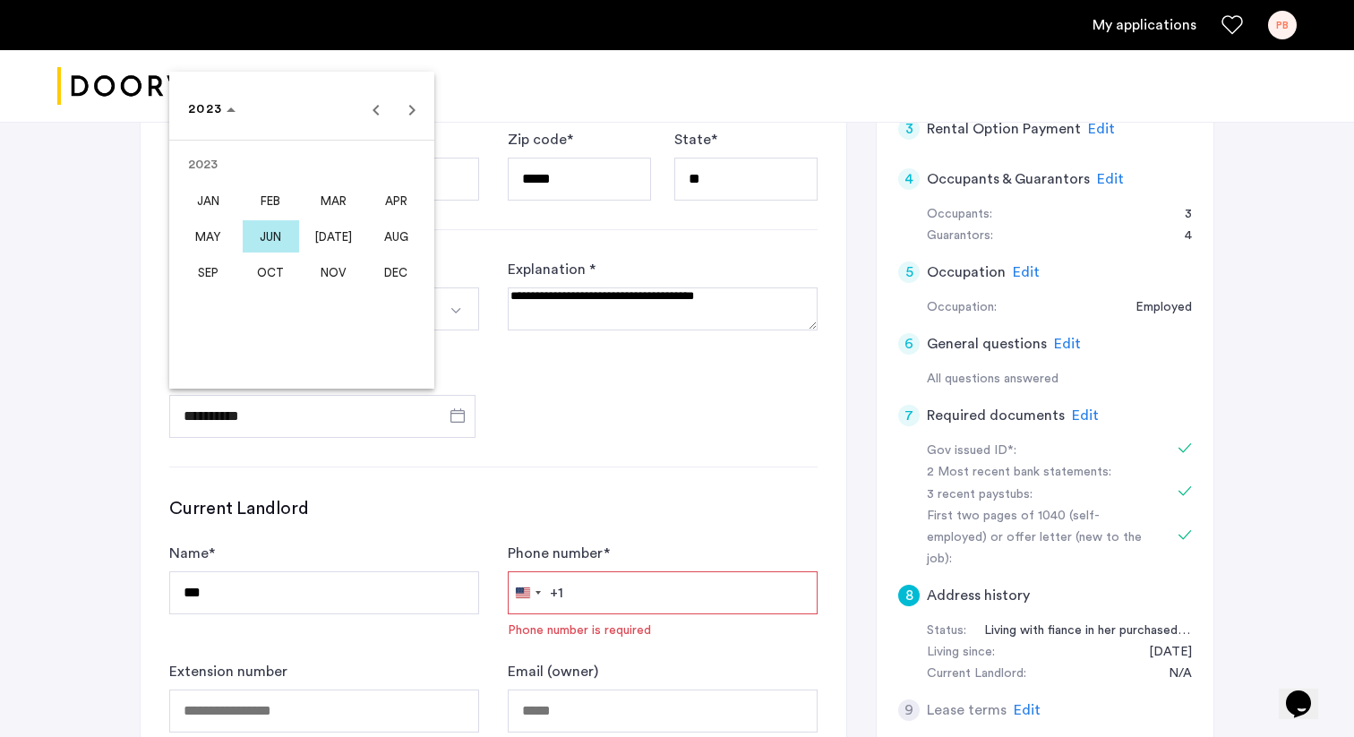
click at [327, 246] on span "JUL" at bounding box center [333, 236] width 56 height 32
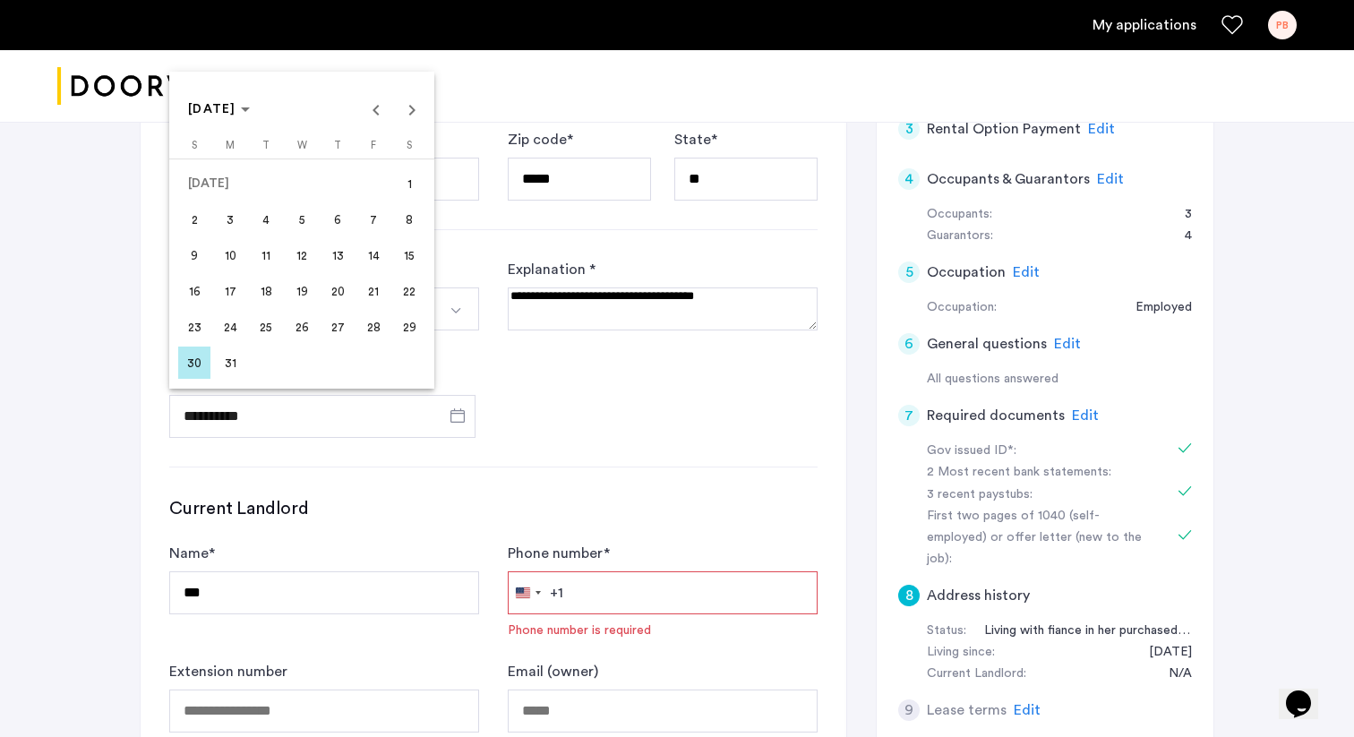
click at [401, 184] on span "1" at bounding box center [409, 183] width 32 height 32
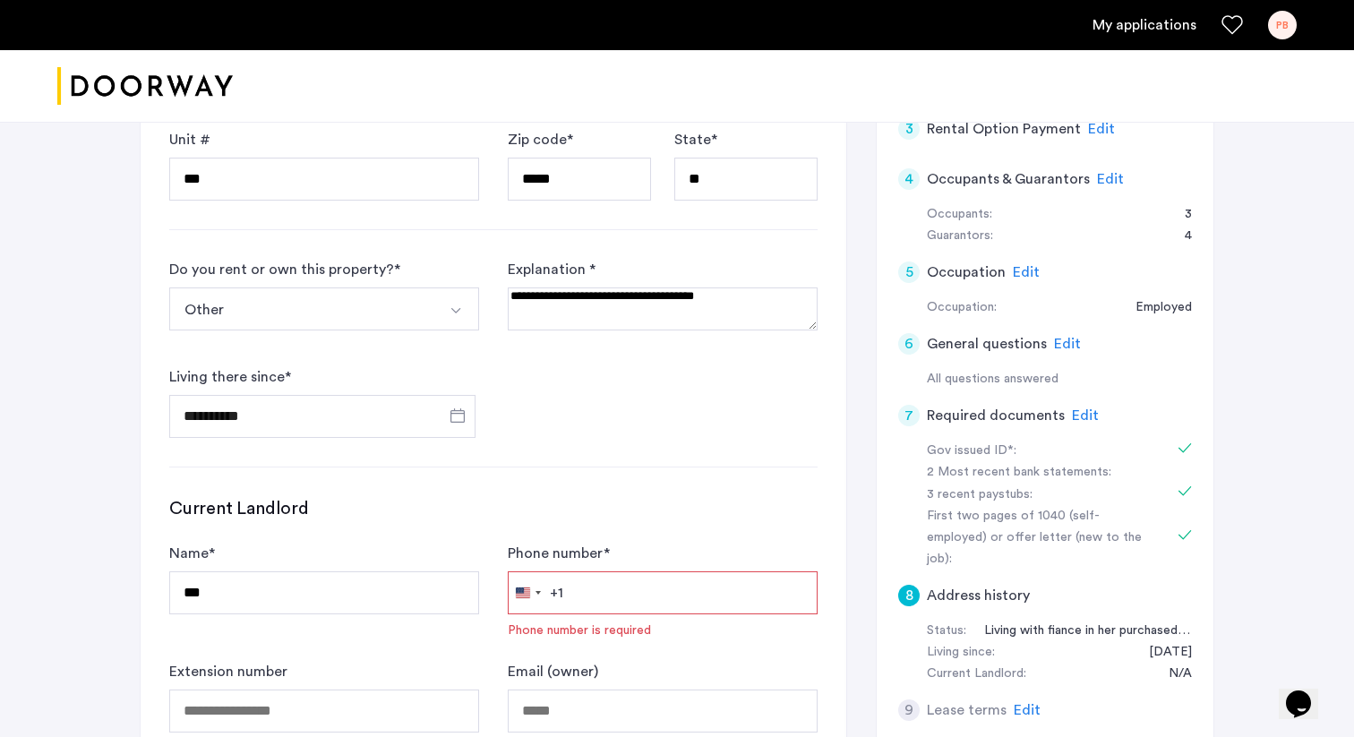
type input "**********"
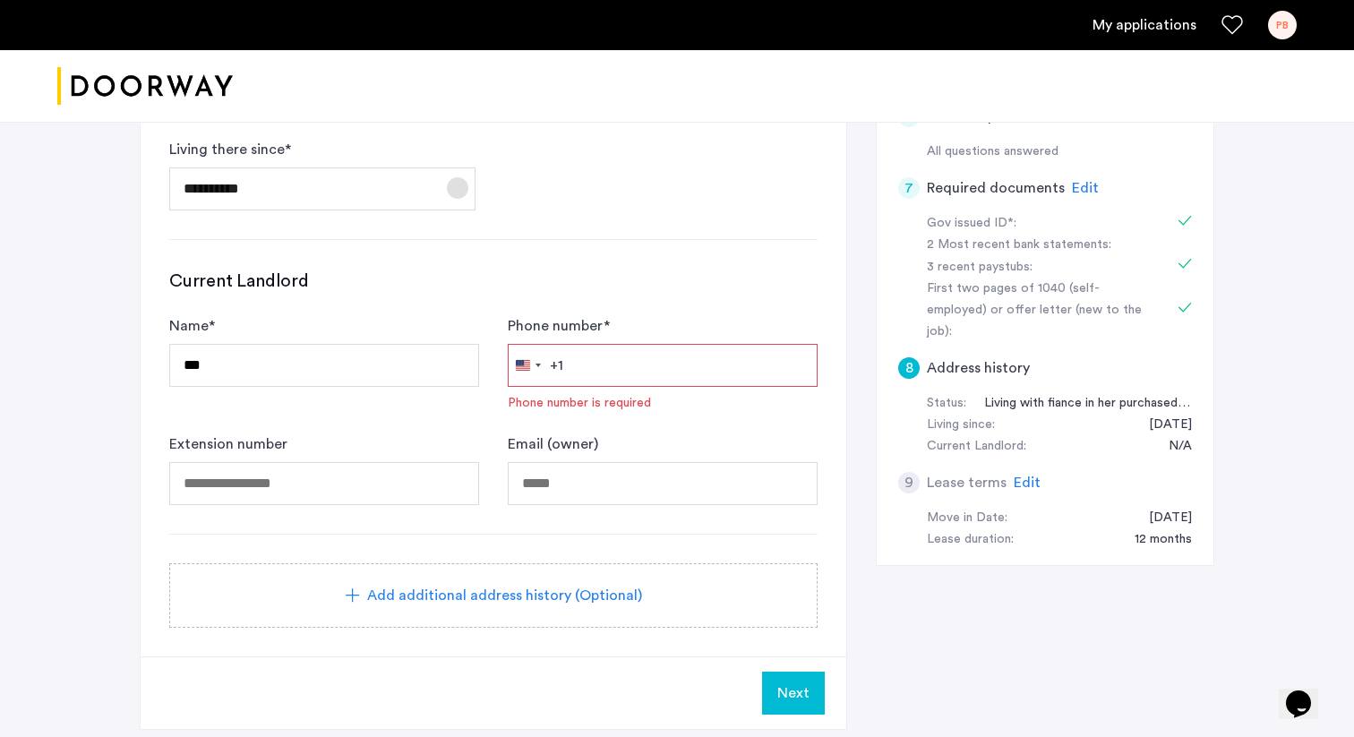
scroll to position [589, 0]
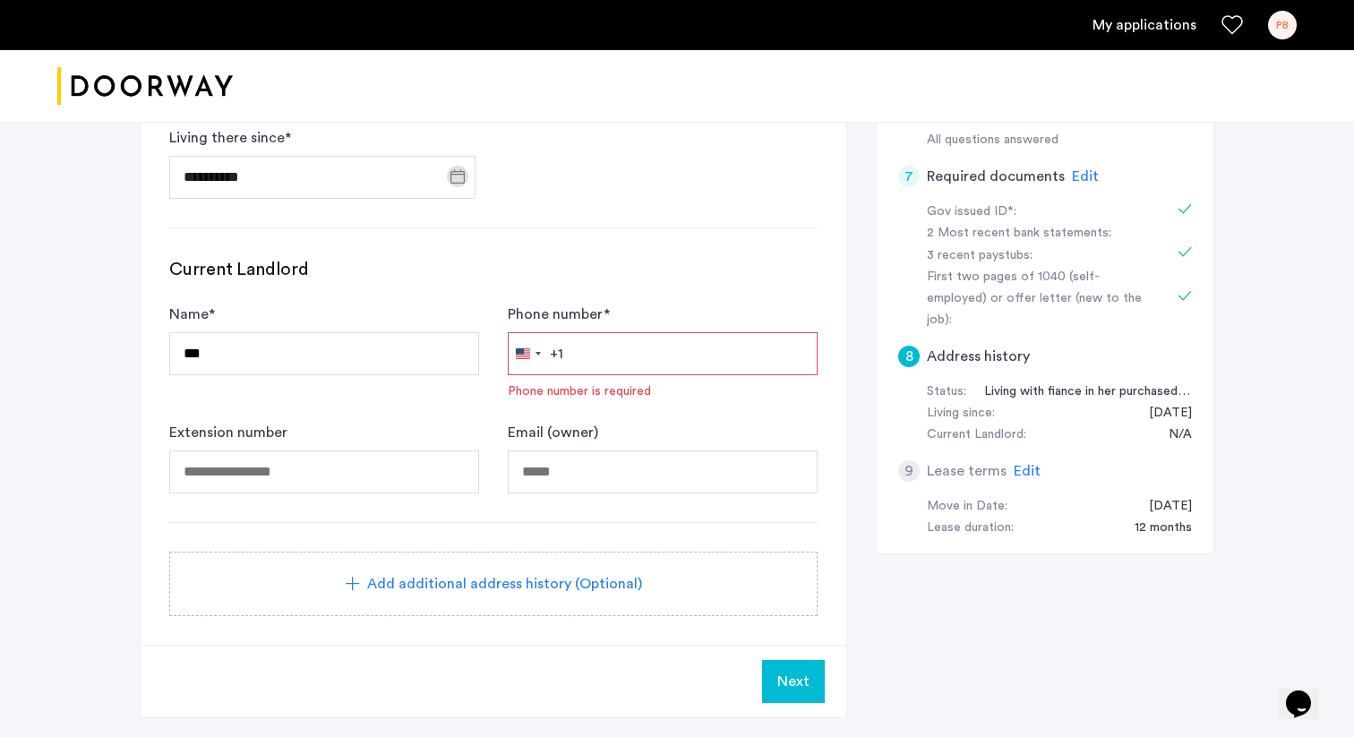
click at [789, 681] on span "Next" at bounding box center [793, 681] width 32 height 21
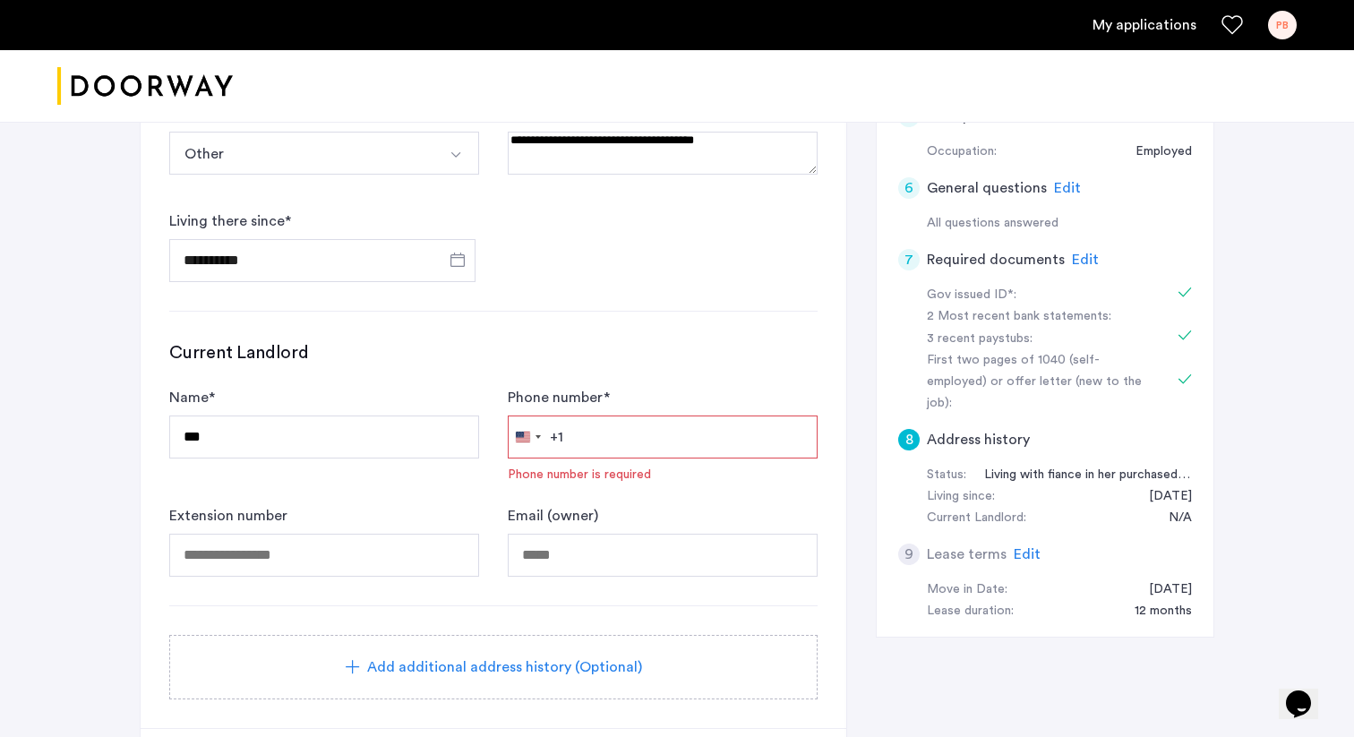
scroll to position [534, 0]
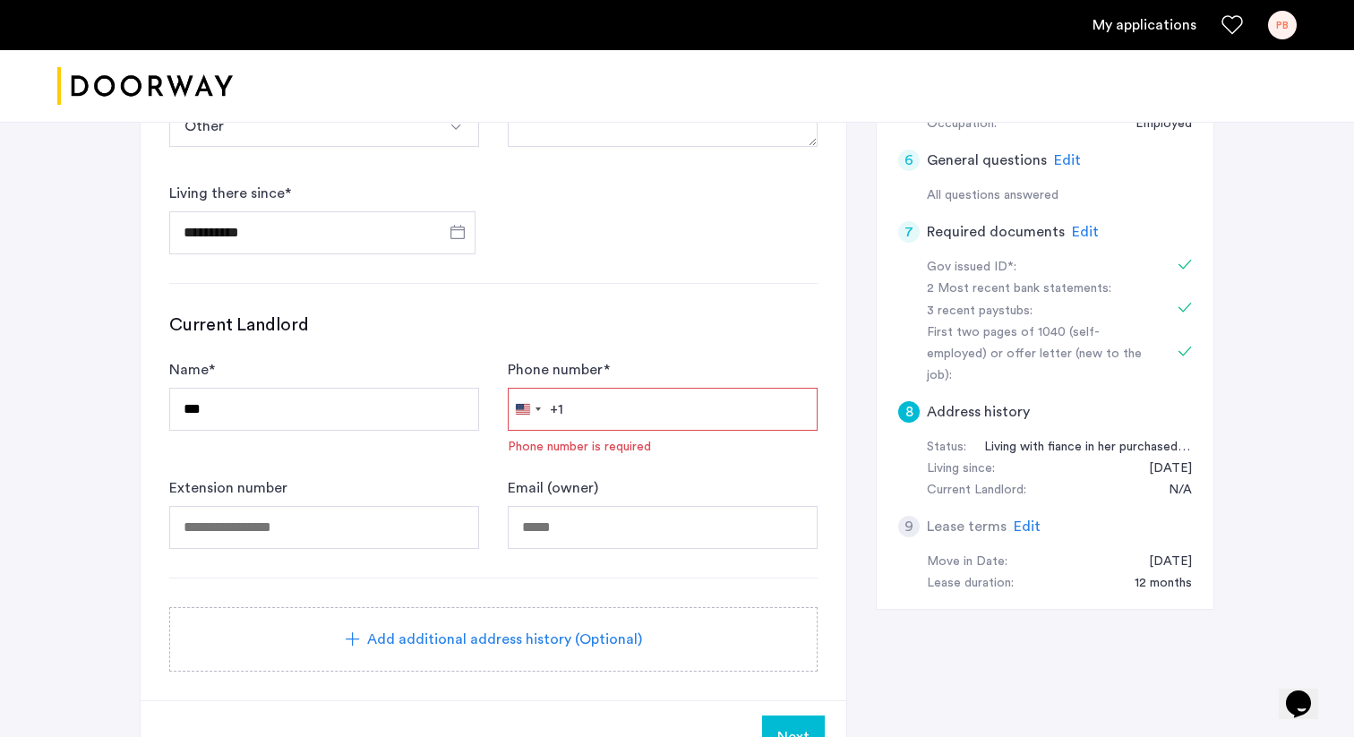
click at [560, 415] on div "+1" at bounding box center [556, 408] width 13 height 21
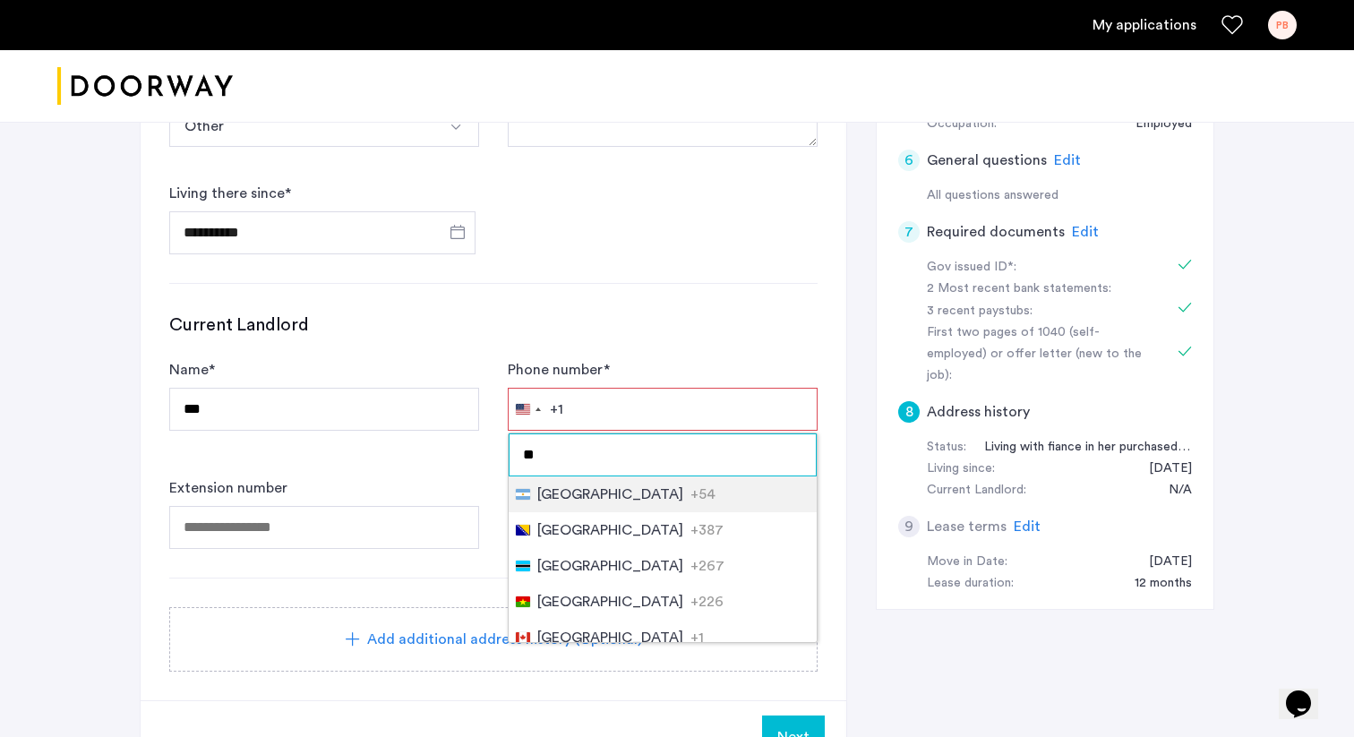
type input "**"
click at [313, 577] on div at bounding box center [493, 577] width 648 height 1
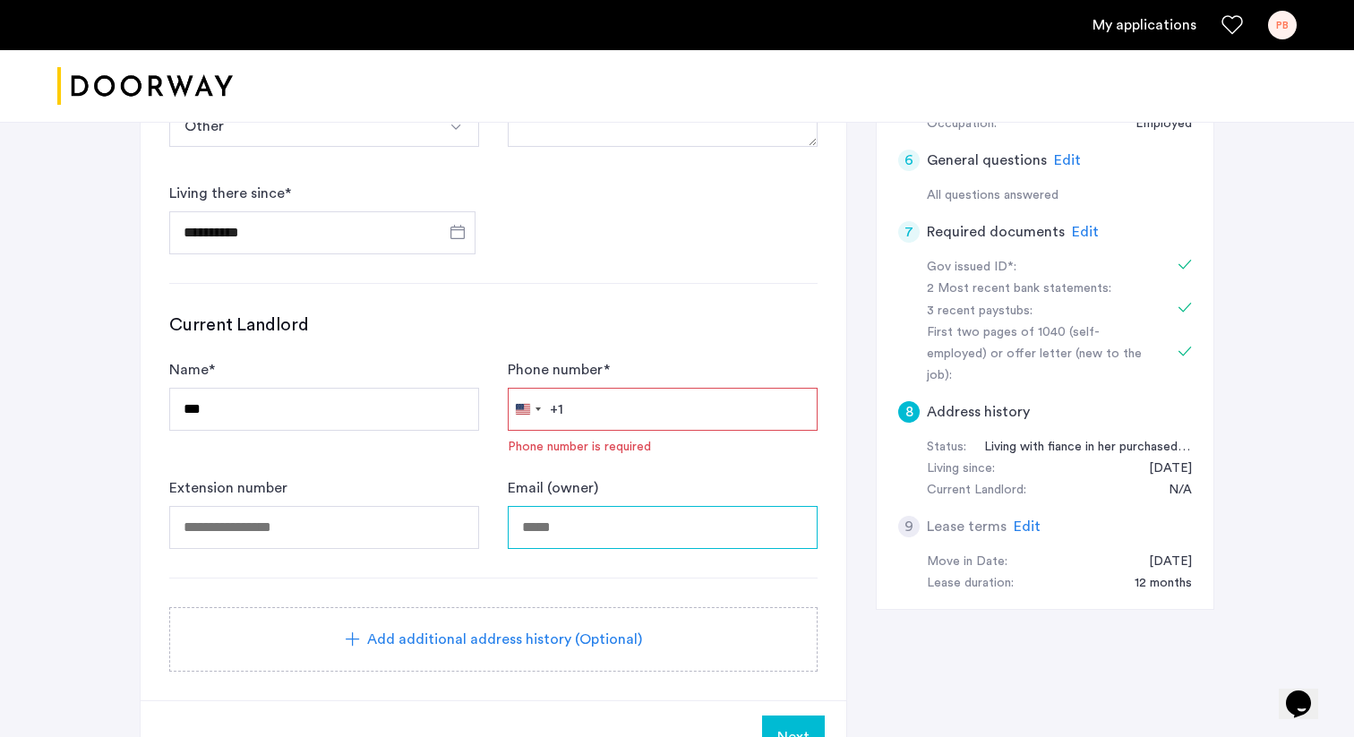
click at [549, 527] on input "Email (owner)" at bounding box center [663, 527] width 310 height 43
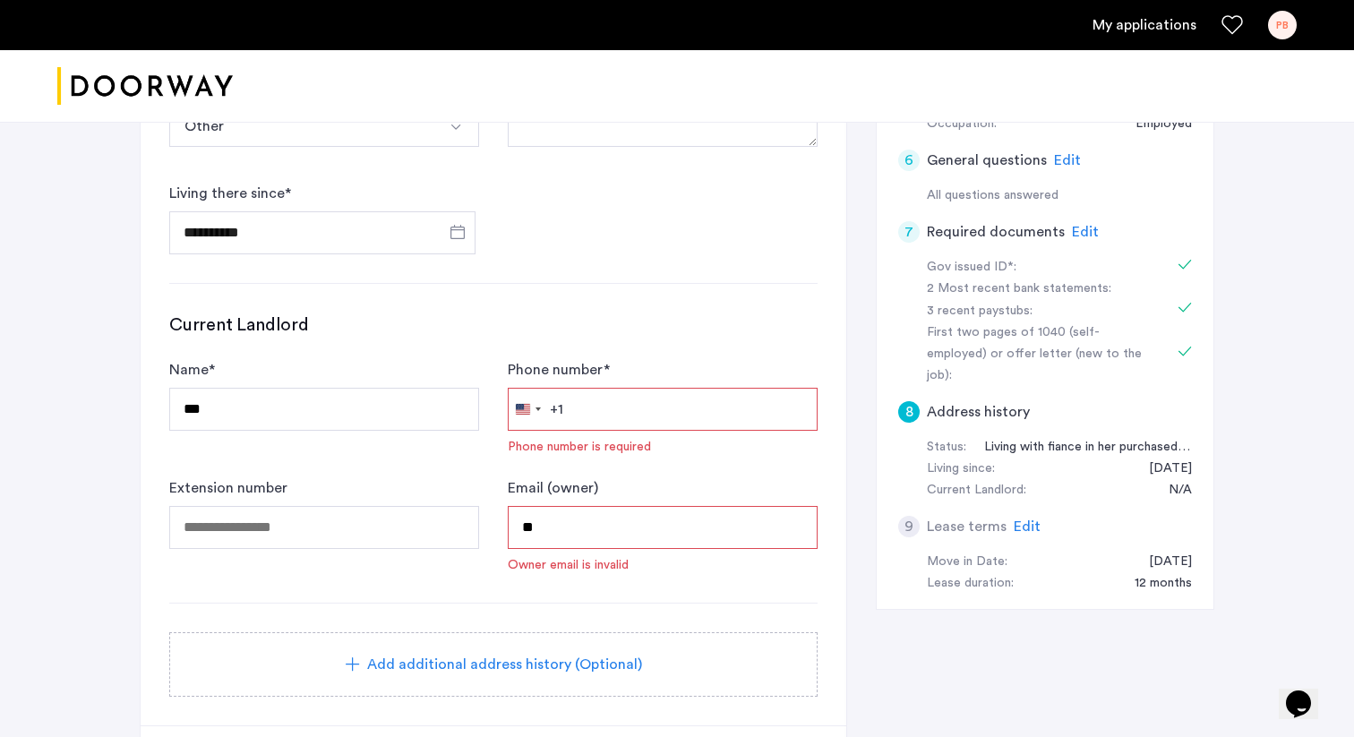
type input "*"
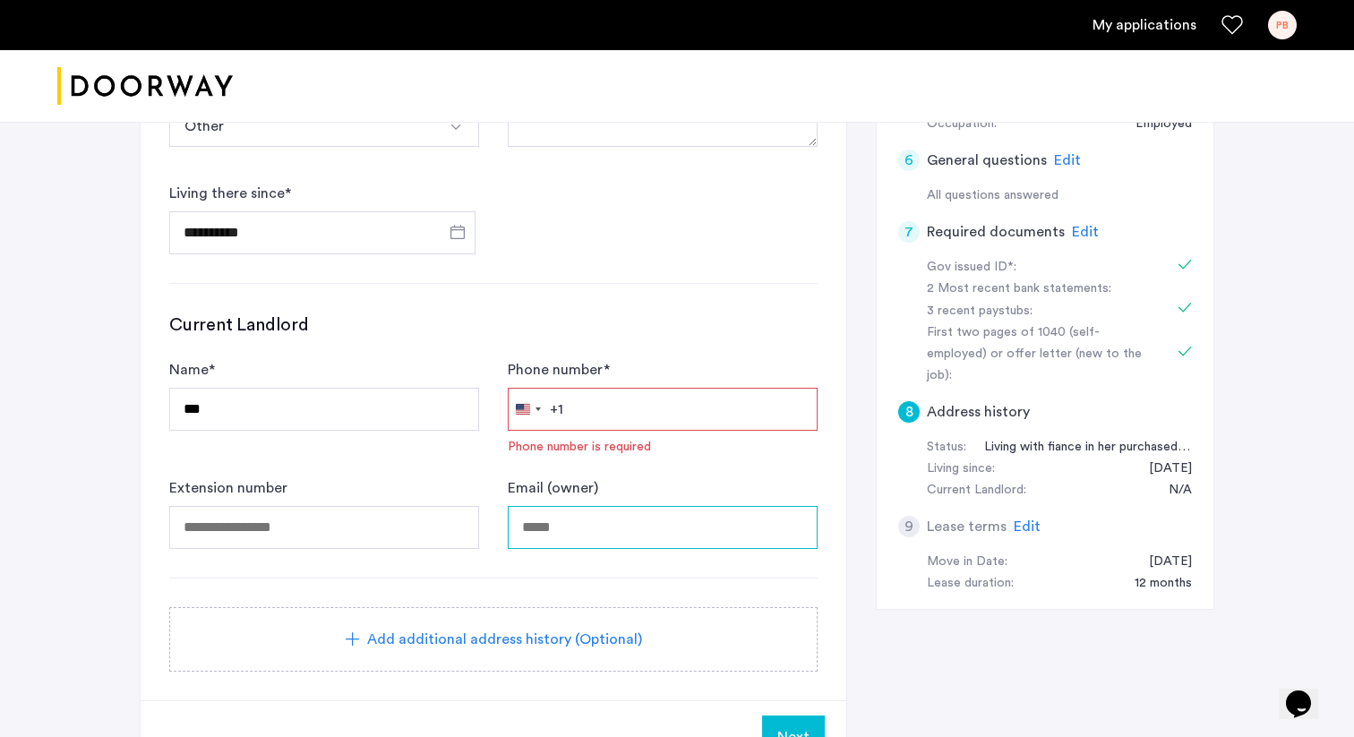
type input "*"
click at [562, 416] on div "+1" at bounding box center [556, 408] width 13 height 21
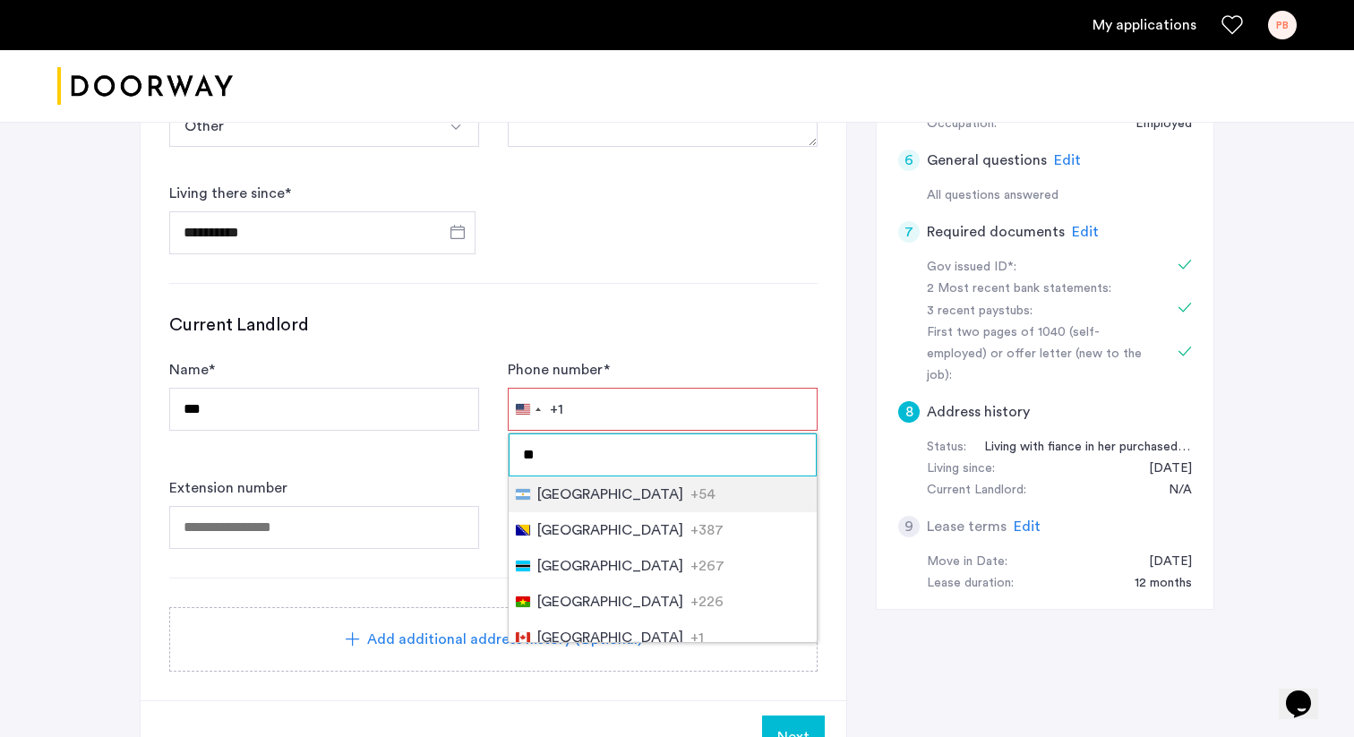
type input "*"
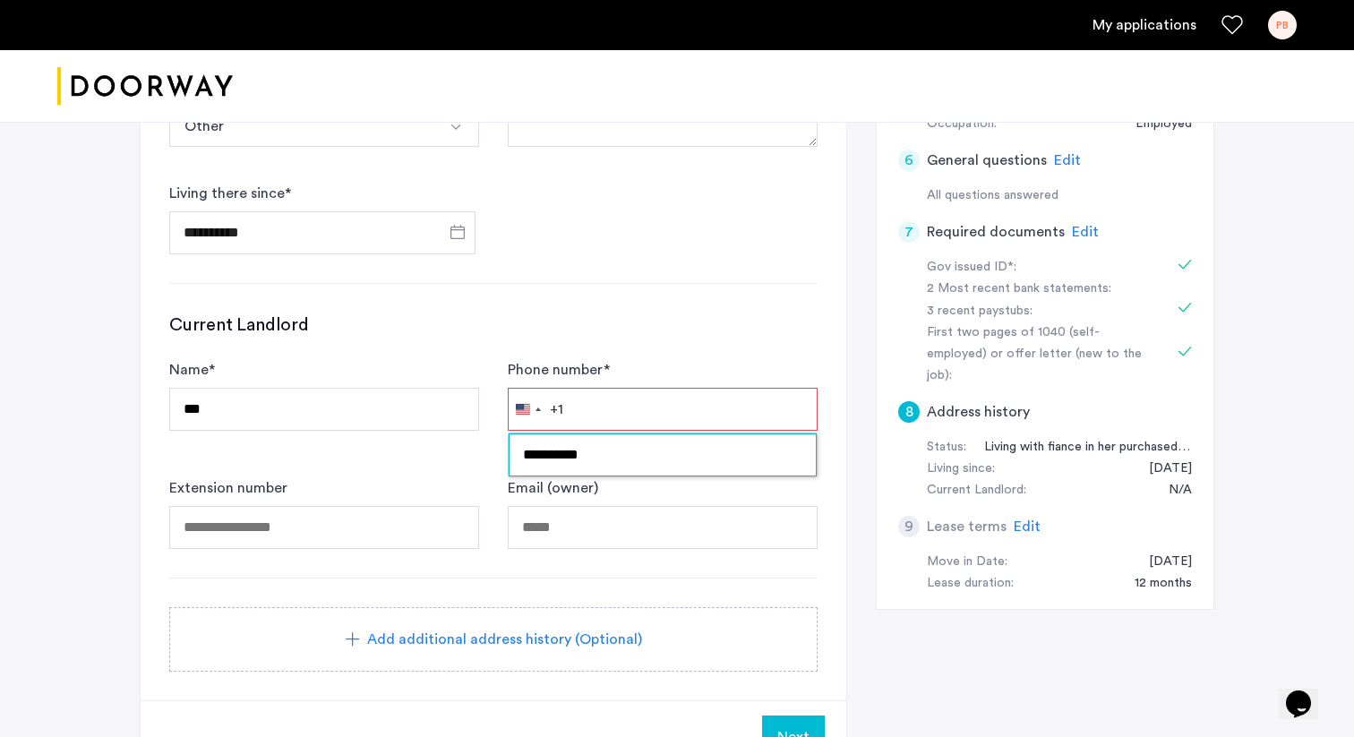
type input "**********"
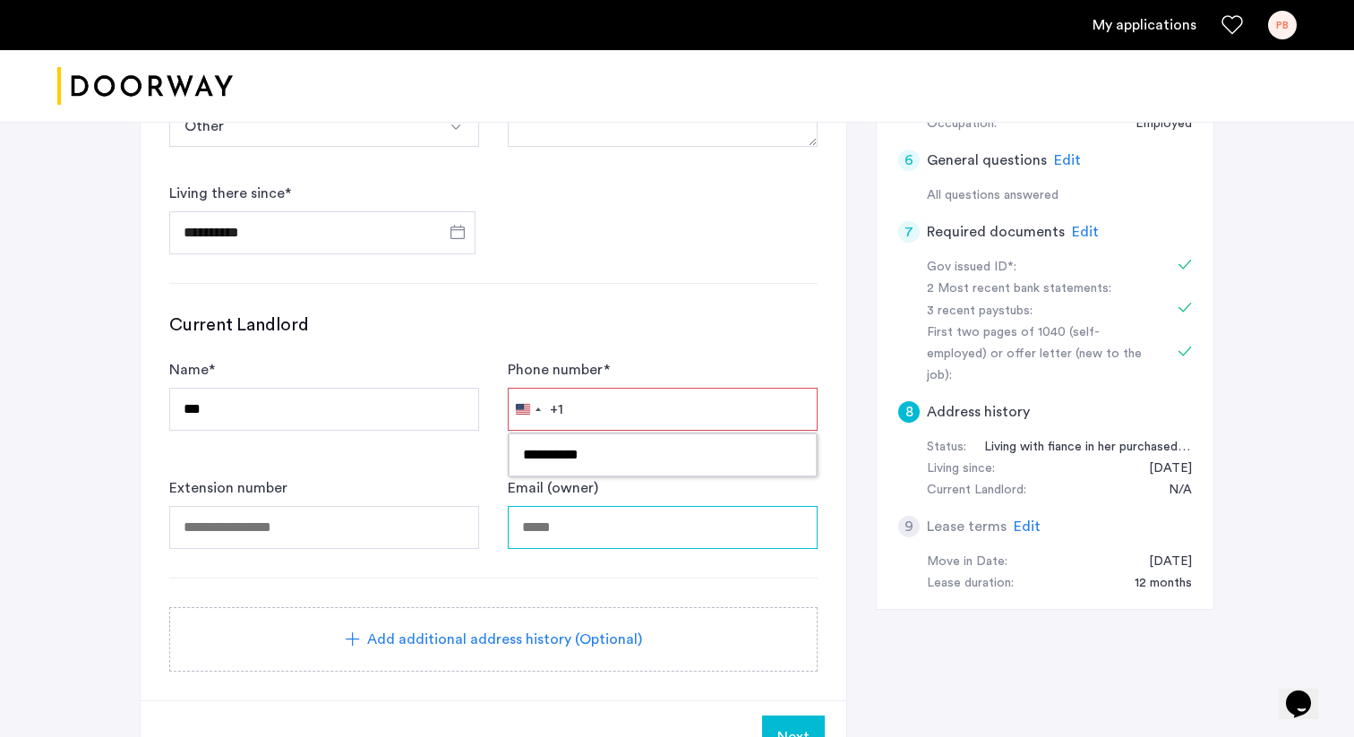
click at [559, 521] on input "Email (owner)" at bounding box center [663, 527] width 310 height 43
type input "**********"
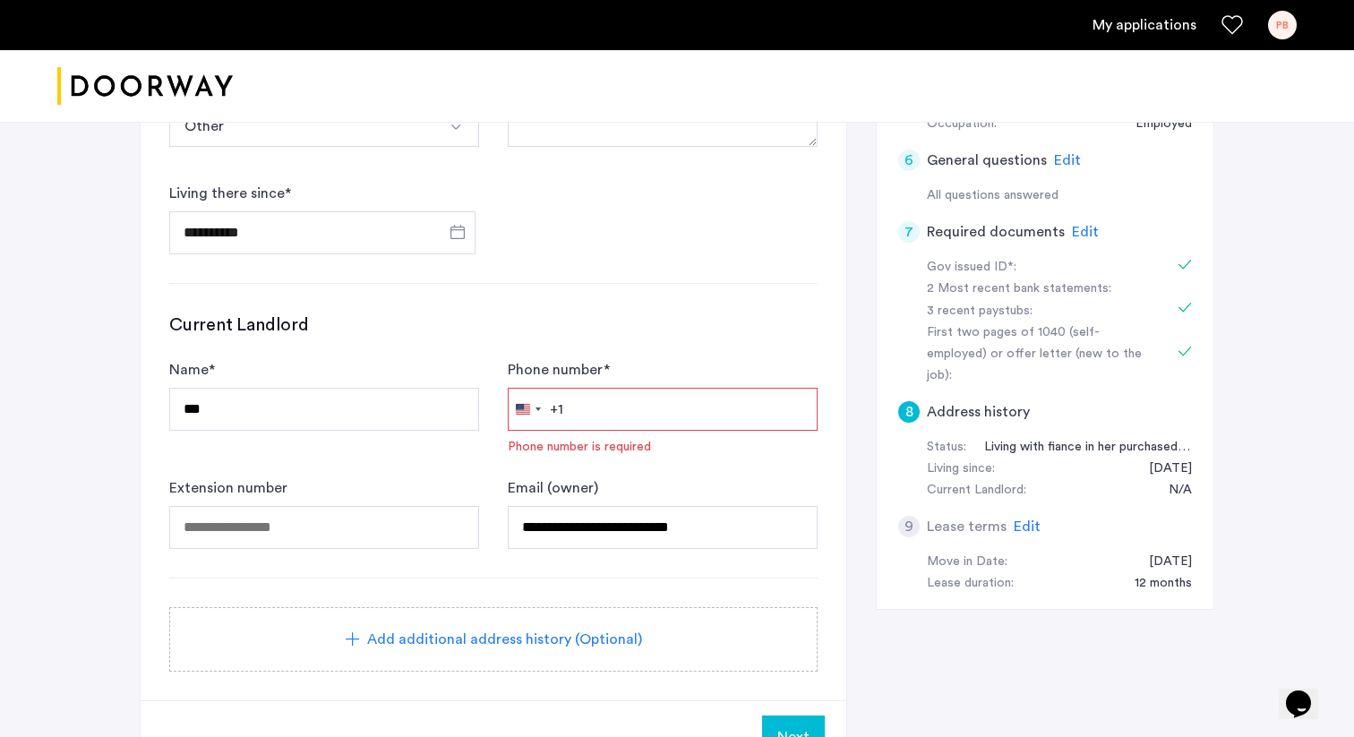
type input "**********"
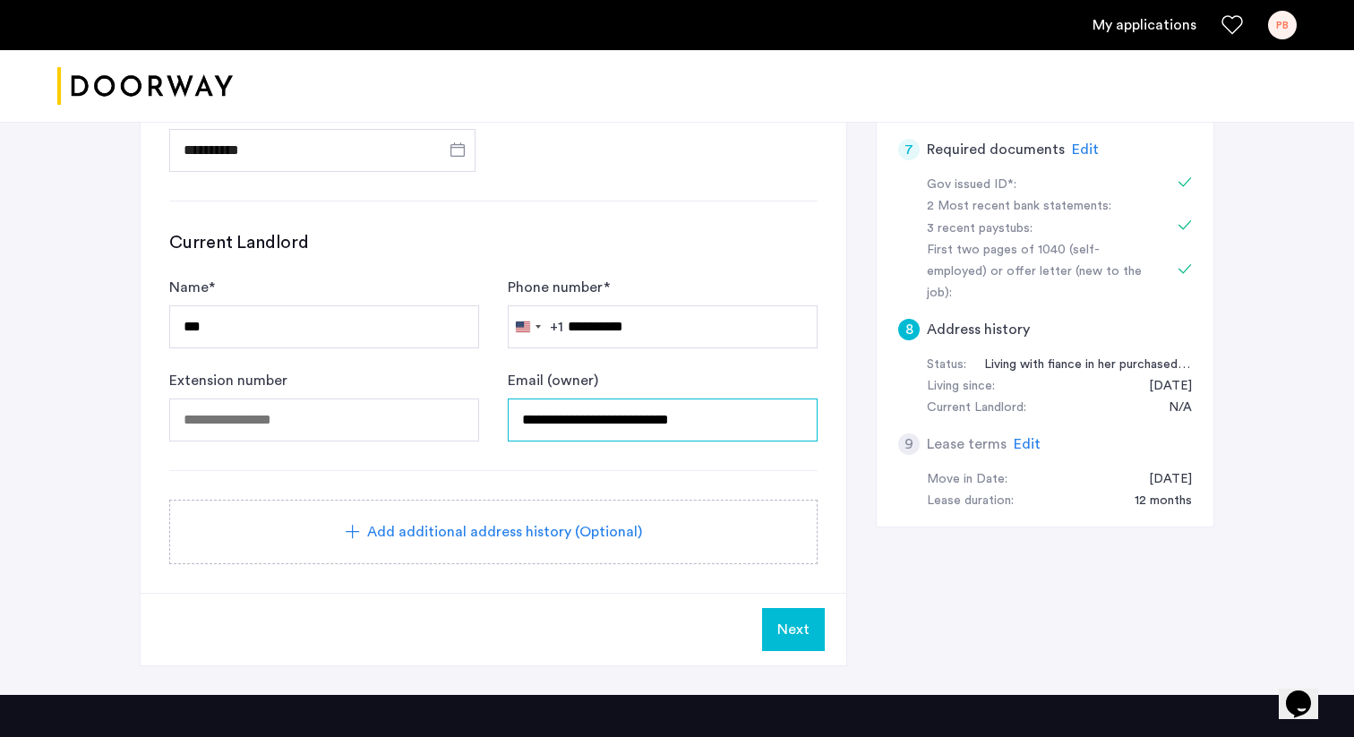
scroll to position [629, 0]
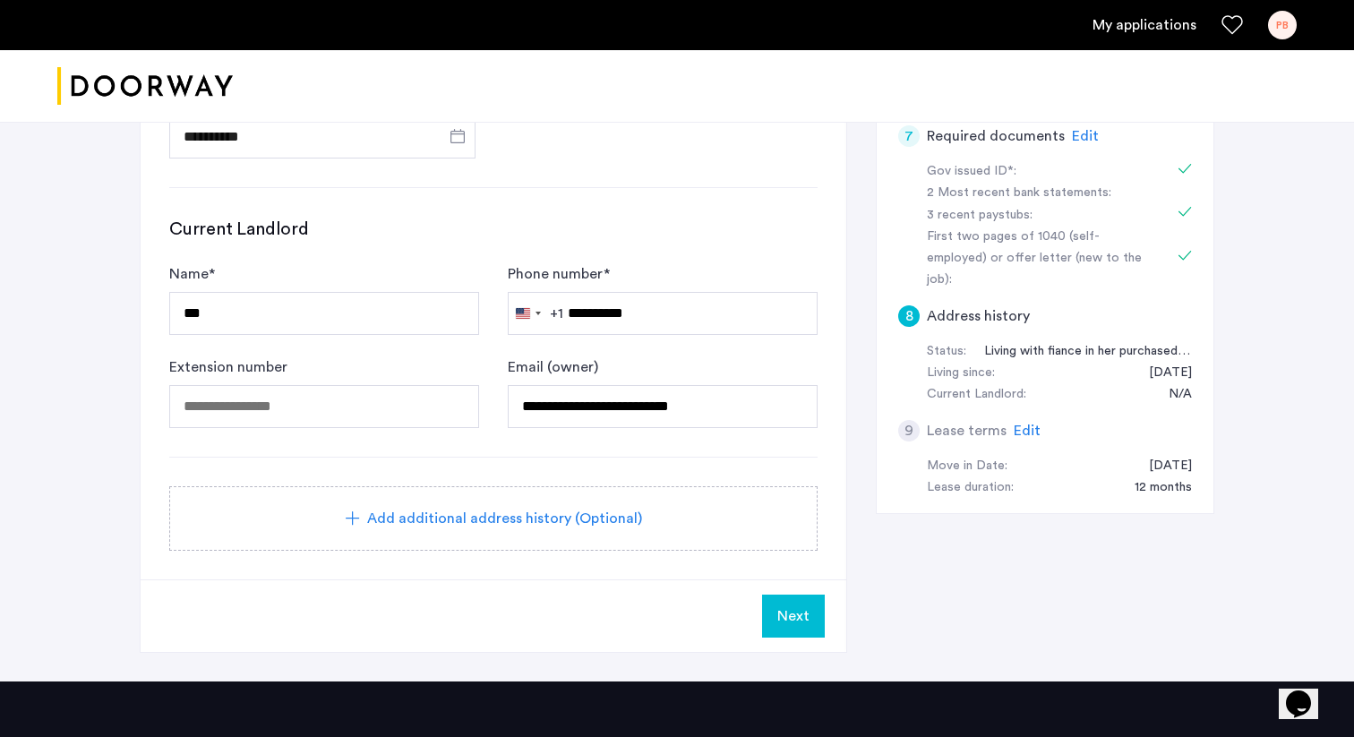
click at [799, 625] on span "Next" at bounding box center [793, 615] width 32 height 21
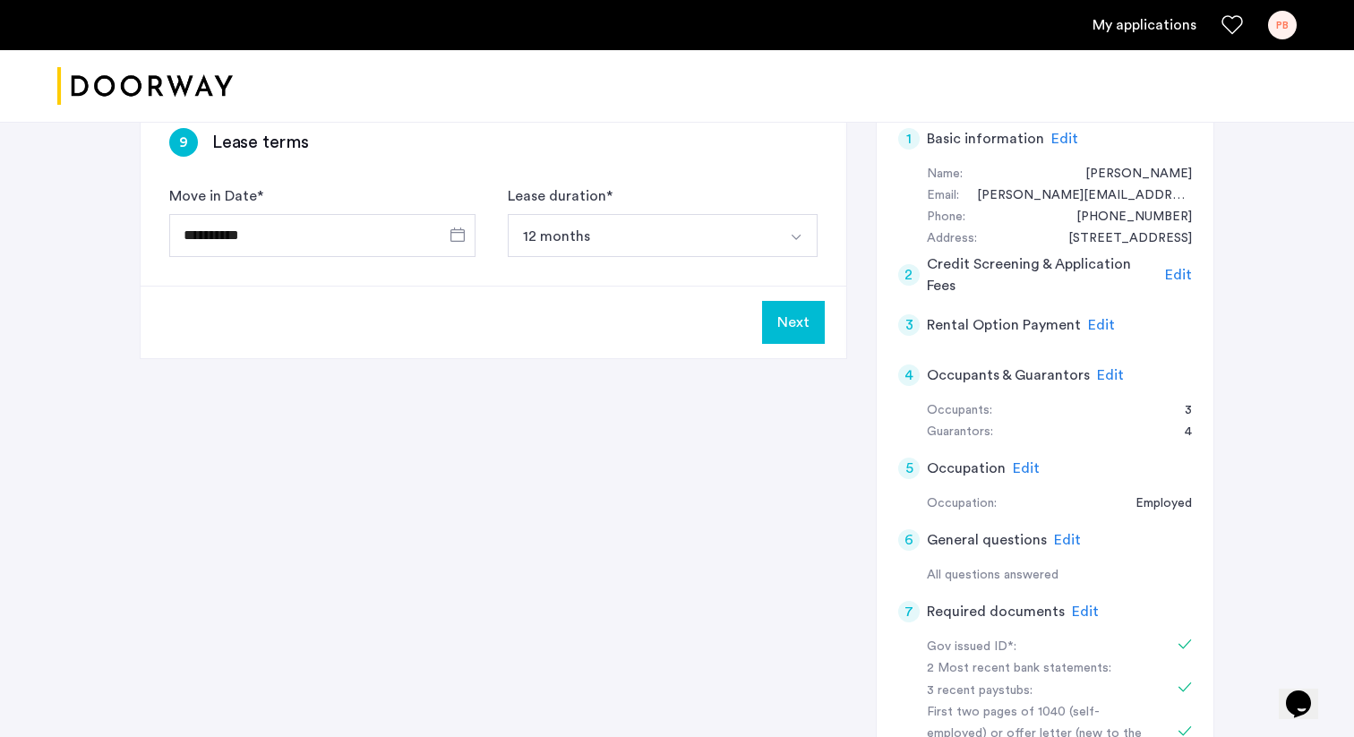
scroll to position [17, 0]
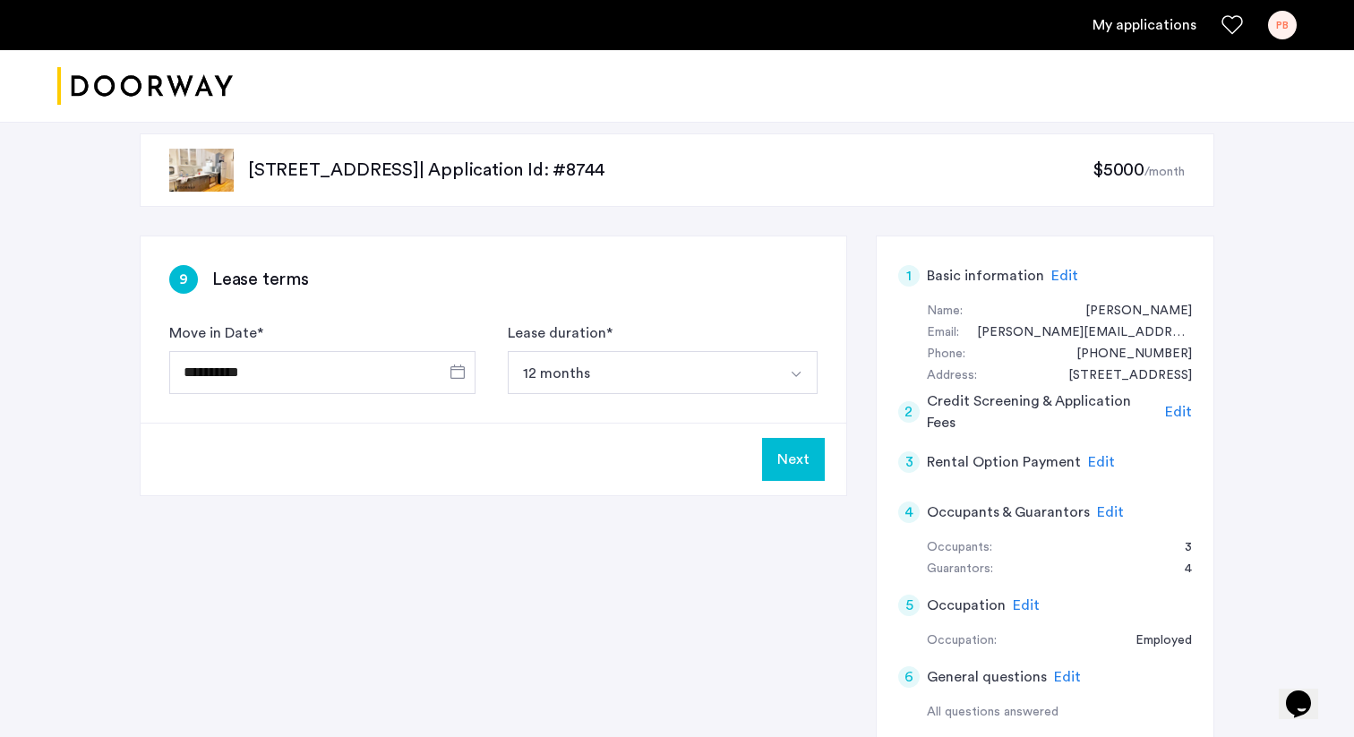
click at [798, 456] on button "Next" at bounding box center [793, 459] width 63 height 43
